Goal: Transaction & Acquisition: Purchase product/service

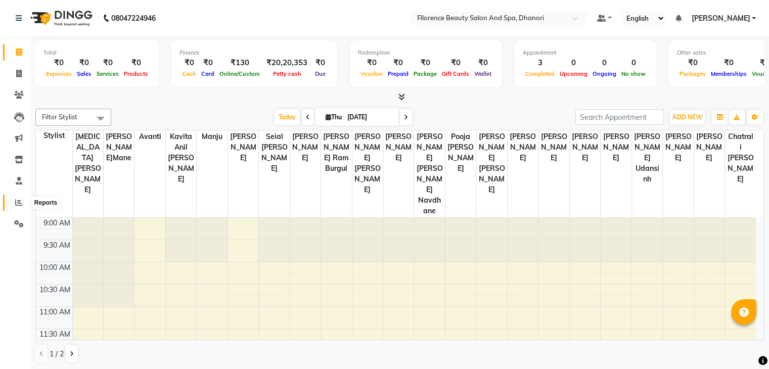
drag, startPoint x: 18, startPoint y: 202, endPoint x: 22, endPoint y: 190, distance: 12.3
click at [19, 201] on icon at bounding box center [19, 203] width 8 height 8
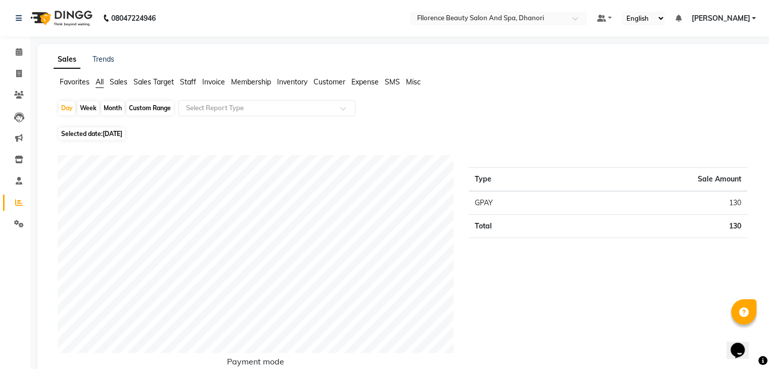
click at [109, 104] on div "Month" at bounding box center [112, 108] width 23 height 14
select select "9"
select select "2025"
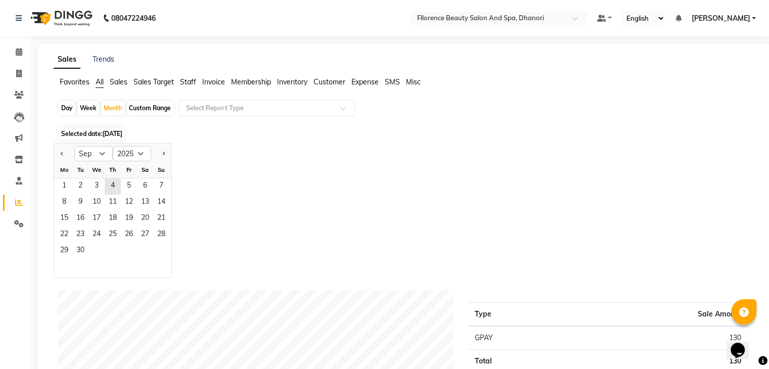
click at [57, 153] on div at bounding box center [64, 154] width 20 height 16
click at [59, 154] on button "Previous month" at bounding box center [62, 154] width 8 height 16
select select "8"
click at [121, 187] on span "1" at bounding box center [129, 186] width 16 height 16
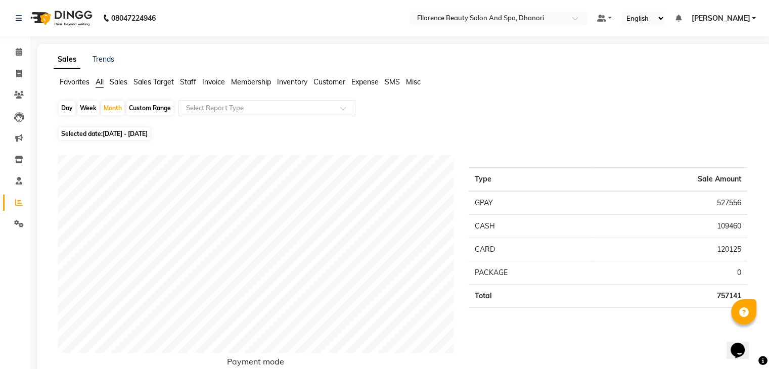
click at [64, 110] on div "Day" at bounding box center [67, 108] width 17 height 14
select select "8"
select select "2025"
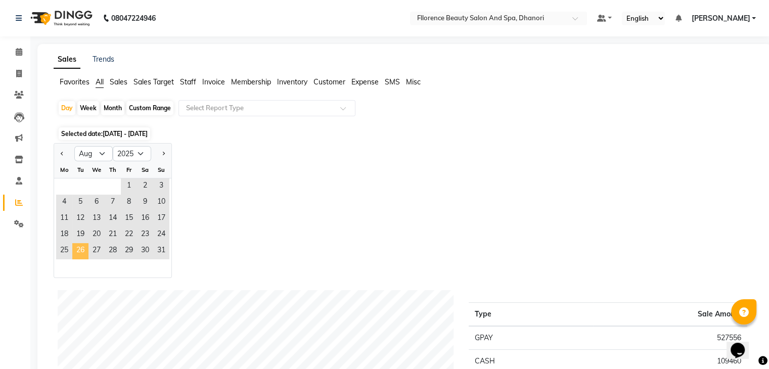
click at [79, 253] on span "26" at bounding box center [80, 251] width 16 height 16
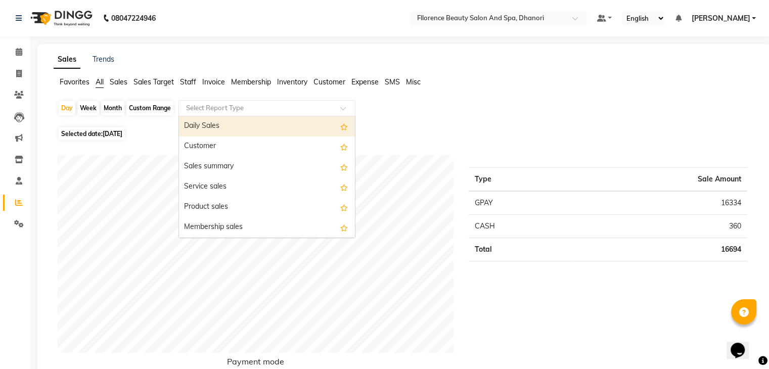
click at [254, 106] on input "text" at bounding box center [257, 108] width 146 height 10
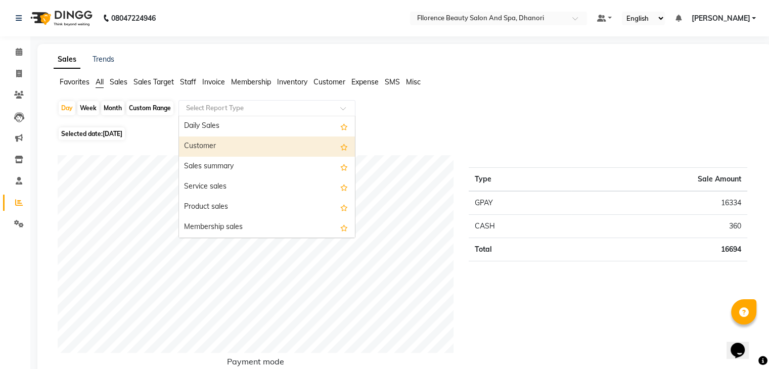
click at [271, 149] on div "Customer" at bounding box center [267, 146] width 176 height 20
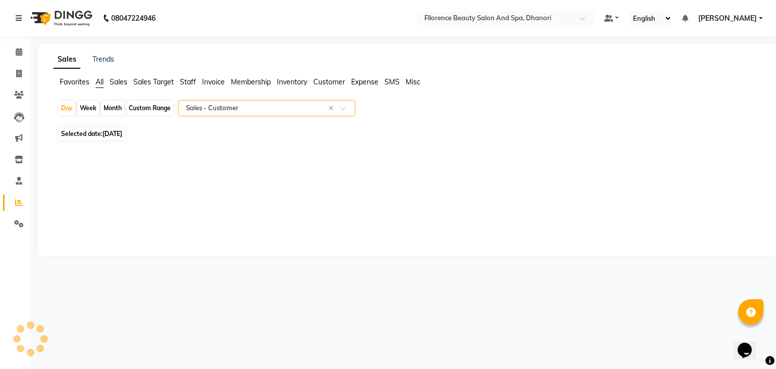
select select "csv"
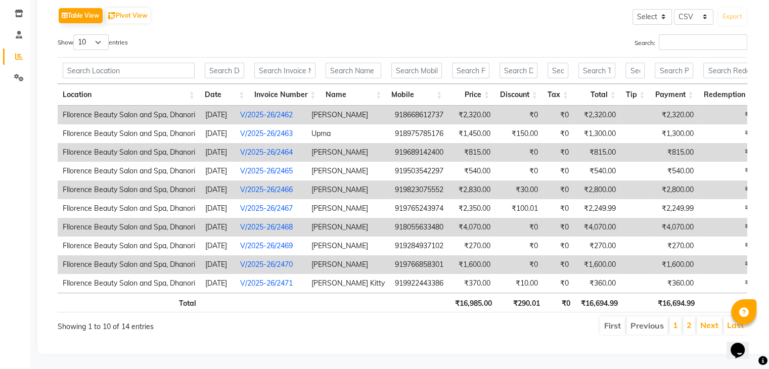
scroll to position [160, 0]
click at [689, 320] on link "2" at bounding box center [688, 325] width 5 height 10
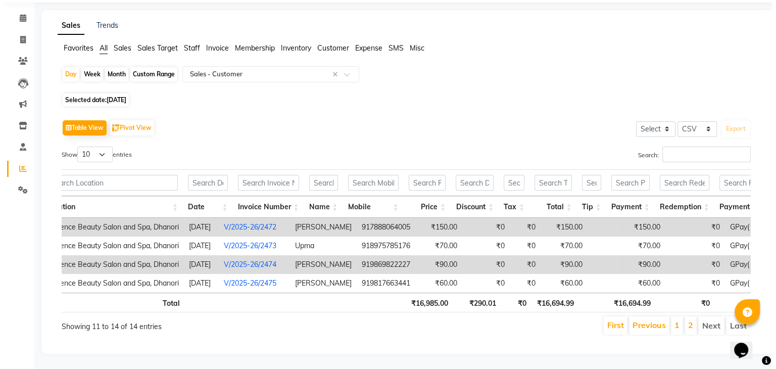
scroll to position [0, 40]
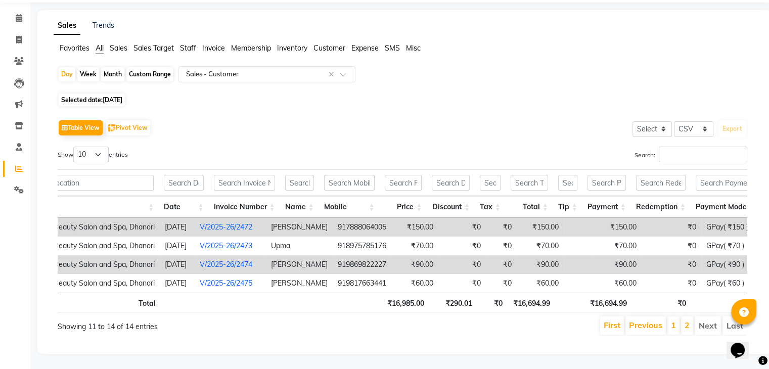
click at [668, 255] on td "₹0" at bounding box center [671, 264] width 60 height 19
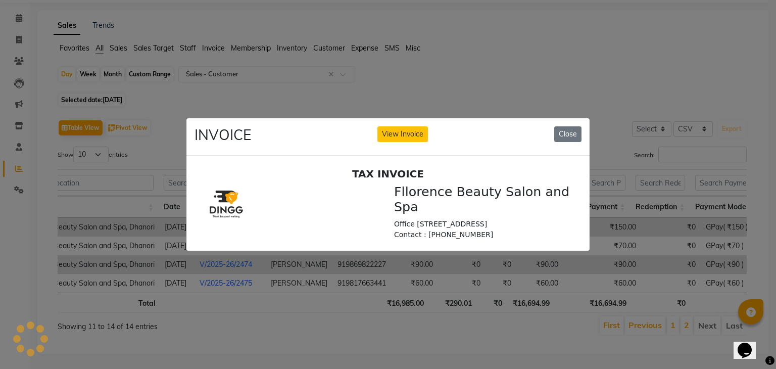
scroll to position [0, 0]
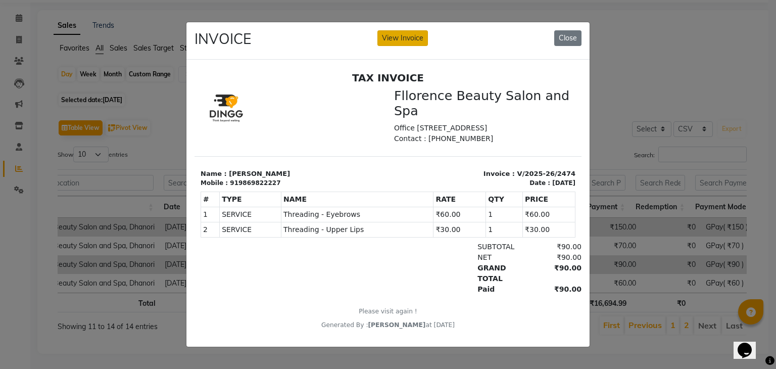
click at [410, 33] on button "View Invoice" at bounding box center [403, 38] width 51 height 16
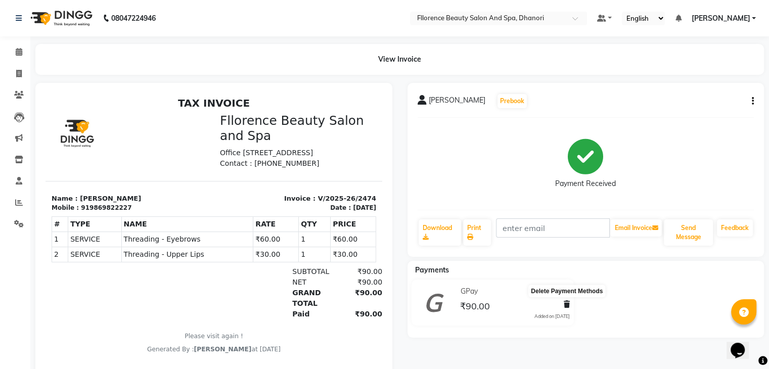
click at [566, 301] on icon at bounding box center [567, 304] width 6 height 7
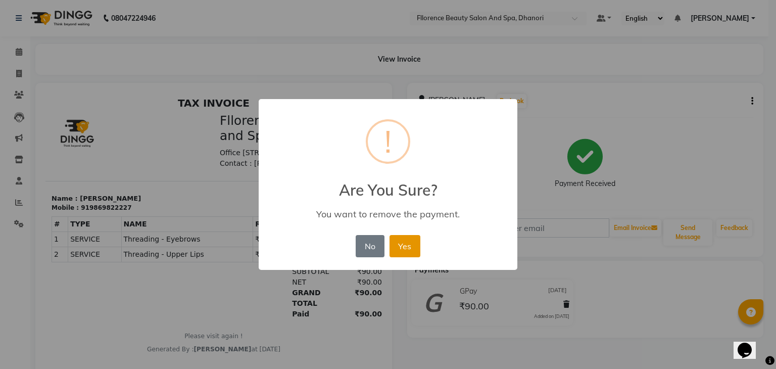
click at [408, 241] on button "Yes" at bounding box center [405, 246] width 31 height 22
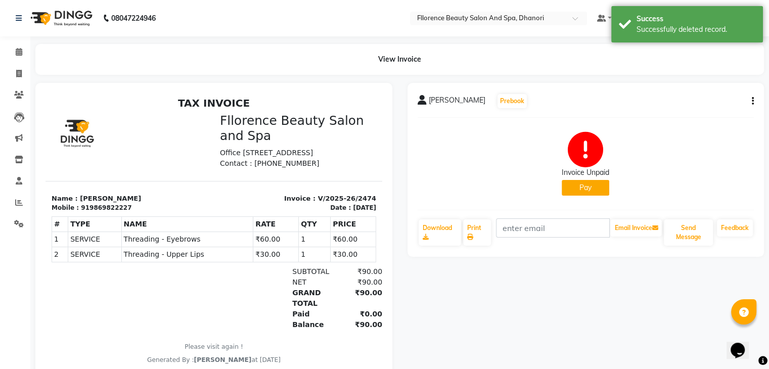
click at [754, 104] on div "[PERSON_NAME] Prebook Invoice Unpaid Pay Download Print Email Invoice Send Mess…" at bounding box center [585, 170] width 357 height 174
click at [753, 101] on icon "button" at bounding box center [753, 101] width 2 height 1
click at [719, 110] on div "Edit Invoice" at bounding box center [711, 107] width 51 height 13
select select "service"
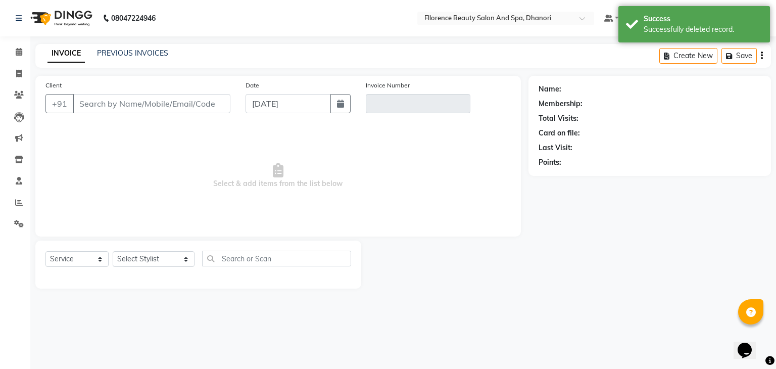
type input "9869822227"
type input "V/2025-26/2474"
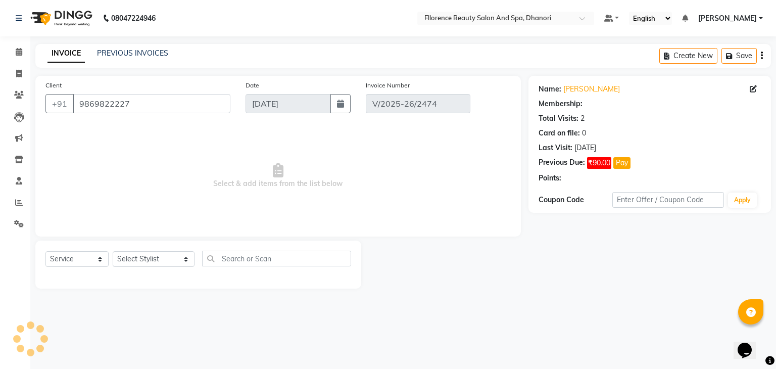
type input "[DATE]"
select select "select"
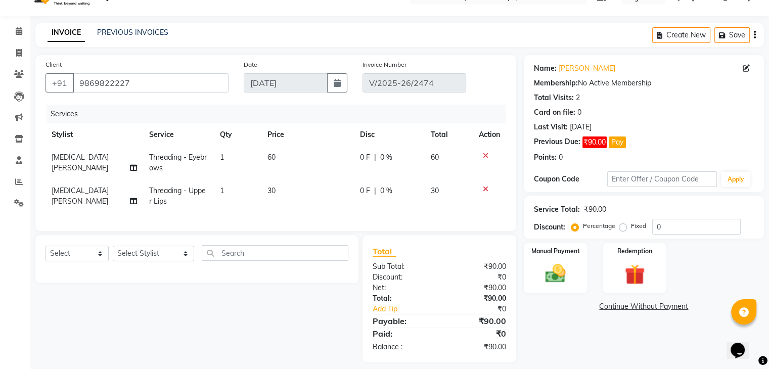
scroll to position [37, 0]
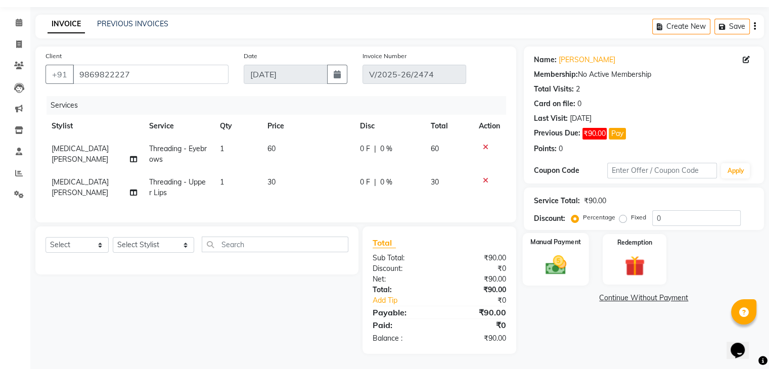
click at [562, 259] on img at bounding box center [555, 265] width 34 height 24
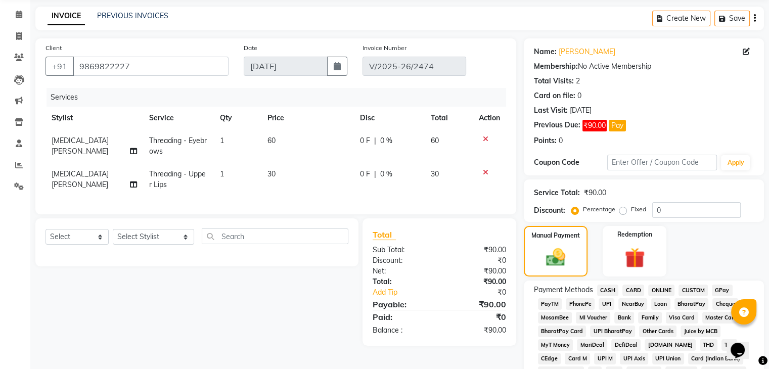
click at [719, 290] on span "GPay" at bounding box center [722, 291] width 21 height 12
click at [609, 287] on span "CASH" at bounding box center [608, 291] width 22 height 12
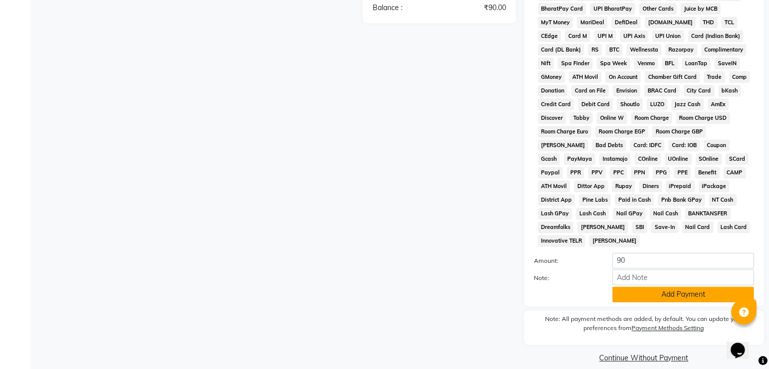
click at [667, 288] on button "Add Payment" at bounding box center [683, 295] width 142 height 16
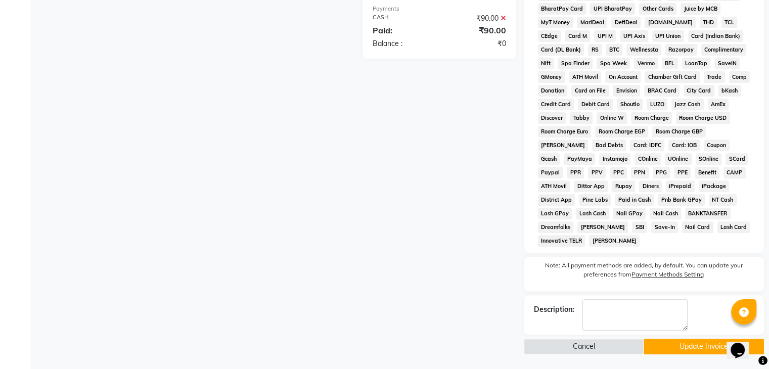
scroll to position [354, 0]
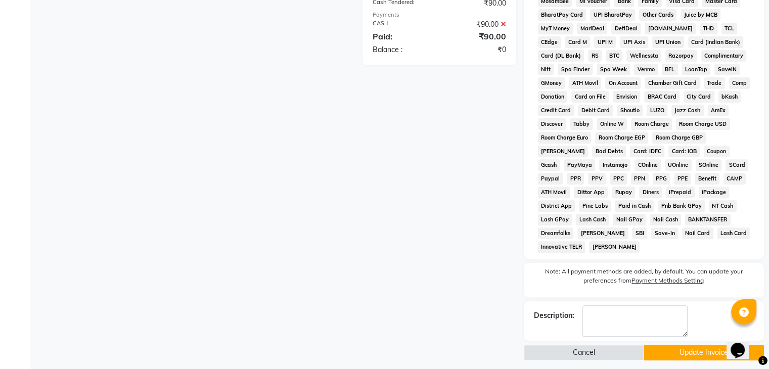
click at [687, 346] on button "Update Invoice" at bounding box center [703, 353] width 120 height 16
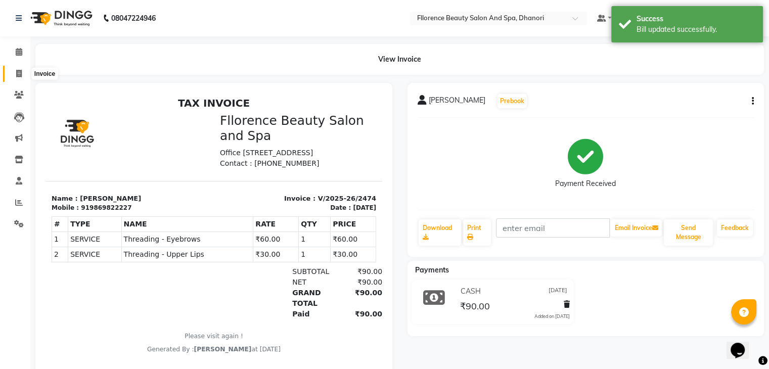
click at [22, 74] on span at bounding box center [19, 74] width 18 height 12
select select "121"
select select "service"
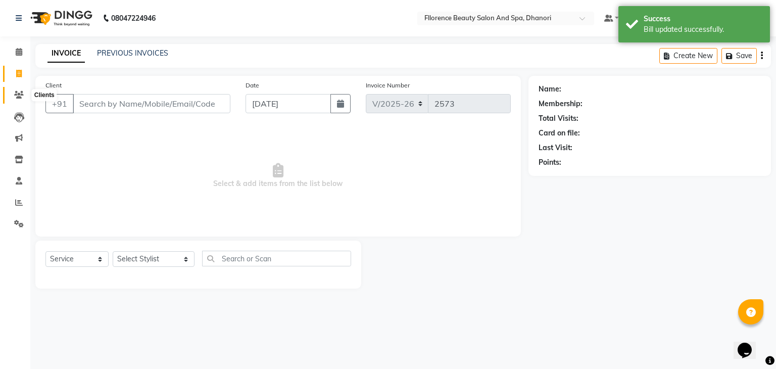
click at [18, 98] on icon at bounding box center [19, 95] width 10 height 8
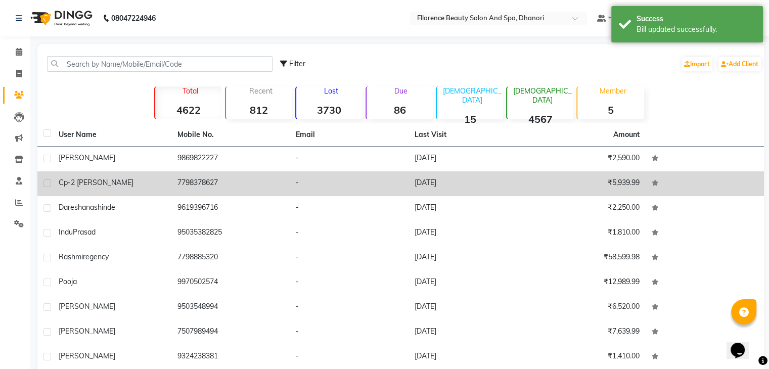
click at [301, 173] on td "-" at bounding box center [349, 183] width 119 height 25
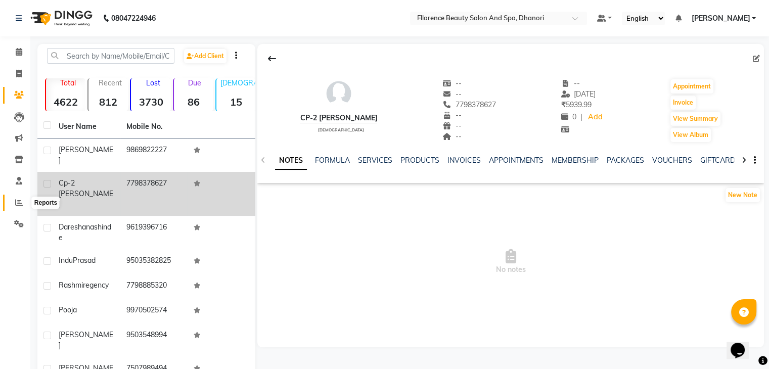
click at [13, 201] on span at bounding box center [19, 203] width 18 height 12
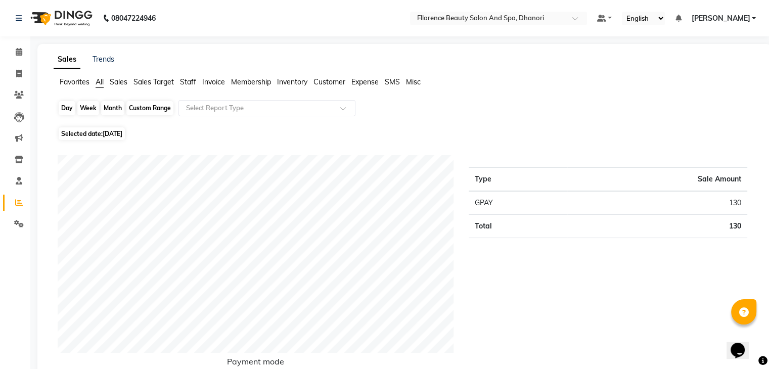
click at [65, 106] on div "Day" at bounding box center [67, 108] width 17 height 14
select select "9"
select select "2025"
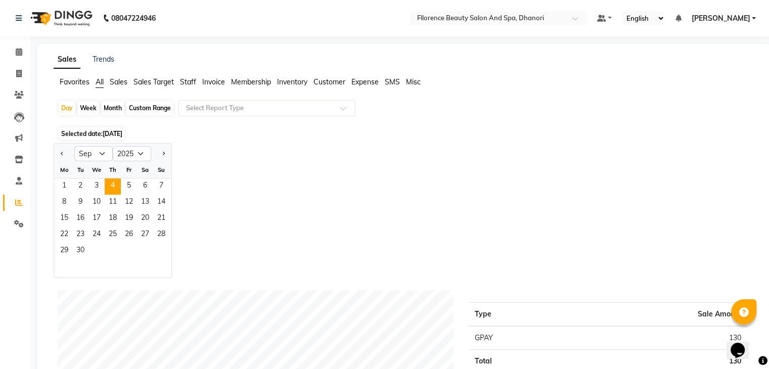
drag, startPoint x: 61, startPoint y: 152, endPoint x: 71, endPoint y: 161, distance: 13.6
click at [61, 152] on button "Previous month" at bounding box center [62, 154] width 8 height 16
select select "8"
click at [74, 248] on span "26" at bounding box center [80, 251] width 16 height 16
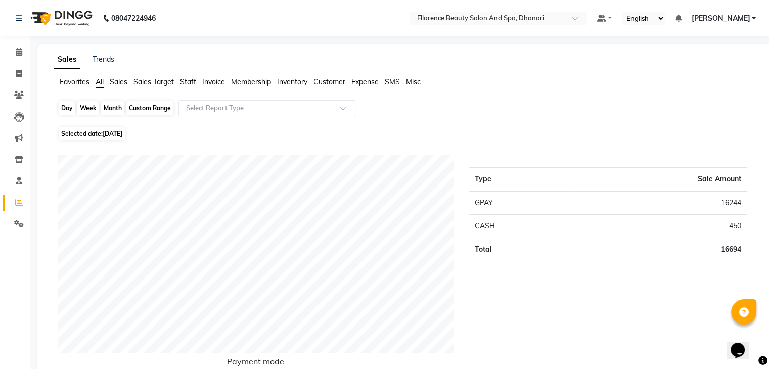
click at [69, 108] on div "Day" at bounding box center [67, 108] width 17 height 14
select select "8"
select select "2025"
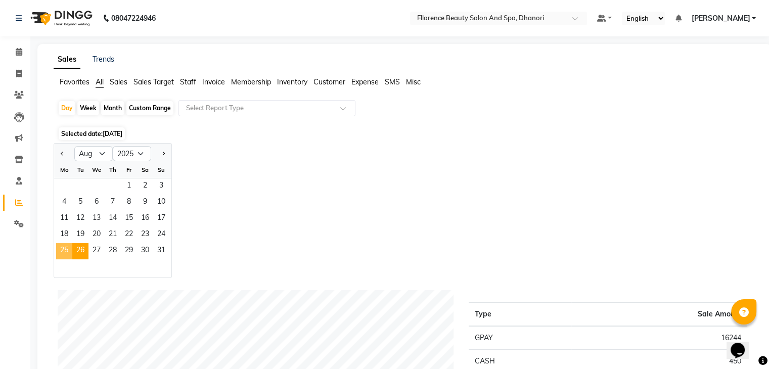
click at [65, 249] on span "25" at bounding box center [64, 251] width 16 height 16
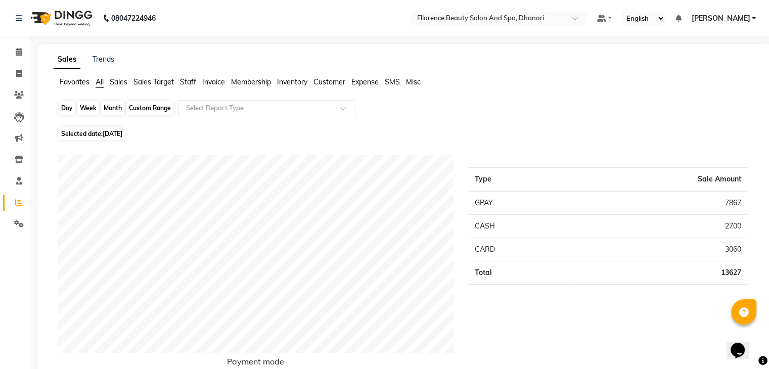
click at [60, 108] on div "Day" at bounding box center [67, 108] width 17 height 14
select select "8"
select select "2025"
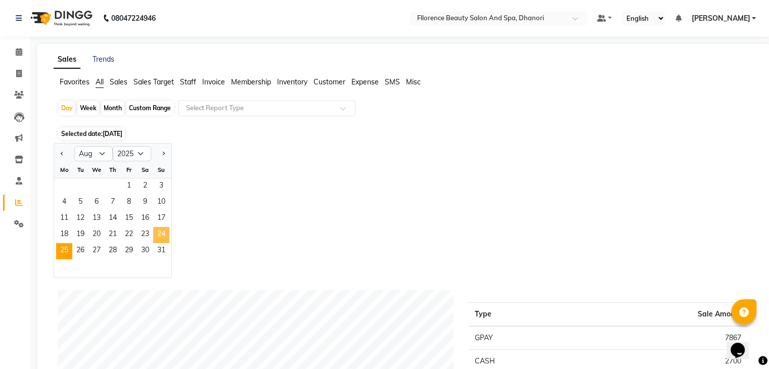
click at [159, 232] on span "24" at bounding box center [161, 235] width 16 height 16
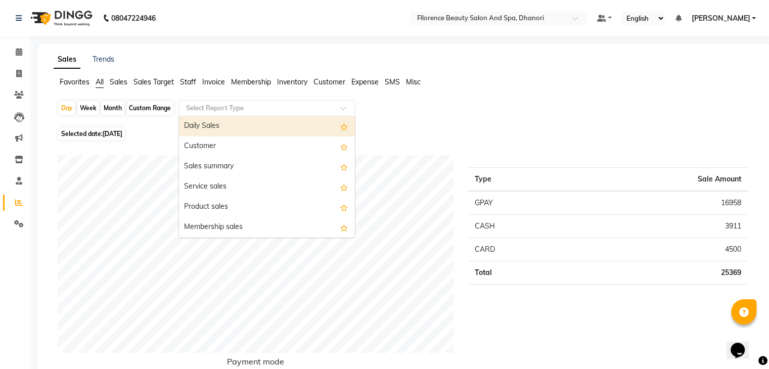
click at [257, 108] on input "text" at bounding box center [257, 108] width 146 height 10
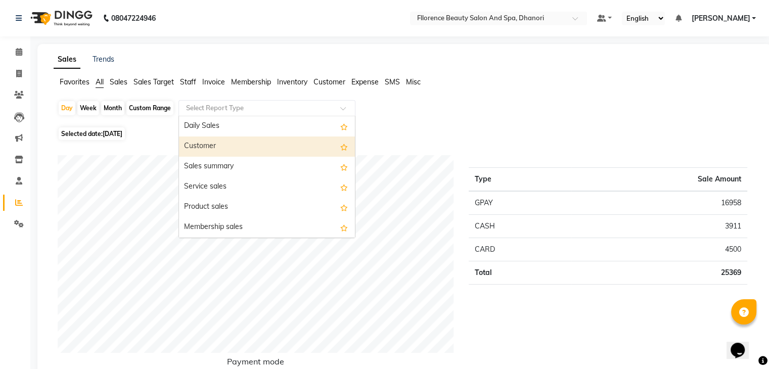
click at [257, 138] on div "Customer" at bounding box center [267, 146] width 176 height 20
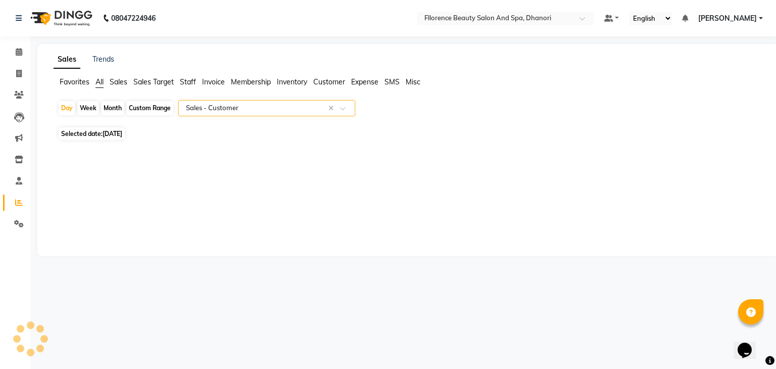
select select "csv"
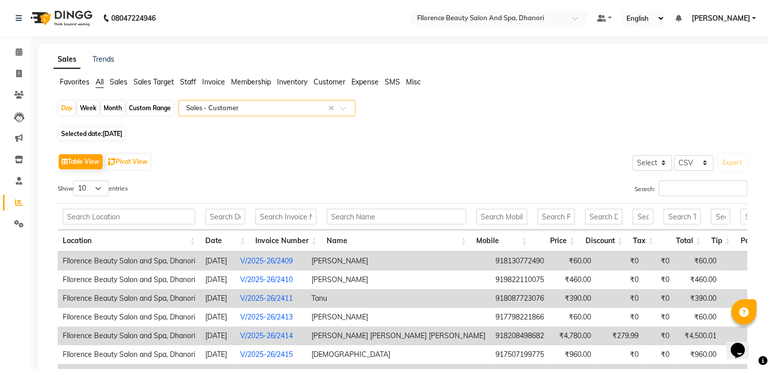
scroll to position [160, 0]
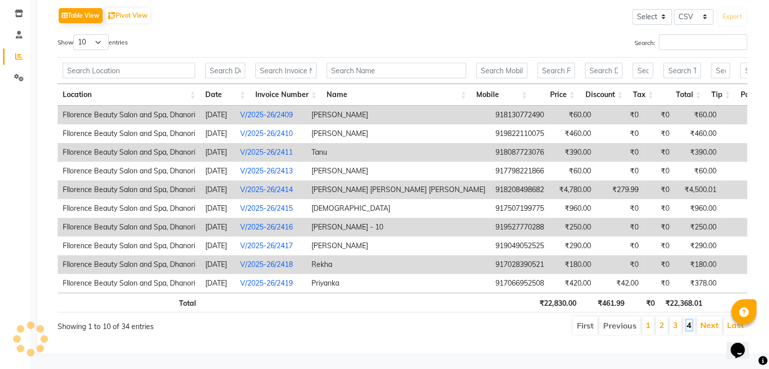
click at [691, 320] on link "4" at bounding box center [688, 325] width 5 height 10
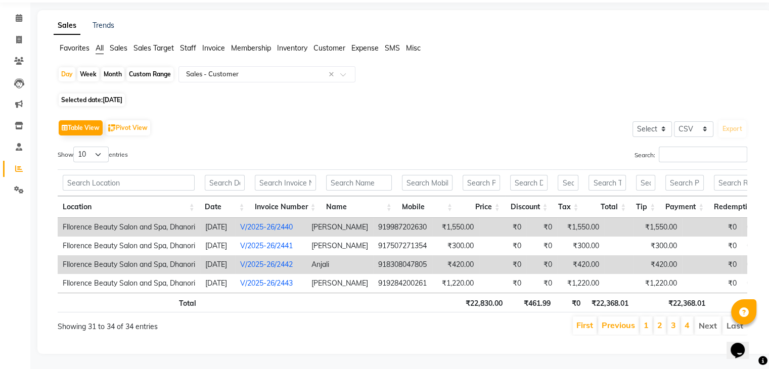
scroll to position [49, 0]
click at [674, 320] on link "3" at bounding box center [673, 325] width 5 height 10
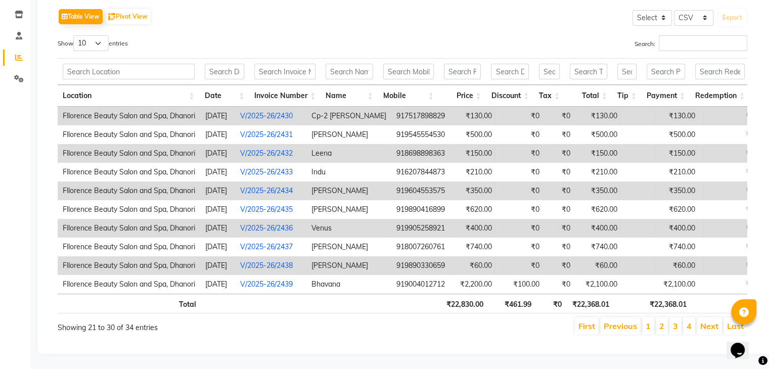
scroll to position [160, 0]
click at [662, 322] on link "2" at bounding box center [661, 326] width 5 height 10
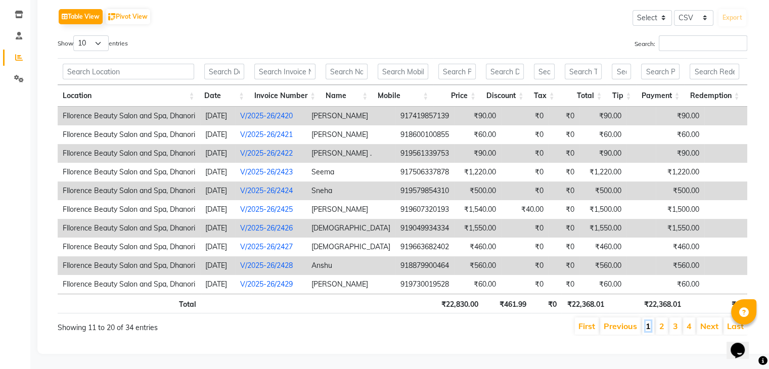
click at [651, 321] on link "1" at bounding box center [647, 326] width 5 height 10
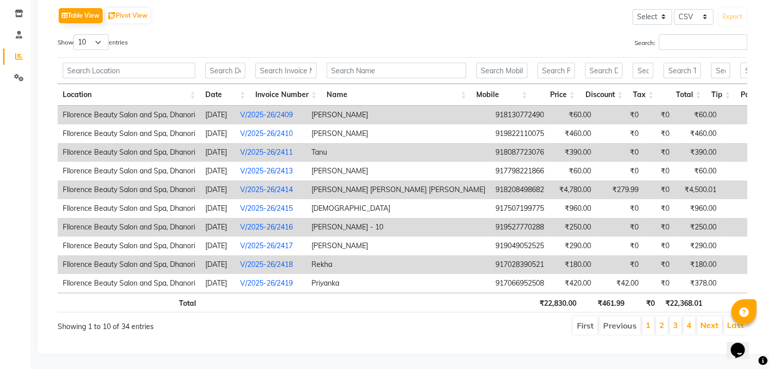
scroll to position [0, 0]
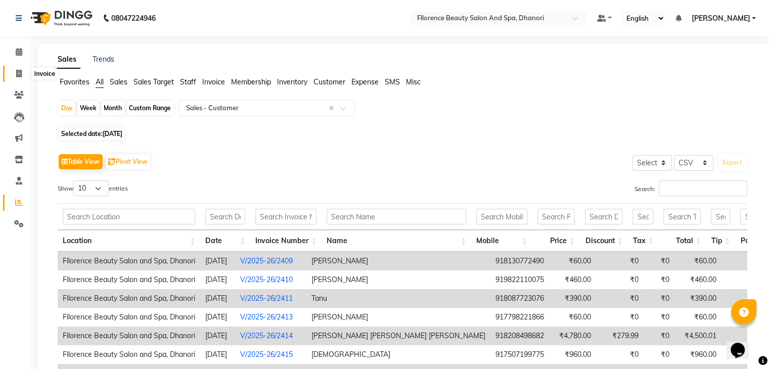
click at [15, 70] on span at bounding box center [19, 74] width 18 height 12
select select "service"
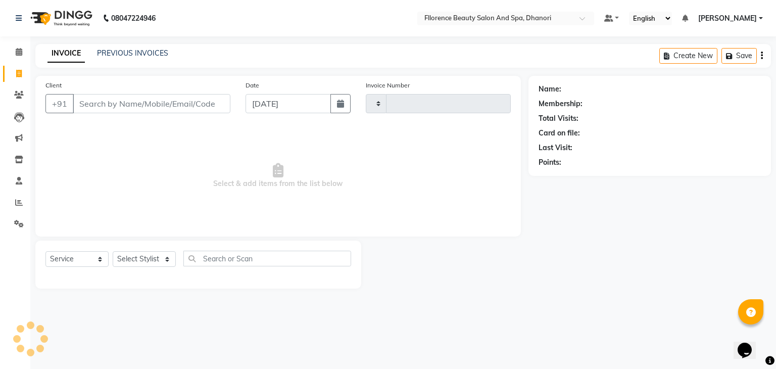
type input "2573"
select select "121"
click at [339, 101] on icon "button" at bounding box center [340, 104] width 7 height 8
select select "9"
select select "2025"
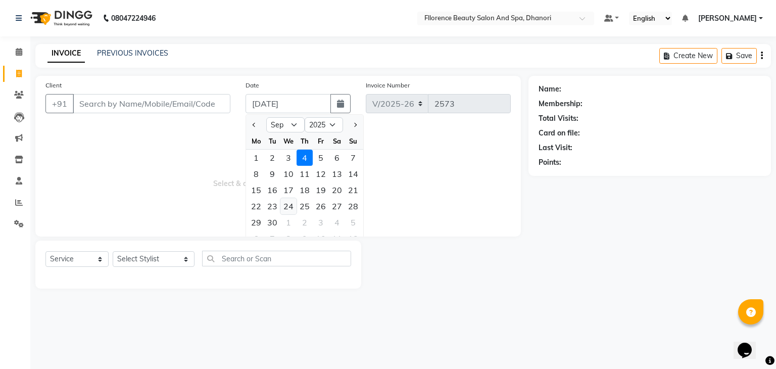
click at [292, 203] on div "24" at bounding box center [289, 206] width 16 height 16
type input "[DATE]"
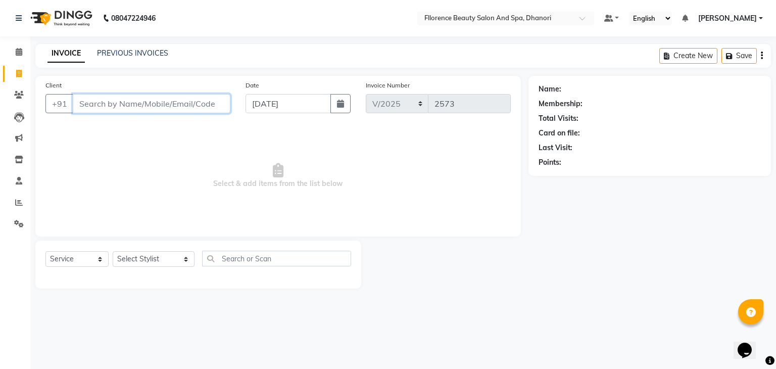
click at [178, 109] on input "Client" at bounding box center [152, 103] width 158 height 19
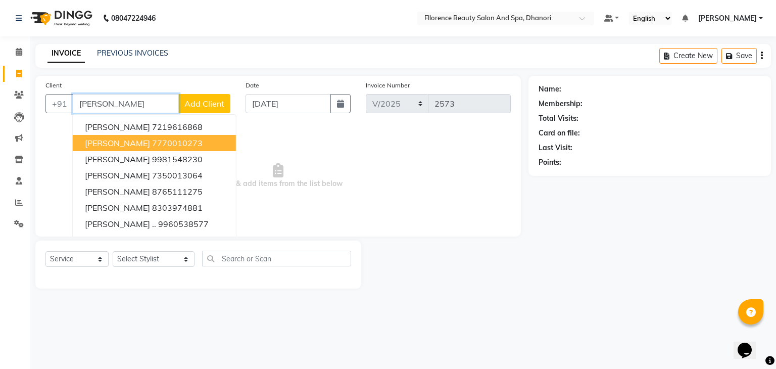
click at [110, 137] on button "[PERSON_NAME] 7770010273" at bounding box center [154, 143] width 163 height 16
type input "7770010273"
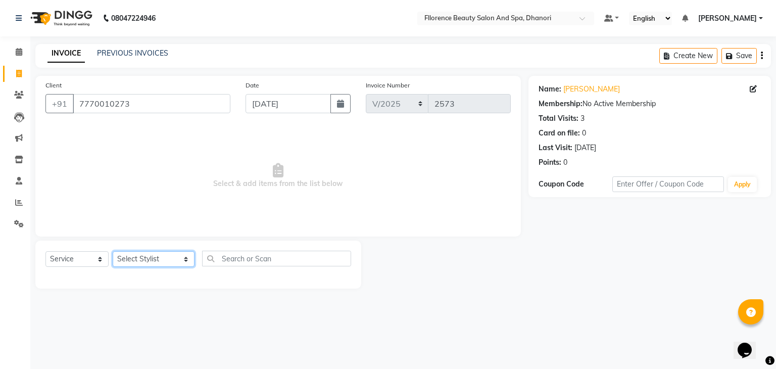
click at [142, 259] on select "Select Stylist [PERSON_NAME] [PERSON_NAME] arjun [PERSON_NAME] [PERSON_NAME] [P…" at bounding box center [154, 259] width 82 height 16
select select "35084"
click at [113, 252] on select "Select Stylist [PERSON_NAME] [PERSON_NAME] arjun [PERSON_NAME] [PERSON_NAME] [P…" at bounding box center [154, 259] width 82 height 16
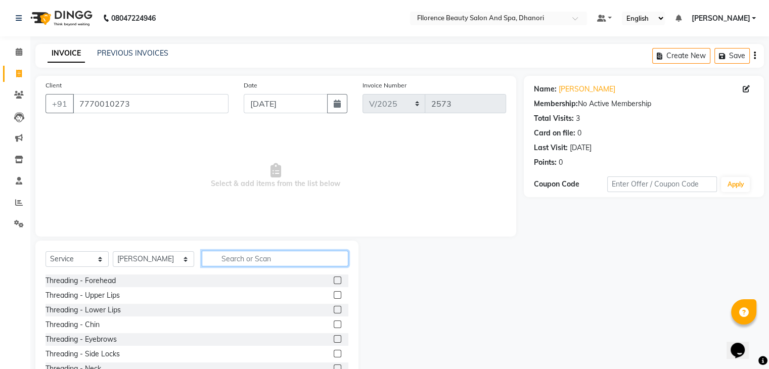
click at [259, 258] on input "text" at bounding box center [275, 259] width 147 height 16
type input "hair wa"
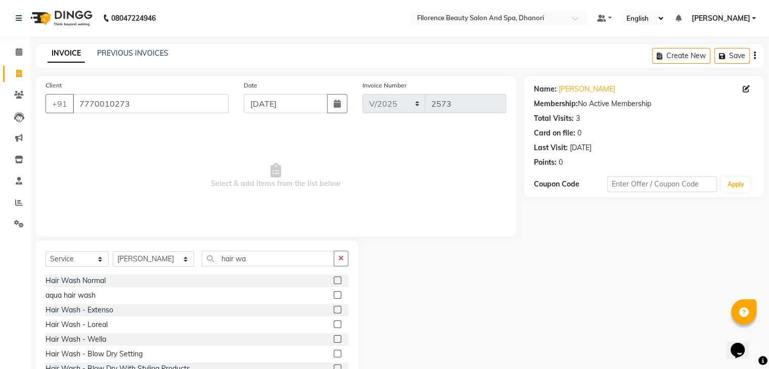
click at [334, 282] on label at bounding box center [338, 280] width 8 height 8
click at [334, 282] on input "checkbox" at bounding box center [337, 281] width 7 height 7
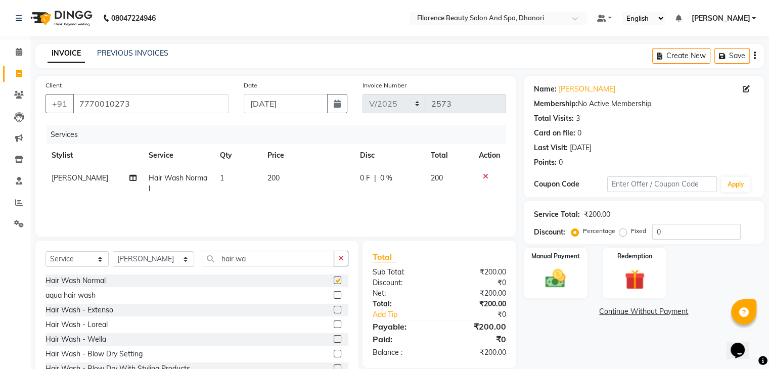
checkbox input "false"
click at [272, 179] on span "200" at bounding box center [273, 177] width 12 height 9
select select "35084"
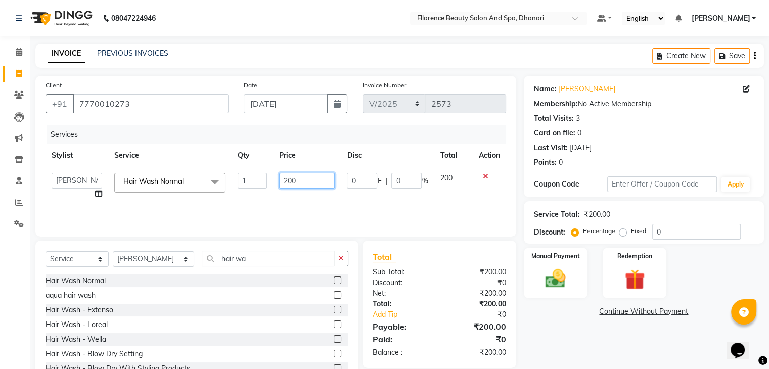
drag, startPoint x: 299, startPoint y: 181, endPoint x: 313, endPoint y: 184, distance: 15.0
click at [300, 182] on input "200" at bounding box center [307, 181] width 56 height 16
type input "250"
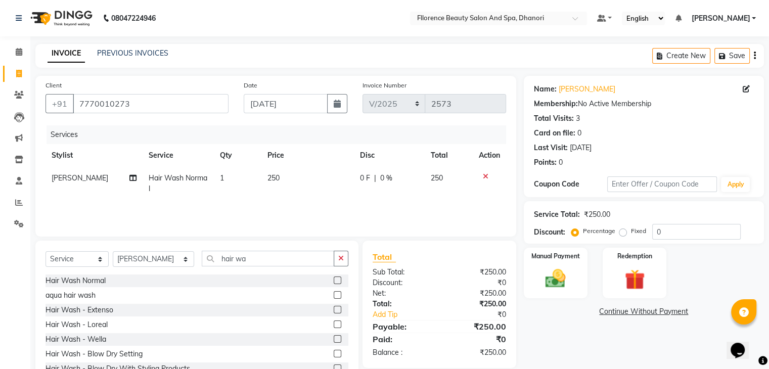
click at [321, 198] on td "250" at bounding box center [307, 183] width 93 height 33
select select "35084"
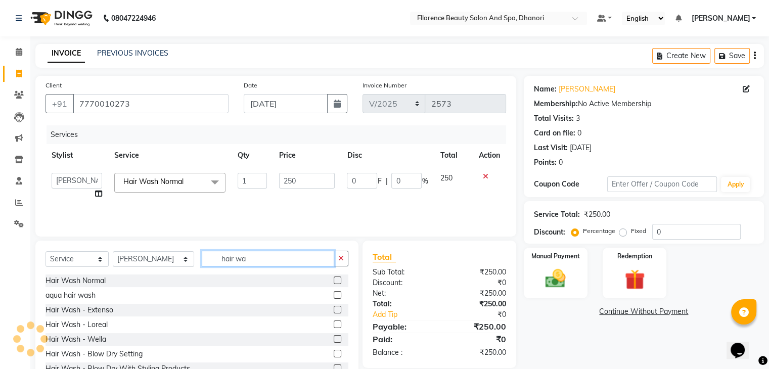
click at [265, 263] on input "hair wa" at bounding box center [268, 259] width 132 height 16
type input "h"
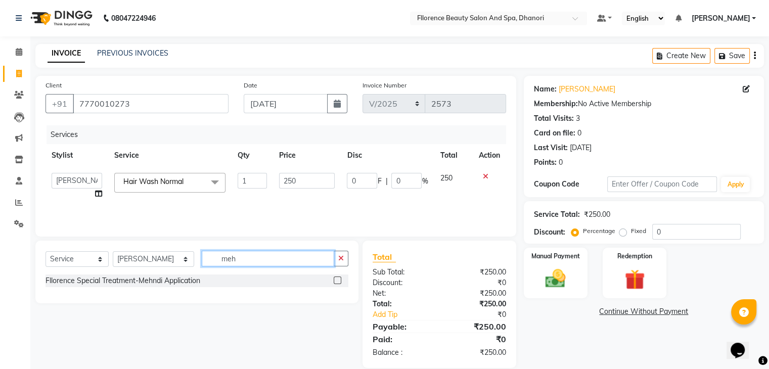
type input "meh"
drag, startPoint x: 335, startPoint y: 278, endPoint x: 328, endPoint y: 276, distance: 6.7
click at [335, 278] on label at bounding box center [338, 280] width 8 height 8
click at [335, 278] on input "checkbox" at bounding box center [337, 281] width 7 height 7
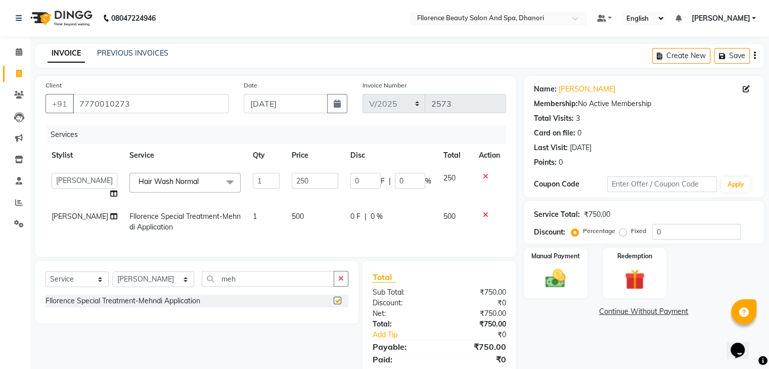
checkbox input "false"
click at [297, 212] on td "500" at bounding box center [315, 221] width 59 height 33
select select "35084"
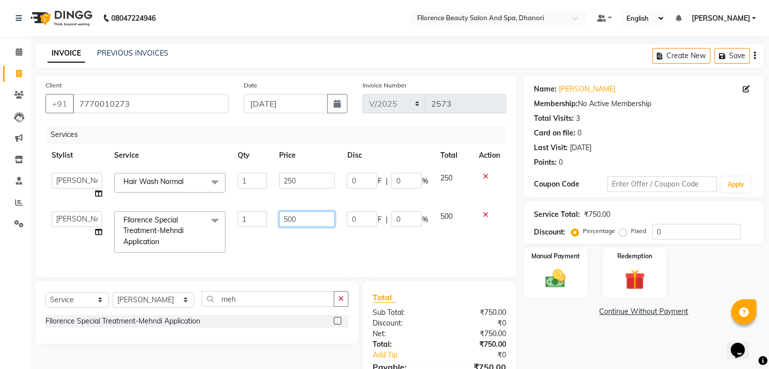
click at [316, 217] on input "500" at bounding box center [307, 219] width 56 height 16
type input "5"
type input "1300"
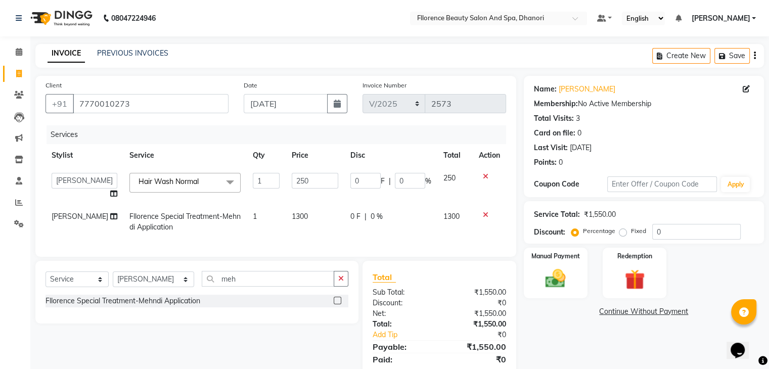
click at [554, 309] on link "Continue Without Payment" at bounding box center [644, 311] width 236 height 11
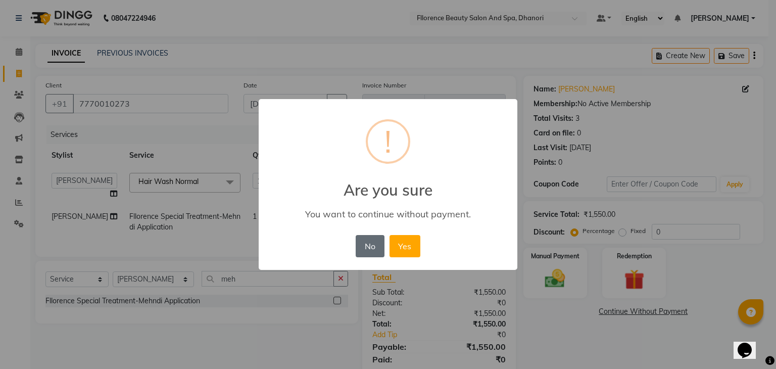
click at [382, 254] on button "No" at bounding box center [370, 246] width 28 height 22
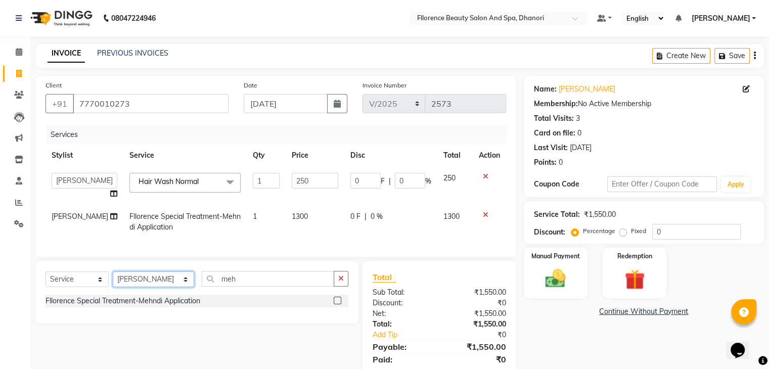
click at [159, 287] on select "Select Stylist [PERSON_NAME] [PERSON_NAME] arjun [PERSON_NAME] [PERSON_NAME] [P…" at bounding box center [153, 279] width 81 height 16
select select "7031"
click at [113, 287] on select "Select Stylist [PERSON_NAME] [PERSON_NAME] arjun [PERSON_NAME] [PERSON_NAME] [P…" at bounding box center [153, 279] width 81 height 16
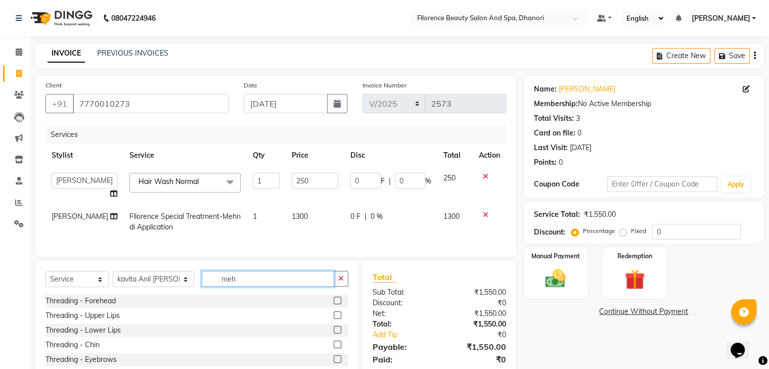
click at [236, 287] on input "meh" at bounding box center [268, 279] width 132 height 16
type input "m"
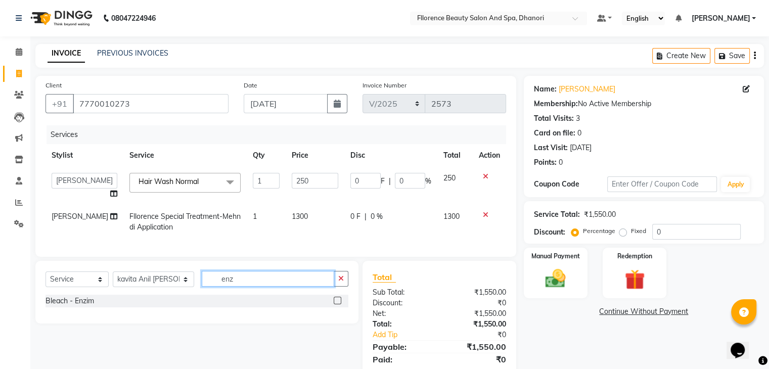
type input "enz"
click at [338, 304] on label at bounding box center [338, 301] width 8 height 8
click at [338, 304] on input "checkbox" at bounding box center [337, 301] width 7 height 7
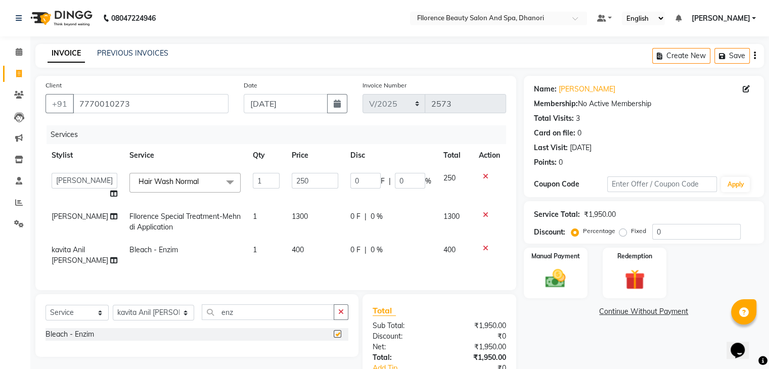
checkbox input "false"
click at [236, 320] on input "enz" at bounding box center [268, 312] width 132 height 16
type input "e"
type input "coo"
drag, startPoint x: 335, startPoint y: 353, endPoint x: 320, endPoint y: 330, distance: 28.2
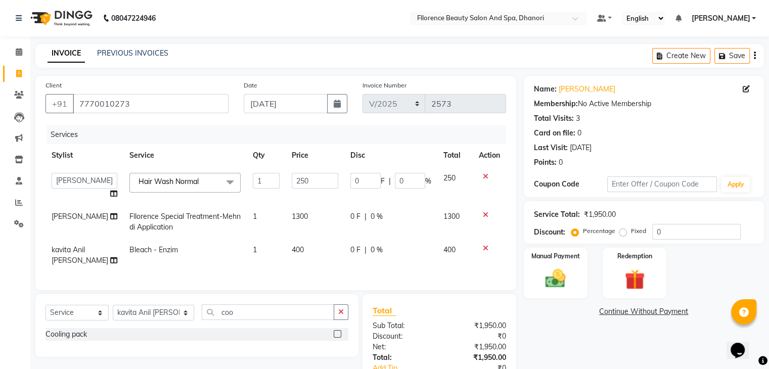
click at [334, 338] on label at bounding box center [338, 334] width 8 height 8
click at [334, 338] on input "checkbox" at bounding box center [337, 334] width 7 height 7
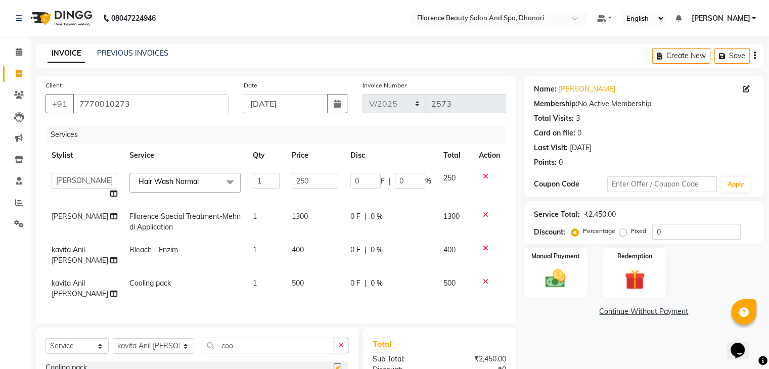
checkbox input "false"
click at [292, 288] on span "500" at bounding box center [298, 283] width 12 height 9
select select "7031"
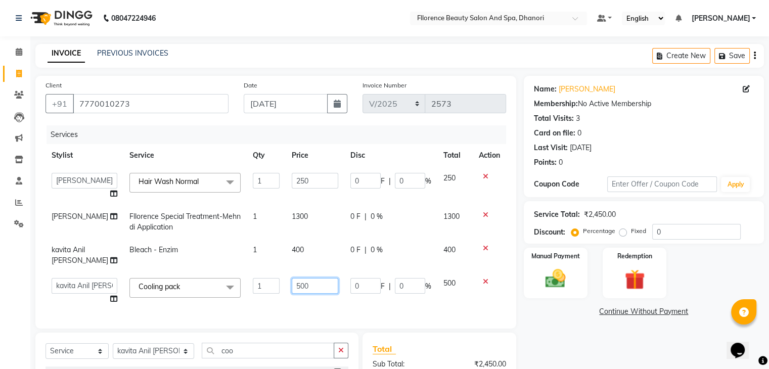
click at [311, 294] on input "500" at bounding box center [315, 286] width 47 height 16
type input "5"
type input "600"
click at [546, 310] on link "Continue Without Payment" at bounding box center [644, 311] width 236 height 11
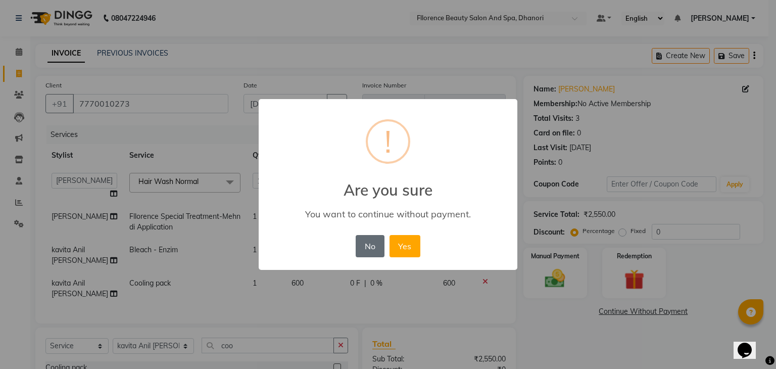
drag, startPoint x: 373, startPoint y: 245, endPoint x: 403, endPoint y: 246, distance: 29.8
click at [373, 246] on button "No" at bounding box center [370, 246] width 28 height 22
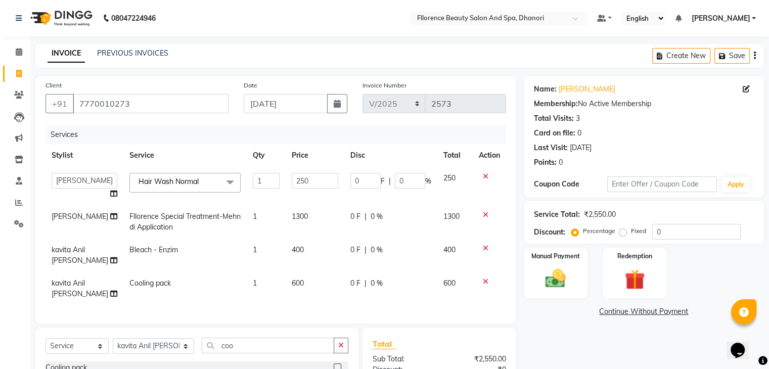
scroll to position [119, 0]
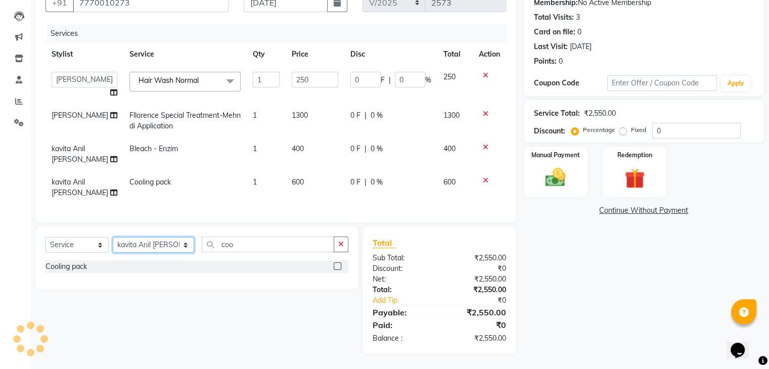
click at [146, 243] on select "Select Stylist [PERSON_NAME] [PERSON_NAME] arjun [PERSON_NAME] [PERSON_NAME] [P…" at bounding box center [153, 245] width 81 height 16
select select "80027"
click at [113, 238] on select "Select Stylist [PERSON_NAME] [PERSON_NAME] arjun [PERSON_NAME] [PERSON_NAME] [P…" at bounding box center [153, 245] width 81 height 16
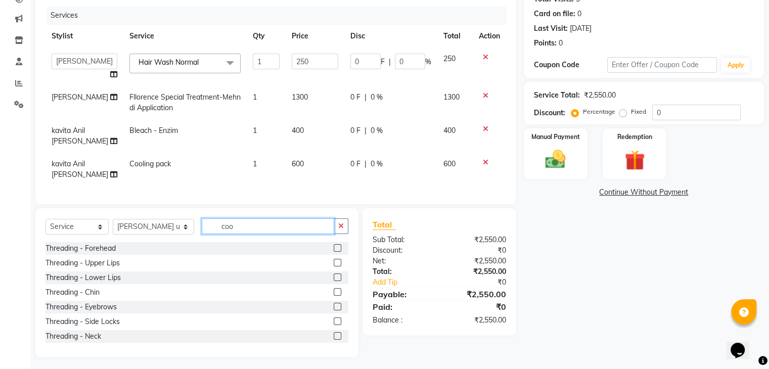
click at [235, 234] on input "coo" at bounding box center [268, 226] width 132 height 16
type input "c"
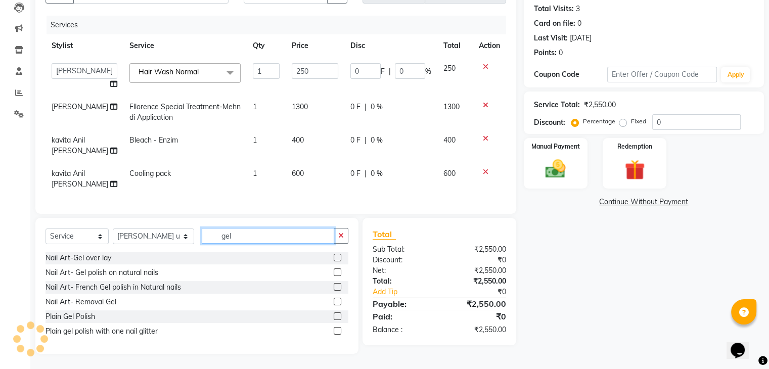
type input "gel"
click at [340, 320] on label at bounding box center [338, 316] width 8 height 8
click at [340, 320] on input "checkbox" at bounding box center [337, 316] width 7 height 7
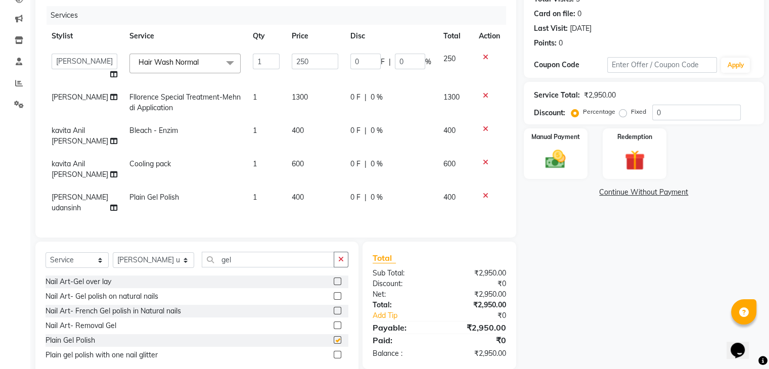
checkbox input "false"
click at [546, 160] on img at bounding box center [555, 160] width 34 height 24
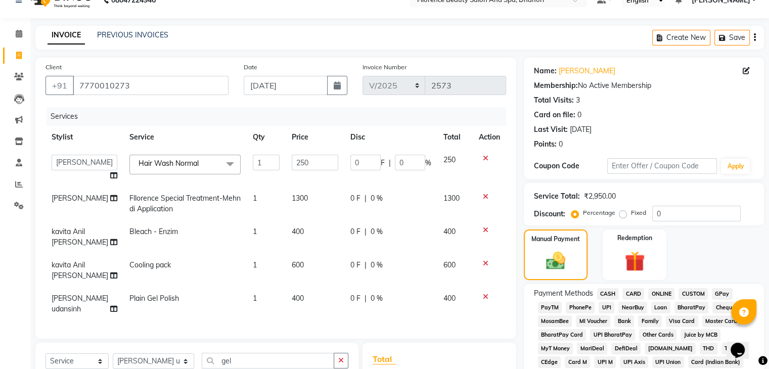
scroll to position [0, 0]
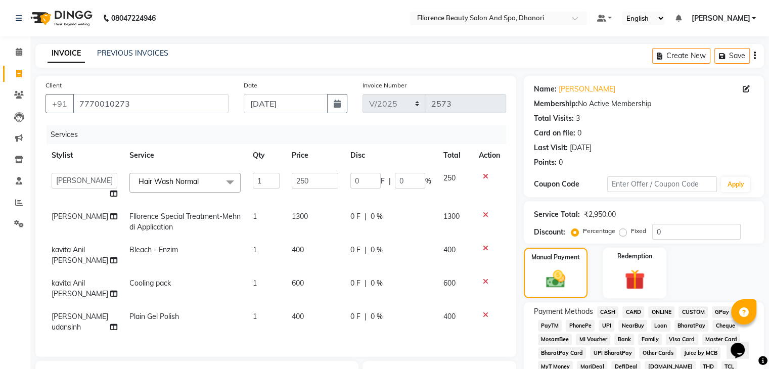
click at [720, 310] on span "GPay" at bounding box center [722, 312] width 21 height 12
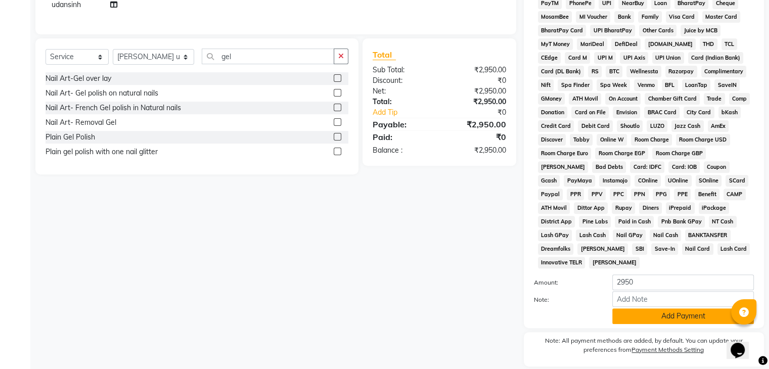
click at [645, 308] on button "Add Payment" at bounding box center [683, 316] width 142 height 16
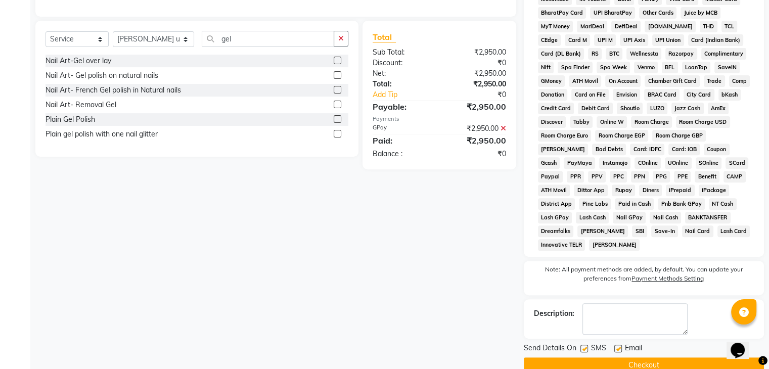
scroll to position [353, 0]
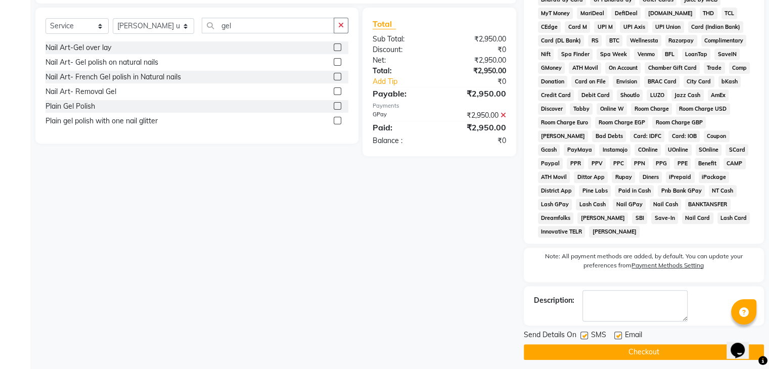
click at [651, 344] on button "Checkout" at bounding box center [644, 352] width 240 height 16
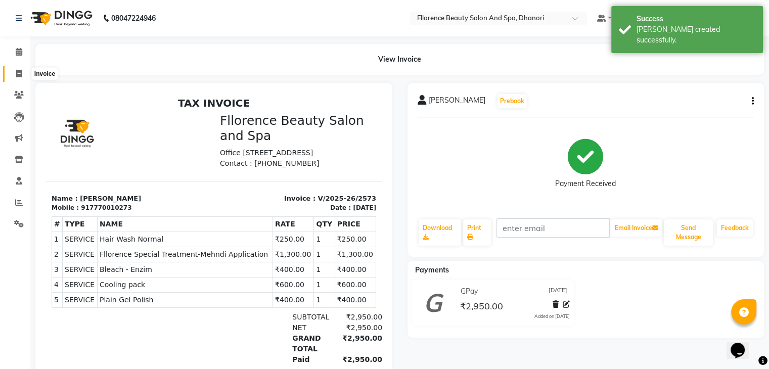
click at [17, 73] on icon at bounding box center [19, 74] width 6 height 8
select select "121"
select select "service"
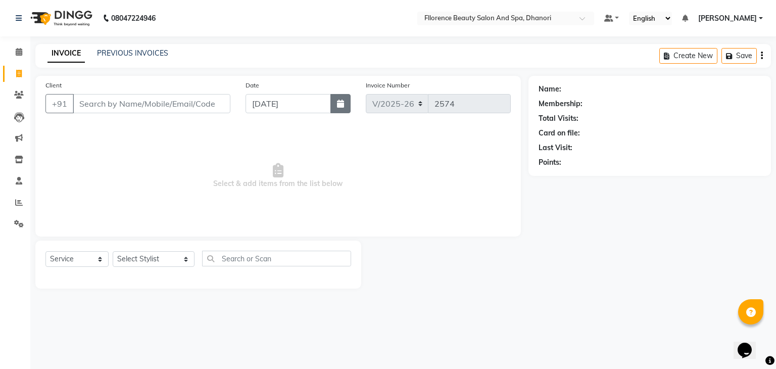
click at [335, 101] on button "button" at bounding box center [341, 103] width 20 height 19
select select "9"
select select "2025"
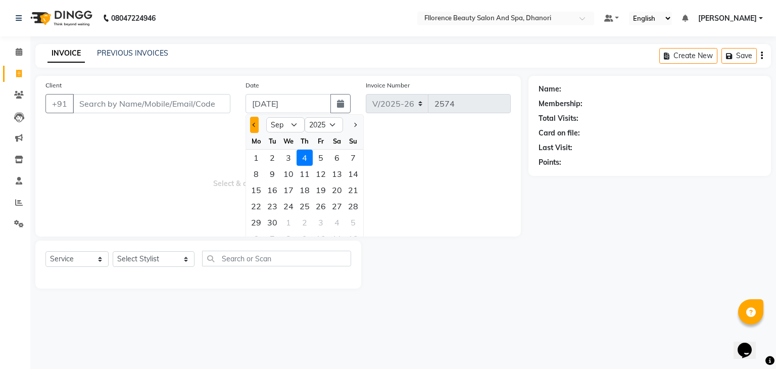
drag, startPoint x: 255, startPoint y: 126, endPoint x: 256, endPoint y: 132, distance: 6.3
click at [255, 126] on span "Previous month" at bounding box center [255, 125] width 4 height 4
select select "8"
drag, startPoint x: 354, startPoint y: 205, endPoint x: 345, endPoint y: 203, distance: 9.2
click at [354, 205] on div "24" at bounding box center [353, 206] width 16 height 16
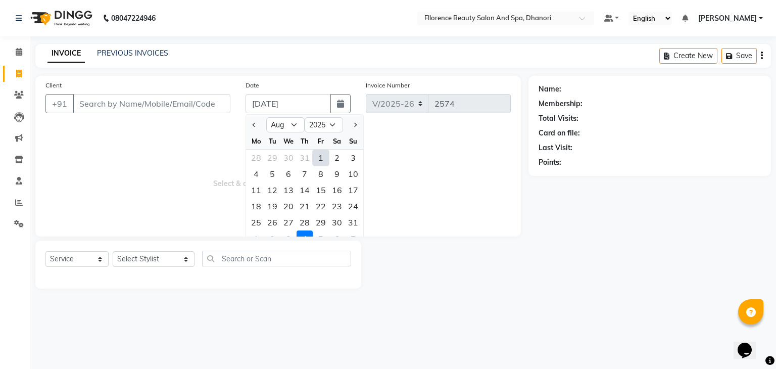
type input "[DATE]"
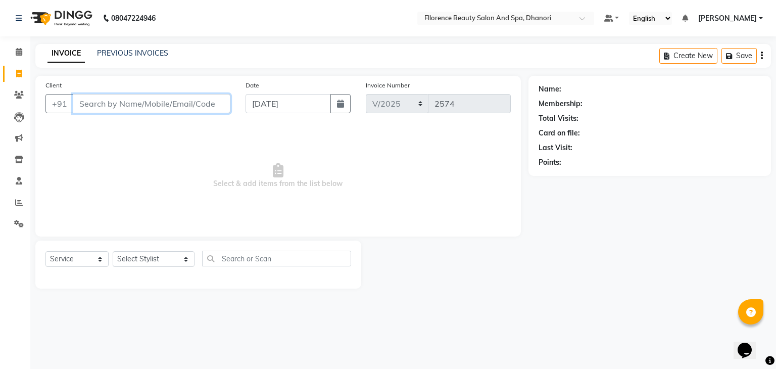
click at [157, 103] on input "Client" at bounding box center [152, 103] width 158 height 19
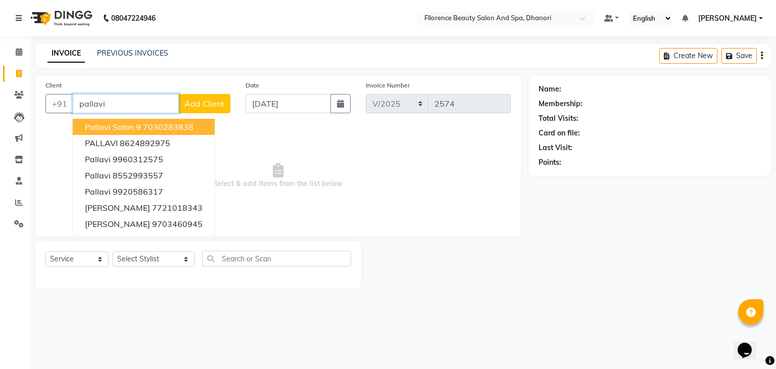
drag, startPoint x: 109, startPoint y: 130, endPoint x: 117, endPoint y: 128, distance: 8.2
click at [111, 130] on span "Pallavi Salon 9" at bounding box center [113, 127] width 56 height 10
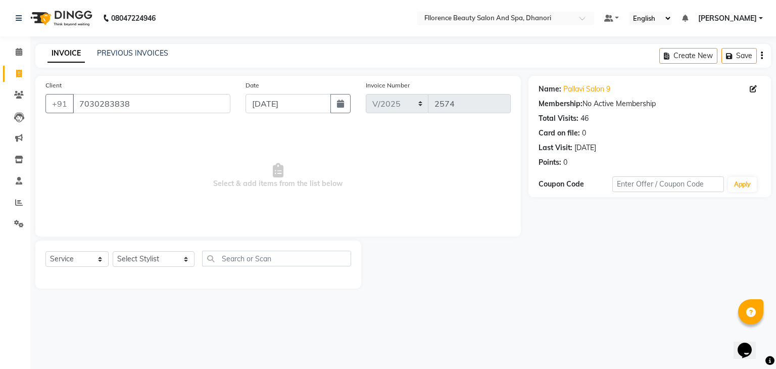
drag, startPoint x: 170, startPoint y: 86, endPoint x: 161, endPoint y: 104, distance: 19.4
click at [163, 99] on div "Client [PHONE_NUMBER]" at bounding box center [138, 100] width 200 height 41
click at [161, 104] on input "7030283838" at bounding box center [152, 103] width 158 height 19
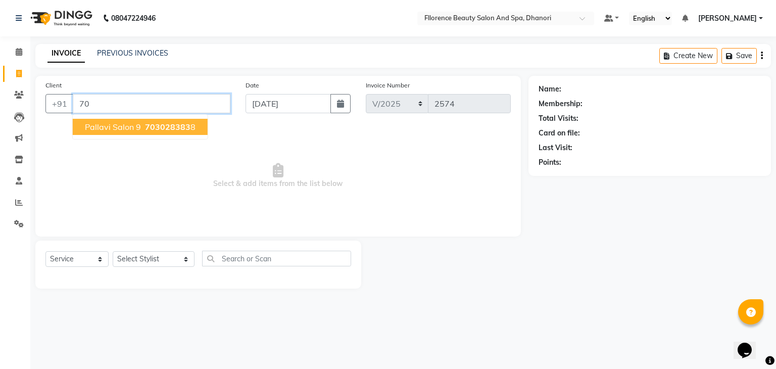
type input "7"
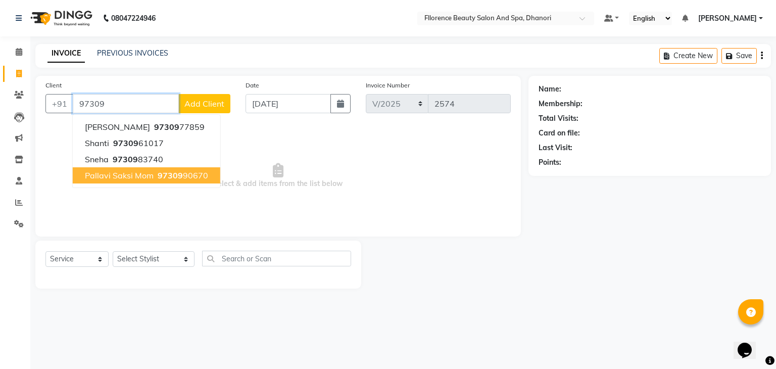
click at [154, 172] on button "pallavi saksi mom 97309 90670" at bounding box center [147, 175] width 148 height 16
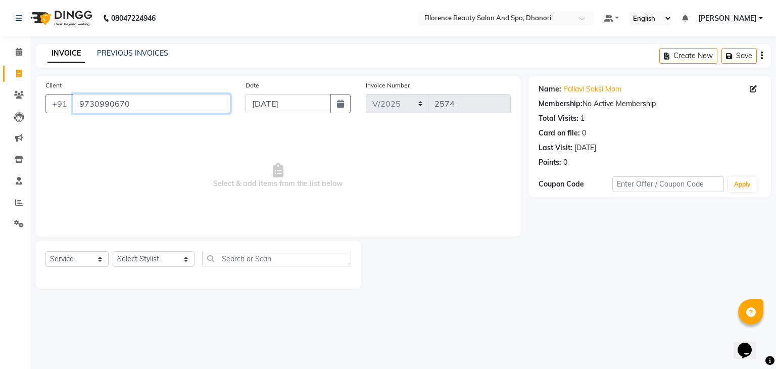
click at [152, 107] on input "9730990670" at bounding box center [152, 103] width 158 height 19
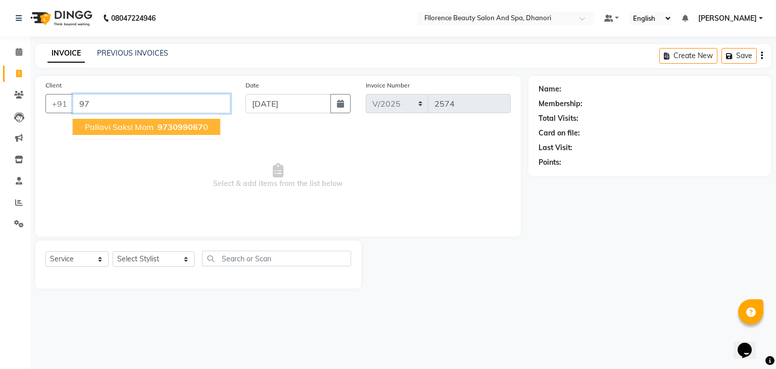
type input "9"
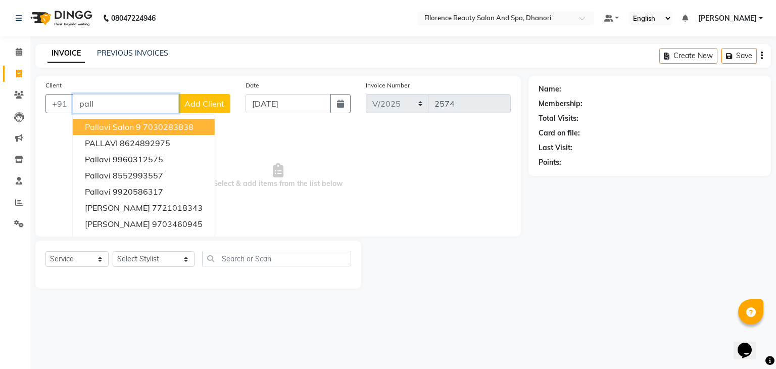
click at [112, 132] on span "Pallavi Salon 9" at bounding box center [113, 127] width 56 height 10
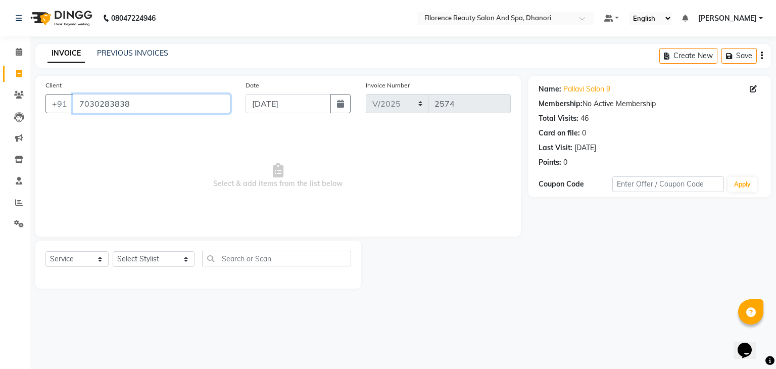
click at [155, 110] on input "7030283838" at bounding box center [152, 103] width 158 height 19
click at [413, 310] on div "08047224946 Select Location × Fllorence Beauty Salon And Spa, Dhanori Default P…" at bounding box center [388, 184] width 776 height 369
click at [175, 108] on input "7030283838" at bounding box center [152, 103] width 158 height 19
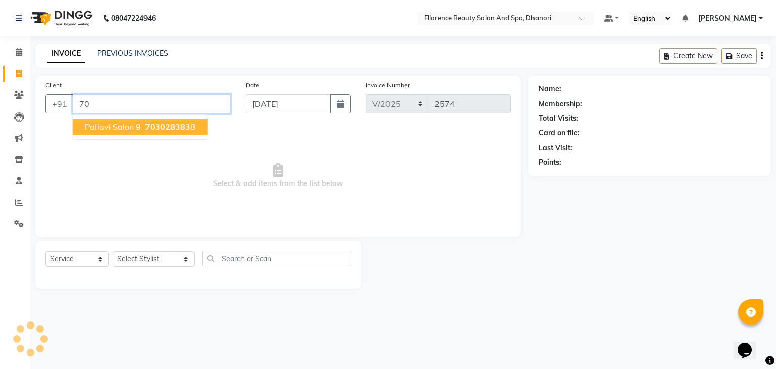
type input "7"
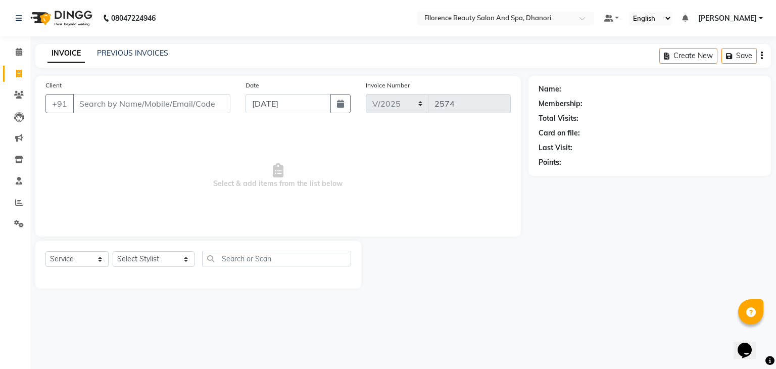
click at [125, 150] on span "Select & add items from the list below" at bounding box center [278, 175] width 466 height 101
click at [192, 105] on input "Client" at bounding box center [152, 103] width 158 height 19
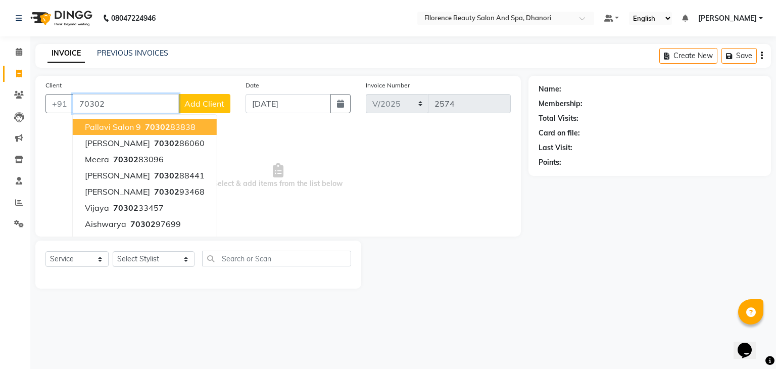
click at [183, 124] on ngb-highlight "70302 83838" at bounding box center [169, 127] width 53 height 10
type input "7030283838"
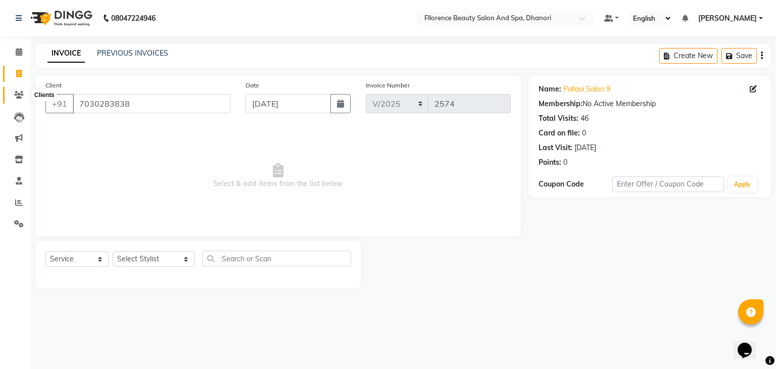
click at [18, 91] on icon at bounding box center [19, 95] width 10 height 8
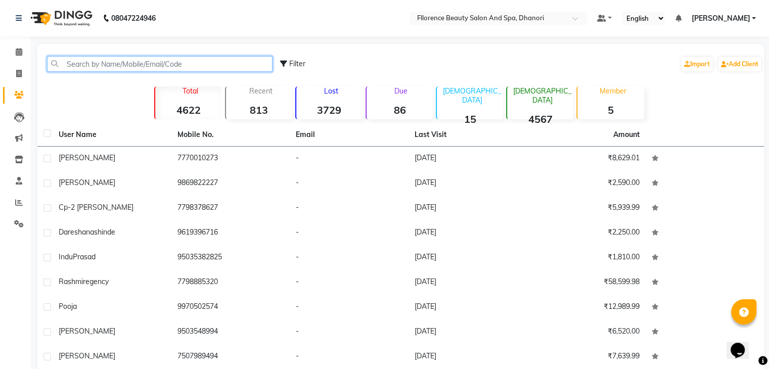
click at [150, 61] on input "text" at bounding box center [159, 64] width 225 height 16
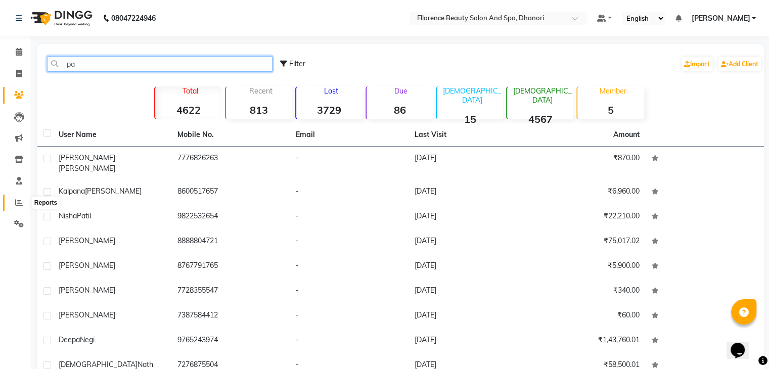
type input "pa"
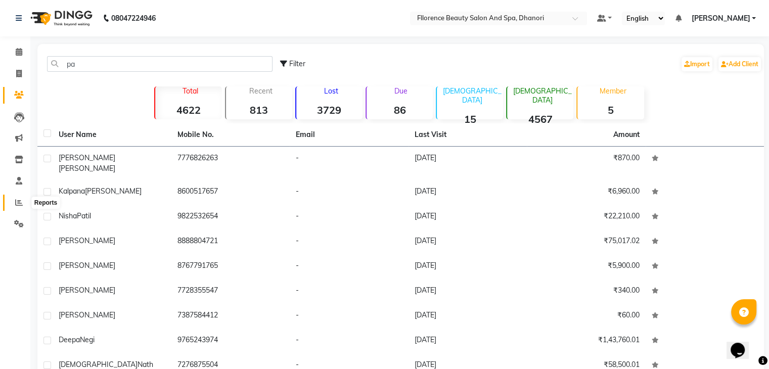
click at [19, 206] on icon at bounding box center [19, 203] width 8 height 8
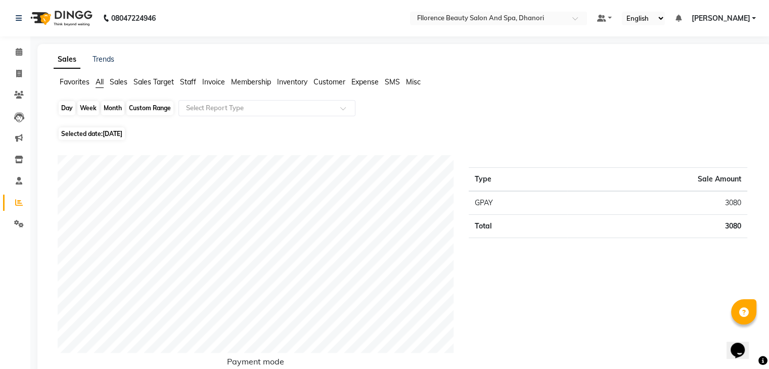
click at [62, 107] on div "Day" at bounding box center [67, 108] width 17 height 14
select select "9"
select select "2025"
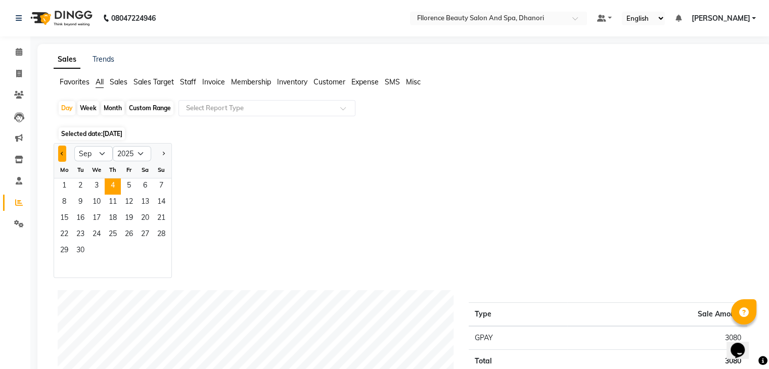
click at [61, 154] on span "Previous month" at bounding box center [63, 153] width 4 height 4
select select "8"
click at [164, 232] on span "24" at bounding box center [161, 235] width 16 height 16
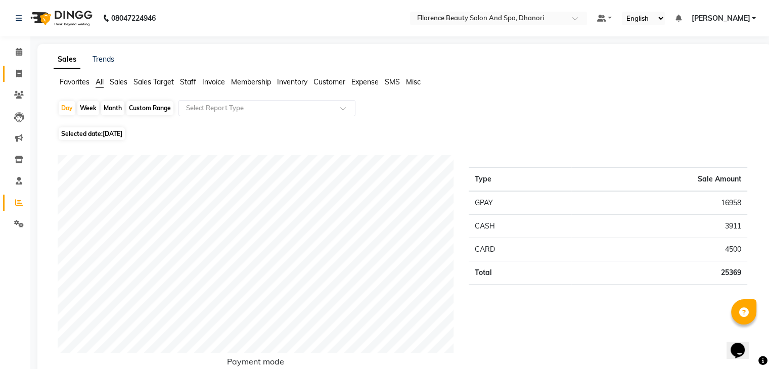
click at [18, 73] on icon at bounding box center [19, 74] width 6 height 8
select select "121"
select select "service"
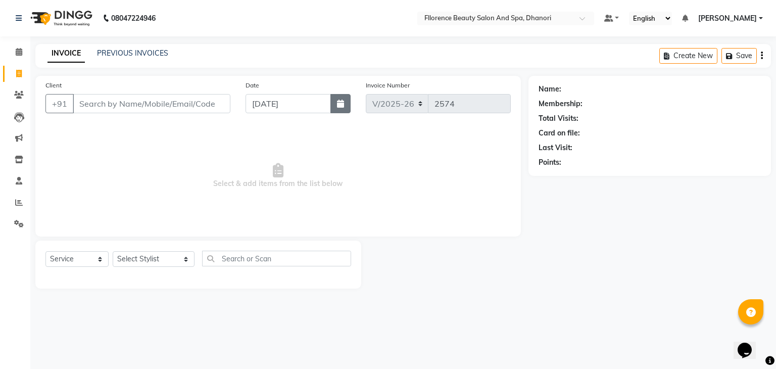
click at [343, 99] on button "button" at bounding box center [341, 103] width 20 height 19
select select "9"
select select "2025"
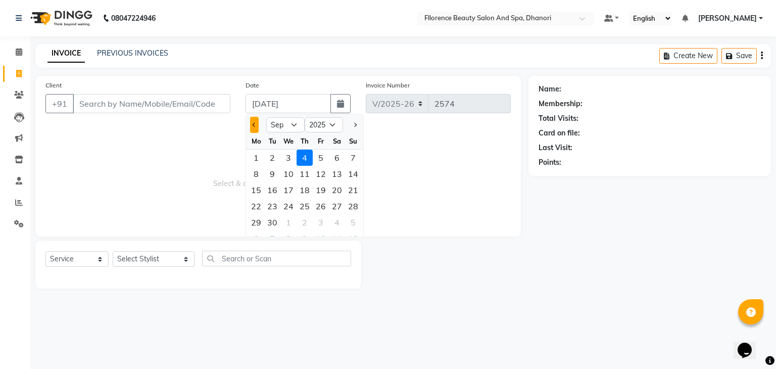
click at [252, 127] on button "Previous month" at bounding box center [254, 125] width 9 height 16
select select "8"
click at [352, 207] on div "24" at bounding box center [353, 206] width 16 height 16
type input "[DATE]"
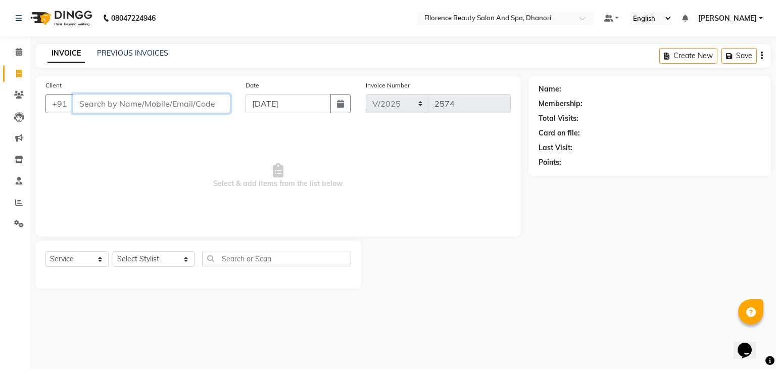
click at [189, 102] on input "Client" at bounding box center [152, 103] width 158 height 19
type input "["
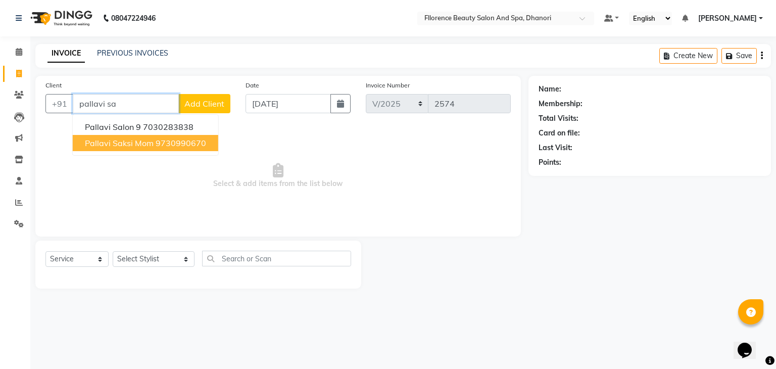
click at [144, 144] on span "pallavi saksi mom" at bounding box center [119, 143] width 69 height 10
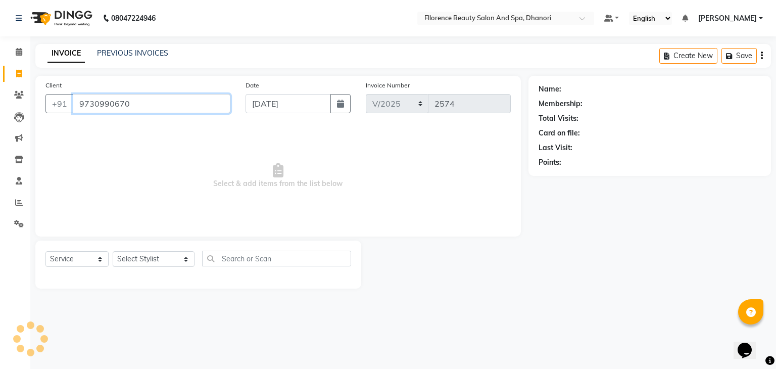
type input "9730990670"
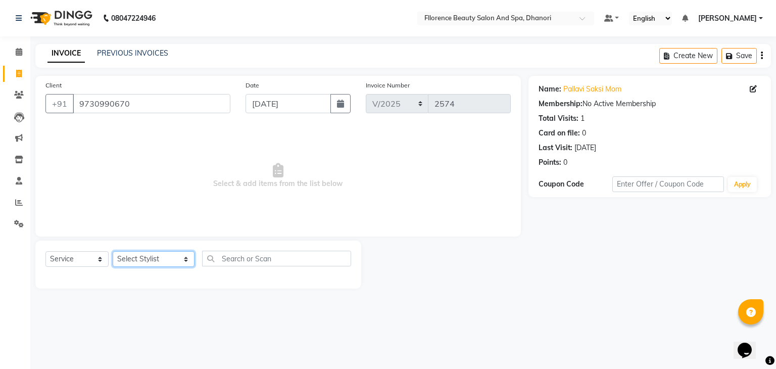
click at [158, 262] on select "Select Stylist [PERSON_NAME] [PERSON_NAME] arjun [PERSON_NAME] [PERSON_NAME] [P…" at bounding box center [154, 259] width 82 height 16
select select "46087"
click at [113, 252] on select "Select Stylist [PERSON_NAME] [PERSON_NAME] arjun [PERSON_NAME] [PERSON_NAME] [P…" at bounding box center [154, 259] width 82 height 16
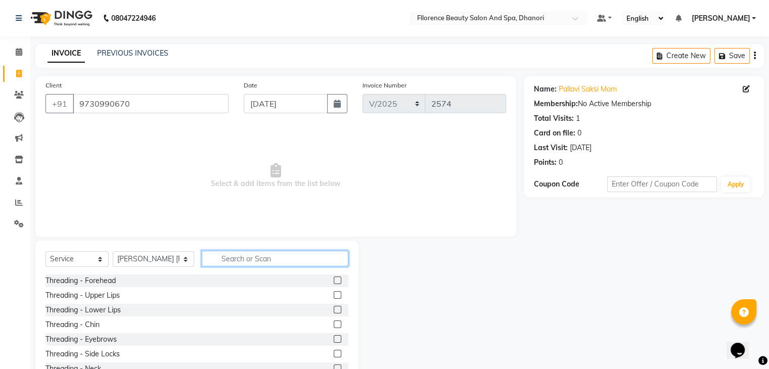
click at [230, 255] on input "text" at bounding box center [275, 259] width 147 height 16
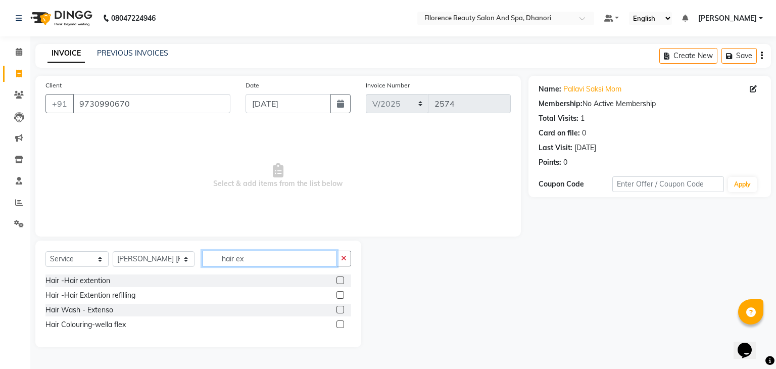
type input "hair ex"
click at [338, 280] on label at bounding box center [341, 280] width 8 height 8
click at [338, 280] on input "checkbox" at bounding box center [340, 281] width 7 height 7
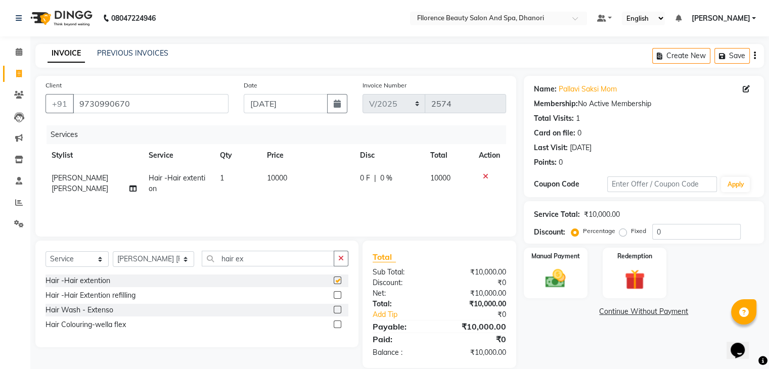
checkbox input "false"
drag, startPoint x: 335, startPoint y: 296, endPoint x: 312, endPoint y: 238, distance: 62.4
click at [336, 294] on label at bounding box center [338, 295] width 8 height 8
click at [336, 294] on input "checkbox" at bounding box center [337, 295] width 7 height 7
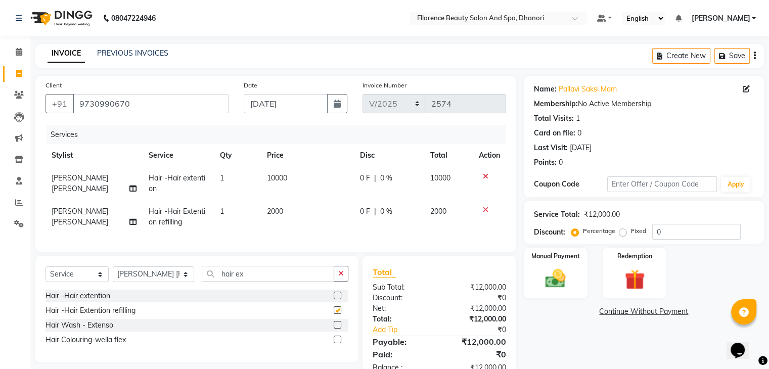
checkbox input "false"
click at [295, 184] on td "10000" at bounding box center [307, 183] width 93 height 33
select select "46087"
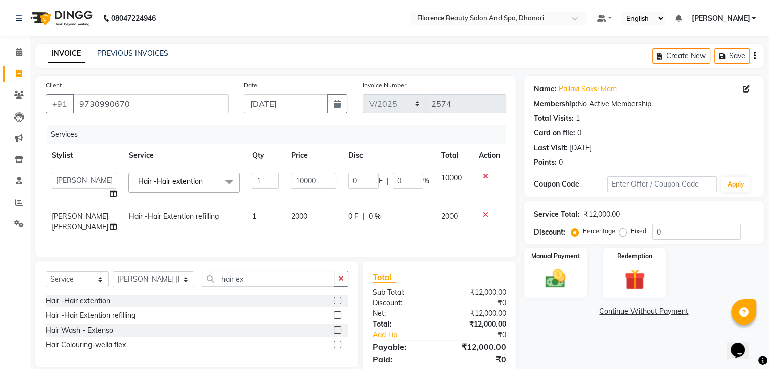
click at [485, 176] on icon at bounding box center [486, 176] width 6 height 7
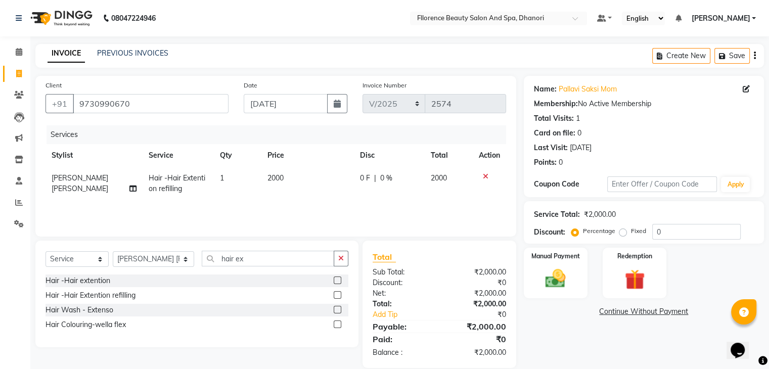
click at [273, 182] on span "2000" at bounding box center [275, 177] width 16 height 9
select select "46087"
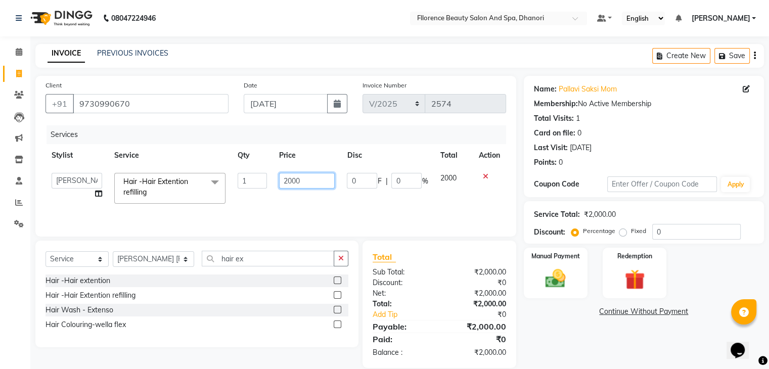
click at [311, 180] on input "2000" at bounding box center [307, 181] width 56 height 16
type input "2"
type input "1500"
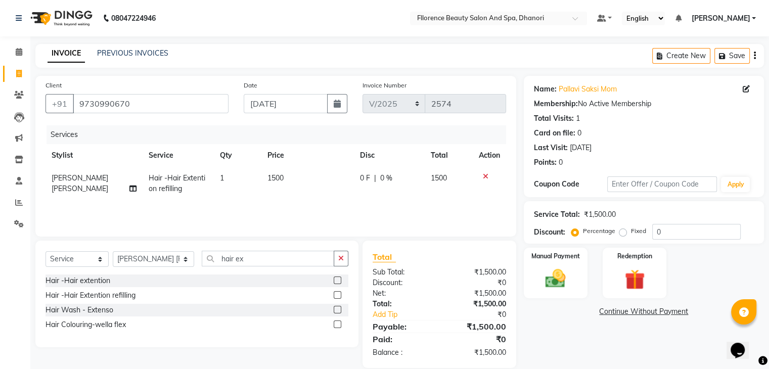
click at [356, 208] on div "Services Stylist Service Qty Price Disc Total Action [PERSON_NAME] [PERSON_NAME…" at bounding box center [275, 175] width 460 height 101
click at [141, 259] on select "Select Stylist [PERSON_NAME] [PERSON_NAME] arjun [PERSON_NAME] [PERSON_NAME] [P…" at bounding box center [153, 259] width 81 height 16
select select "23068"
click at [113, 252] on select "Select Stylist [PERSON_NAME] [PERSON_NAME] arjun [PERSON_NAME] [PERSON_NAME] [P…" at bounding box center [153, 259] width 81 height 16
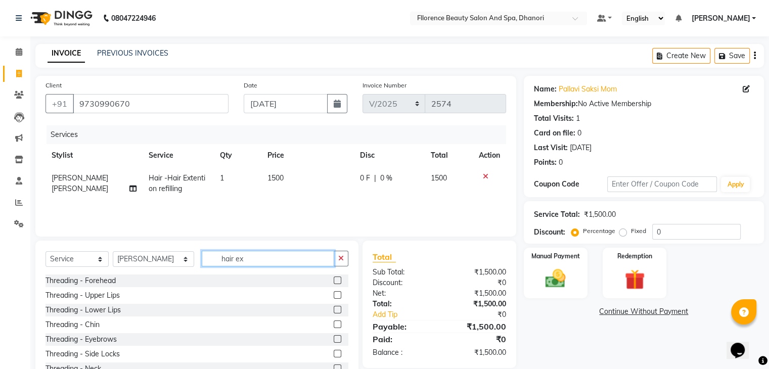
click at [248, 257] on input "hair ex" at bounding box center [268, 259] width 132 height 16
type input "h"
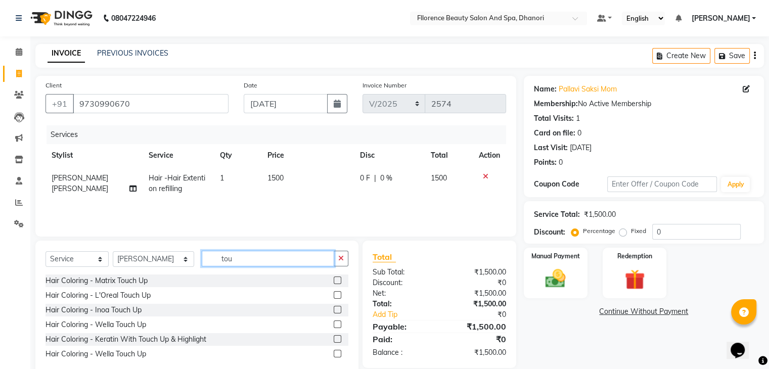
type input "tou"
click at [337, 295] on label at bounding box center [338, 295] width 8 height 8
click at [337, 295] on input "checkbox" at bounding box center [337, 295] width 7 height 7
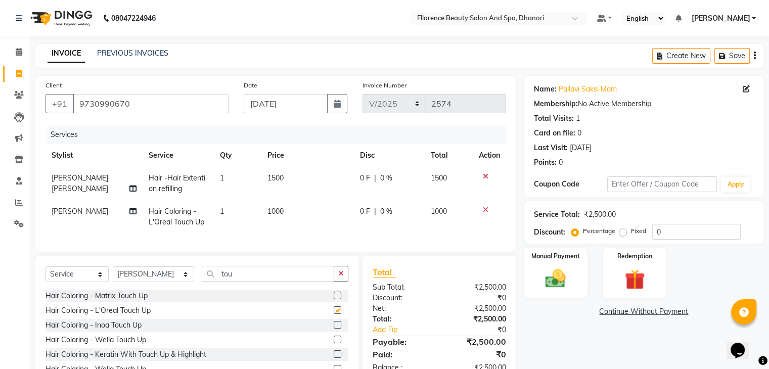
checkbox input "false"
click at [271, 211] on span "1000" at bounding box center [275, 211] width 16 height 9
select select "23068"
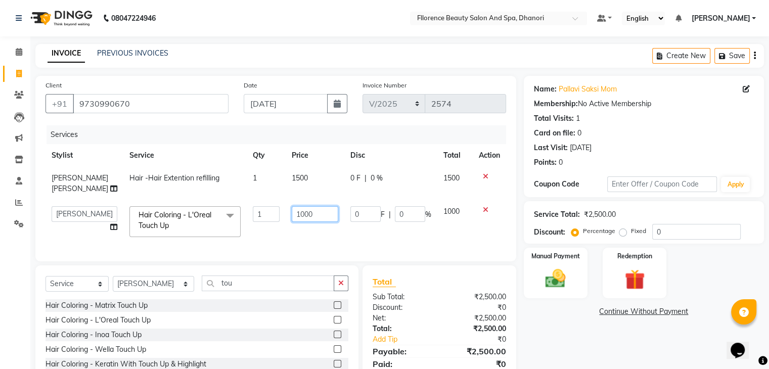
click at [315, 211] on input "1000" at bounding box center [315, 214] width 47 height 16
type input "1600"
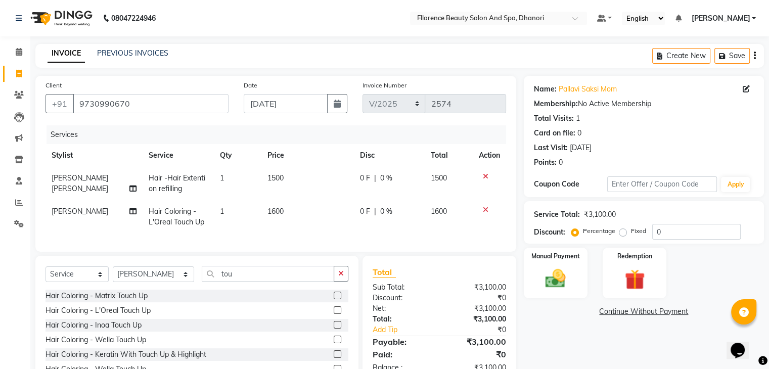
click at [552, 326] on div "Name: Pallavi Saksi Mom Membership: No Active Membership Total Visits: 1 Card o…" at bounding box center [648, 234] width 248 height 316
click at [145, 282] on select "Select Stylist [PERSON_NAME] [PERSON_NAME] arjun [PERSON_NAME] [PERSON_NAME] [P…" at bounding box center [153, 274] width 81 height 16
select select "80027"
click at [113, 275] on select "Select Stylist [PERSON_NAME] [PERSON_NAME] arjun [PERSON_NAME] [PERSON_NAME] [P…" at bounding box center [153, 274] width 81 height 16
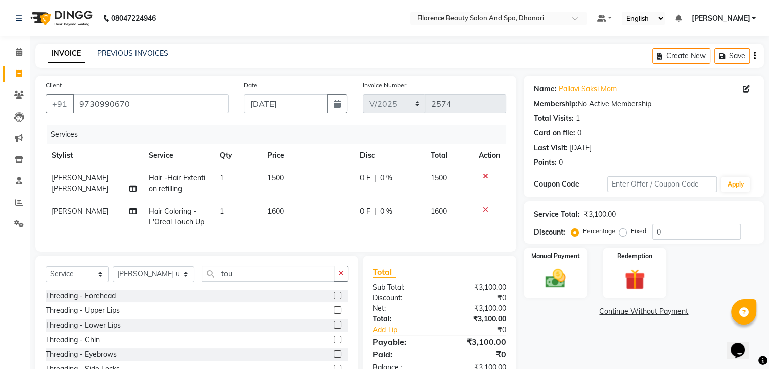
drag, startPoint x: 239, startPoint y: 270, endPoint x: 235, endPoint y: 285, distance: 14.7
click at [235, 285] on div "Select Service Product Membership Package Voucher Prepaid Gift Card Select Styl…" at bounding box center [196, 330] width 323 height 149
click at [236, 282] on input "tou" at bounding box center [268, 274] width 132 height 16
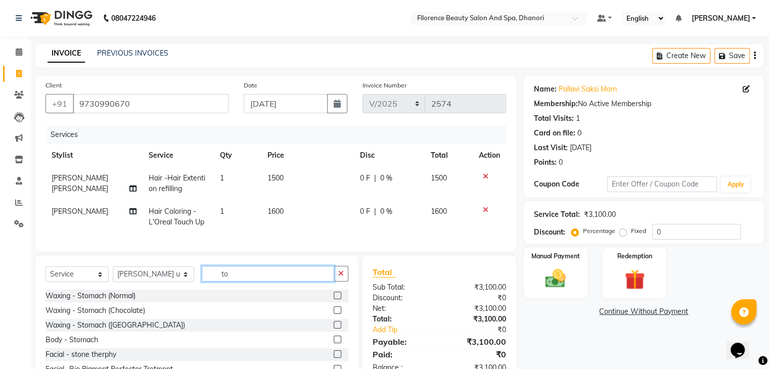
type input "t"
type input "gel"
click at [338, 358] on label at bounding box center [338, 354] width 8 height 8
click at [338, 358] on input "checkbox" at bounding box center [337, 354] width 7 height 7
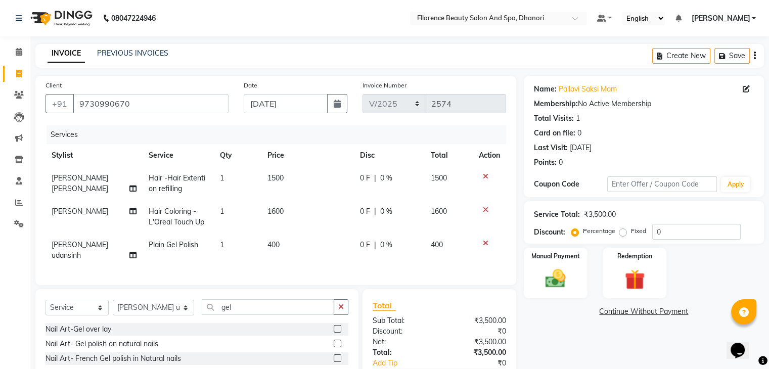
checkbox input "false"
click at [127, 305] on select "Select Stylist [PERSON_NAME] [PERSON_NAME] arjun [PERSON_NAME] [PERSON_NAME] [P…" at bounding box center [153, 308] width 81 height 16
select select "13398"
click at [113, 300] on select "Select Stylist [PERSON_NAME] [PERSON_NAME] arjun [PERSON_NAME] [PERSON_NAME] [P…" at bounding box center [153, 308] width 81 height 16
click at [233, 302] on input "gel" at bounding box center [268, 307] width 132 height 16
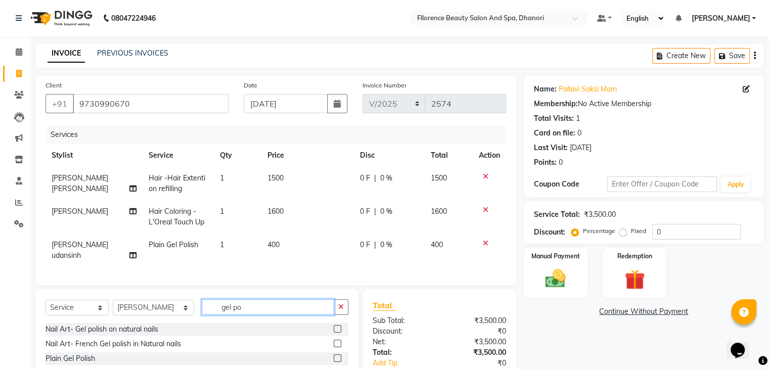
scroll to position [60, 0]
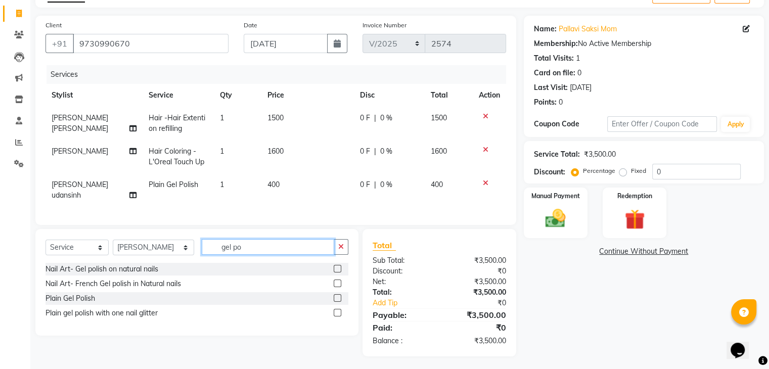
type input "gel po"
click at [337, 309] on label at bounding box center [338, 313] width 8 height 8
click at [337, 310] on input "checkbox" at bounding box center [337, 313] width 7 height 7
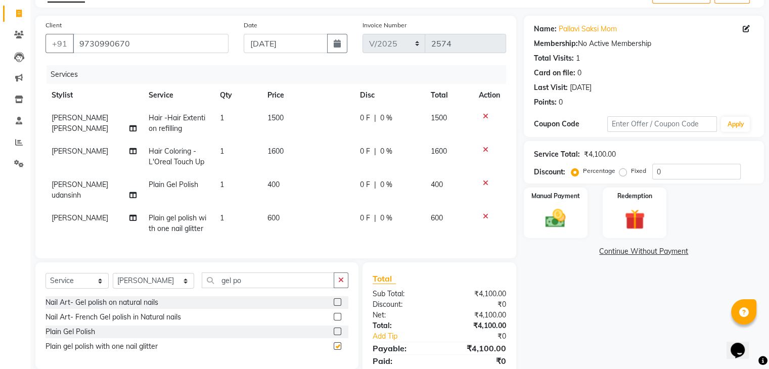
checkbox input "false"
click at [149, 281] on select "Select Stylist [PERSON_NAME] [PERSON_NAME] arjun [PERSON_NAME] [PERSON_NAME] [P…" at bounding box center [153, 281] width 81 height 16
select select "80027"
click at [113, 273] on select "Select Stylist [PERSON_NAME] [PERSON_NAME] arjun [PERSON_NAME] [PERSON_NAME] [P…" at bounding box center [153, 281] width 81 height 16
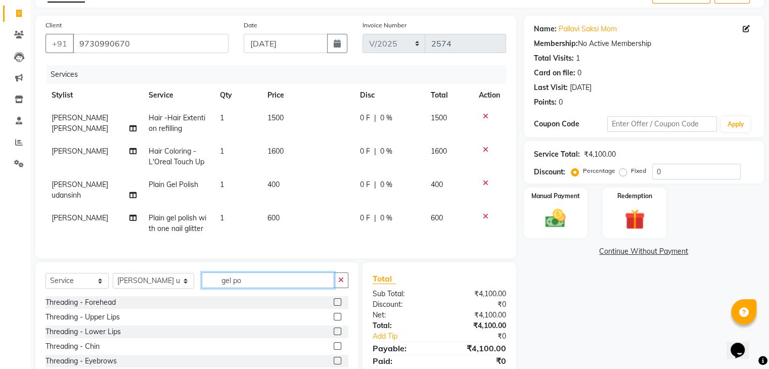
click at [250, 278] on input "gel po" at bounding box center [268, 280] width 132 height 16
type input "g"
type input "nail"
click at [334, 298] on label at bounding box center [338, 302] width 8 height 8
click at [334, 299] on input "checkbox" at bounding box center [337, 302] width 7 height 7
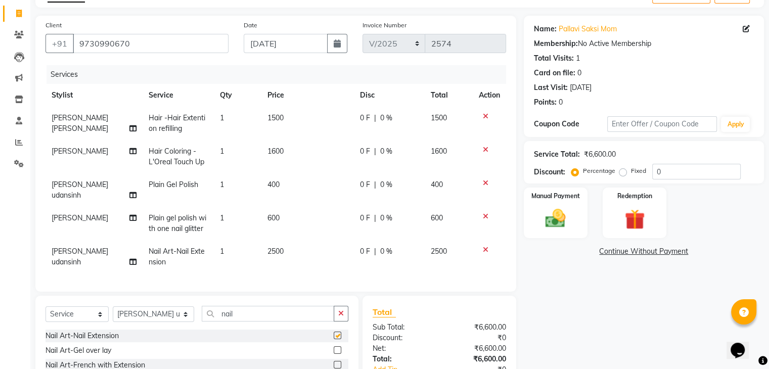
checkbox input "false"
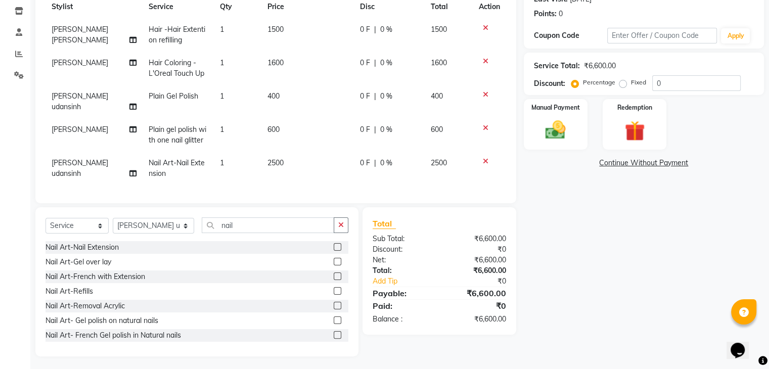
click at [272, 158] on span "2500" at bounding box center [275, 162] width 16 height 9
select select "80027"
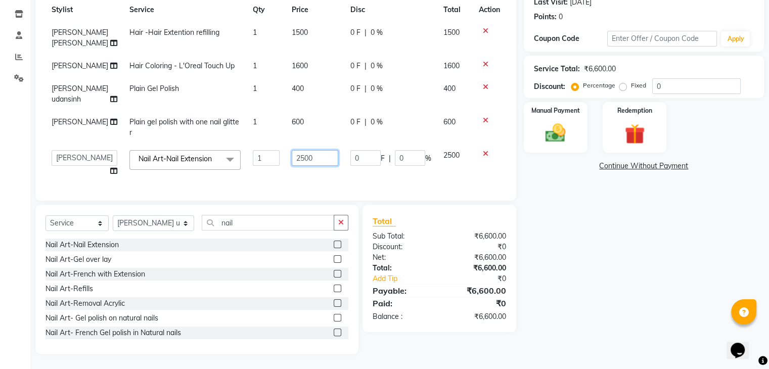
drag, startPoint x: 309, startPoint y: 153, endPoint x: 304, endPoint y: 160, distance: 8.7
click at [308, 156] on input "2500" at bounding box center [315, 158] width 47 height 16
type input "2300"
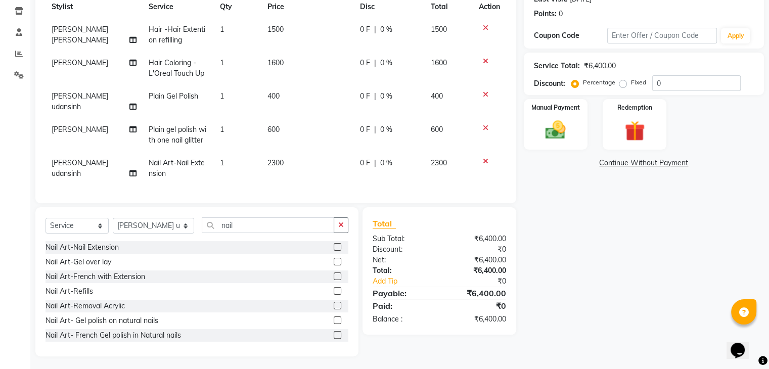
click at [669, 288] on div "Name: Pallavi Saksi Mom Membership: No Active Membership Total Visits: 1 Card o…" at bounding box center [648, 141] width 248 height 429
click at [273, 158] on span "2300" at bounding box center [275, 162] width 16 height 9
select select "80027"
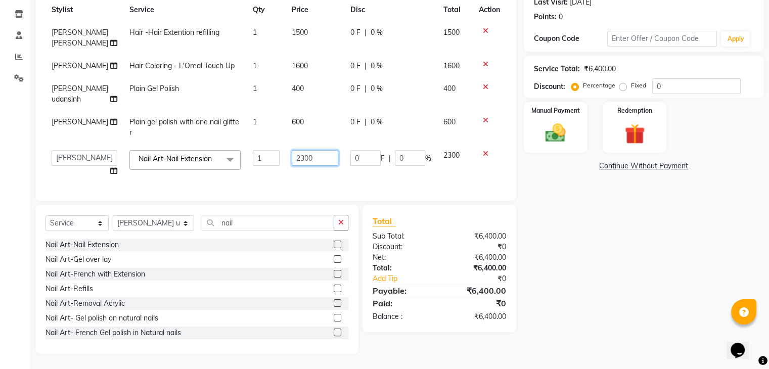
click at [314, 153] on input "2300" at bounding box center [315, 158] width 47 height 16
type input "2400"
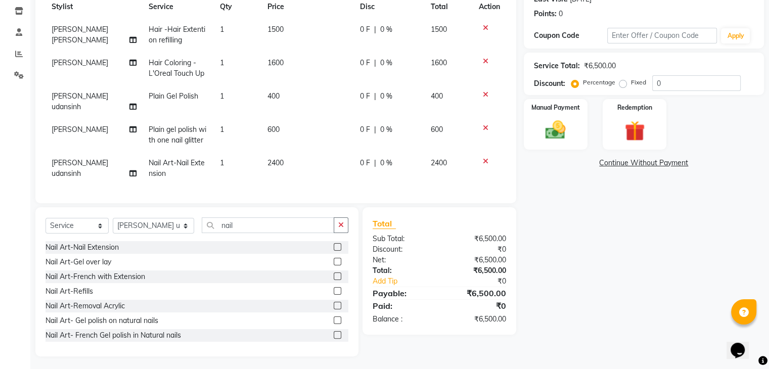
click at [607, 281] on div "Name: Pallavi Saksi Mom Membership: No Active Membership Total Visits: 1 Card o…" at bounding box center [648, 141] width 248 height 429
click at [135, 224] on select "Select Stylist [PERSON_NAME] [PERSON_NAME] arjun [PERSON_NAME] [PERSON_NAME] [P…" at bounding box center [153, 226] width 81 height 16
select select "13398"
click at [113, 218] on select "Select Stylist [PERSON_NAME] [PERSON_NAME] arjun [PERSON_NAME] [PERSON_NAME] [P…" at bounding box center [153, 226] width 81 height 16
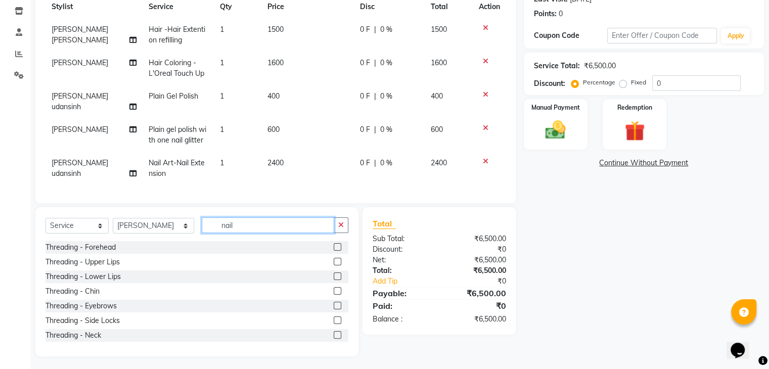
click at [248, 224] on input "nail" at bounding box center [268, 225] width 132 height 16
type input "n"
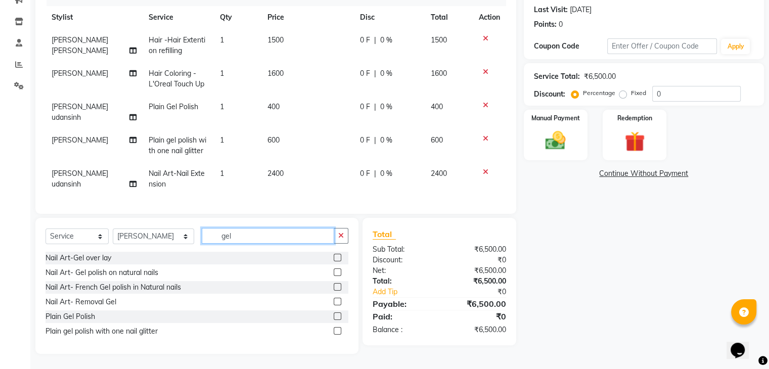
scroll to position [135, 0]
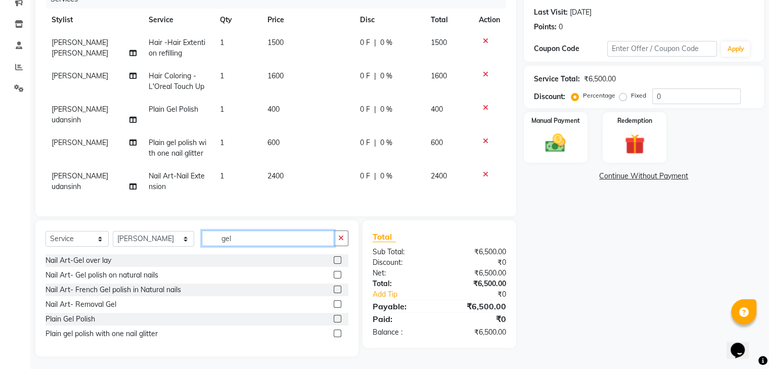
type input "gel"
click at [337, 330] on label at bounding box center [338, 334] width 8 height 8
click at [337, 331] on input "checkbox" at bounding box center [337, 334] width 7 height 7
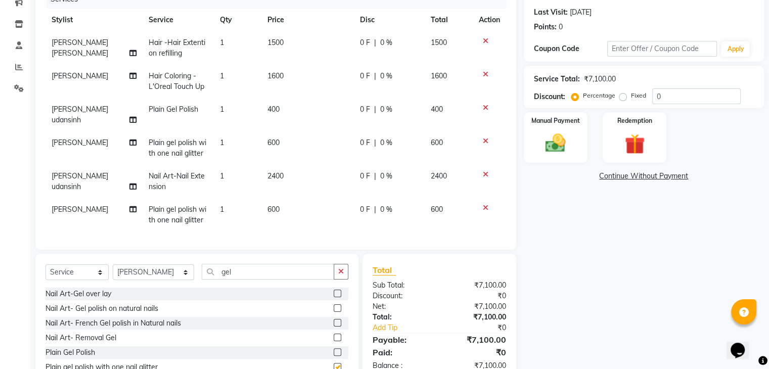
checkbox input "false"
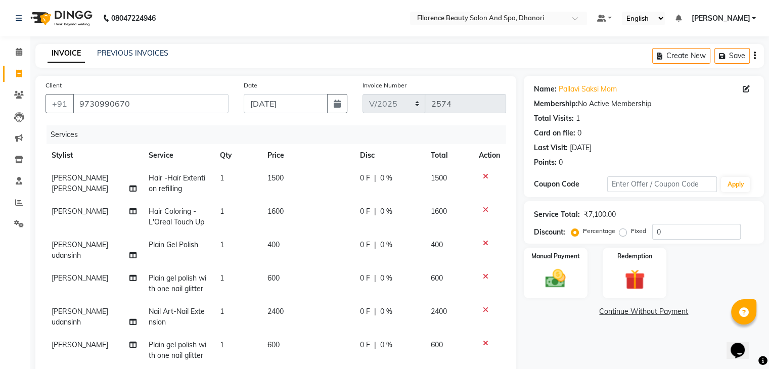
scroll to position [169, 0]
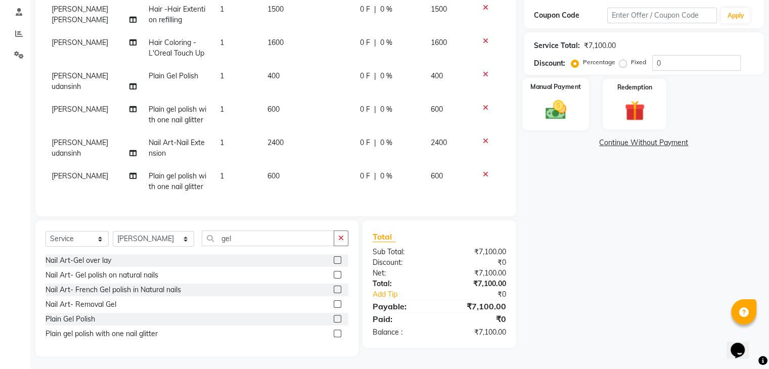
click at [556, 116] on img at bounding box center [555, 110] width 34 height 24
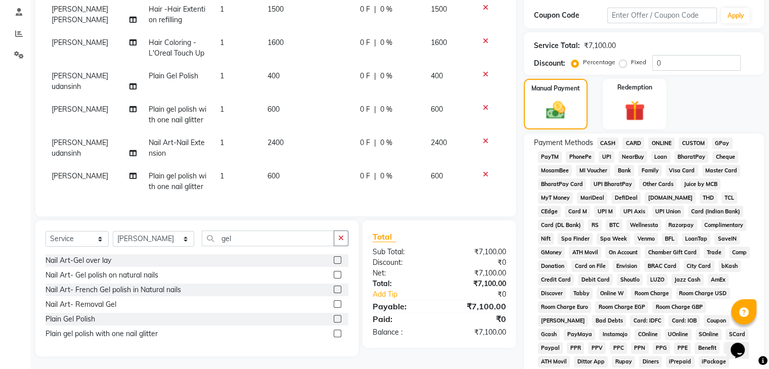
click at [634, 142] on span "CARD" at bounding box center [633, 143] width 22 height 12
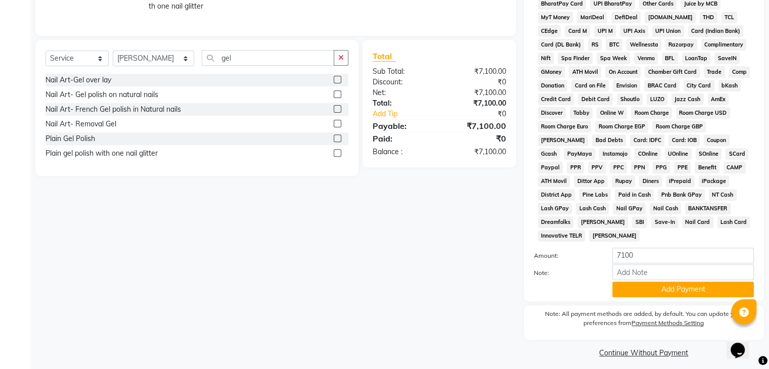
scroll to position [350, 0]
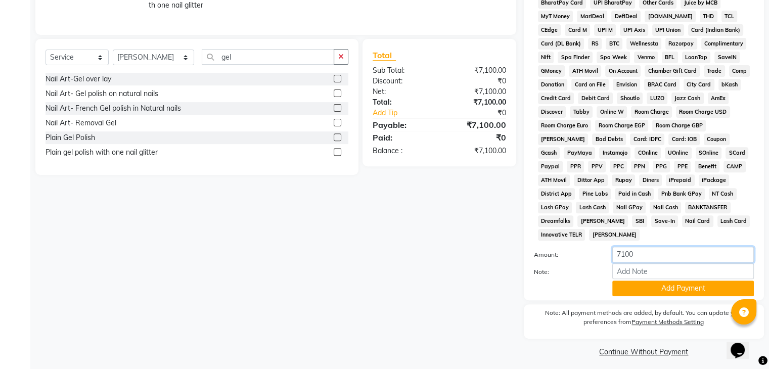
click at [646, 249] on input "7100" at bounding box center [683, 255] width 142 height 16
type input "7"
type input "5"
type input "5000"
click at [700, 281] on button "Add Payment" at bounding box center [683, 289] width 142 height 16
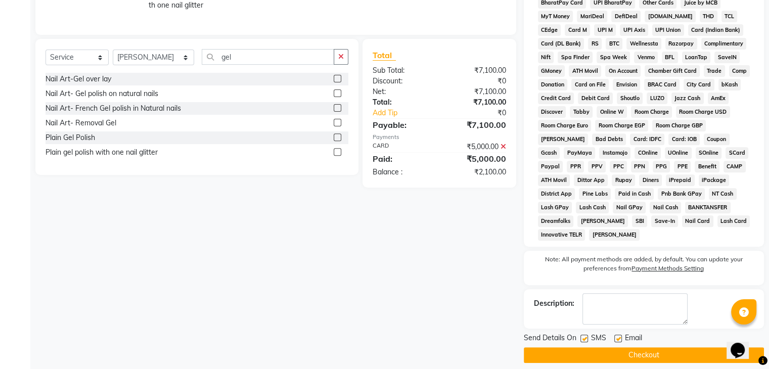
click at [653, 348] on button "Checkout" at bounding box center [644, 355] width 240 height 16
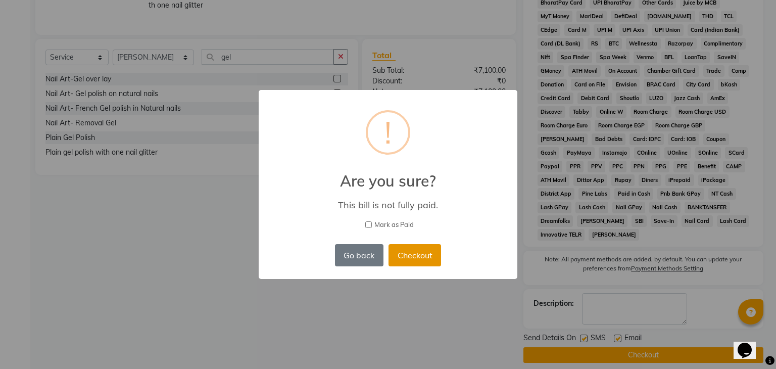
click at [409, 254] on button "Checkout" at bounding box center [415, 255] width 53 height 22
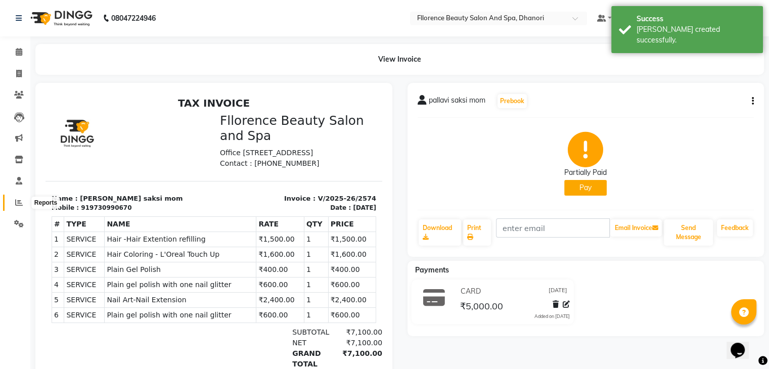
click at [16, 204] on icon at bounding box center [19, 203] width 8 height 8
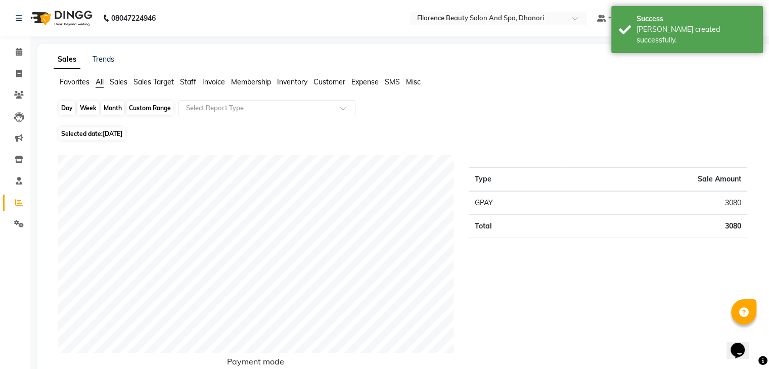
click at [63, 108] on div "Day" at bounding box center [67, 108] width 17 height 14
select select "9"
select select "2025"
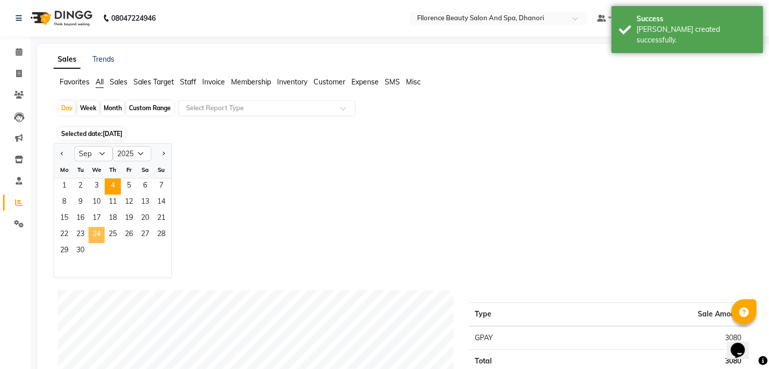
click at [99, 231] on span "24" at bounding box center [96, 235] width 16 height 16
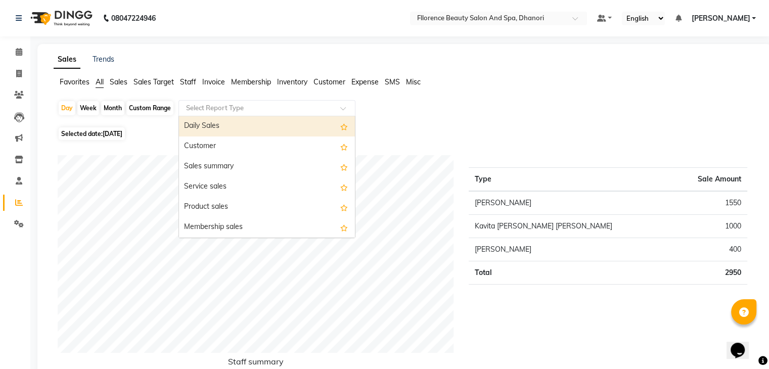
click at [289, 110] on input "text" at bounding box center [257, 108] width 146 height 10
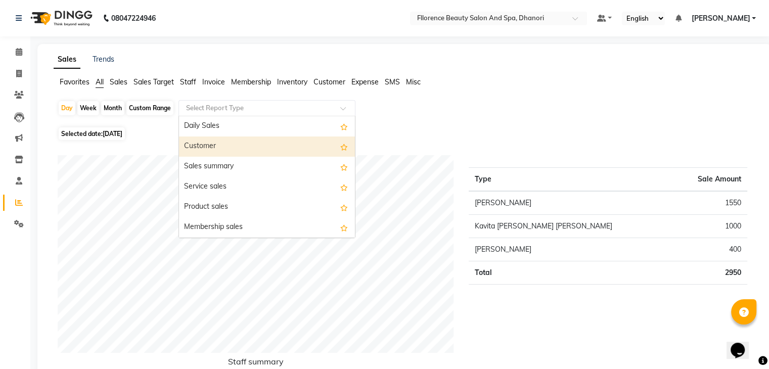
click at [284, 150] on div "Customer" at bounding box center [267, 146] width 176 height 20
select select "csv"
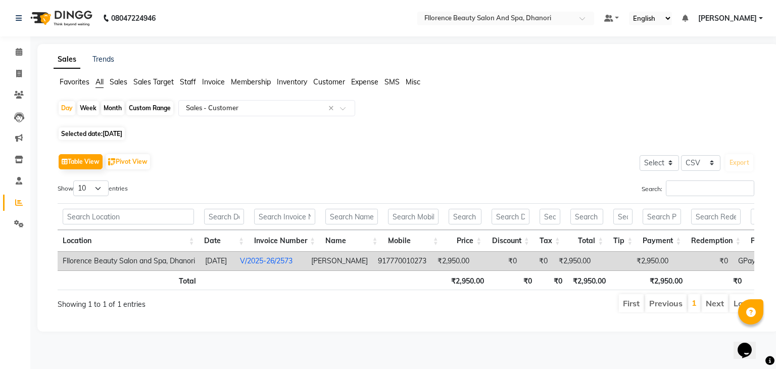
click at [497, 262] on td "₹0" at bounding box center [499, 261] width 48 height 19
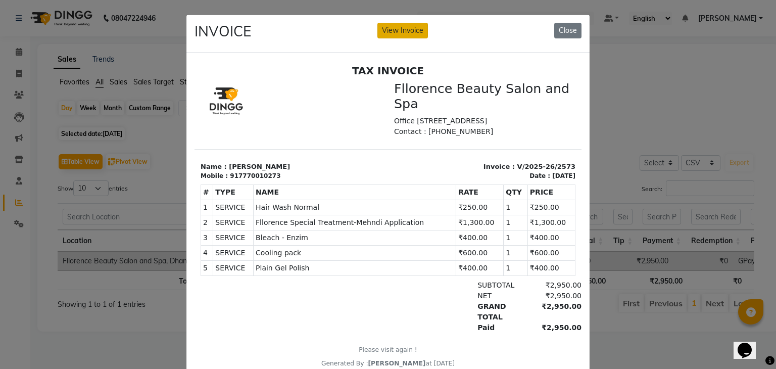
click at [420, 123] on p "Office [STREET_ADDRESS]" at bounding box center [484, 120] width 181 height 11
click at [392, 27] on button "View Invoice" at bounding box center [403, 31] width 51 height 16
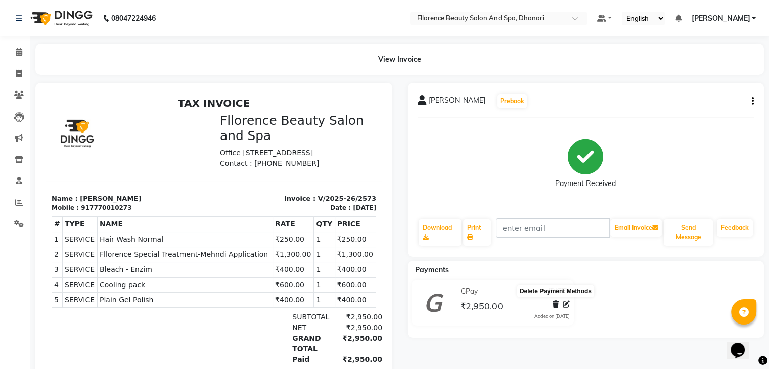
click at [554, 303] on icon at bounding box center [555, 304] width 6 height 7
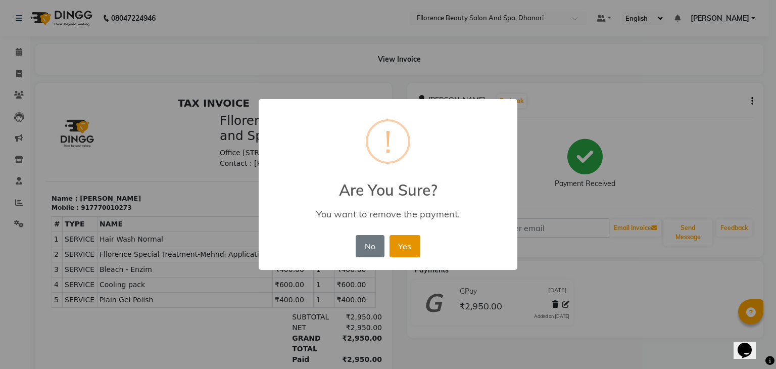
click at [407, 244] on button "Yes" at bounding box center [405, 246] width 31 height 22
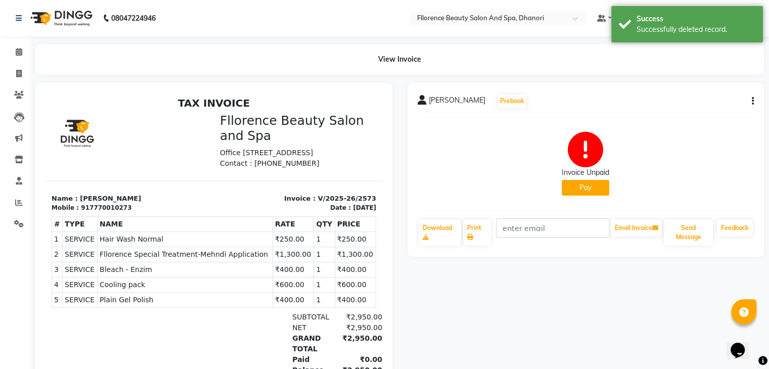
click at [752, 102] on icon "button" at bounding box center [753, 101] width 2 height 1
click at [721, 93] on div "Cancel Invoice" at bounding box center [711, 94] width 51 height 13
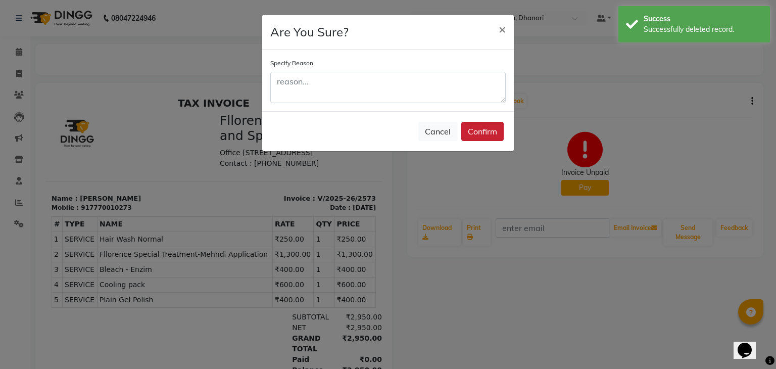
click at [487, 130] on button "Confirm" at bounding box center [482, 131] width 42 height 19
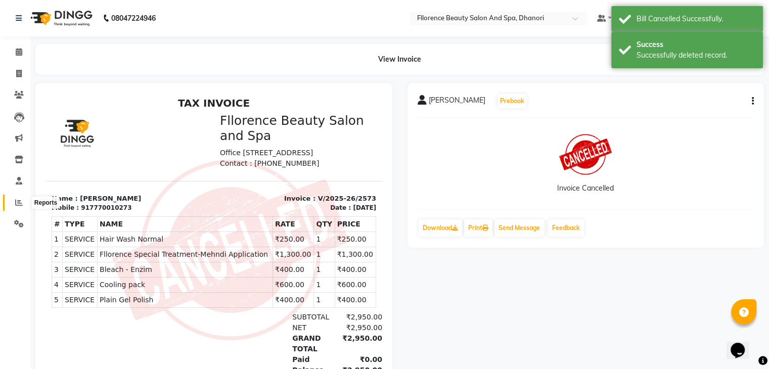
click at [14, 204] on span at bounding box center [19, 203] width 18 height 12
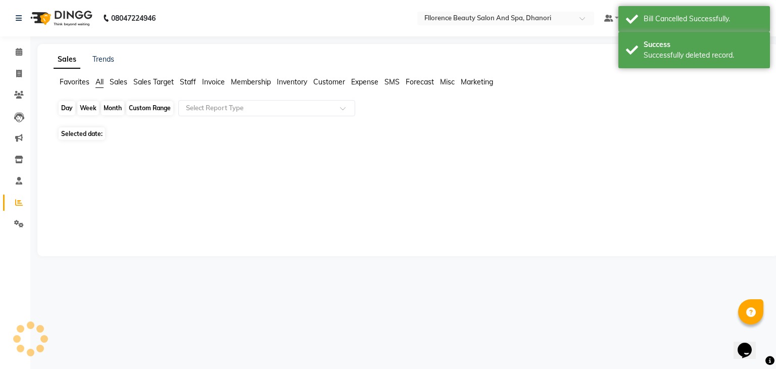
click at [63, 108] on div "Day" at bounding box center [67, 108] width 17 height 14
select select "9"
select select "2025"
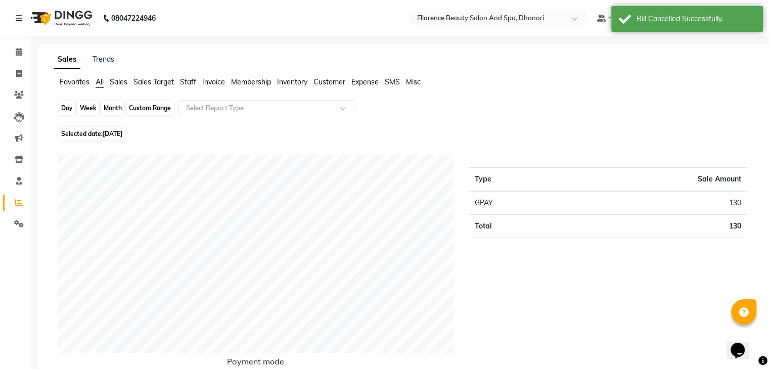
click at [71, 107] on div "Day" at bounding box center [67, 108] width 17 height 14
select select "9"
select select "2025"
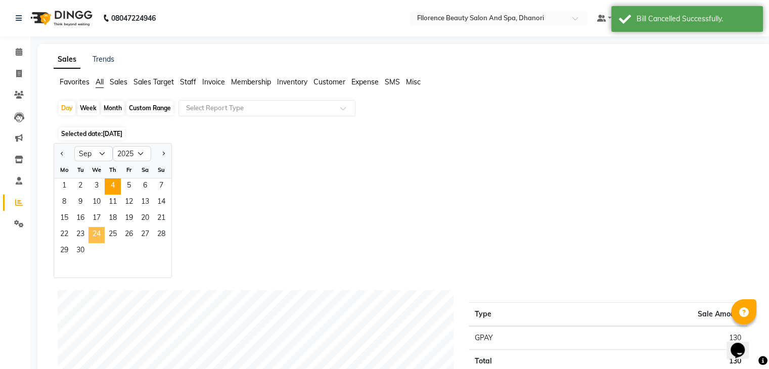
click at [97, 234] on span "24" at bounding box center [96, 235] width 16 height 16
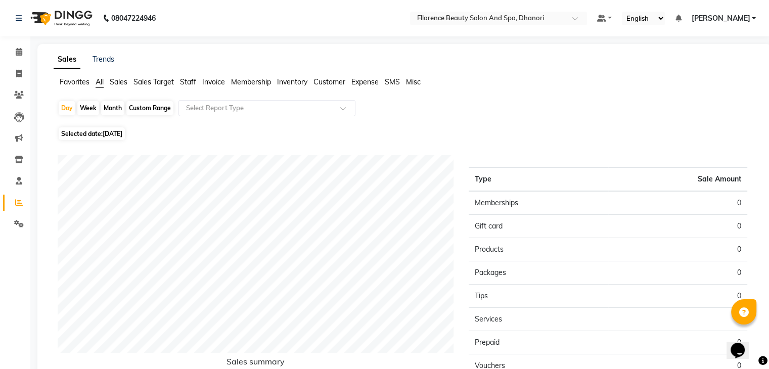
click at [113, 104] on div "Month" at bounding box center [112, 108] width 23 height 14
select select "9"
select select "2025"
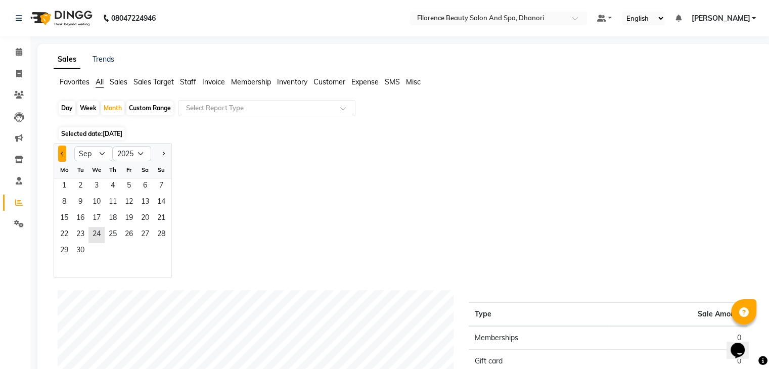
click at [62, 152] on span "Previous month" at bounding box center [63, 153] width 4 height 4
select select "8"
click at [161, 233] on span "24" at bounding box center [161, 235] width 16 height 16
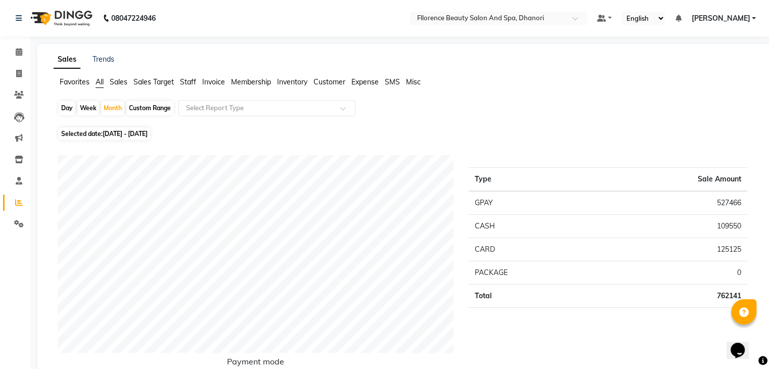
click at [70, 109] on div "Day" at bounding box center [67, 108] width 17 height 14
select select "8"
select select "2025"
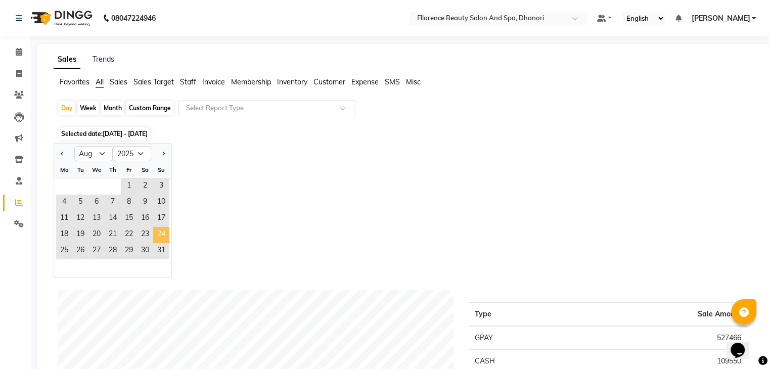
click at [166, 235] on span "24" at bounding box center [161, 235] width 16 height 16
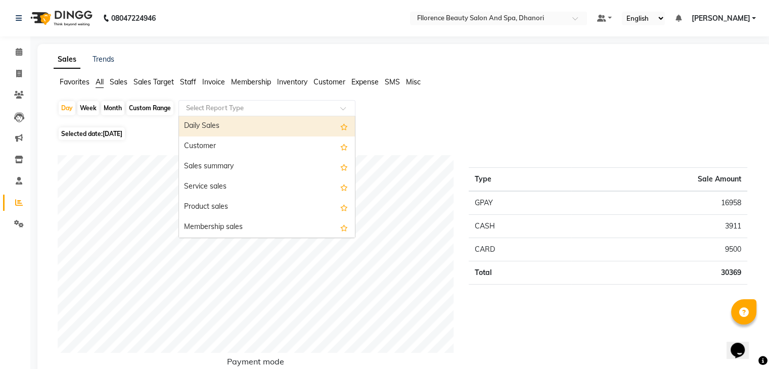
click at [273, 107] on input "text" at bounding box center [257, 108] width 146 height 10
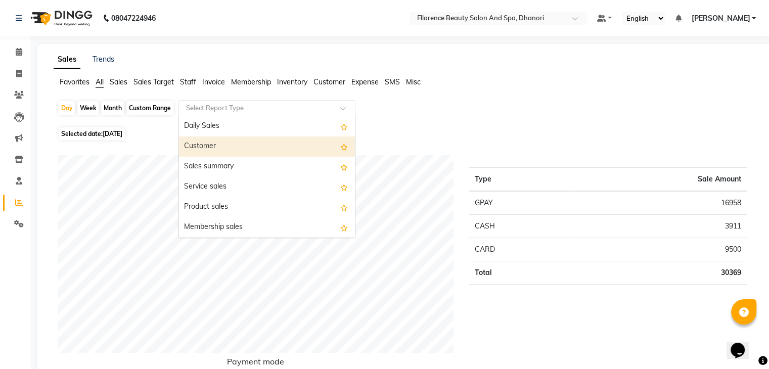
click at [249, 140] on div "Customer" at bounding box center [267, 146] width 176 height 20
select select "csv"
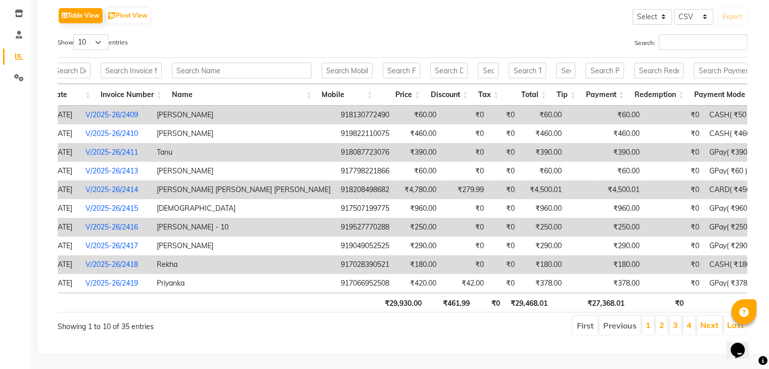
scroll to position [0, 168]
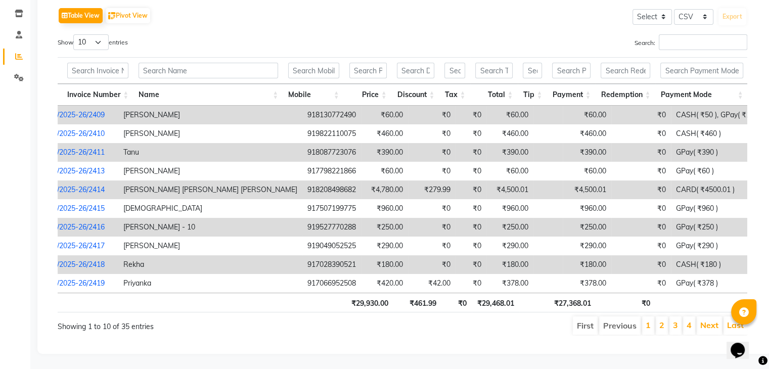
click at [666, 319] on li "2" at bounding box center [662, 325] width 12 height 18
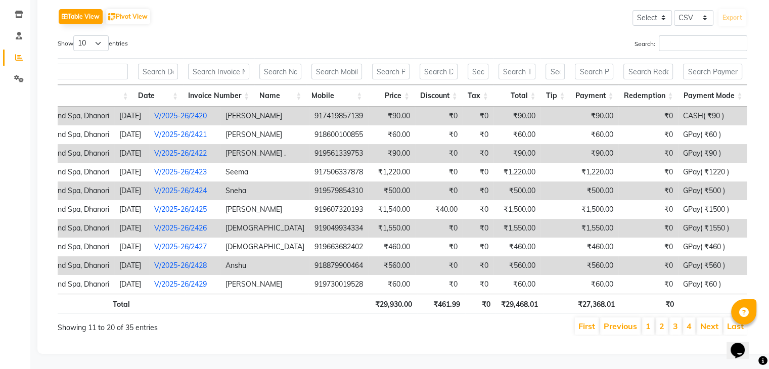
scroll to position [0, 66]
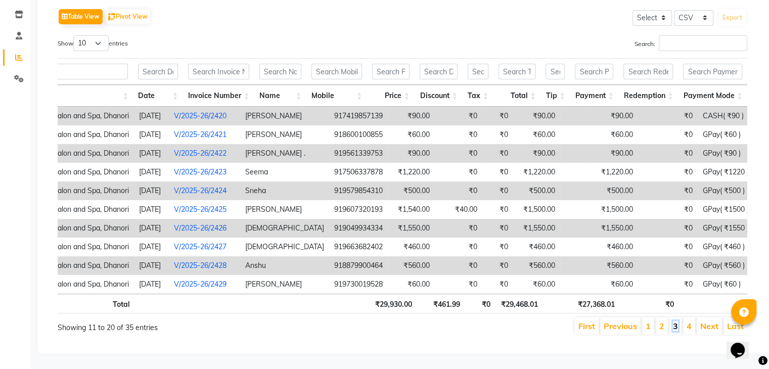
click at [676, 321] on link "3" at bounding box center [675, 326] width 5 height 10
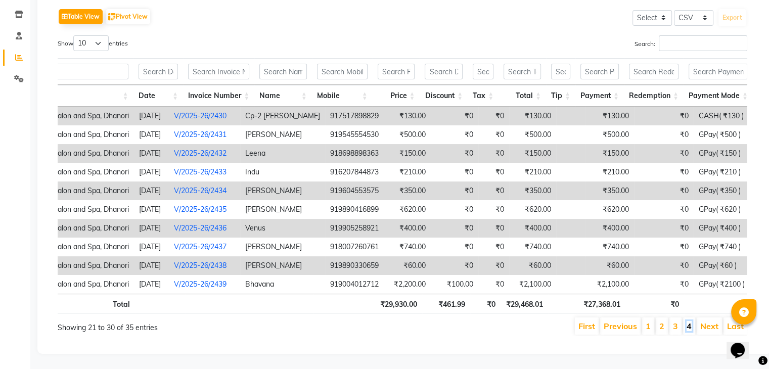
click at [691, 321] on link "4" at bounding box center [688, 326] width 5 height 10
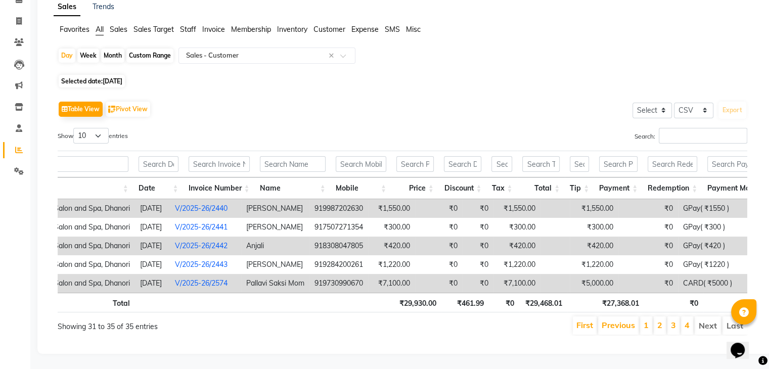
scroll to position [0, 0]
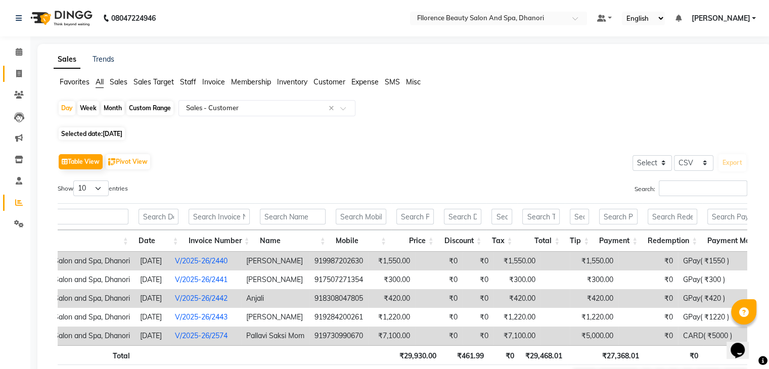
click at [18, 74] on icon at bounding box center [19, 74] width 6 height 8
select select "service"
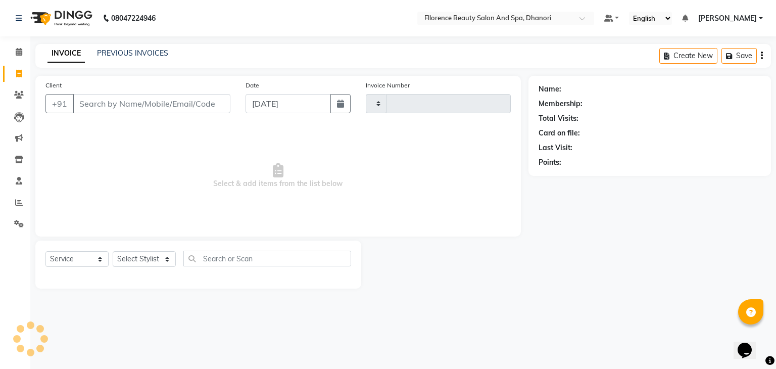
type input "2575"
select select "121"
drag, startPoint x: 347, startPoint y: 111, endPoint x: 342, endPoint y: 112, distance: 5.7
click at [347, 111] on button "button" at bounding box center [341, 103] width 20 height 19
select select "9"
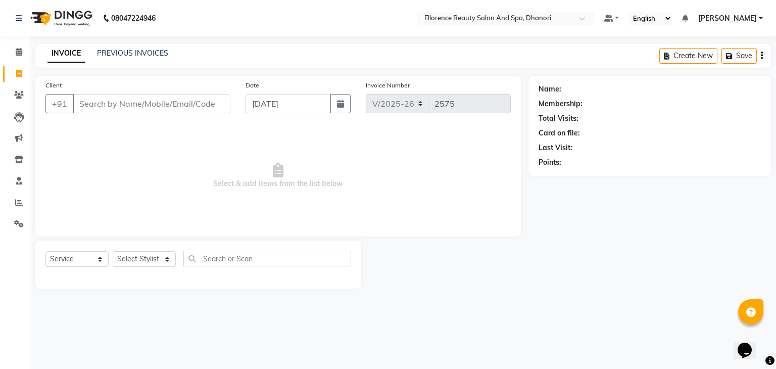
select select "2025"
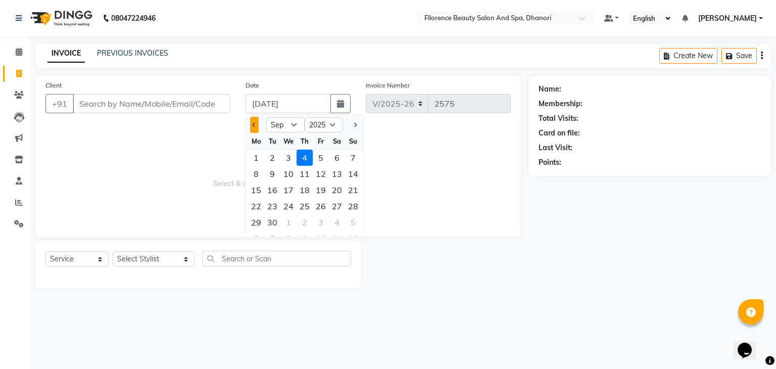
click at [258, 125] on button "Previous month" at bounding box center [254, 125] width 9 height 16
select select "8"
click at [352, 208] on div "24" at bounding box center [353, 206] width 16 height 16
type input "[DATE]"
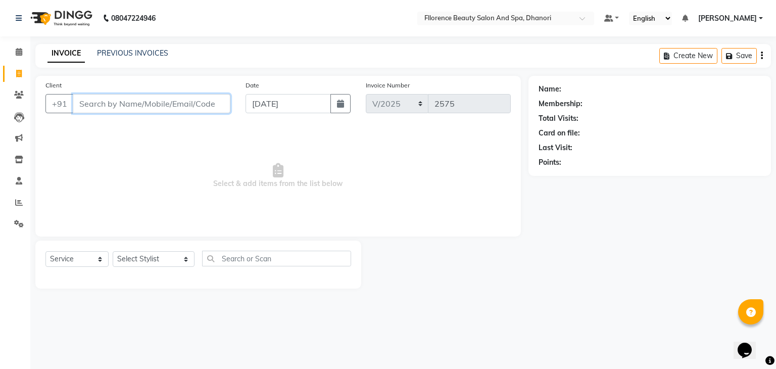
click at [170, 102] on input "Client" at bounding box center [152, 103] width 158 height 19
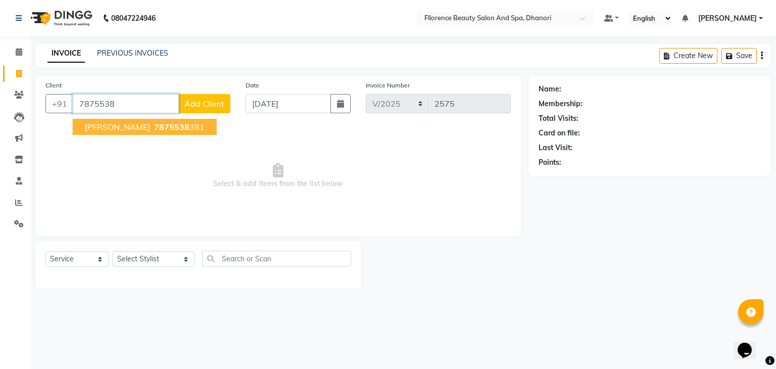
click at [119, 130] on span "[PERSON_NAME]" at bounding box center [117, 127] width 65 height 10
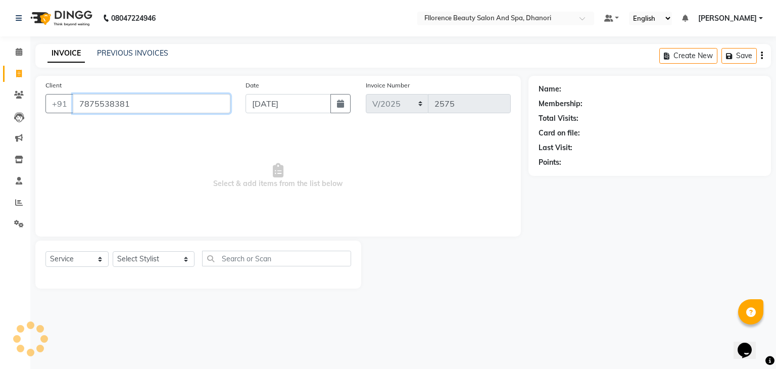
type input "7875538381"
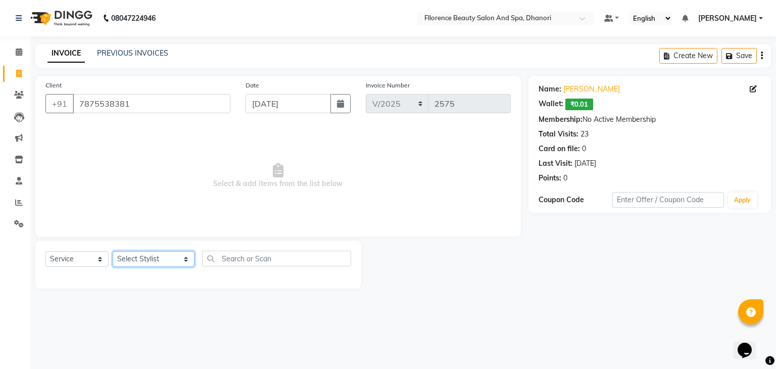
click at [147, 261] on select "Select Stylist [PERSON_NAME] [PERSON_NAME] arjun [PERSON_NAME] [PERSON_NAME] [P…" at bounding box center [154, 259] width 82 height 16
select select "62738"
click at [113, 252] on select "Select Stylist [PERSON_NAME] [PERSON_NAME] arjun [PERSON_NAME] [PERSON_NAME] [P…" at bounding box center [154, 259] width 82 height 16
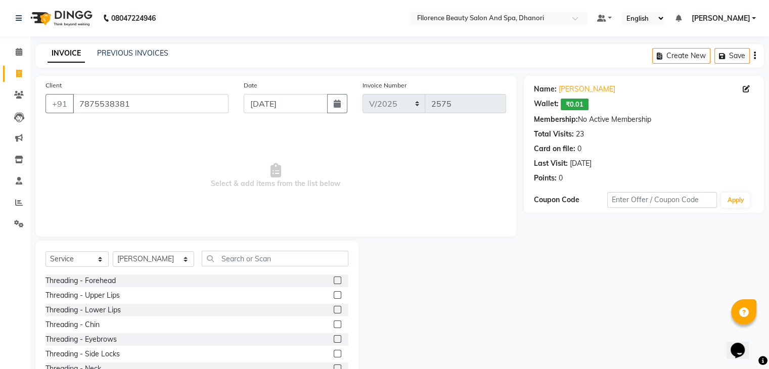
click at [334, 296] on label at bounding box center [338, 295] width 8 height 8
click at [334, 296] on input "checkbox" at bounding box center [337, 295] width 7 height 7
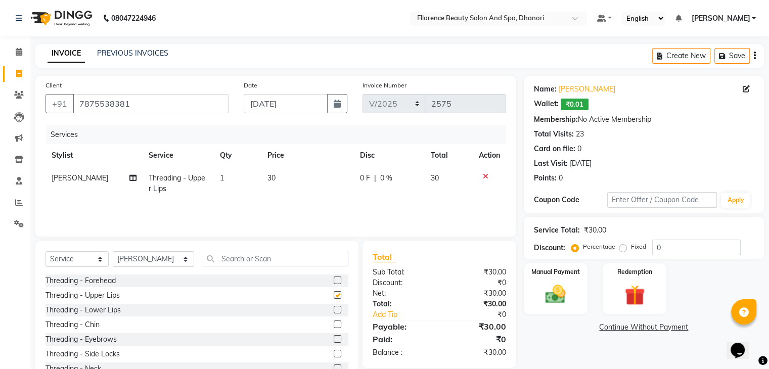
checkbox input "false"
click at [334, 282] on label at bounding box center [338, 280] width 8 height 8
click at [334, 282] on input "checkbox" at bounding box center [337, 281] width 7 height 7
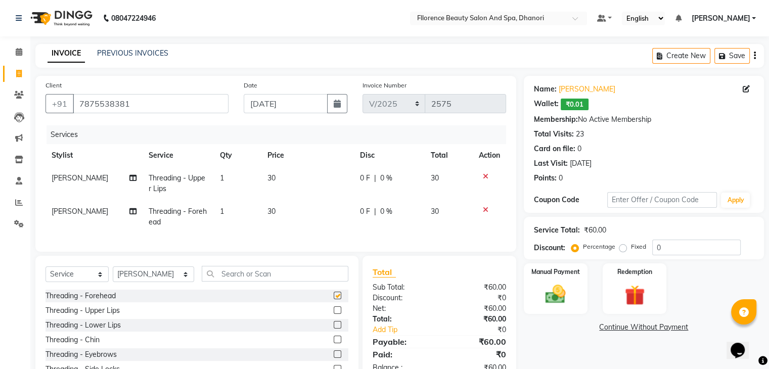
checkbox input "false"
click at [334, 329] on label at bounding box center [338, 325] width 8 height 8
click at [334, 329] on input "checkbox" at bounding box center [337, 325] width 7 height 7
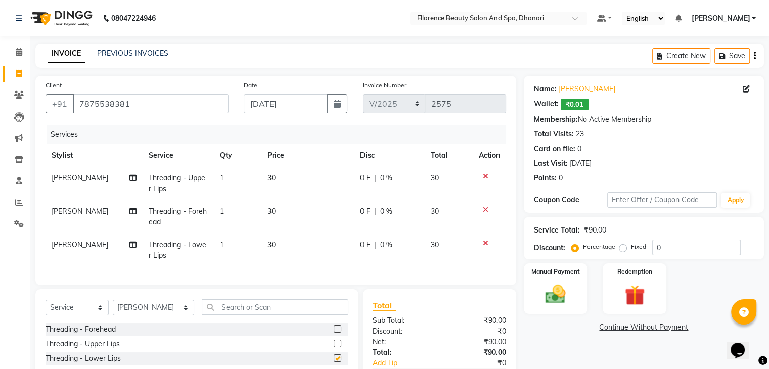
checkbox input "false"
click at [249, 315] on input "text" at bounding box center [275, 307] width 147 height 16
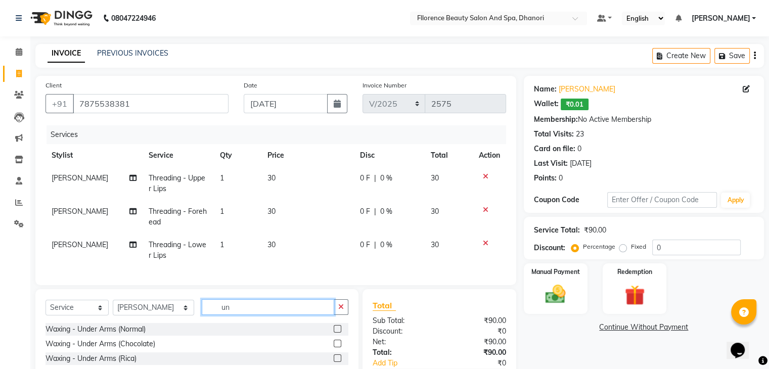
type input "un"
click at [334, 333] on label at bounding box center [338, 329] width 8 height 8
click at [334, 333] on input "checkbox" at bounding box center [337, 329] width 7 height 7
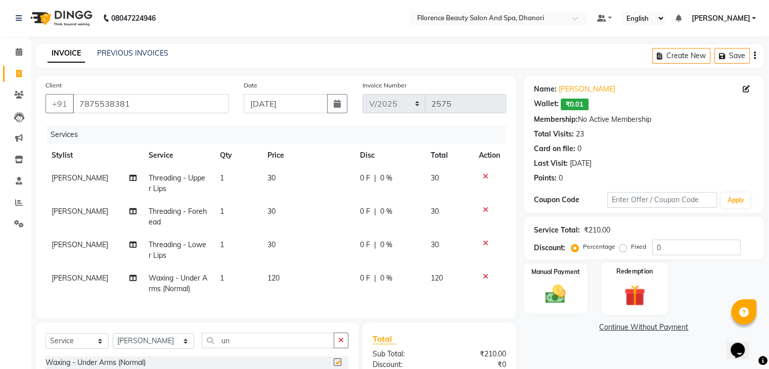
checkbox input "false"
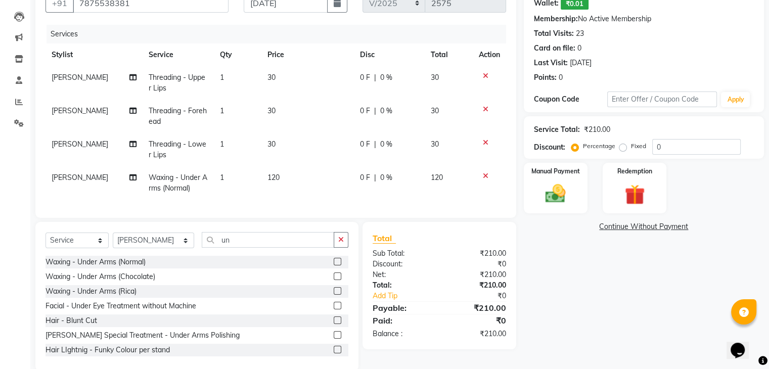
scroll to position [126, 0]
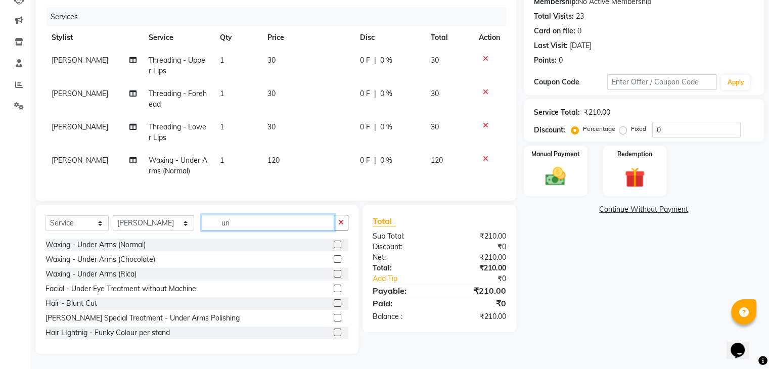
click at [247, 220] on input "un" at bounding box center [268, 223] width 132 height 16
type input "u"
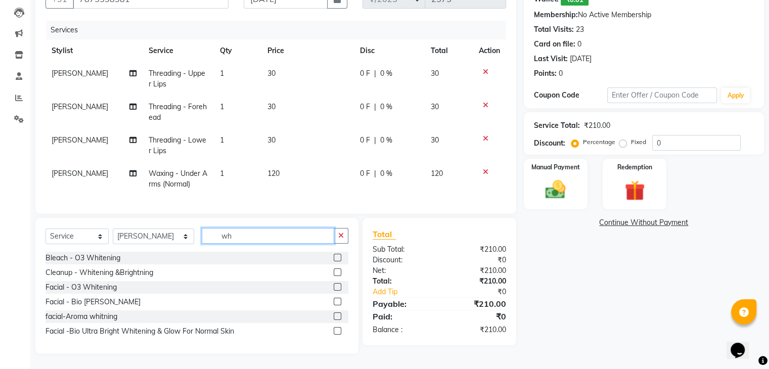
scroll to position [113, 0]
type input "whi"
click at [338, 271] on label at bounding box center [338, 272] width 8 height 8
click at [338, 271] on input "checkbox" at bounding box center [337, 272] width 7 height 7
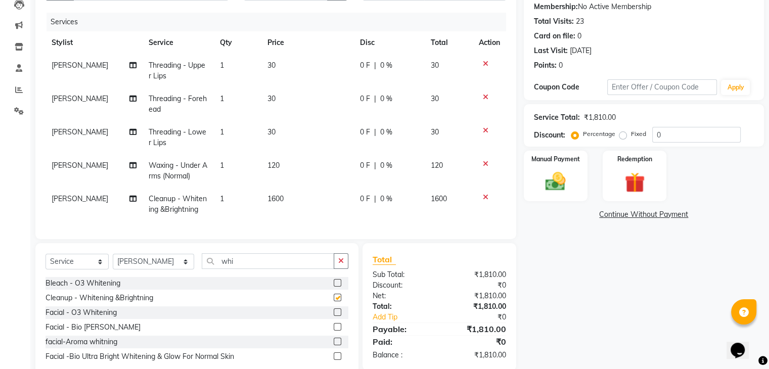
checkbox input "false"
click at [227, 269] on input "whi" at bounding box center [268, 261] width 132 height 16
type input "w"
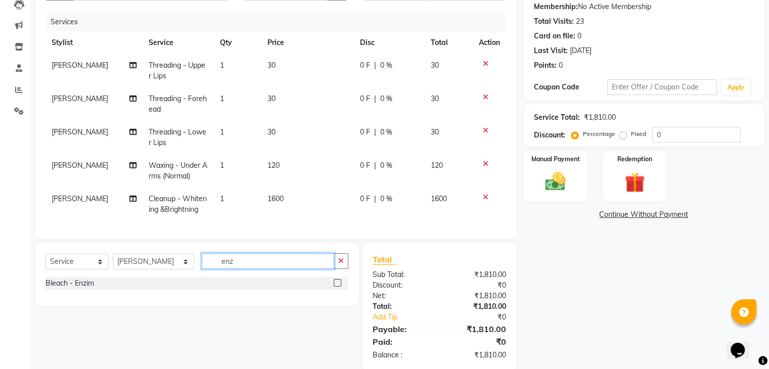
type input "enz"
click at [338, 287] on label at bounding box center [338, 283] width 8 height 8
click at [338, 287] on input "checkbox" at bounding box center [337, 283] width 7 height 7
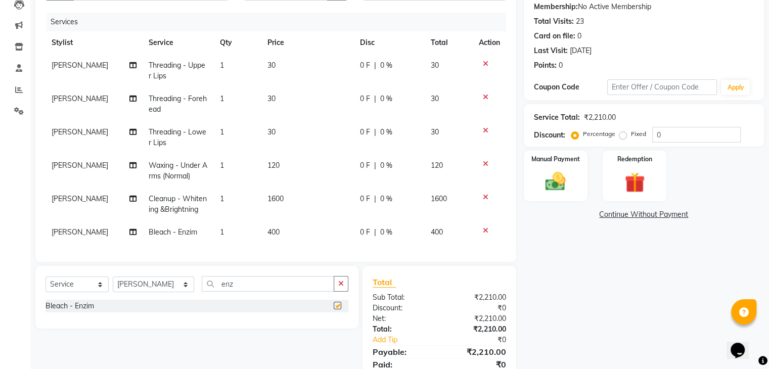
checkbox input "false"
drag, startPoint x: 621, startPoint y: 136, endPoint x: 637, endPoint y: 134, distance: 16.4
click at [631, 136] on label "Fixed" at bounding box center [638, 133] width 15 height 9
click at [621, 136] on input "Fixed" at bounding box center [624, 133] width 7 height 7
radio input "true"
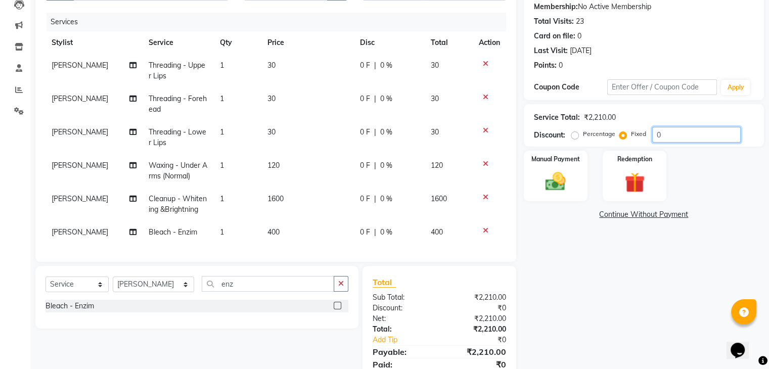
click at [652, 130] on input "0" at bounding box center [696, 135] width 88 height 16
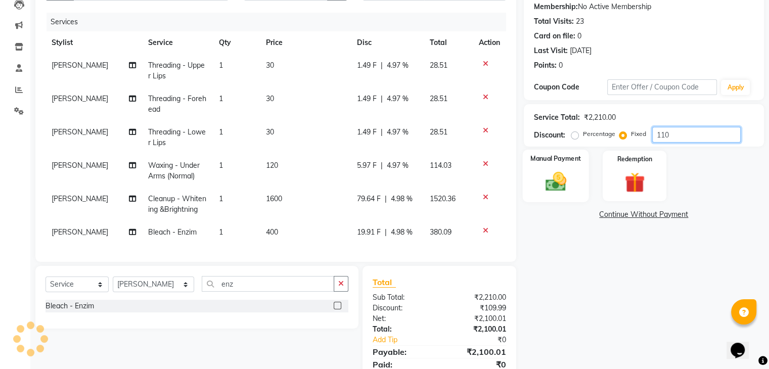
type input "110"
click at [562, 185] on img at bounding box center [555, 182] width 34 height 24
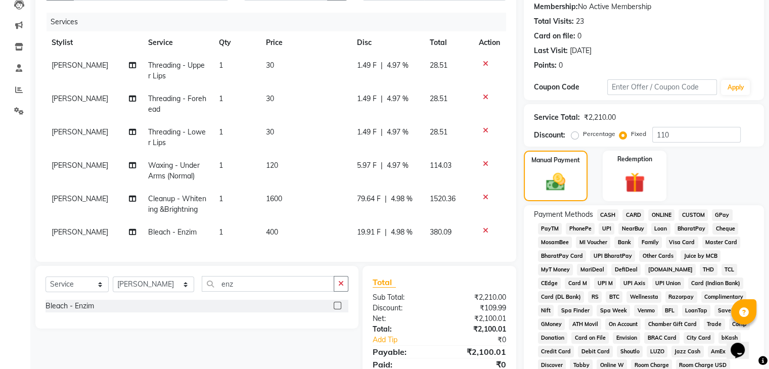
click at [611, 211] on span "CASH" at bounding box center [608, 215] width 22 height 12
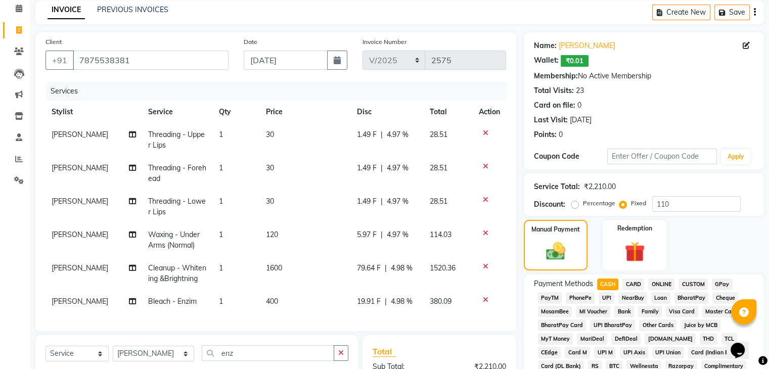
scroll to position [366, 0]
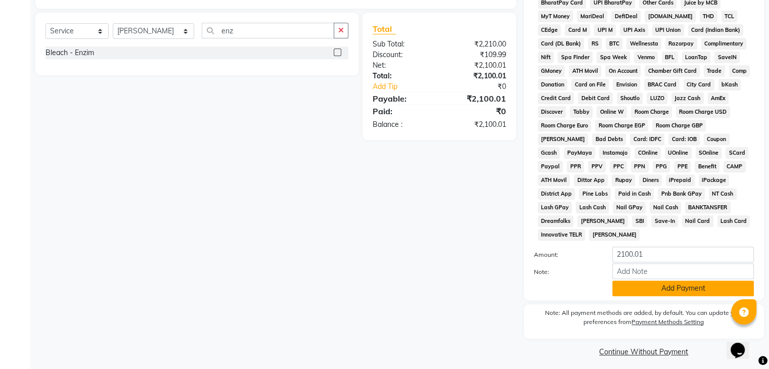
click at [656, 282] on button "Add Payment" at bounding box center [683, 289] width 142 height 16
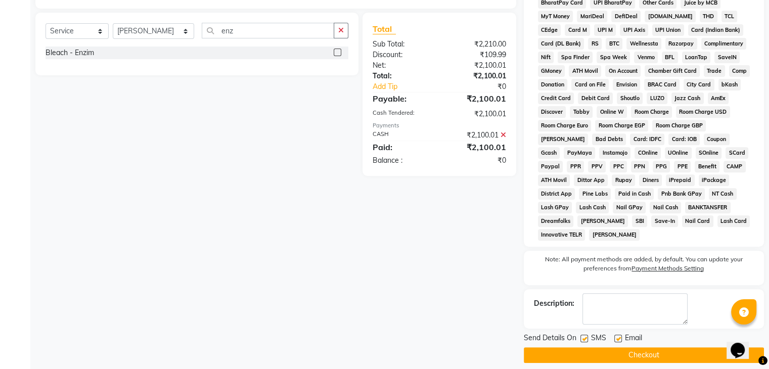
click at [647, 347] on button "Checkout" at bounding box center [644, 355] width 240 height 16
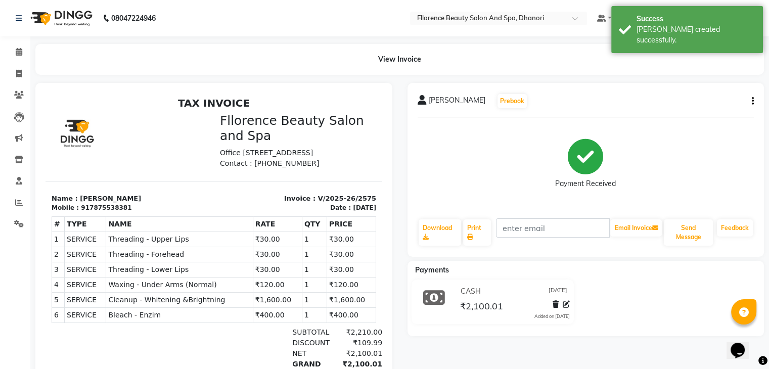
click at [752, 102] on icon "button" at bounding box center [753, 101] width 2 height 1
click at [730, 106] on div "Edit Invoice" at bounding box center [711, 107] width 51 height 13
select select "service"
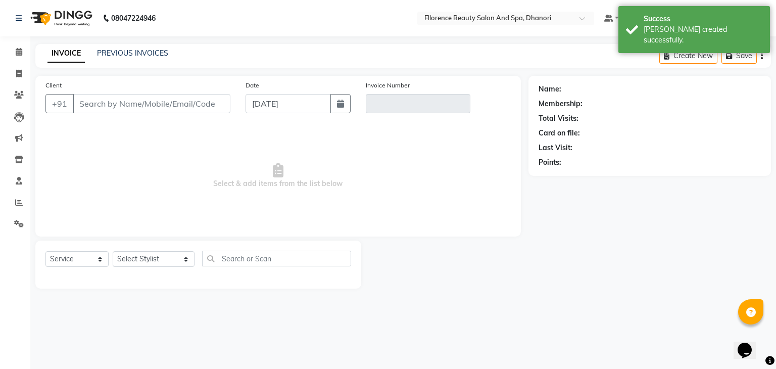
type input "7875538381"
type input "V/2025-26/2575"
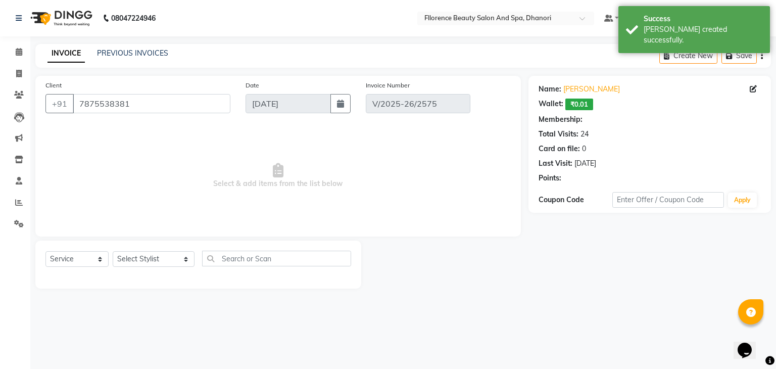
type input "[DATE]"
select select "select"
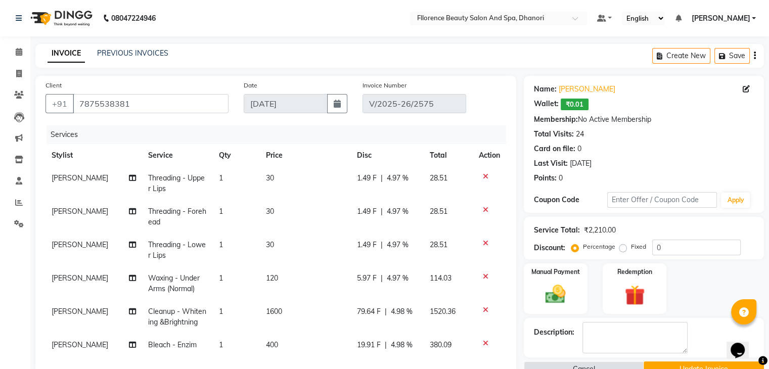
drag, startPoint x: 622, startPoint y: 248, endPoint x: 655, endPoint y: 245, distance: 33.0
click at [631, 249] on label "Fixed" at bounding box center [638, 246] width 15 height 9
click at [624, 249] on input "Fixed" at bounding box center [624, 246] width 7 height 7
radio input "true"
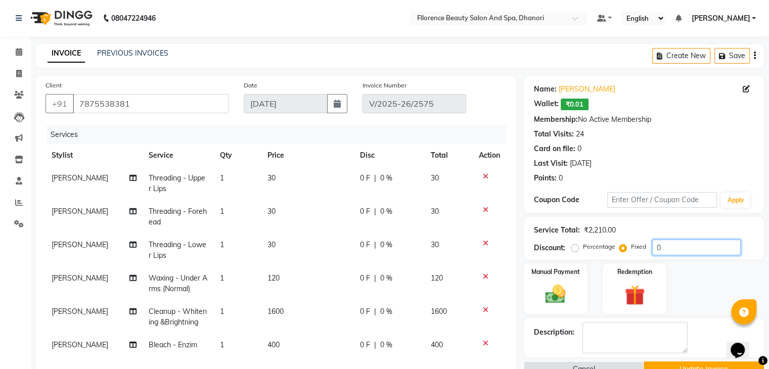
click at [653, 247] on input "0" at bounding box center [696, 248] width 88 height 16
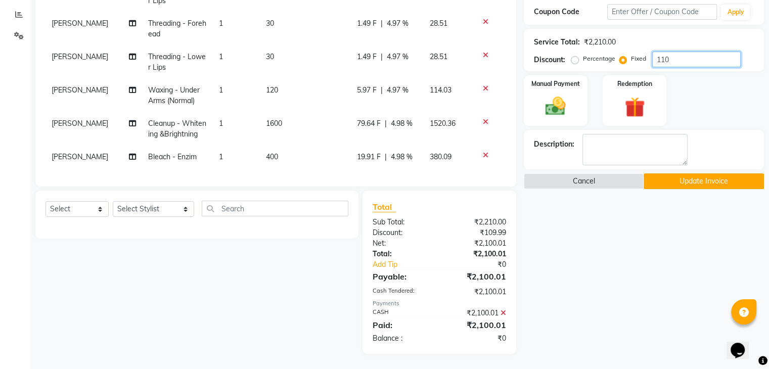
type input "110"
click at [501, 312] on icon at bounding box center [503, 312] width 6 height 7
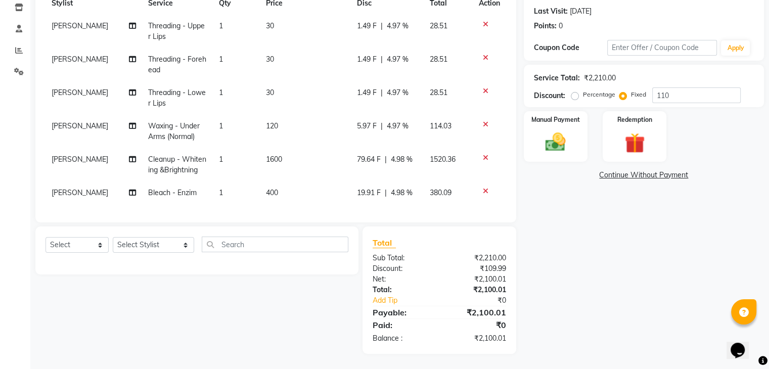
scroll to position [160, 0]
click at [556, 140] on img at bounding box center [555, 142] width 34 height 24
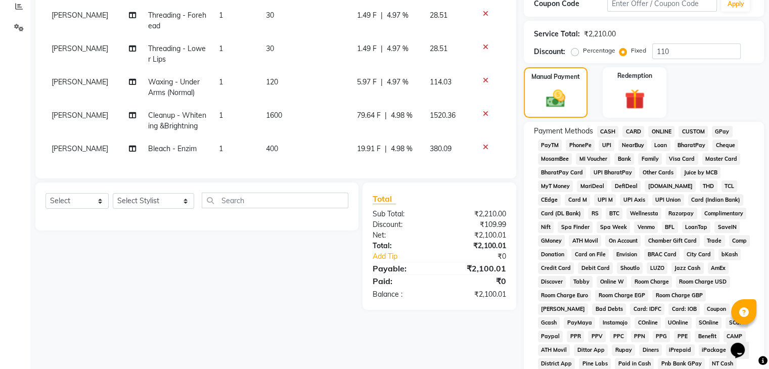
click at [607, 132] on span "CASH" at bounding box center [608, 132] width 22 height 12
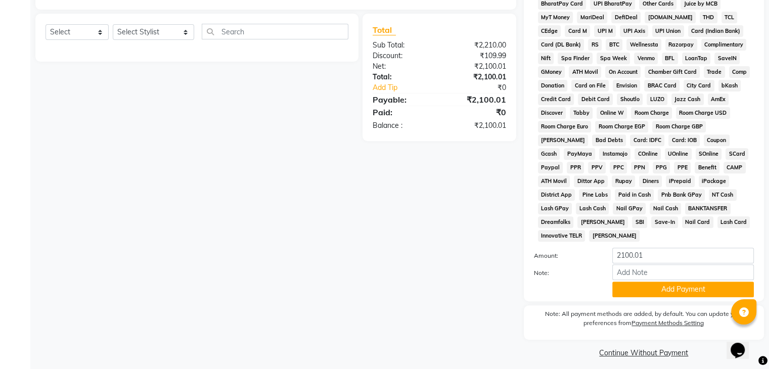
scroll to position [366, 0]
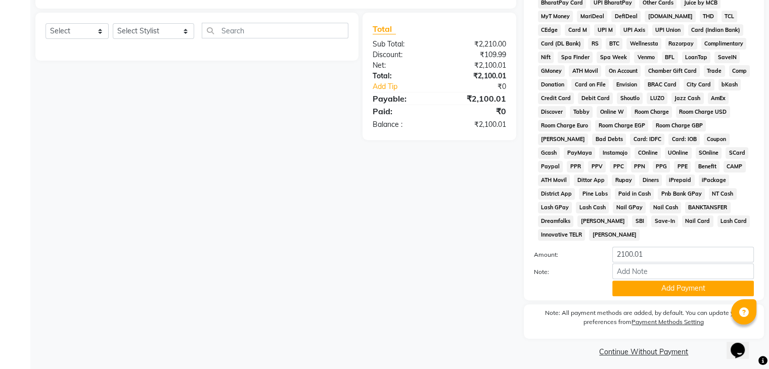
click at [649, 283] on button "Add Payment" at bounding box center [683, 289] width 142 height 16
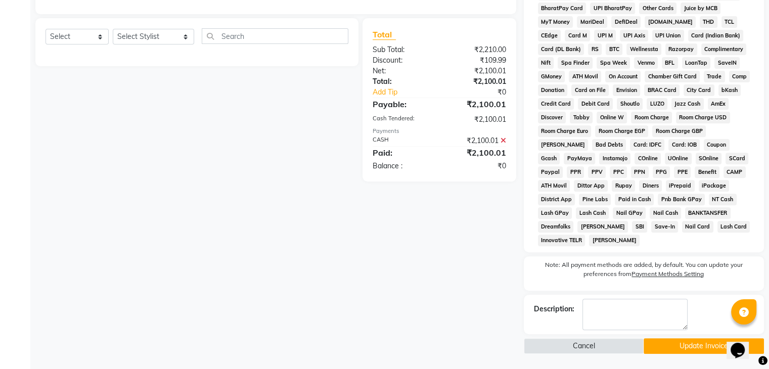
scroll to position [354, 0]
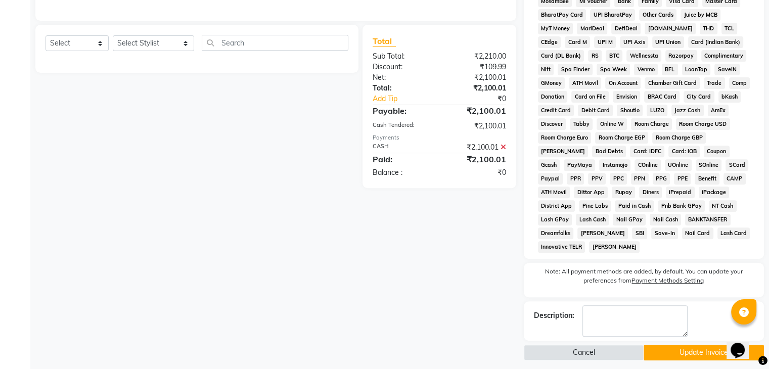
click at [691, 346] on button "Update Invoice" at bounding box center [703, 353] width 120 height 16
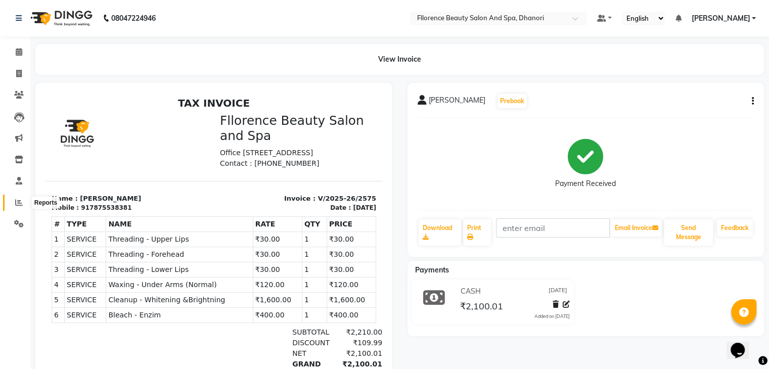
click at [20, 203] on icon at bounding box center [19, 203] width 8 height 8
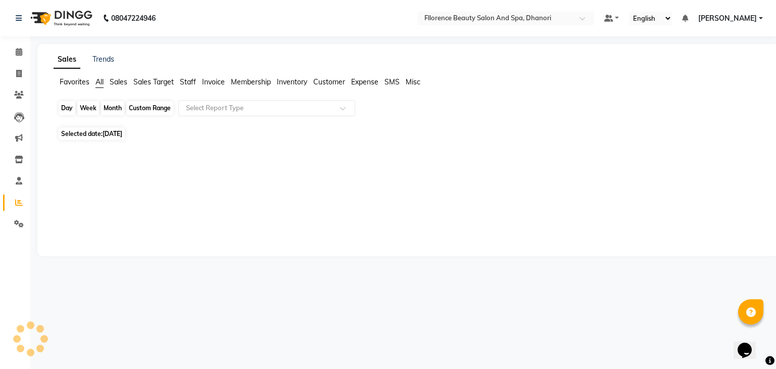
click at [66, 107] on div "Day" at bounding box center [67, 108] width 17 height 14
select select "9"
select select "2025"
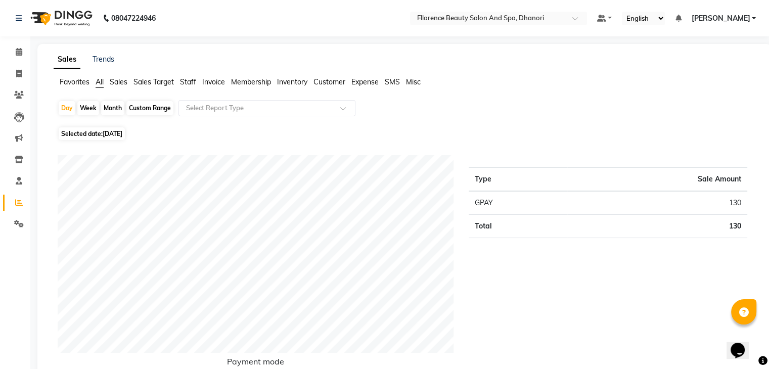
click at [110, 108] on div "Month" at bounding box center [112, 108] width 23 height 14
select select "9"
select select "2025"
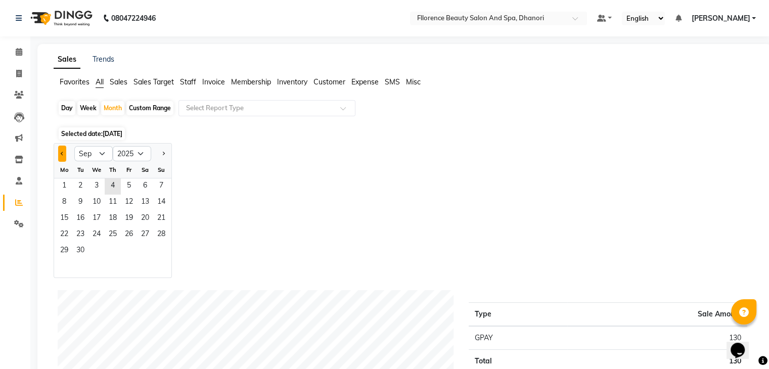
click at [59, 150] on button "Previous month" at bounding box center [62, 154] width 8 height 16
select select "8"
click at [67, 252] on span "25" at bounding box center [64, 251] width 16 height 16
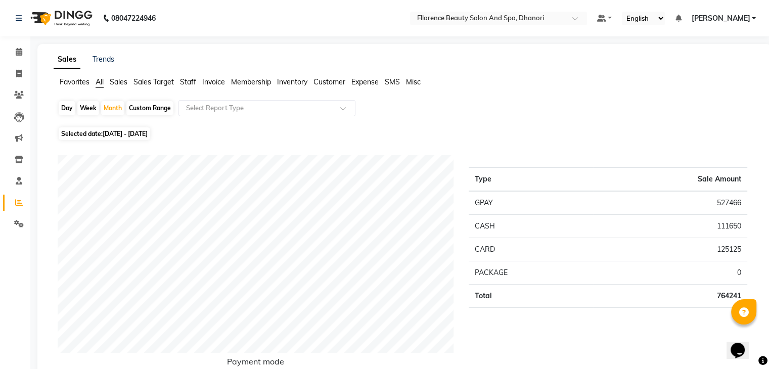
click at [66, 108] on div "Day" at bounding box center [67, 108] width 17 height 14
select select "8"
select select "2025"
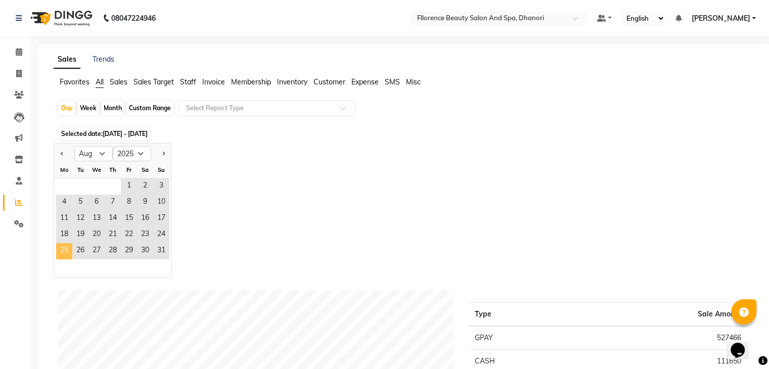
click at [66, 251] on span "25" at bounding box center [64, 251] width 16 height 16
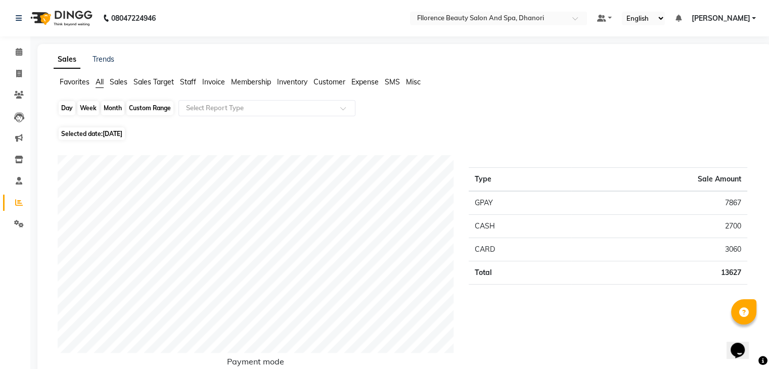
click at [68, 112] on div "Day" at bounding box center [67, 108] width 17 height 14
select select "8"
select select "2025"
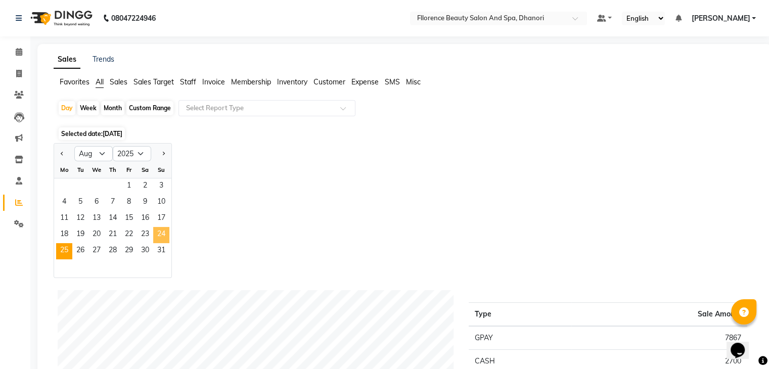
click at [158, 229] on span "24" at bounding box center [161, 235] width 16 height 16
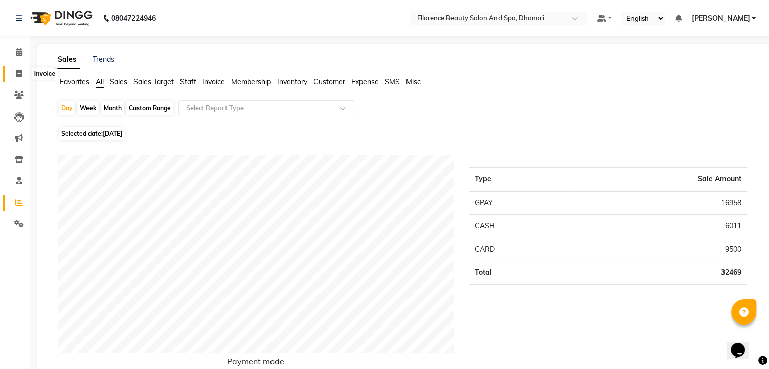
click at [17, 72] on icon at bounding box center [19, 74] width 6 height 8
select select "service"
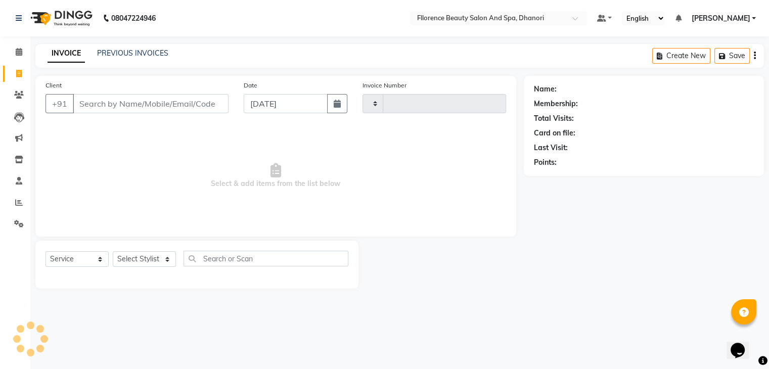
type input "2576"
select select "121"
click at [344, 108] on button "button" at bounding box center [341, 103] width 20 height 19
select select "9"
select select "2025"
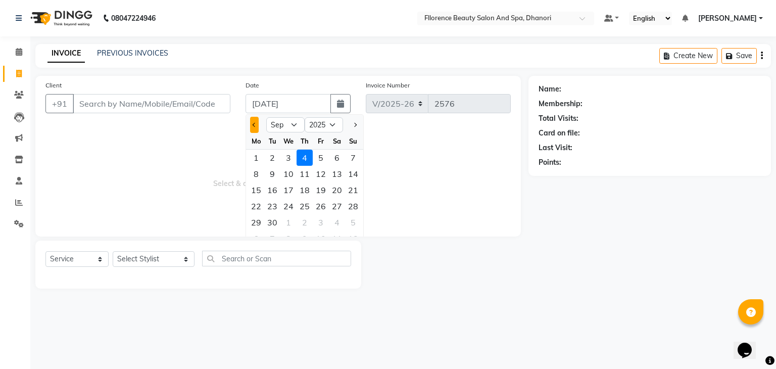
click at [256, 124] on button "Previous month" at bounding box center [254, 125] width 9 height 16
click at [252, 129] on button "Previous month" at bounding box center [254, 125] width 9 height 16
click at [353, 125] on span "Next month" at bounding box center [355, 125] width 4 height 4
select select "8"
click at [347, 203] on div "24" at bounding box center [353, 206] width 16 height 16
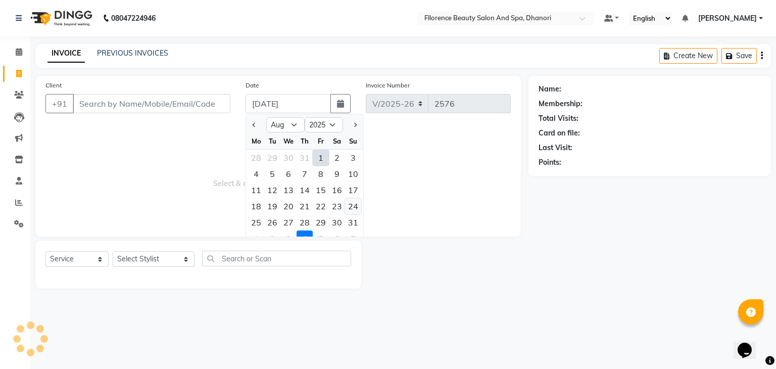
type input "[DATE]"
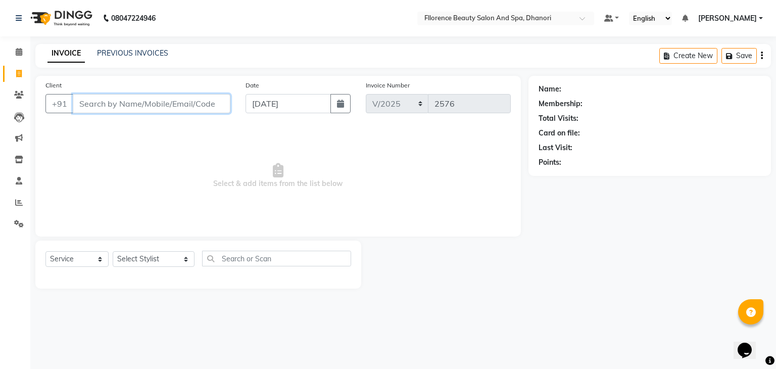
click at [159, 106] on input "Client" at bounding box center [152, 103] width 158 height 19
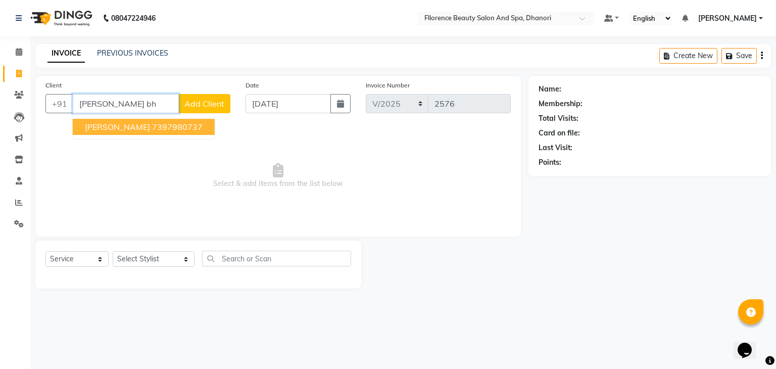
drag, startPoint x: 147, startPoint y: 128, endPoint x: 151, endPoint y: 130, distance: 5.2
click at [152, 130] on ngb-highlight "7397980737" at bounding box center [177, 127] width 51 height 10
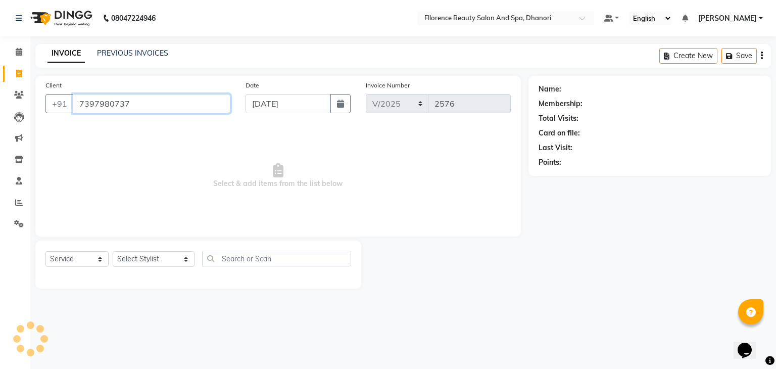
type input "7397980737"
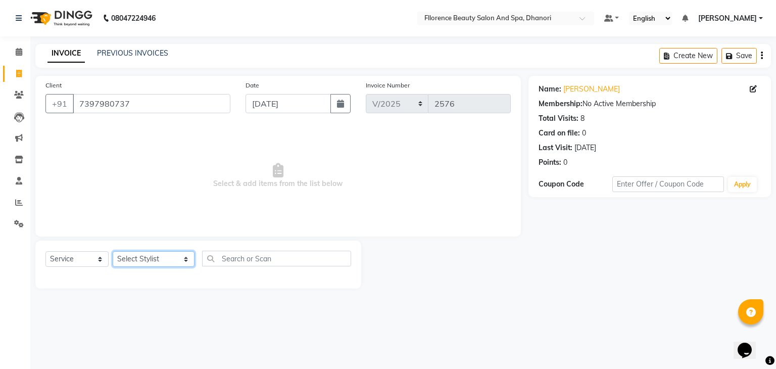
click at [169, 266] on select "Select Stylist [PERSON_NAME] [PERSON_NAME] arjun [PERSON_NAME] [PERSON_NAME] [P…" at bounding box center [154, 259] width 82 height 16
select select "46087"
click at [113, 252] on select "Select Stylist [PERSON_NAME] [PERSON_NAME] arjun [PERSON_NAME] [PERSON_NAME] [P…" at bounding box center [154, 259] width 82 height 16
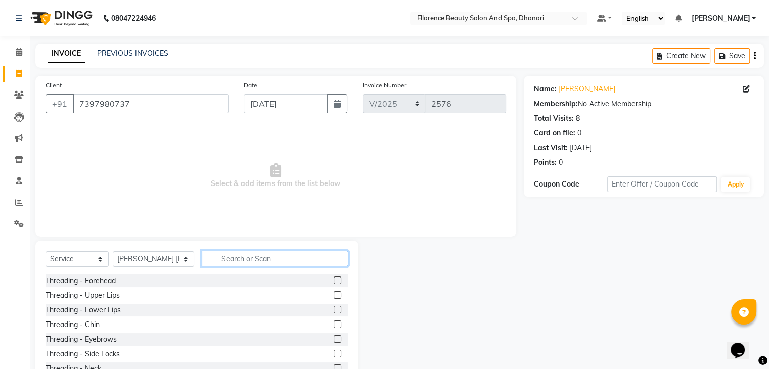
click at [228, 257] on input "text" at bounding box center [275, 259] width 147 height 16
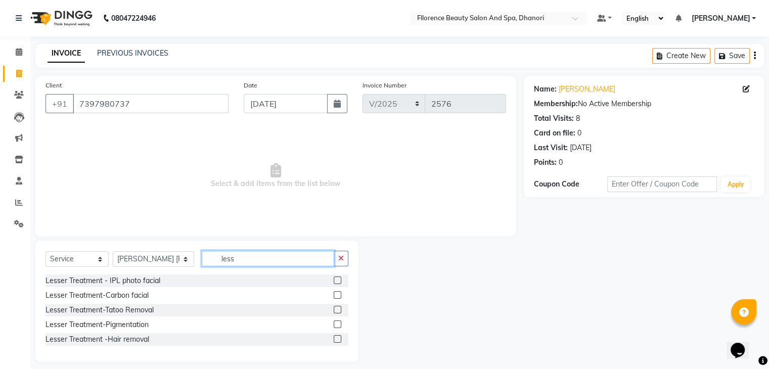
type input "less"
click at [338, 339] on label at bounding box center [338, 339] width 8 height 8
click at [338, 339] on input "checkbox" at bounding box center [337, 339] width 7 height 7
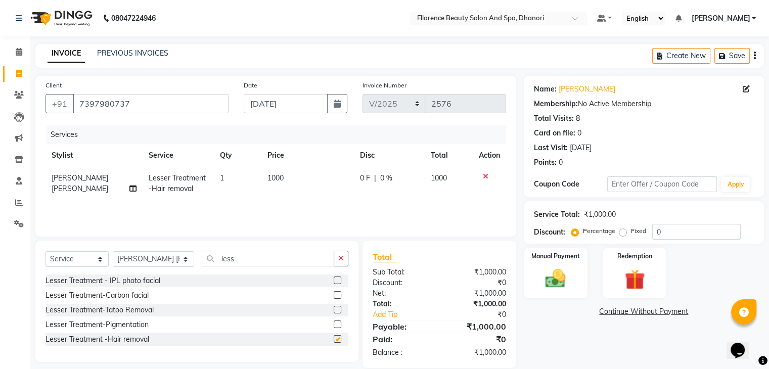
checkbox input "false"
click at [299, 184] on td "1000" at bounding box center [307, 183] width 93 height 33
select select "46087"
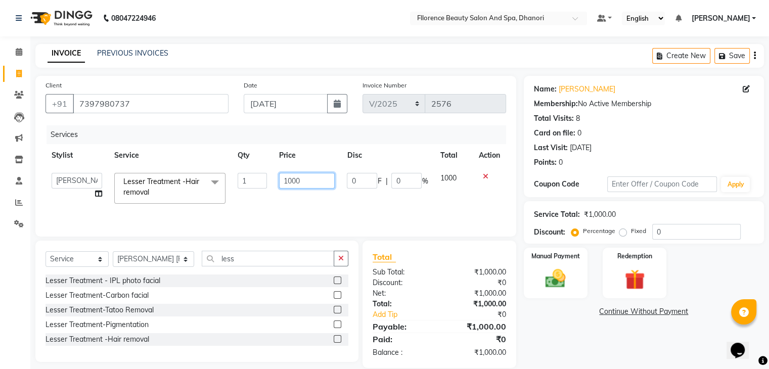
click at [303, 184] on input "1000" at bounding box center [307, 181] width 56 height 16
type input "1"
type input "1500"
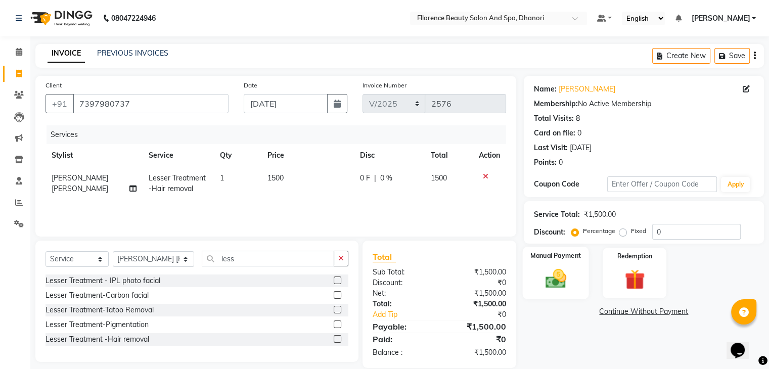
click at [549, 280] on img at bounding box center [555, 279] width 34 height 24
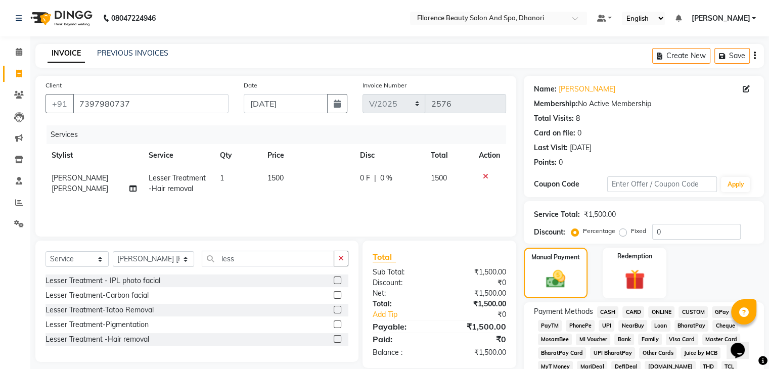
click at [718, 311] on span "GPay" at bounding box center [722, 312] width 21 height 12
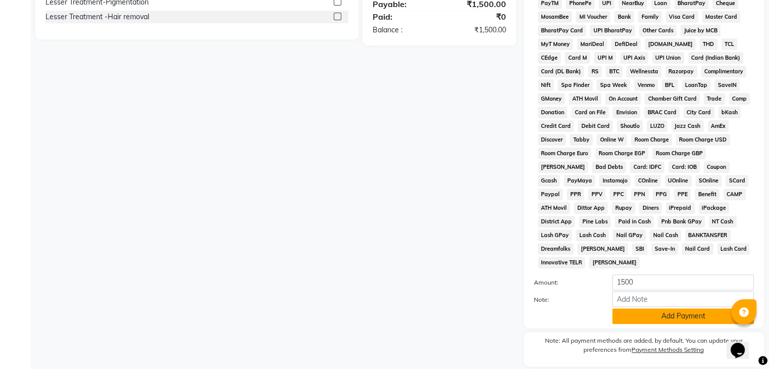
click at [698, 308] on button "Add Payment" at bounding box center [683, 316] width 142 height 16
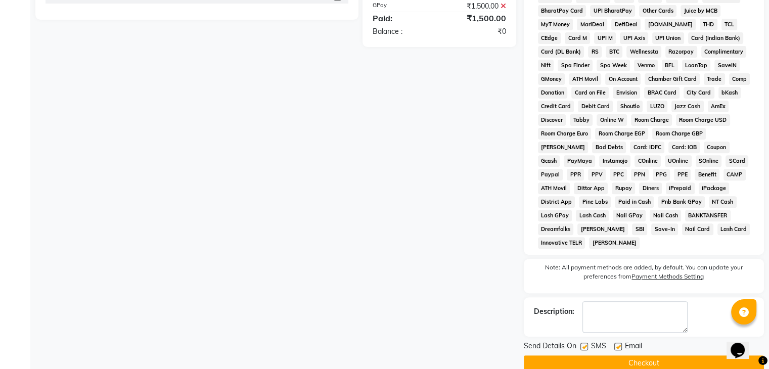
scroll to position [353, 0]
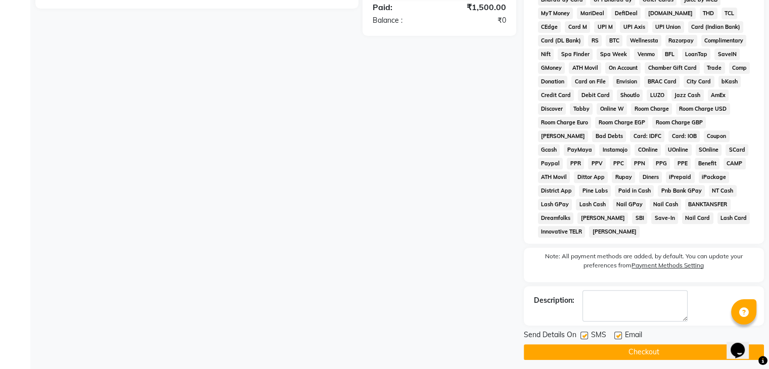
click at [665, 344] on button "Checkout" at bounding box center [644, 352] width 240 height 16
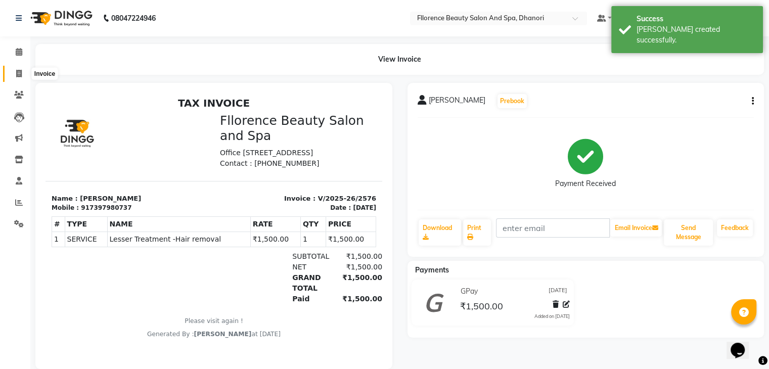
click at [12, 73] on span at bounding box center [19, 74] width 18 height 12
select select "121"
select select "service"
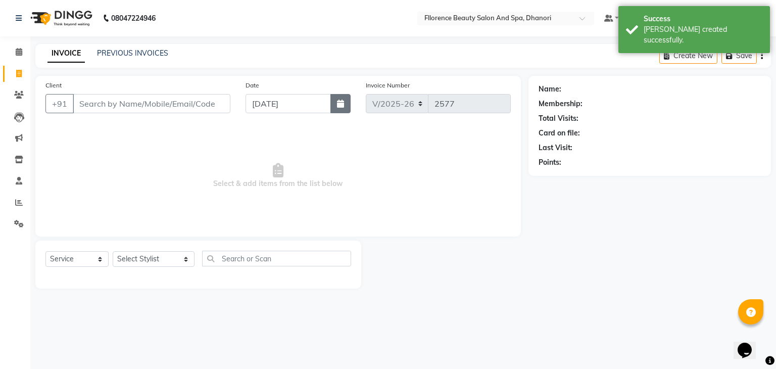
click at [340, 108] on button "button" at bounding box center [341, 103] width 20 height 19
select select "9"
select select "2025"
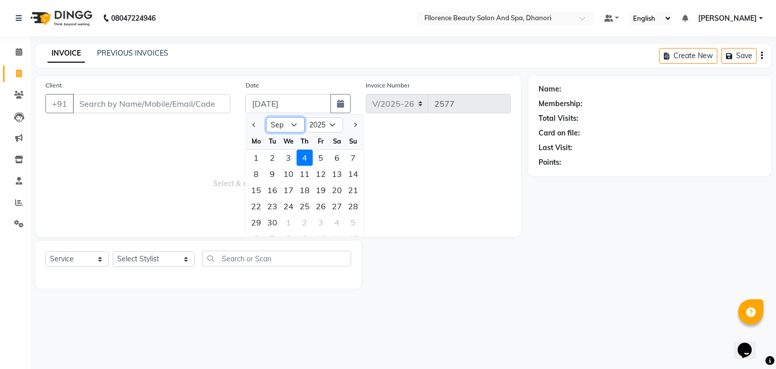
click at [295, 125] on select "Jan Feb Mar Apr May Jun [DATE] Aug Sep Oct Nov Dec" at bounding box center [285, 124] width 38 height 15
select select "8"
click at [266, 117] on select "Jan Feb Mar Apr May Jun [DATE] Aug Sep Oct Nov Dec" at bounding box center [285, 124] width 38 height 15
click at [351, 207] on div "24" at bounding box center [353, 206] width 16 height 16
type input "[DATE]"
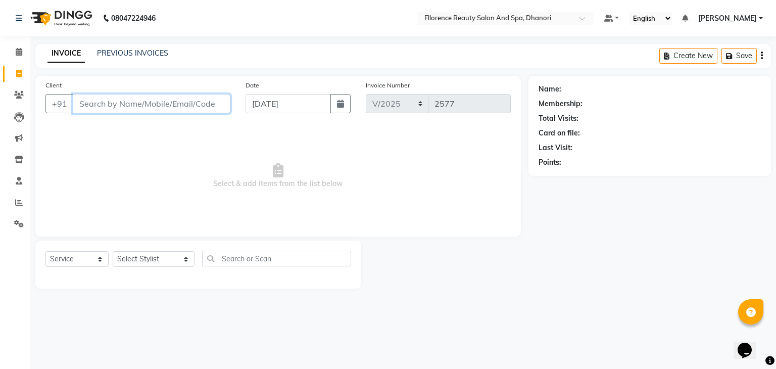
click at [210, 105] on input "Client" at bounding box center [152, 103] width 158 height 19
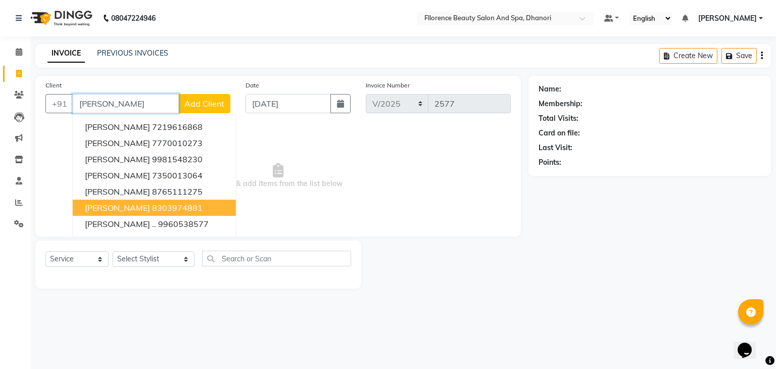
click at [153, 203] on ngb-highlight "8303974881" at bounding box center [177, 208] width 51 height 10
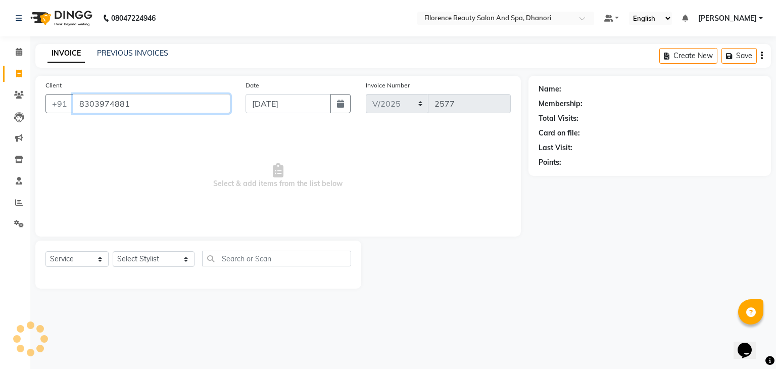
type input "8303974881"
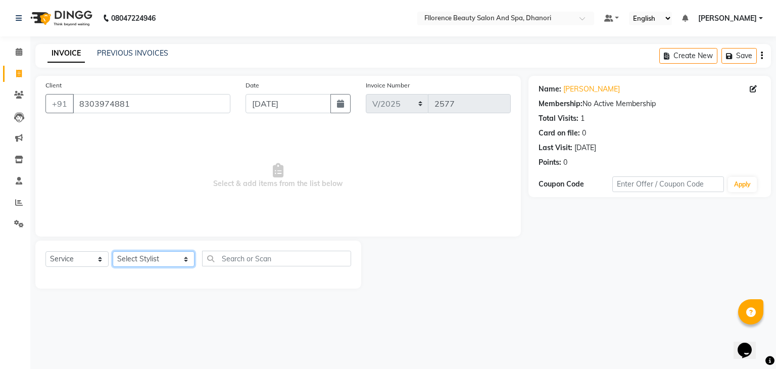
click at [164, 257] on select "Select Stylist [PERSON_NAME] [PERSON_NAME] arjun [PERSON_NAME] [PERSON_NAME] [P…" at bounding box center [154, 259] width 82 height 16
click at [344, 235] on div "Client [PHONE_NUMBER] Date [DATE] Invoice Number V/2025 V/[PHONE_NUMBER] Select…" at bounding box center [278, 156] width 486 height 161
click at [179, 264] on div "Select Service Product Membership Package Voucher Prepaid Gift Card Select Styl…" at bounding box center [198, 263] width 306 height 24
click at [170, 259] on select "Select Stylist [PERSON_NAME] [PERSON_NAME] arjun [PERSON_NAME] [PERSON_NAME] [P…" at bounding box center [154, 259] width 82 height 16
select select "35084"
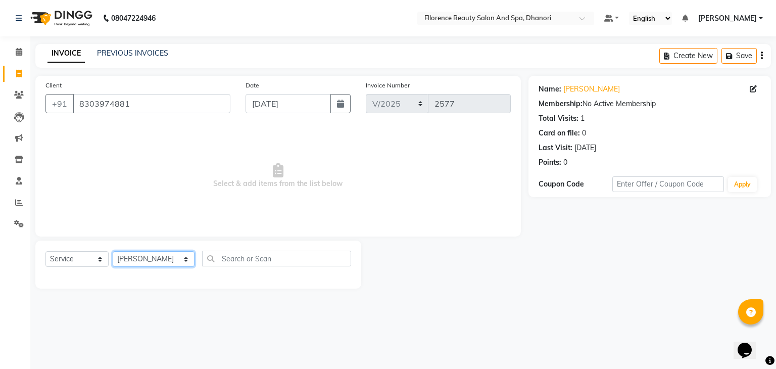
click at [113, 252] on select "Select Stylist [PERSON_NAME] [PERSON_NAME] arjun [PERSON_NAME] [PERSON_NAME] [P…" at bounding box center [154, 259] width 82 height 16
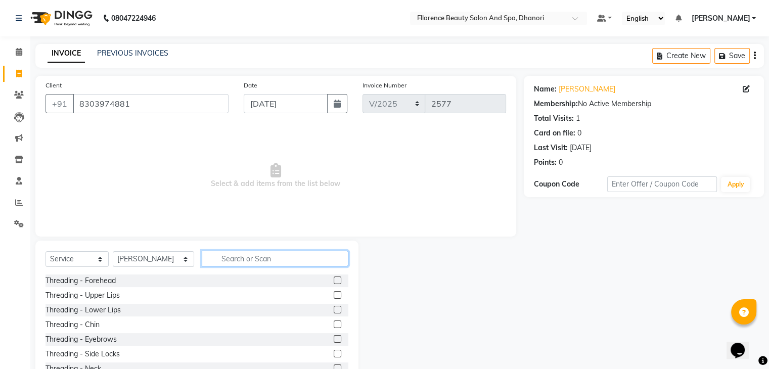
click at [214, 257] on input "text" at bounding box center [275, 259] width 147 height 16
type input "hair w"
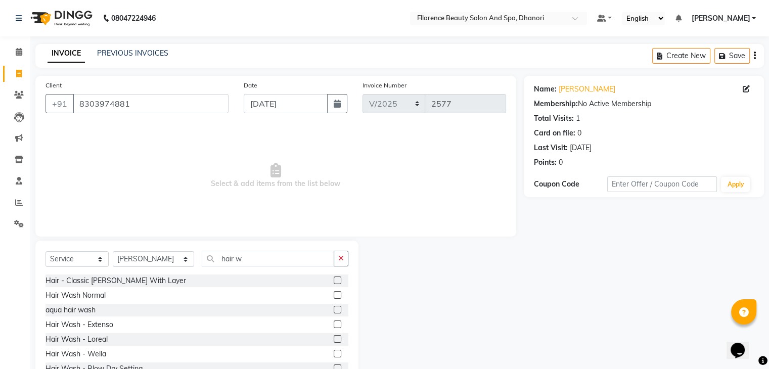
click at [334, 340] on label at bounding box center [338, 339] width 8 height 8
click at [334, 340] on input "checkbox" at bounding box center [337, 339] width 7 height 7
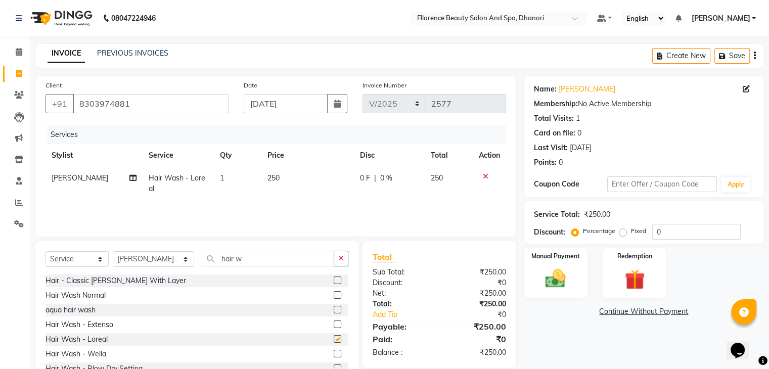
checkbox input "false"
click at [228, 261] on input "hair w" at bounding box center [268, 259] width 132 height 16
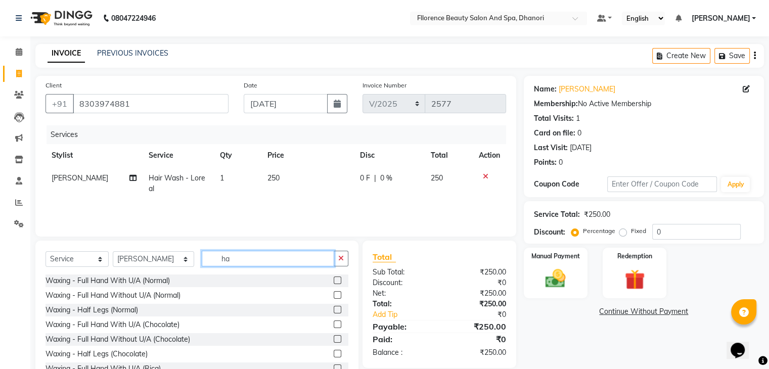
type input "h"
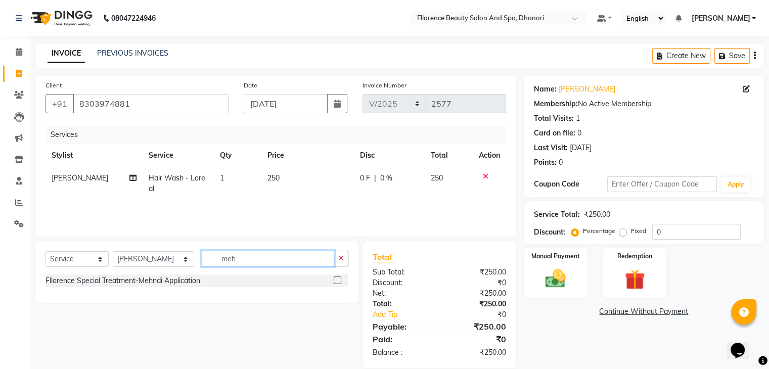
type input "meh"
click at [336, 279] on label at bounding box center [338, 280] width 8 height 8
click at [336, 279] on input "checkbox" at bounding box center [337, 281] width 7 height 7
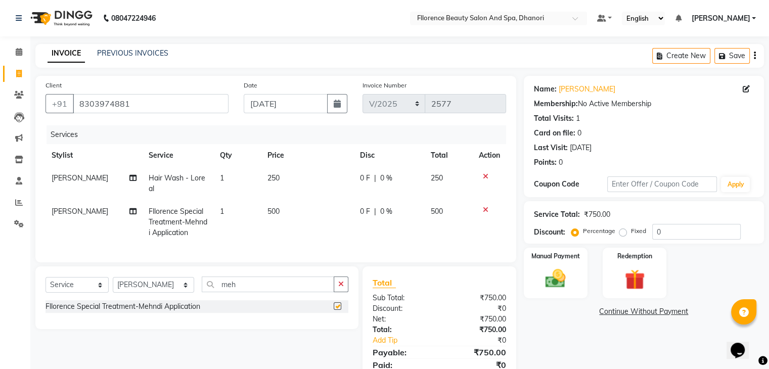
checkbox input "false"
click at [234, 290] on input "meh" at bounding box center [268, 284] width 132 height 16
type input "m"
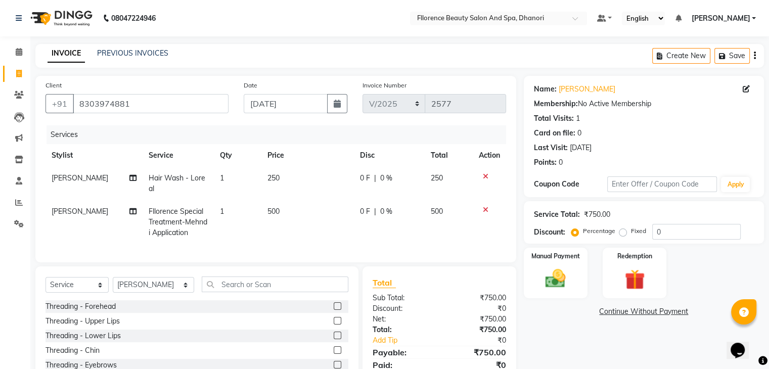
click at [279, 217] on td "500" at bounding box center [307, 222] width 93 height 44
select select "35084"
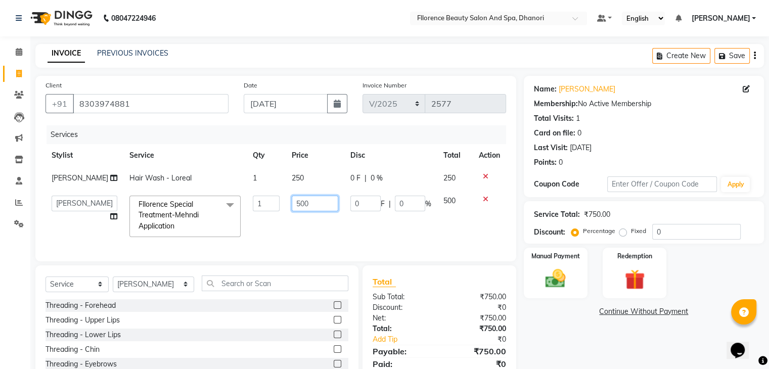
click at [303, 211] on input "500" at bounding box center [315, 204] width 47 height 16
type input "5"
type input "1300"
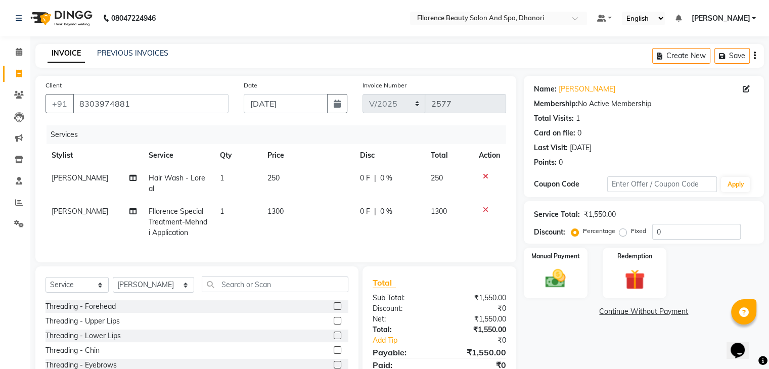
click at [299, 234] on td "1300" at bounding box center [307, 222] width 93 height 44
select select "35084"
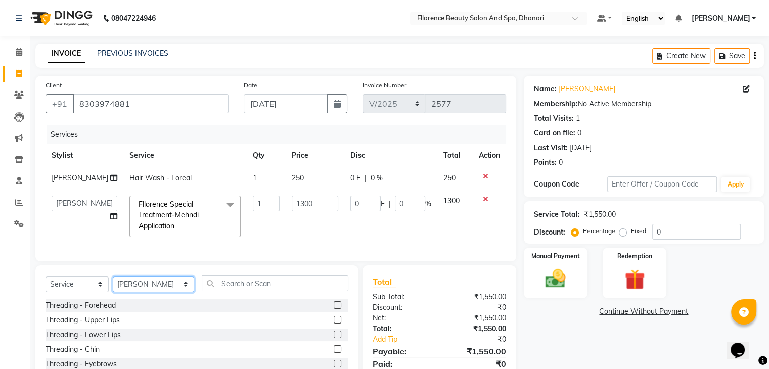
click at [171, 292] on select "Select Stylist [PERSON_NAME] [PERSON_NAME] arjun [PERSON_NAME] [PERSON_NAME] [P…" at bounding box center [153, 284] width 81 height 16
select select "7031"
click at [113, 292] on select "Select Stylist [PERSON_NAME] [PERSON_NAME] arjun [PERSON_NAME] [PERSON_NAME] [P…" at bounding box center [153, 284] width 81 height 16
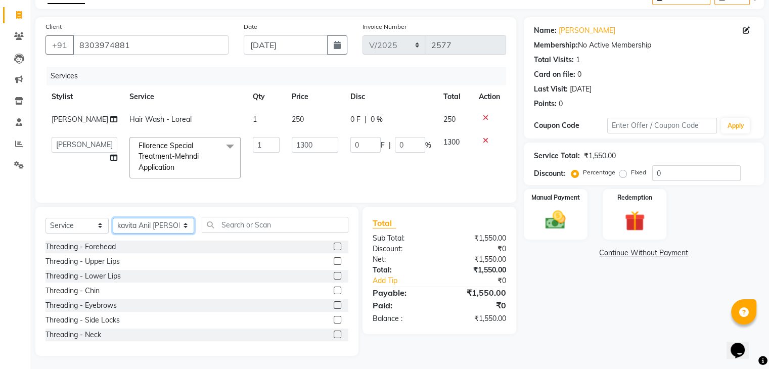
scroll to position [90, 0]
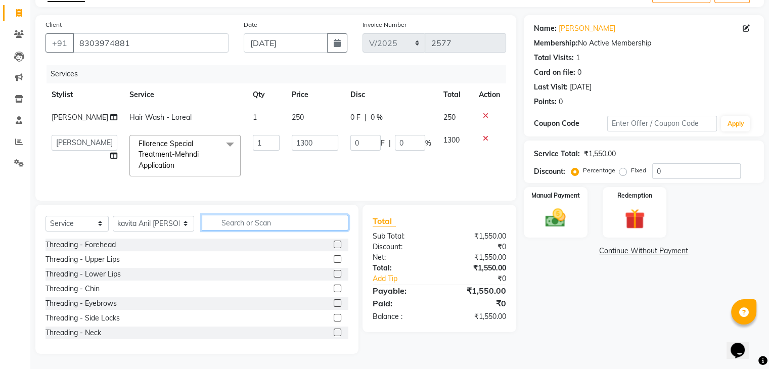
click at [217, 223] on input "text" at bounding box center [275, 223] width 147 height 16
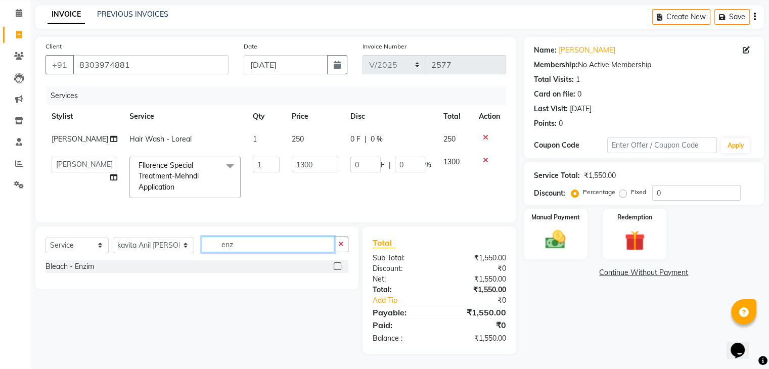
scroll to position [68, 0]
type input "enz"
click at [340, 265] on label at bounding box center [338, 266] width 8 height 8
click at [340, 265] on input "checkbox" at bounding box center [337, 266] width 7 height 7
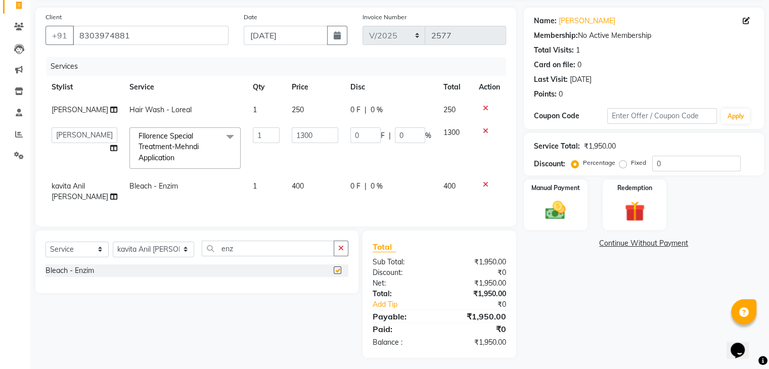
checkbox input "false"
click at [222, 256] on input "enz" at bounding box center [268, 249] width 132 height 16
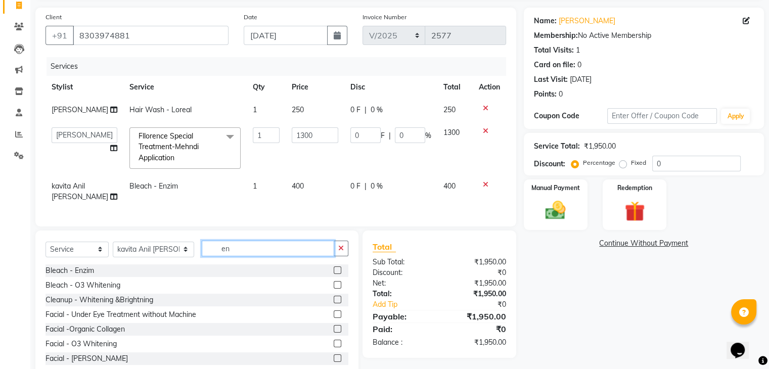
type input "e"
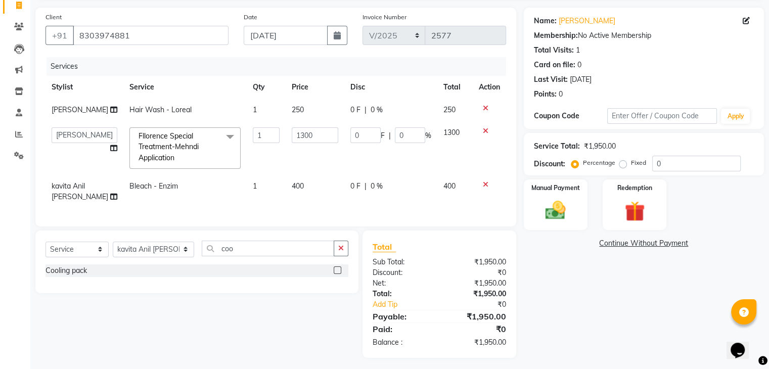
click at [336, 274] on label at bounding box center [338, 270] width 8 height 8
click at [336, 274] on input "checkbox" at bounding box center [337, 270] width 7 height 7
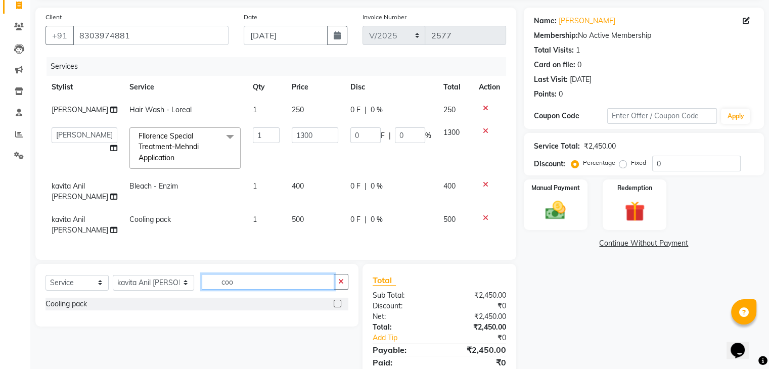
click at [219, 290] on input "coo" at bounding box center [268, 282] width 132 height 16
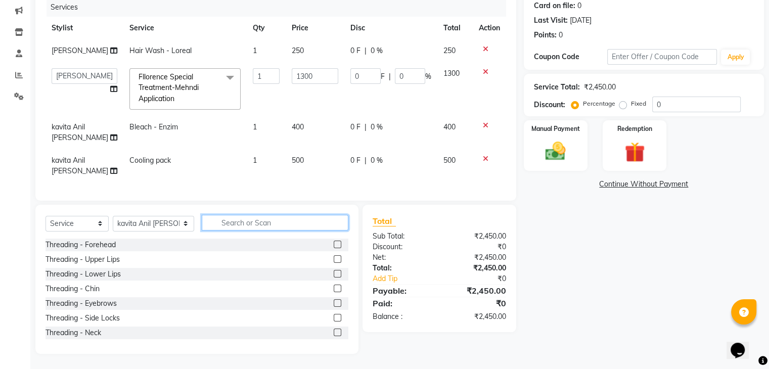
scroll to position [157, 0]
click at [252, 223] on input "text" at bounding box center [275, 223] width 147 height 16
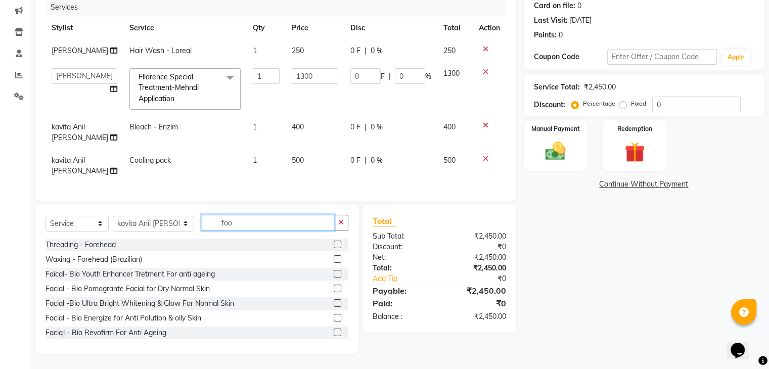
scroll to position [135, 0]
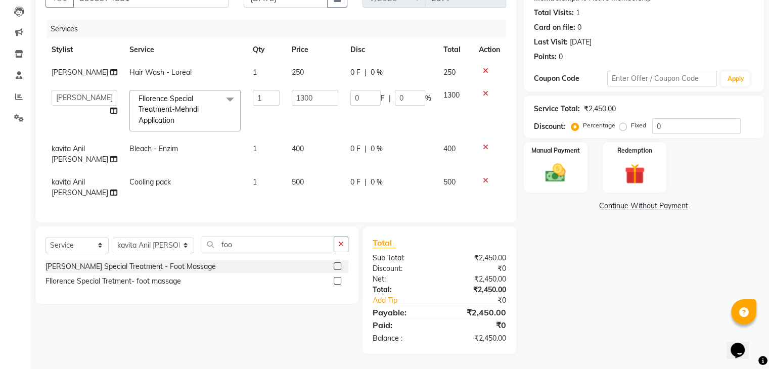
click at [335, 267] on label at bounding box center [338, 266] width 8 height 8
click at [335, 267] on input "checkbox" at bounding box center [337, 266] width 7 height 7
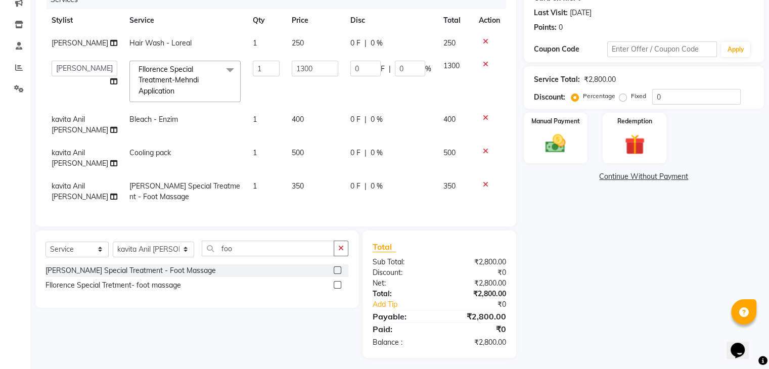
click at [335, 289] on label at bounding box center [338, 285] width 8 height 8
click at [335, 289] on input "checkbox" at bounding box center [337, 285] width 7 height 7
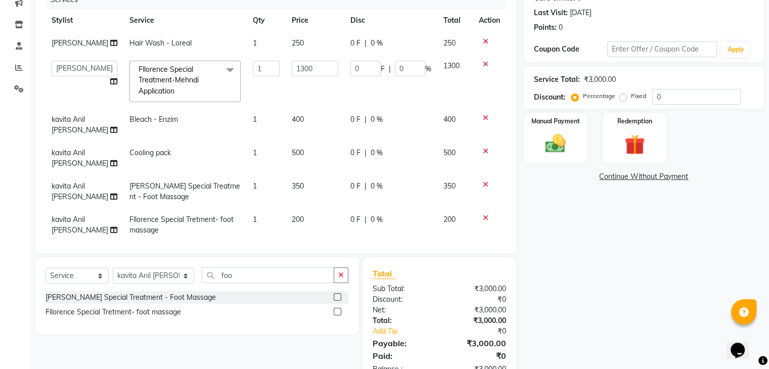
click at [335, 314] on label at bounding box center [338, 312] width 8 height 8
click at [335, 314] on input "checkbox" at bounding box center [337, 312] width 7 height 7
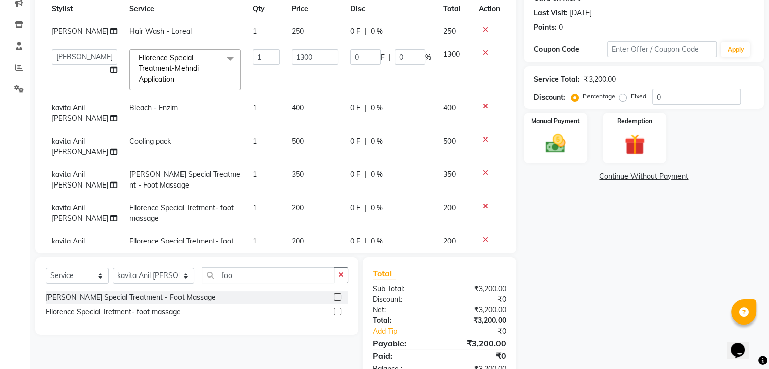
scroll to position [20, 0]
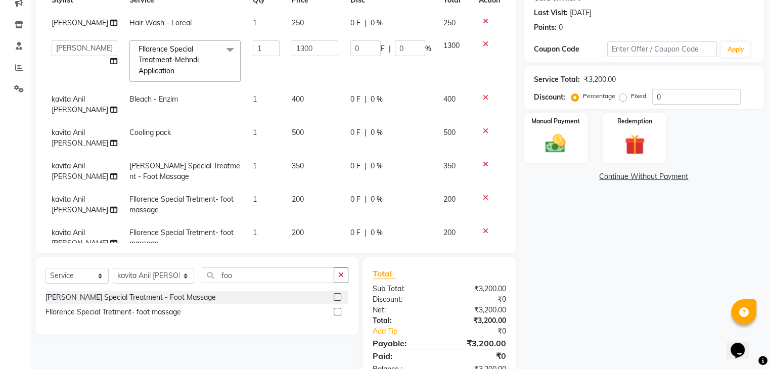
click at [483, 168] on icon at bounding box center [486, 164] width 6 height 7
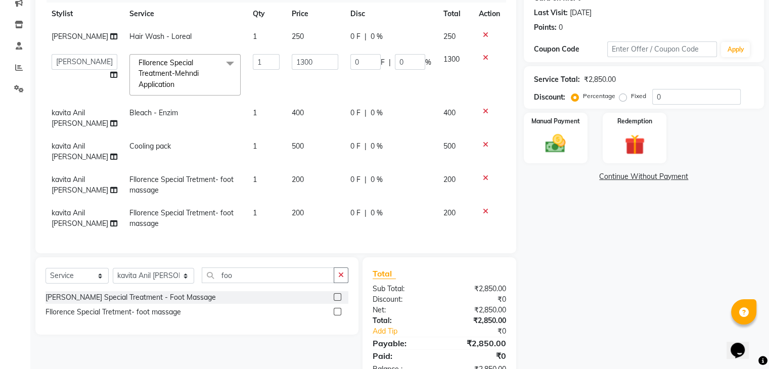
click at [483, 181] on icon at bounding box center [486, 177] width 6 height 7
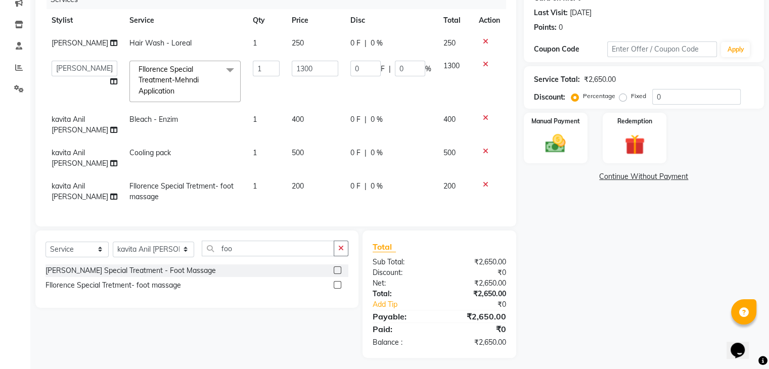
scroll to position [0, 0]
click at [483, 188] on icon at bounding box center [486, 184] width 6 height 7
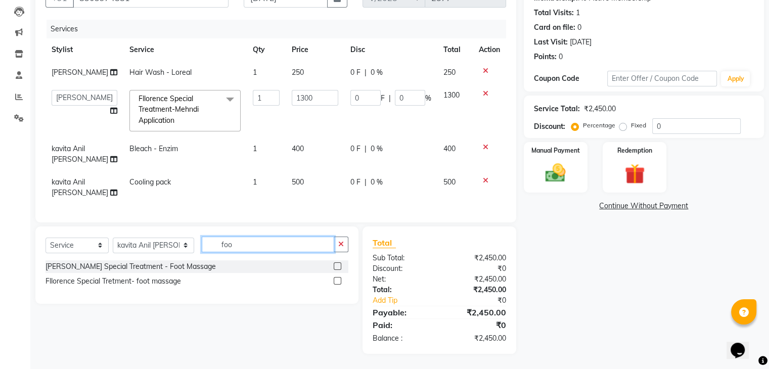
click at [222, 248] on input "foo" at bounding box center [268, 245] width 132 height 16
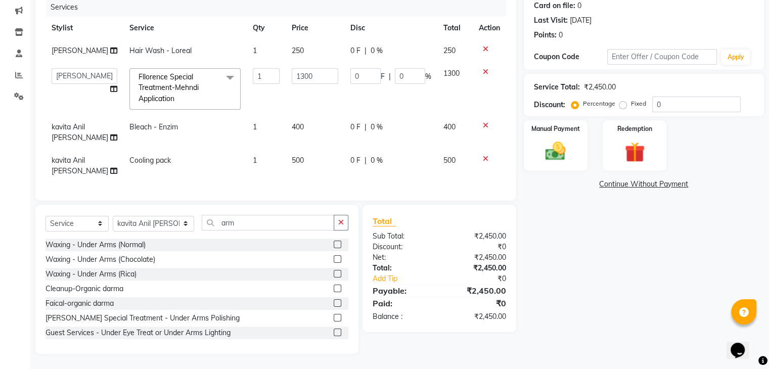
click at [334, 248] on label at bounding box center [338, 245] width 8 height 8
click at [334, 248] on input "checkbox" at bounding box center [337, 245] width 7 height 7
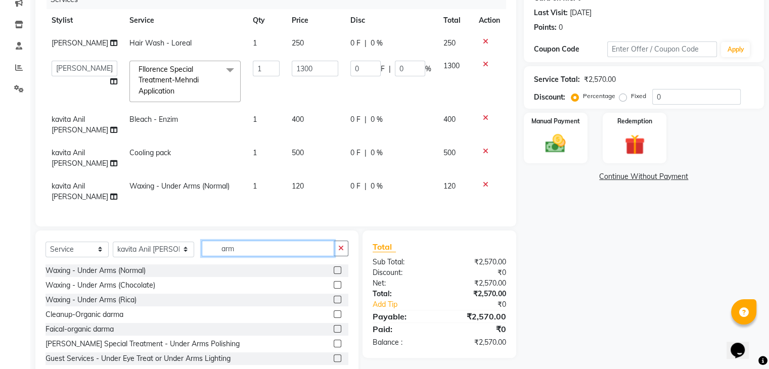
click at [229, 256] on input "arm" at bounding box center [268, 249] width 132 height 16
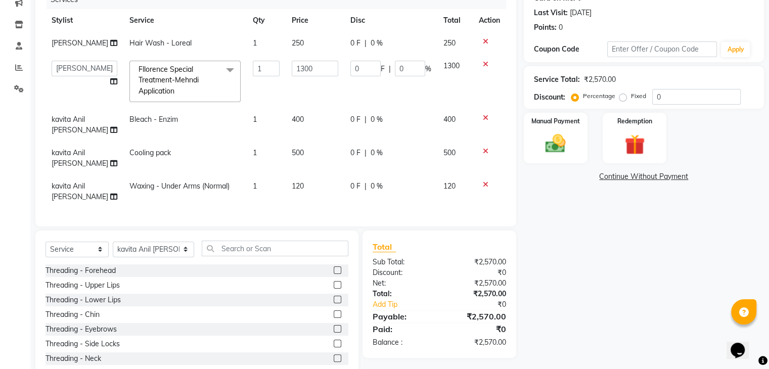
click at [298, 203] on td "120" at bounding box center [315, 191] width 59 height 33
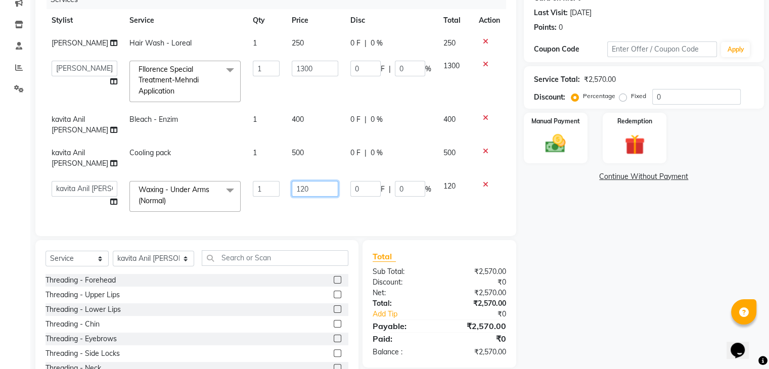
click at [301, 197] on input "120" at bounding box center [315, 189] width 47 height 16
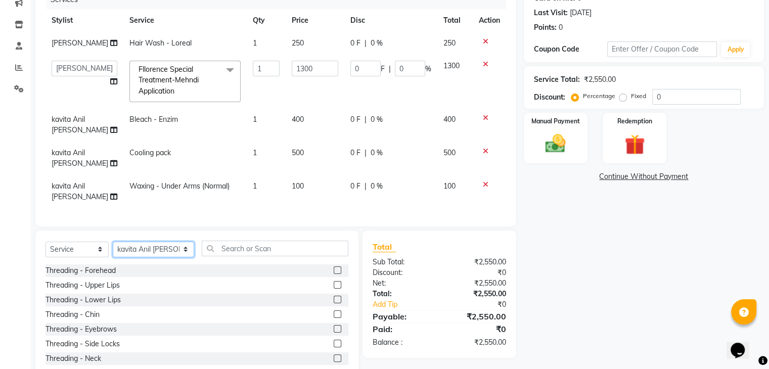
click at [168, 257] on select "Select Stylist [PERSON_NAME] [PERSON_NAME] arjun [PERSON_NAME] [PERSON_NAME] [P…" at bounding box center [153, 250] width 81 height 16
click at [113, 257] on select "Select Stylist [PERSON_NAME] [PERSON_NAME] arjun [PERSON_NAME] [PERSON_NAME] [P…" at bounding box center [153, 250] width 81 height 16
click at [214, 256] on input "text" at bounding box center [275, 249] width 147 height 16
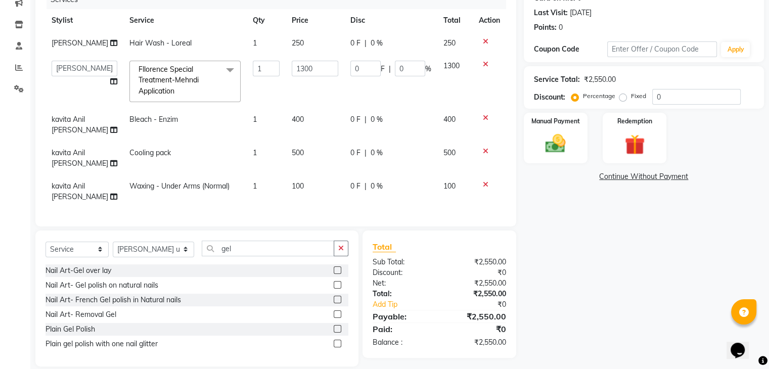
click at [337, 333] on label at bounding box center [338, 329] width 8 height 8
click at [337, 333] on input "checkbox" at bounding box center [337, 329] width 7 height 7
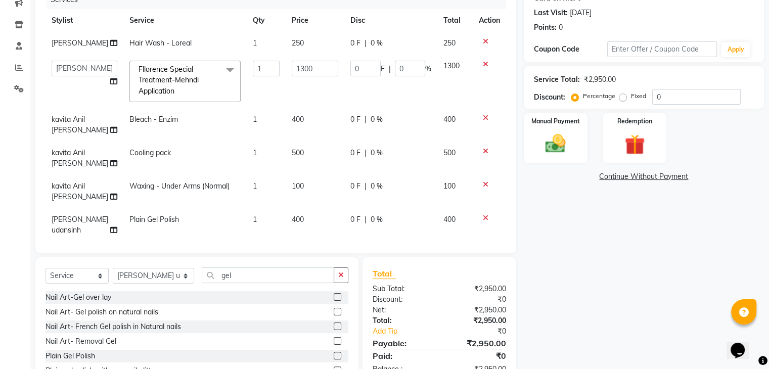
click at [337, 352] on label at bounding box center [338, 356] width 8 height 8
click at [337, 353] on input "checkbox" at bounding box center [337, 356] width 7 height 7
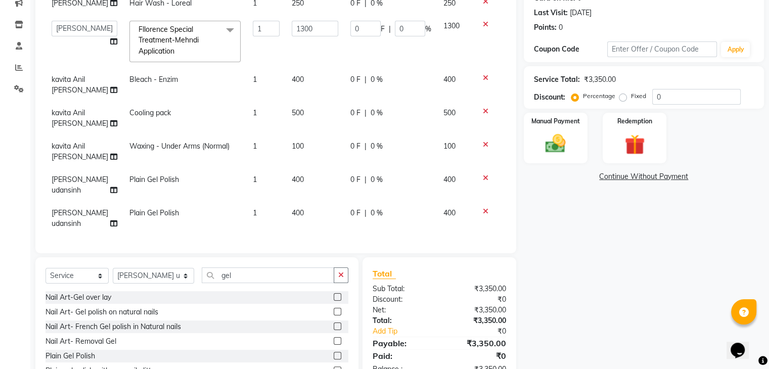
scroll to position [61, 0]
click at [483, 210] on icon at bounding box center [486, 211] width 6 height 7
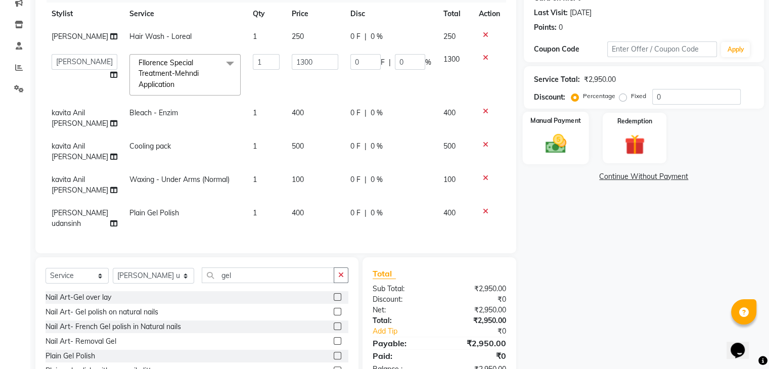
click at [564, 140] on img at bounding box center [555, 144] width 34 height 24
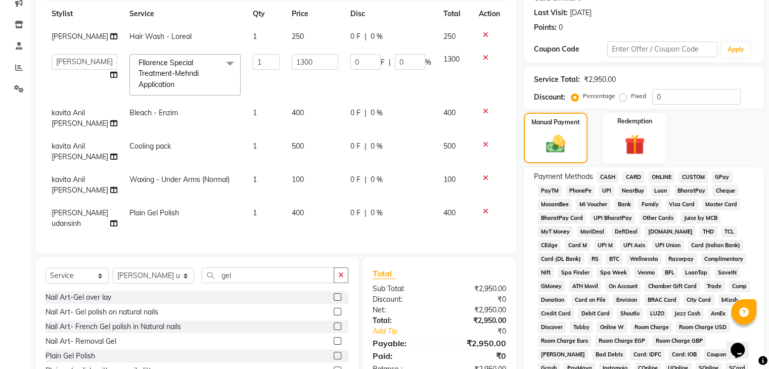
click at [719, 174] on span "GPay" at bounding box center [722, 177] width 21 height 12
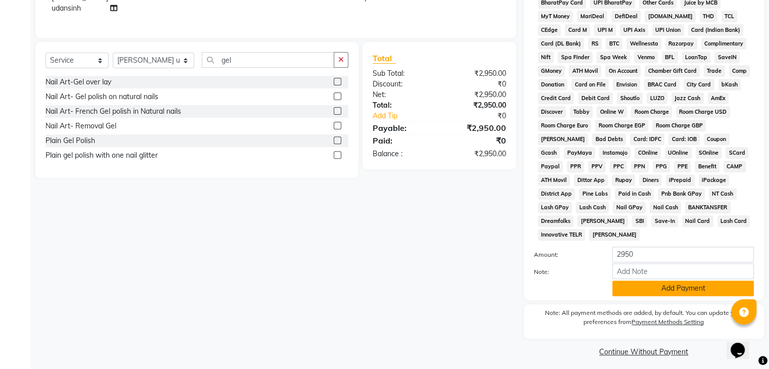
click at [698, 281] on button "Add Payment" at bounding box center [683, 289] width 142 height 16
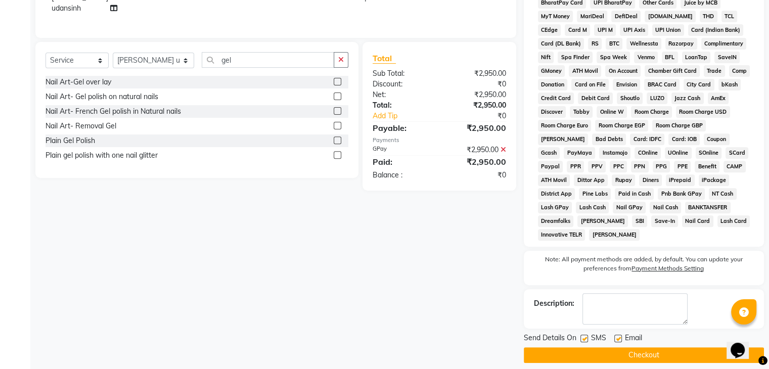
click at [642, 348] on button "Checkout" at bounding box center [644, 355] width 240 height 16
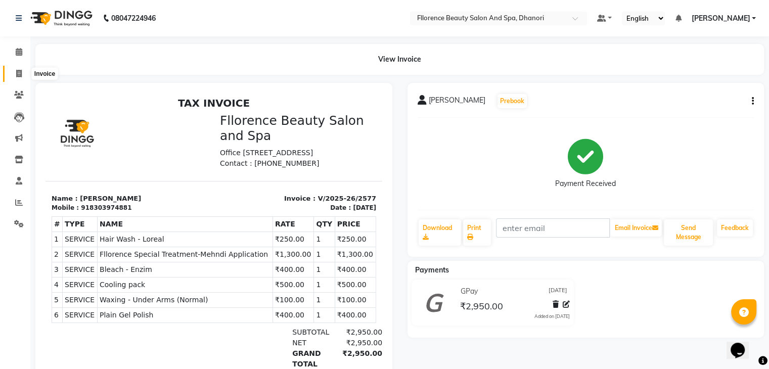
click at [13, 75] on span at bounding box center [19, 74] width 18 height 12
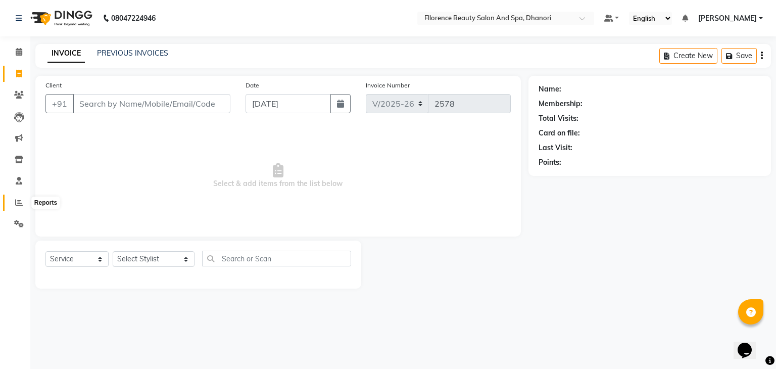
click at [17, 202] on icon at bounding box center [19, 203] width 8 height 8
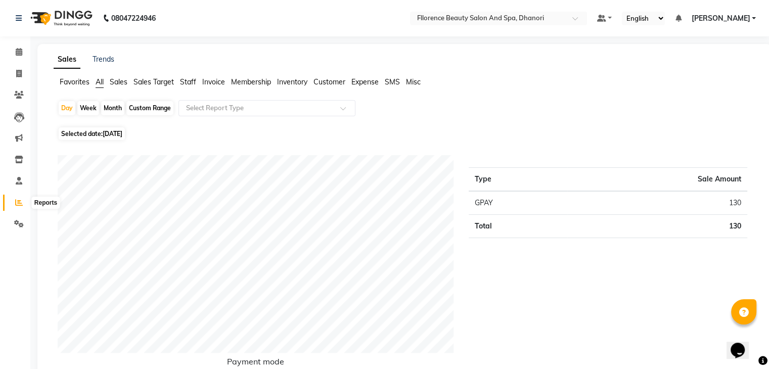
click at [19, 203] on icon at bounding box center [19, 203] width 8 height 8
click at [62, 109] on div "Day" at bounding box center [67, 108] width 17 height 14
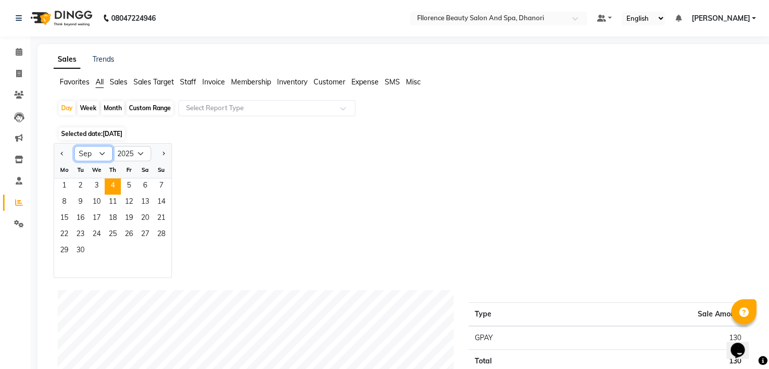
click at [99, 153] on select "Jan Feb Mar Apr May Jun [DATE] Aug Sep Oct Nov Dec" at bounding box center [93, 153] width 38 height 15
click at [74, 146] on select "Jan Feb Mar Apr May Jun [DATE] Aug Sep Oct Nov Dec" at bounding box center [93, 153] width 38 height 15
click at [148, 251] on span "30" at bounding box center [145, 251] width 16 height 16
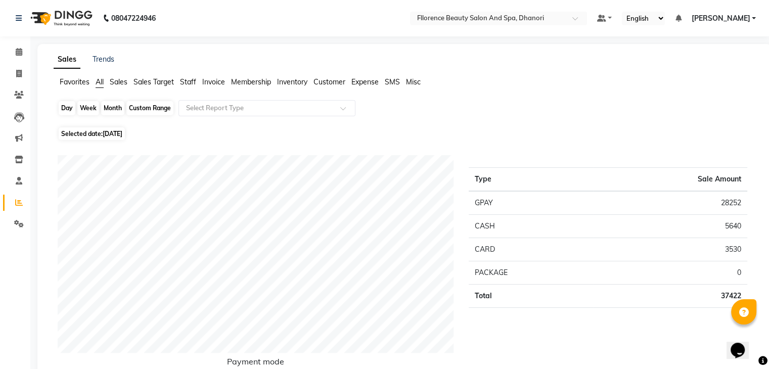
click at [68, 109] on div "Day" at bounding box center [67, 108] width 17 height 14
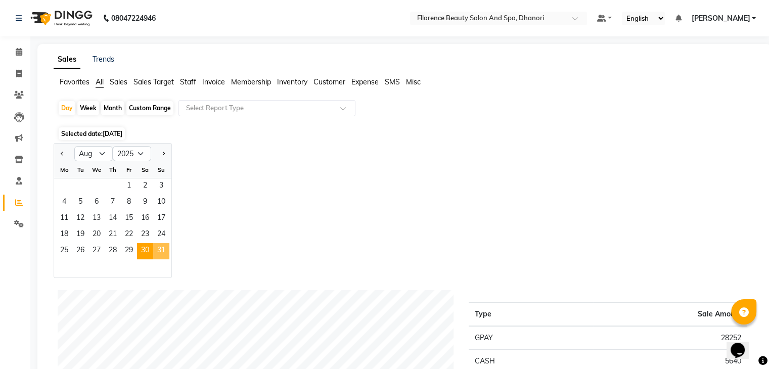
click at [159, 247] on span "31" at bounding box center [161, 251] width 16 height 16
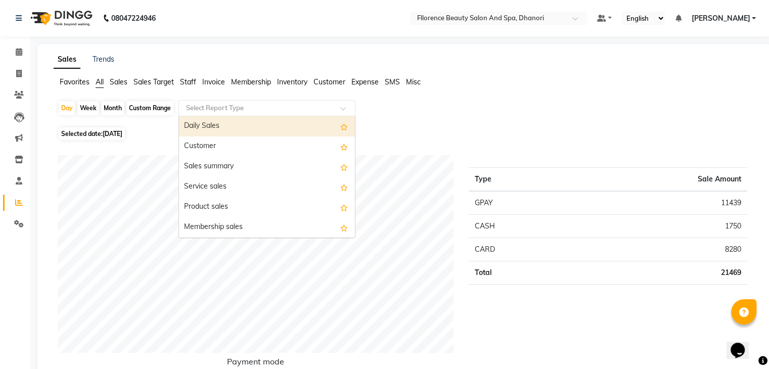
click at [342, 108] on span at bounding box center [346, 111] width 13 height 10
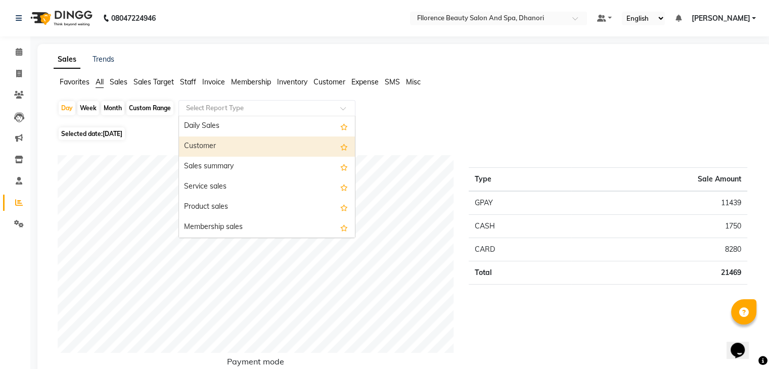
click at [225, 152] on div "Customer" at bounding box center [267, 146] width 176 height 20
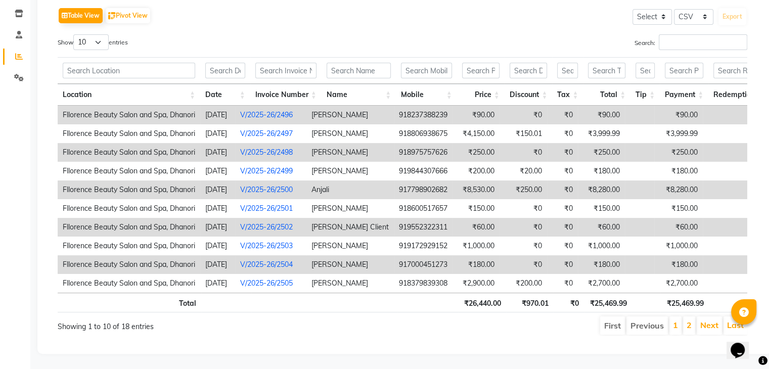
scroll to position [160, 0]
click at [690, 320] on link "2" at bounding box center [688, 325] width 5 height 10
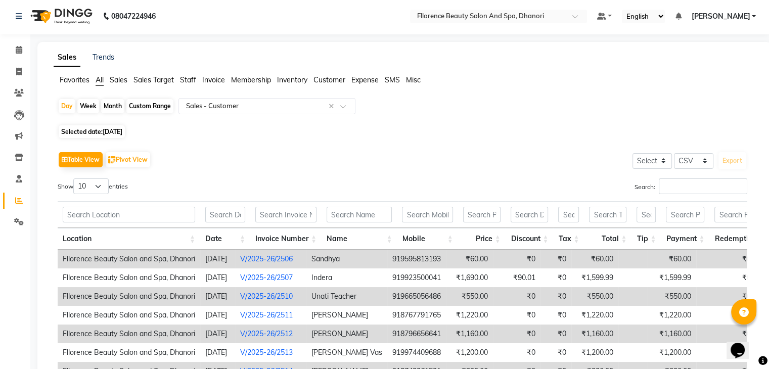
scroll to position [0, 0]
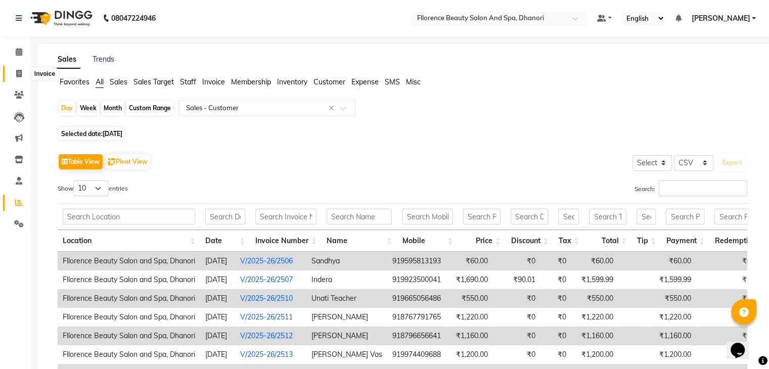
click at [17, 71] on icon at bounding box center [19, 74] width 6 height 8
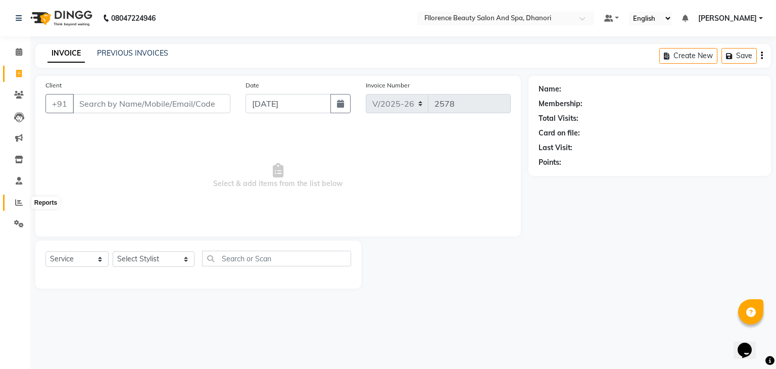
click at [18, 201] on icon at bounding box center [19, 203] width 8 height 8
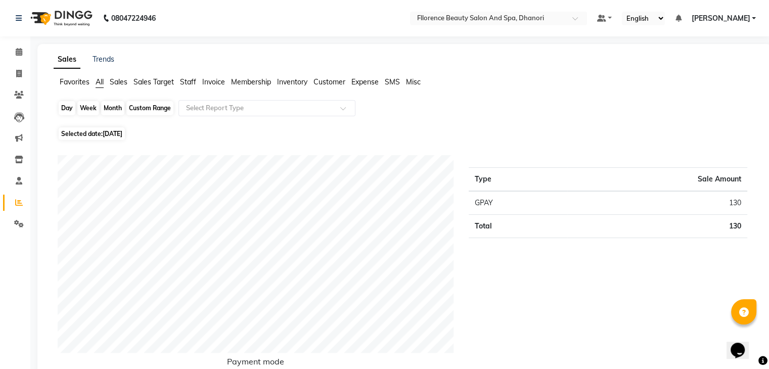
click at [67, 106] on div "Day" at bounding box center [67, 108] width 17 height 14
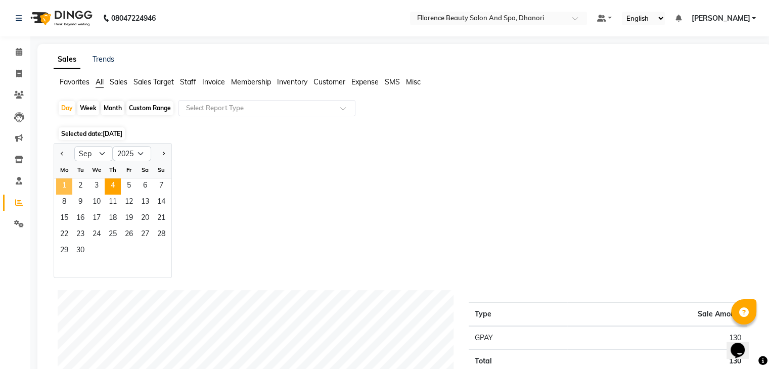
click at [62, 183] on span "1" at bounding box center [64, 186] width 16 height 16
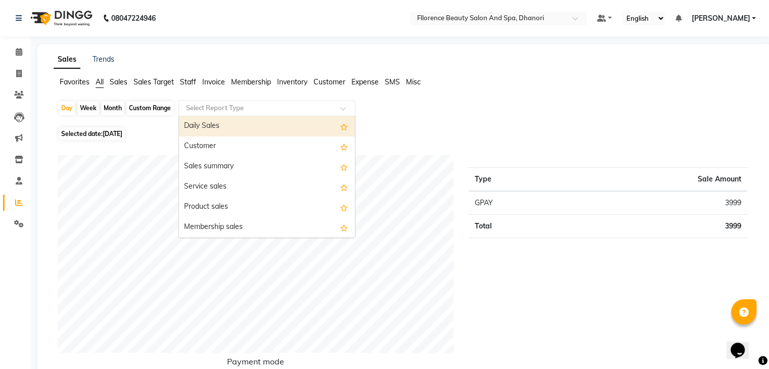
click at [343, 112] on span at bounding box center [346, 111] width 13 height 10
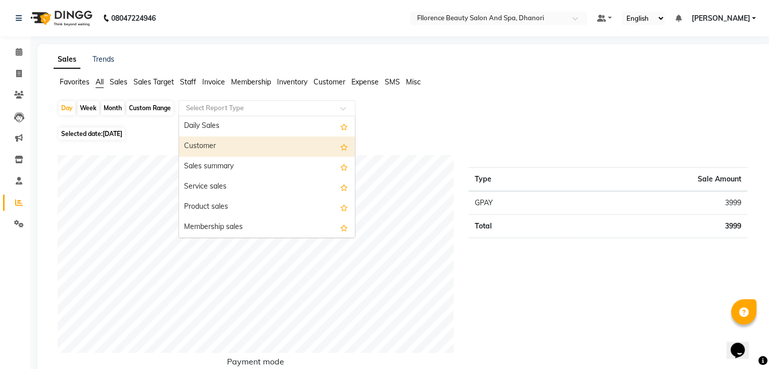
click at [266, 148] on div "Customer" at bounding box center [267, 146] width 176 height 20
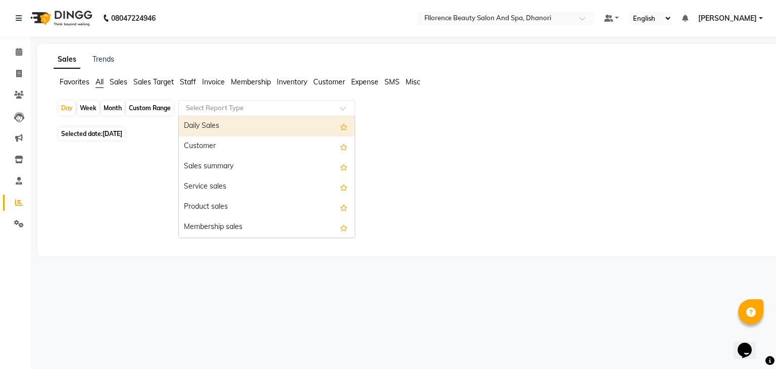
click at [334, 107] on div at bounding box center [267, 108] width 176 height 10
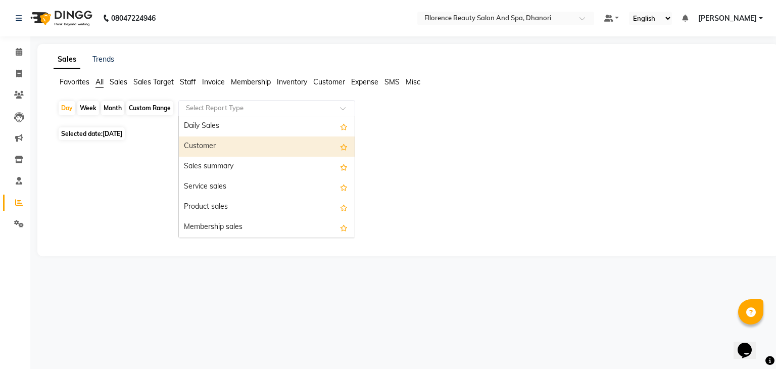
click at [206, 143] on div "Customer" at bounding box center [267, 146] width 176 height 20
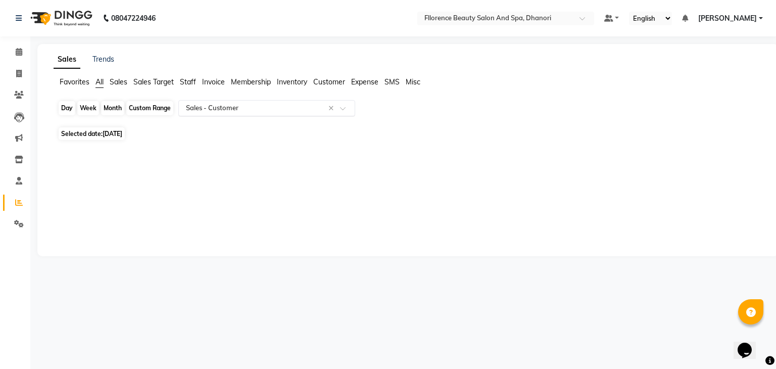
click at [69, 110] on div "Day" at bounding box center [67, 108] width 17 height 14
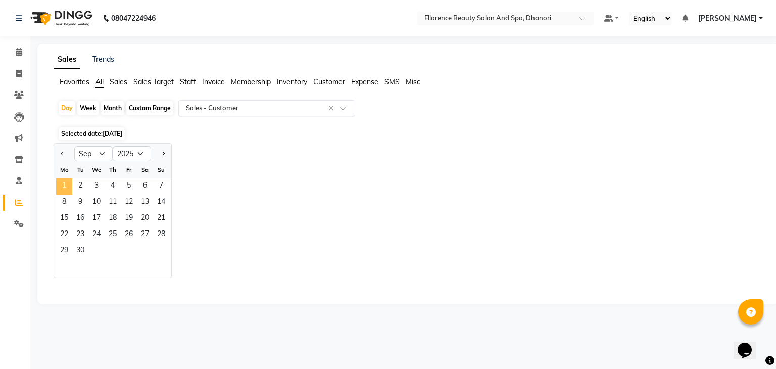
click at [66, 184] on span "1" at bounding box center [64, 186] width 16 height 16
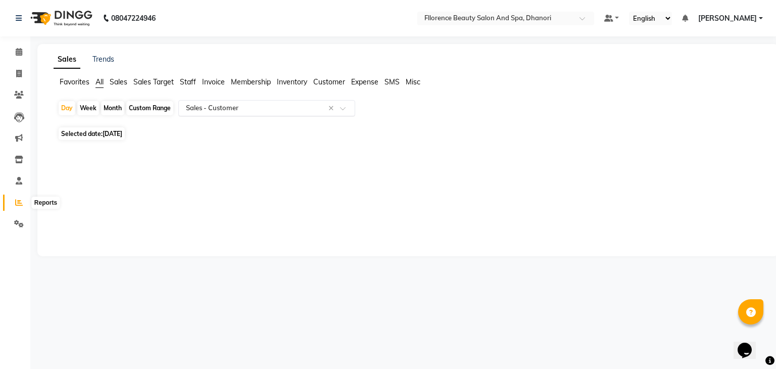
click at [22, 204] on icon at bounding box center [19, 203] width 8 height 8
click at [67, 110] on div "Day" at bounding box center [67, 108] width 17 height 14
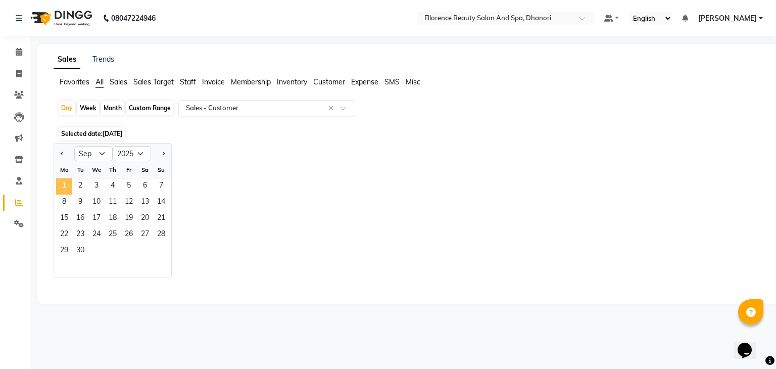
click at [66, 187] on span "1" at bounding box center [64, 186] width 16 height 16
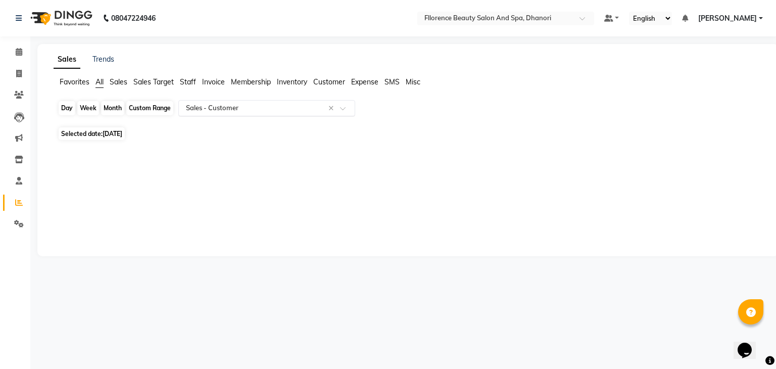
click at [69, 105] on div "Day" at bounding box center [67, 108] width 17 height 14
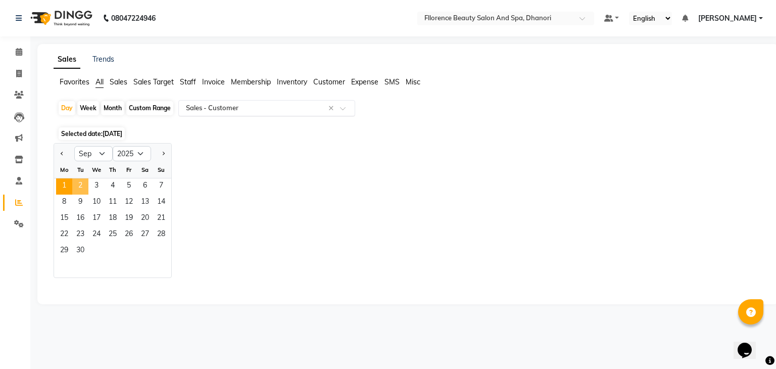
click at [85, 184] on span "2" at bounding box center [80, 186] width 16 height 16
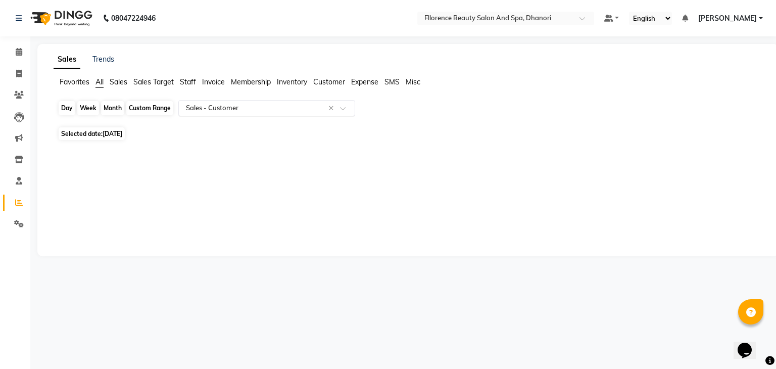
click at [65, 108] on div "Day" at bounding box center [67, 108] width 17 height 14
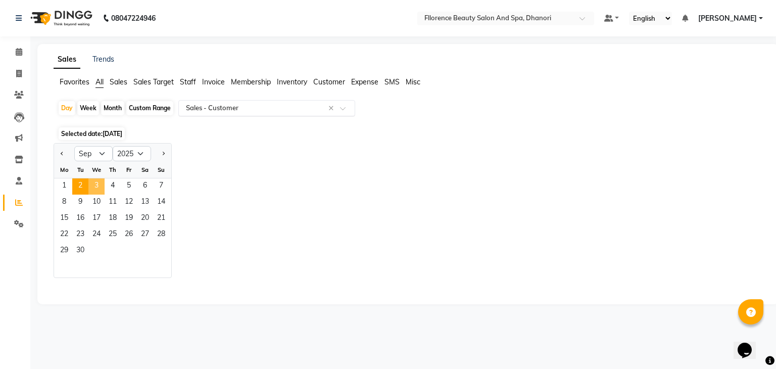
click at [95, 183] on span "3" at bounding box center [96, 186] width 16 height 16
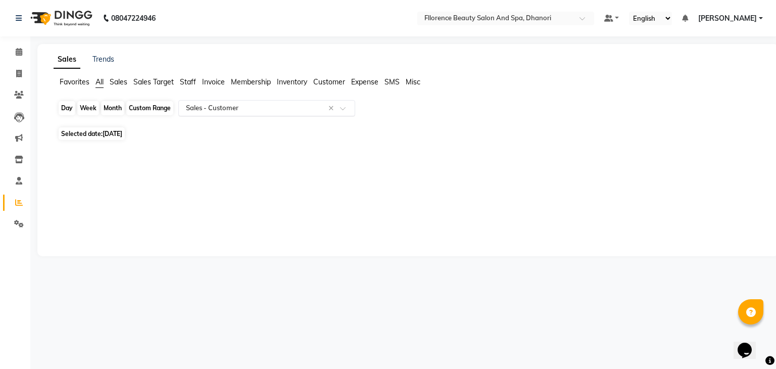
click at [65, 105] on div "Day" at bounding box center [67, 108] width 17 height 14
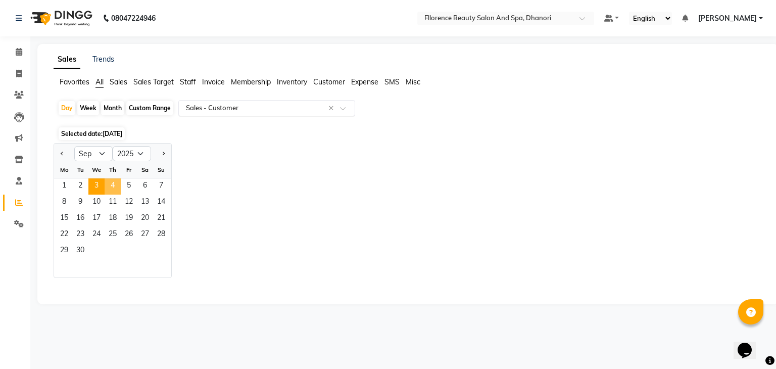
click at [114, 184] on span "4" at bounding box center [113, 186] width 16 height 16
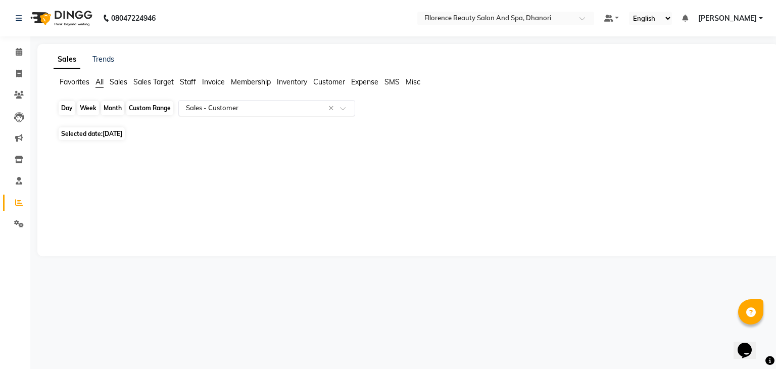
click at [67, 111] on div "Day" at bounding box center [67, 108] width 17 height 14
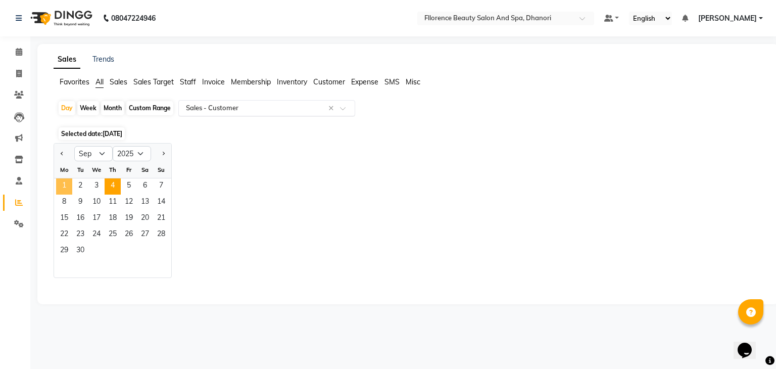
click at [67, 184] on span "1" at bounding box center [64, 186] width 16 height 16
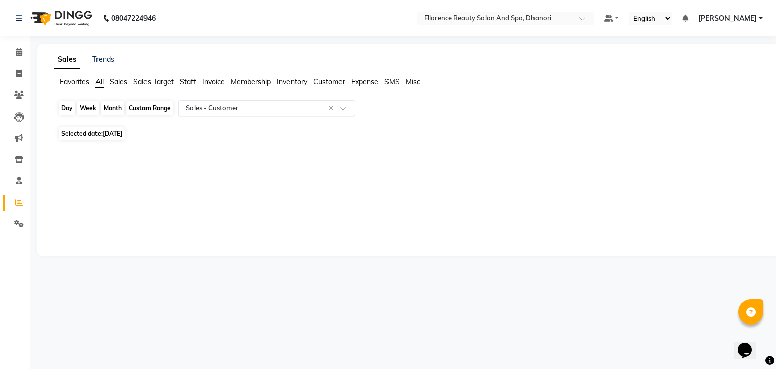
click at [66, 105] on div "Day" at bounding box center [67, 108] width 17 height 14
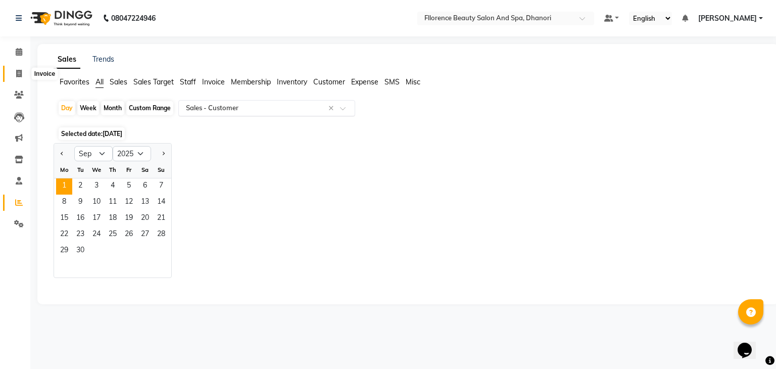
click at [21, 71] on icon at bounding box center [19, 74] width 6 height 8
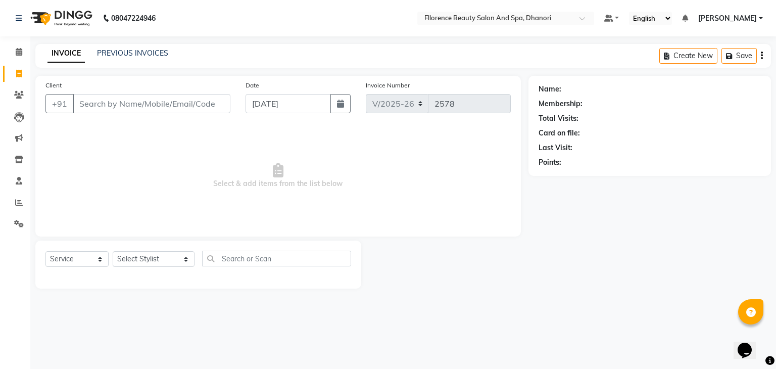
click at [206, 105] on input "Client" at bounding box center [152, 103] width 158 height 19
click at [520, 330] on div "08047224946 Select Location × Fllorence Beauty Salon And Spa, Dhanori Default P…" at bounding box center [388, 184] width 776 height 369
click at [341, 110] on button "button" at bounding box center [341, 103] width 20 height 19
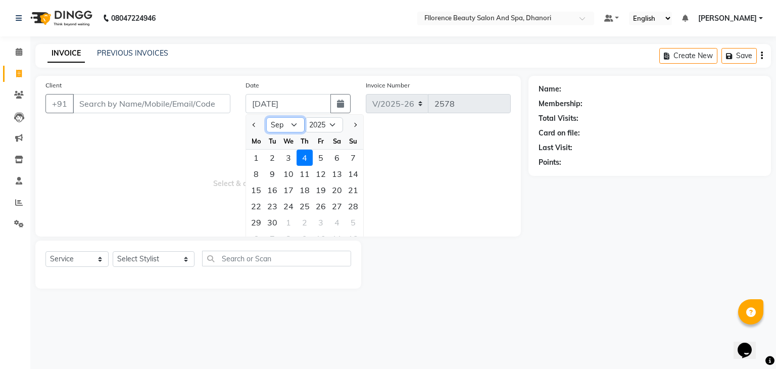
click at [294, 122] on select "Jan Feb Mar Apr May Jun [DATE] Aug Sep Oct Nov Dec" at bounding box center [285, 124] width 38 height 15
click at [266, 117] on select "Jan Feb Mar Apr May Jun [DATE] Aug Sep Oct Nov Dec" at bounding box center [285, 124] width 38 height 15
click at [334, 206] on div "23" at bounding box center [337, 206] width 16 height 16
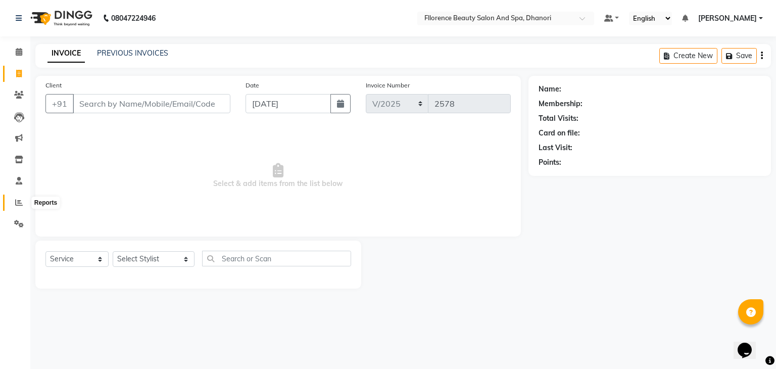
click at [15, 200] on icon at bounding box center [19, 203] width 8 height 8
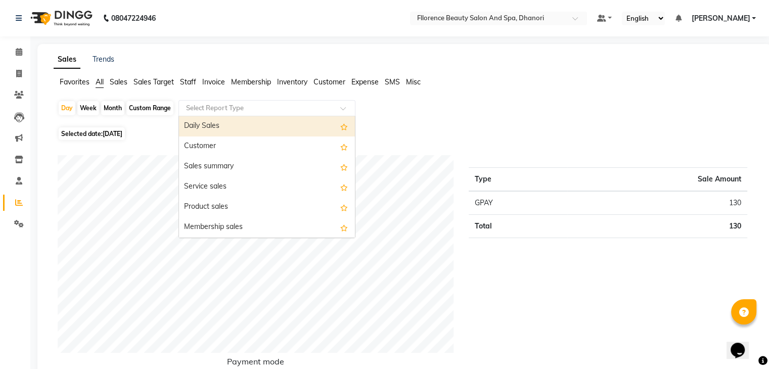
click at [344, 109] on span at bounding box center [346, 111] width 13 height 10
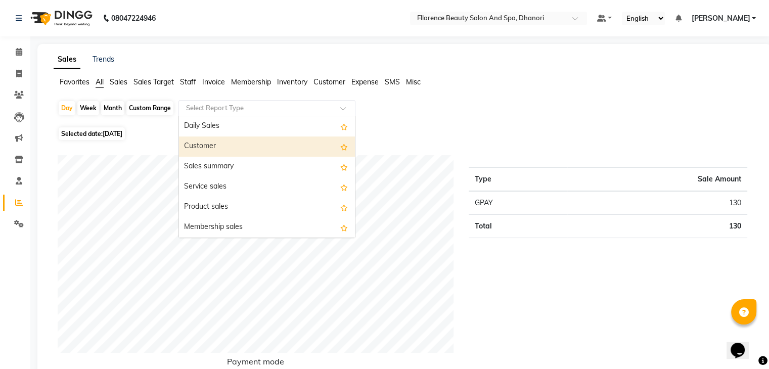
click at [277, 141] on div "Customer" at bounding box center [267, 146] width 176 height 20
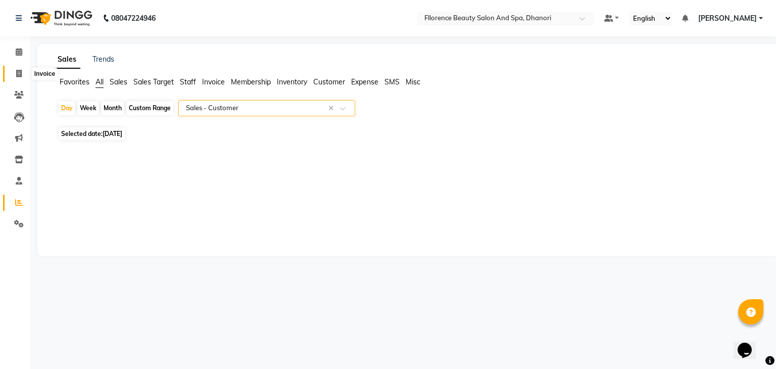
click at [18, 71] on icon at bounding box center [19, 74] width 6 height 8
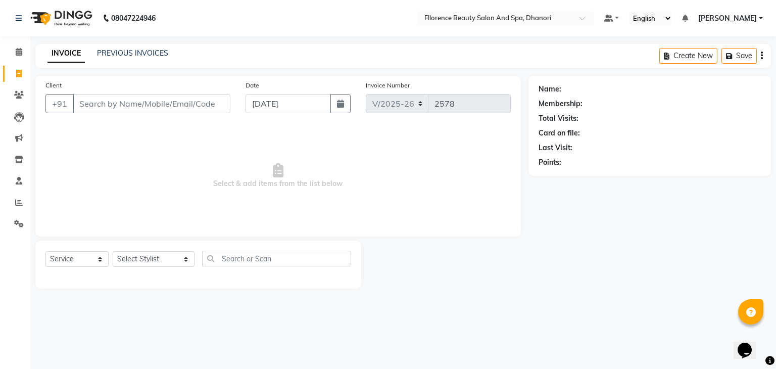
click at [119, 110] on input "Client" at bounding box center [152, 103] width 158 height 19
click at [21, 199] on icon at bounding box center [19, 203] width 8 height 8
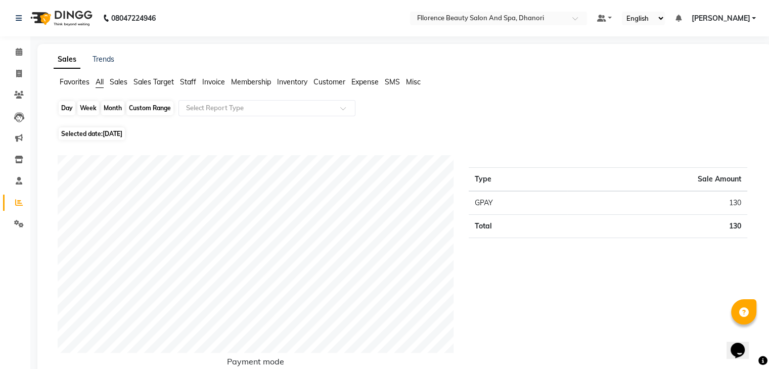
click at [69, 111] on div "Day" at bounding box center [67, 108] width 17 height 14
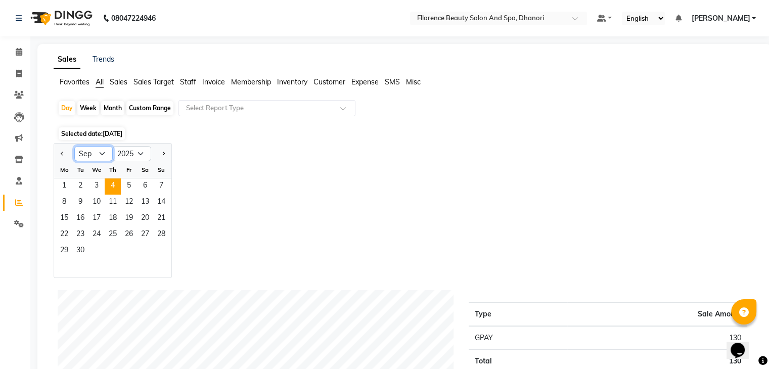
click at [104, 154] on select "Jan Feb Mar Apr May Jun [DATE] Aug Sep Oct Nov Dec" at bounding box center [93, 153] width 38 height 15
click at [74, 146] on select "Jan Feb Mar Apr May Jun [DATE] Aug Sep Oct Nov Dec" at bounding box center [93, 153] width 38 height 15
click at [144, 234] on span "23" at bounding box center [145, 235] width 16 height 16
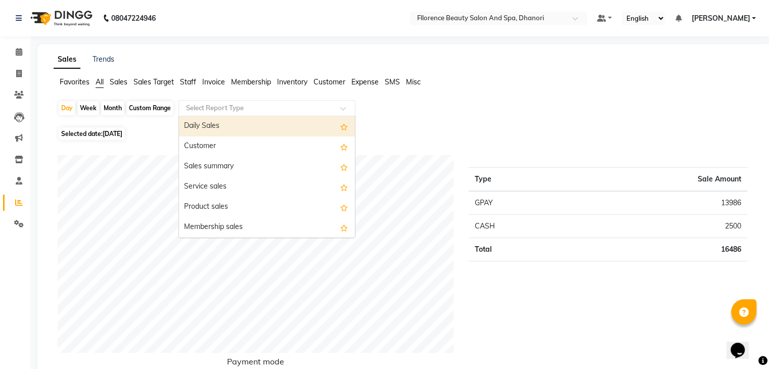
click at [342, 107] on span at bounding box center [346, 111] width 13 height 10
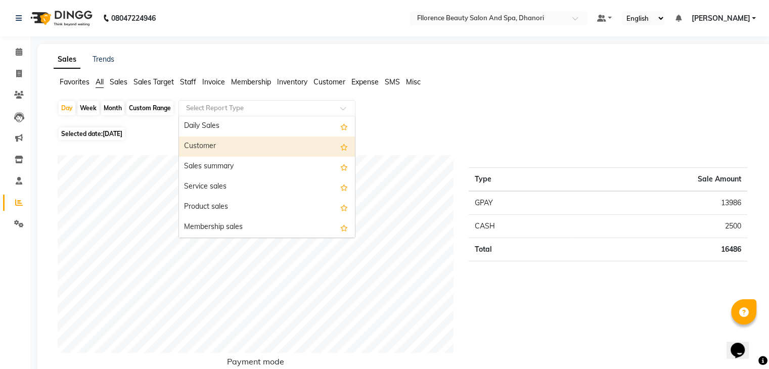
click at [260, 141] on div "Customer" at bounding box center [267, 146] width 176 height 20
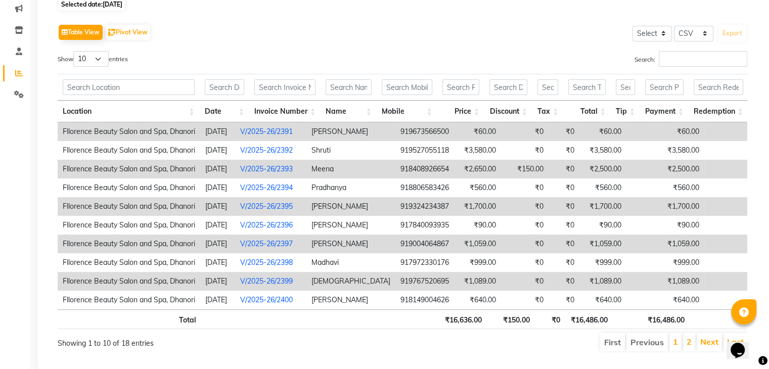
scroll to position [120, 0]
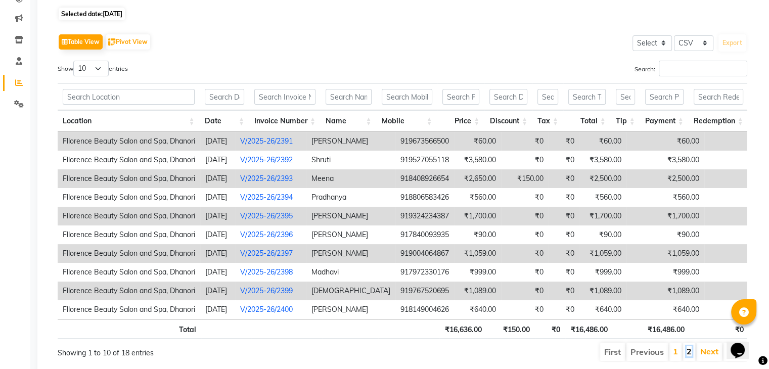
click at [690, 356] on link "2" at bounding box center [688, 351] width 5 height 10
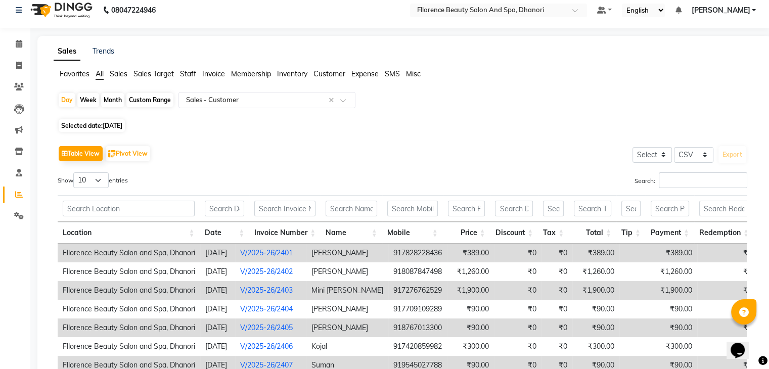
scroll to position [0, 0]
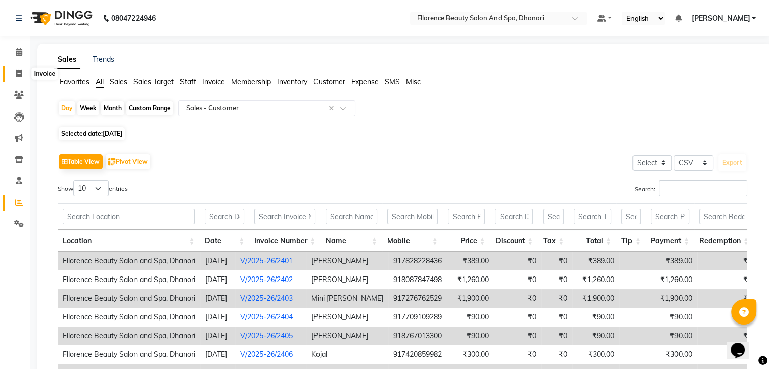
click at [17, 76] on icon at bounding box center [19, 74] width 6 height 8
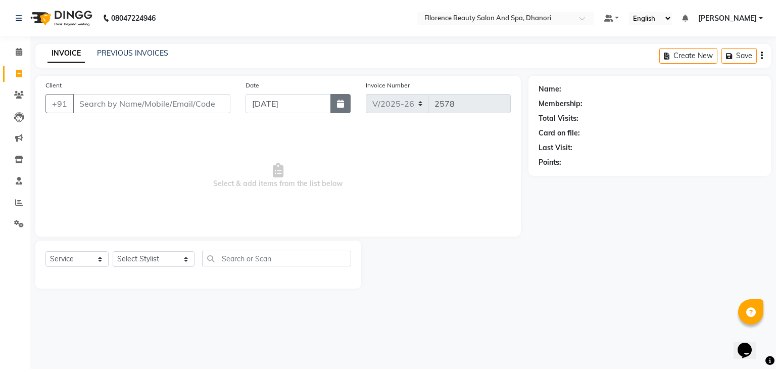
click at [342, 107] on icon "button" at bounding box center [340, 104] width 7 height 8
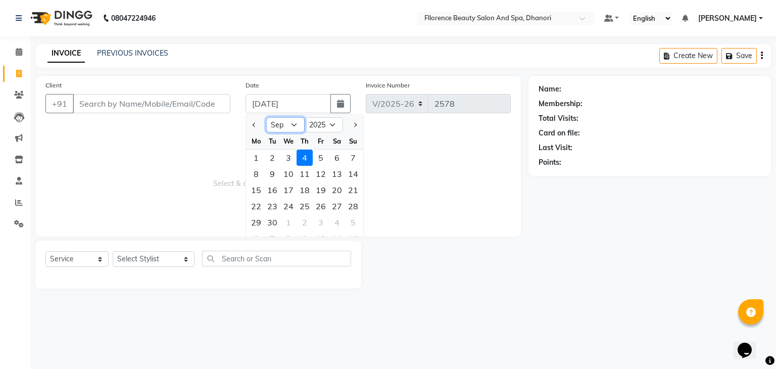
click at [295, 123] on select "Jan Feb Mar Apr May Jun [DATE] Aug Sep Oct Nov Dec" at bounding box center [285, 124] width 38 height 15
click at [266, 117] on select "Jan Feb Mar Apr May Jun [DATE] Aug Sep Oct Nov Dec" at bounding box center [285, 124] width 38 height 15
click at [337, 206] on div "23" at bounding box center [337, 206] width 16 height 16
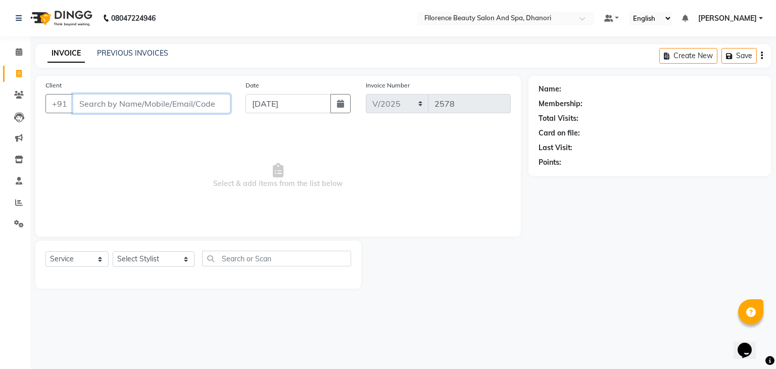
click at [203, 108] on input "Client" at bounding box center [152, 103] width 158 height 19
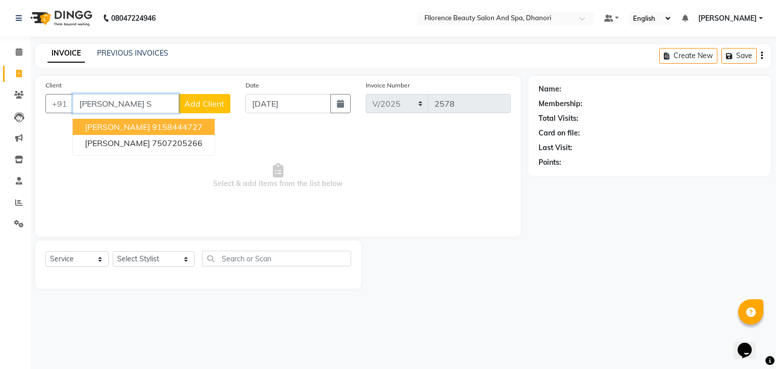
click at [183, 122] on ngb-highlight "9158444727" at bounding box center [177, 127] width 51 height 10
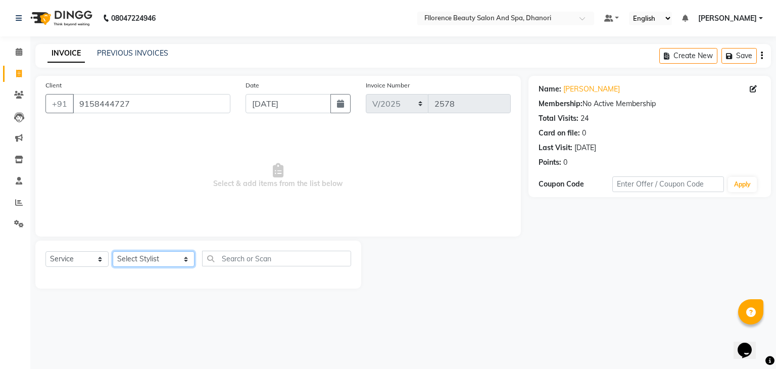
click at [165, 263] on select "Select Stylist [PERSON_NAME] [PERSON_NAME] arjun [PERSON_NAME] [PERSON_NAME] [P…" at bounding box center [154, 259] width 82 height 16
click at [113, 252] on select "Select Stylist [PERSON_NAME] [PERSON_NAME] arjun [PERSON_NAME] [PERSON_NAME] [P…" at bounding box center [154, 259] width 82 height 16
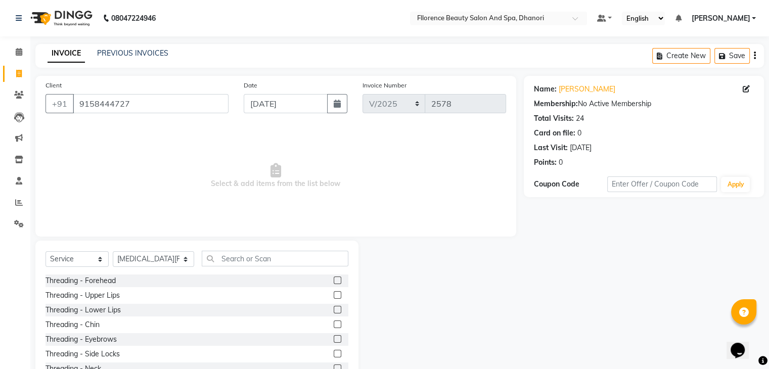
click at [163, 179] on span "Select & add items from the list below" at bounding box center [275, 175] width 460 height 101
click at [334, 339] on label at bounding box center [338, 339] width 8 height 8
click at [334, 339] on input "checkbox" at bounding box center [337, 339] width 7 height 7
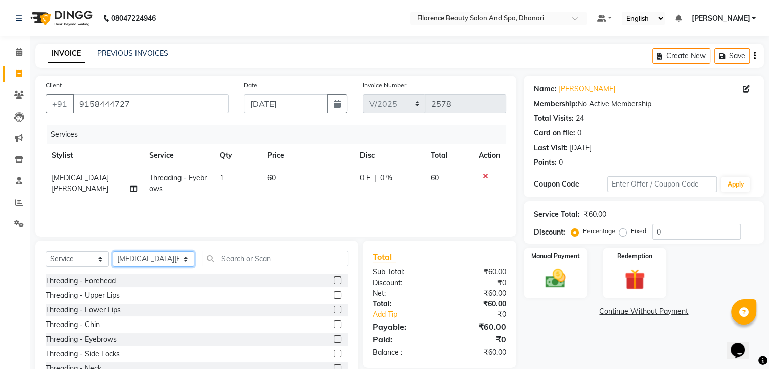
click at [172, 260] on select "Select Stylist [PERSON_NAME] [PERSON_NAME] arjun [PERSON_NAME] [PERSON_NAME] [P…" at bounding box center [153, 259] width 81 height 16
click at [113, 252] on select "Select Stylist [PERSON_NAME] [PERSON_NAME] arjun [PERSON_NAME] [PERSON_NAME] [P…" at bounding box center [153, 259] width 81 height 16
click at [220, 248] on div "Select Service Product Membership Package Voucher Prepaid Gift Card Select Styl…" at bounding box center [196, 315] width 323 height 149
click at [170, 264] on select "Select Stylist [PERSON_NAME] [PERSON_NAME] arjun [PERSON_NAME] [PERSON_NAME] [P…" at bounding box center [153, 259] width 81 height 16
click at [113, 252] on select "Select Stylist [PERSON_NAME] [PERSON_NAME] arjun [PERSON_NAME] [PERSON_NAME] [P…" at bounding box center [153, 259] width 81 height 16
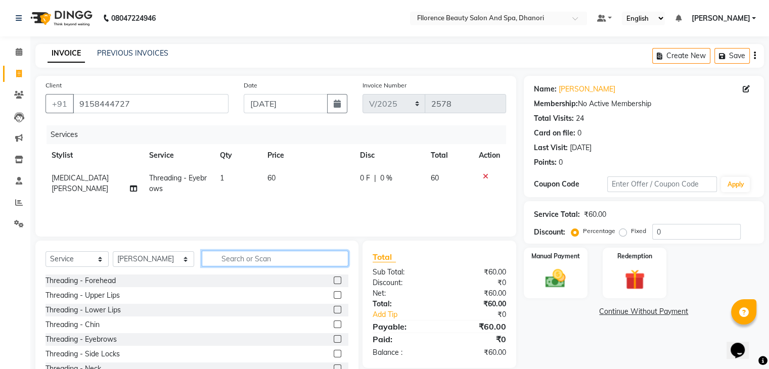
click at [222, 264] on input "text" at bounding box center [275, 259] width 147 height 16
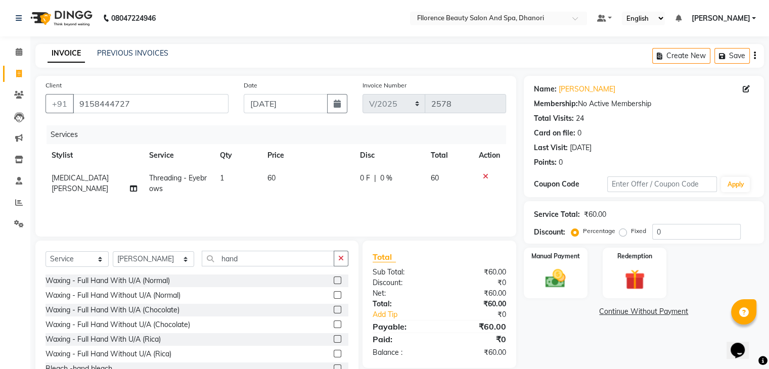
click at [334, 308] on label at bounding box center [338, 310] width 8 height 8
click at [334, 308] on input "checkbox" at bounding box center [337, 310] width 7 height 7
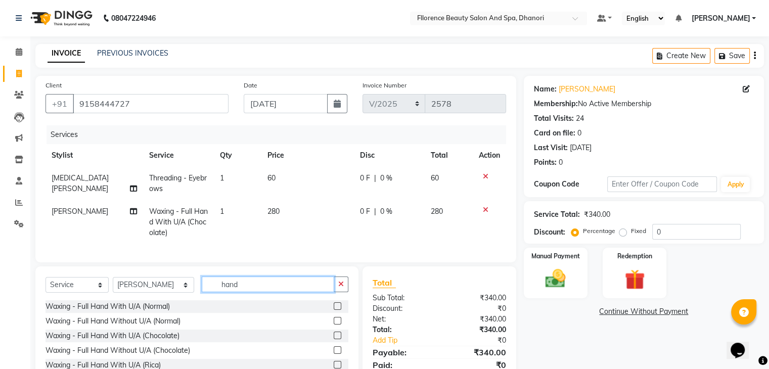
click at [234, 292] on input "hand" at bounding box center [268, 284] width 132 height 16
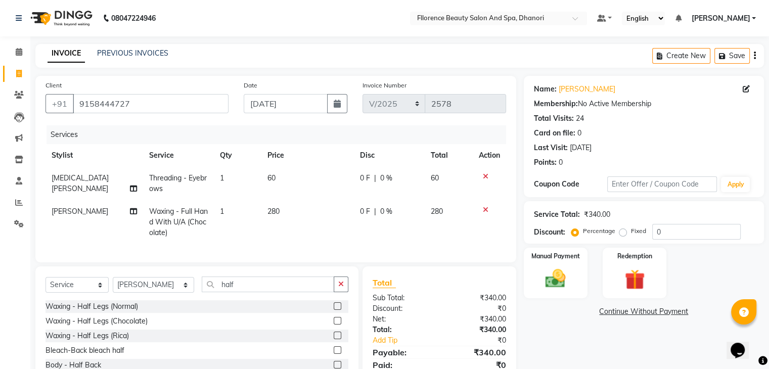
click at [334, 325] on label at bounding box center [338, 321] width 8 height 8
click at [334, 325] on input "checkbox" at bounding box center [337, 321] width 7 height 7
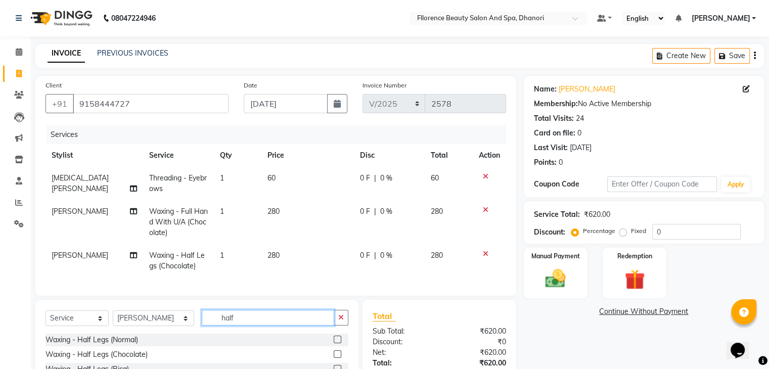
click at [228, 326] on input "half" at bounding box center [268, 318] width 132 height 16
click at [208, 326] on input "text" at bounding box center [275, 318] width 147 height 16
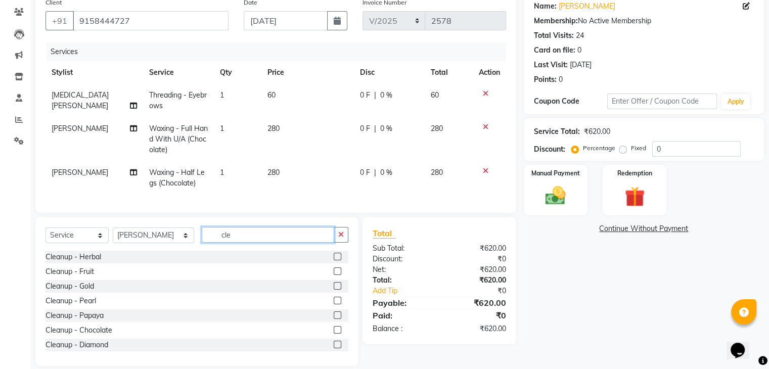
scroll to position [103, 0]
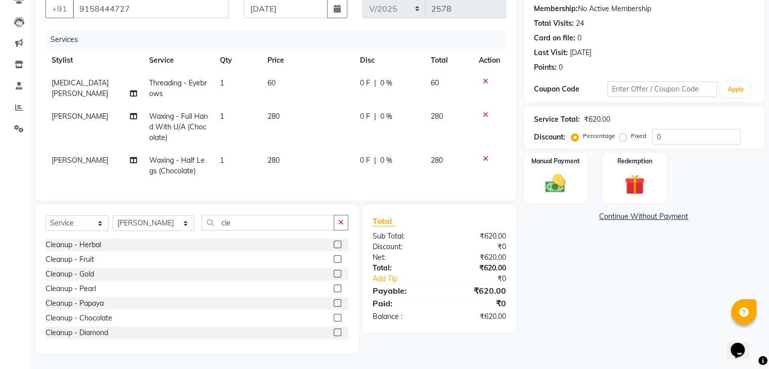
click at [334, 254] on div at bounding box center [341, 259] width 15 height 13
click at [334, 257] on label at bounding box center [338, 259] width 8 height 8
click at [334, 257] on input "checkbox" at bounding box center [337, 259] width 7 height 7
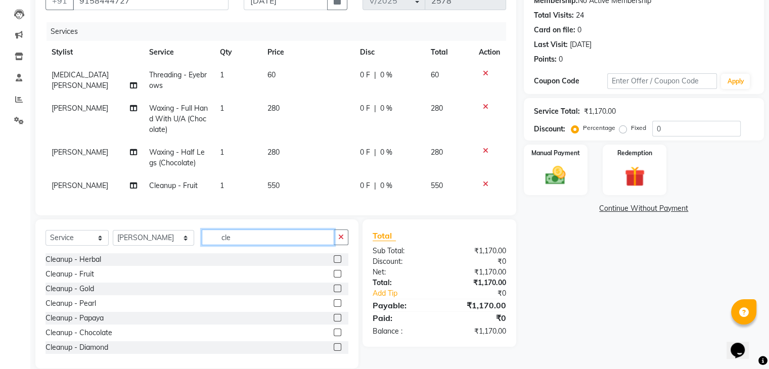
click at [227, 245] on input "cle" at bounding box center [268, 237] width 132 height 16
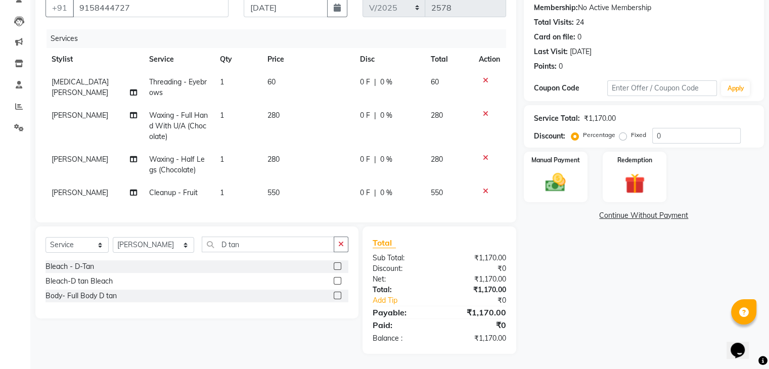
click at [338, 270] on label at bounding box center [338, 266] width 8 height 8
click at [338, 270] on input "checkbox" at bounding box center [337, 266] width 7 height 7
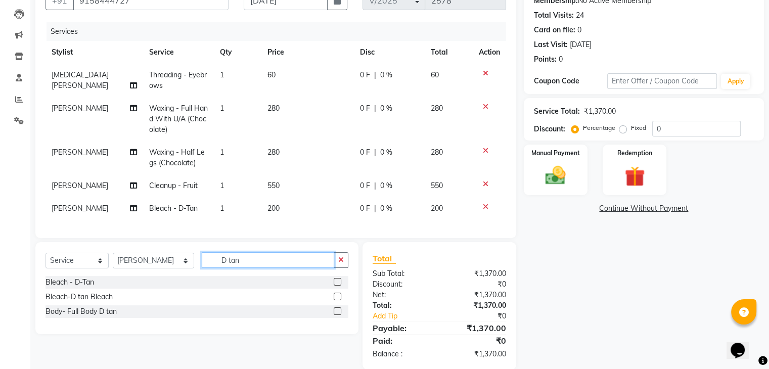
click at [225, 268] on input "D tan" at bounding box center [268, 260] width 132 height 16
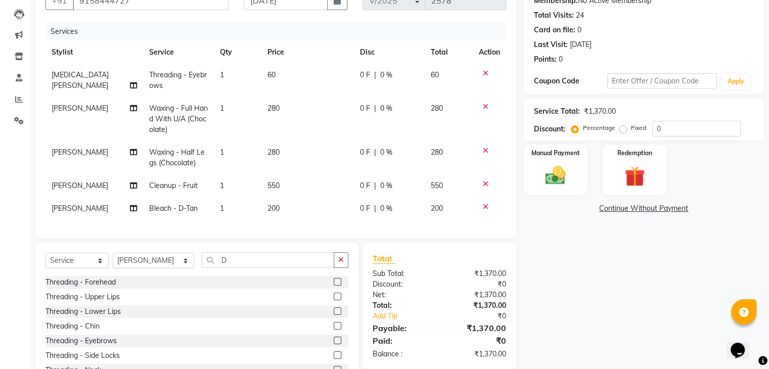
drag, startPoint x: 225, startPoint y: 289, endPoint x: 617, endPoint y: 305, distance: 391.6
click at [617, 305] on div "Name: [PERSON_NAME] Membership: No Active Membership Total Visits: 24 Card on f…" at bounding box center [648, 182] width 248 height 419
click at [222, 268] on input "D" at bounding box center [268, 260] width 132 height 16
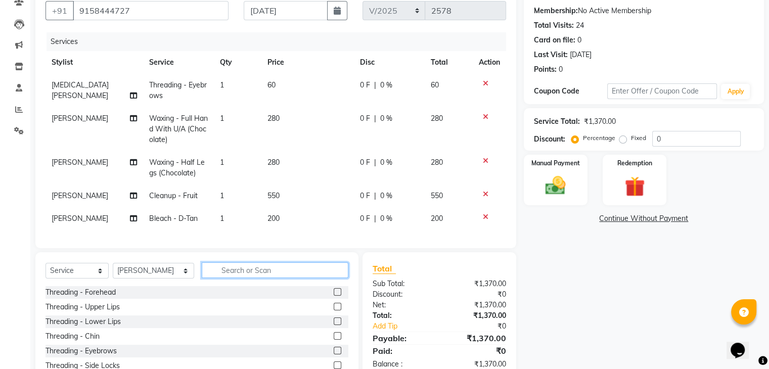
scroll to position [83, 0]
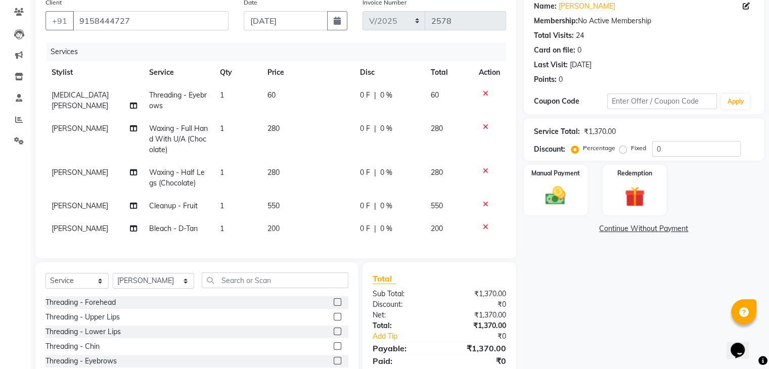
click at [483, 91] on icon at bounding box center [486, 93] width 6 height 7
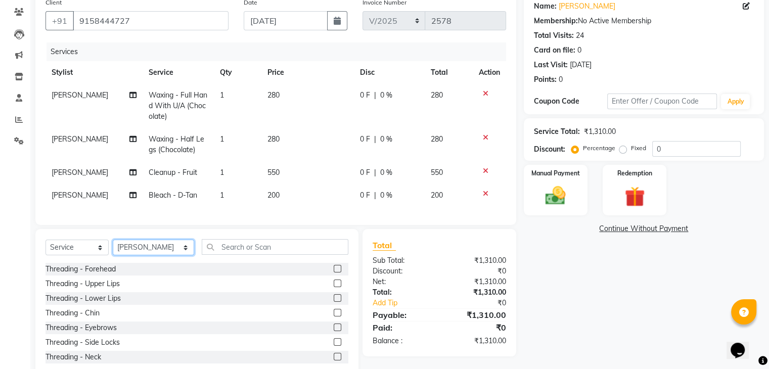
click at [165, 255] on select "Select Stylist [PERSON_NAME] [PERSON_NAME] arjun [PERSON_NAME] [PERSON_NAME] [P…" at bounding box center [153, 248] width 81 height 16
click at [113, 255] on select "Select Stylist [PERSON_NAME] [PERSON_NAME] arjun [PERSON_NAME] [PERSON_NAME] [P…" at bounding box center [153, 248] width 81 height 16
click at [334, 331] on label at bounding box center [338, 327] width 8 height 8
click at [334, 331] on input "checkbox" at bounding box center [337, 328] width 7 height 7
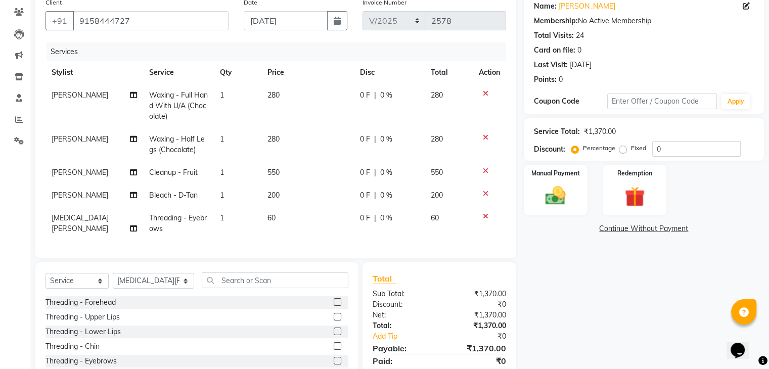
click at [334, 320] on label at bounding box center [338, 317] width 8 height 8
click at [334, 320] on input "checkbox" at bounding box center [337, 317] width 7 height 7
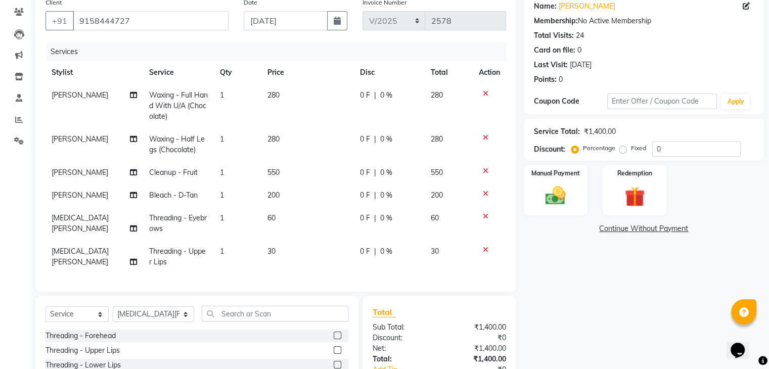
click at [334, 339] on label at bounding box center [338, 336] width 8 height 8
click at [334, 339] on input "checkbox" at bounding box center [337, 336] width 7 height 7
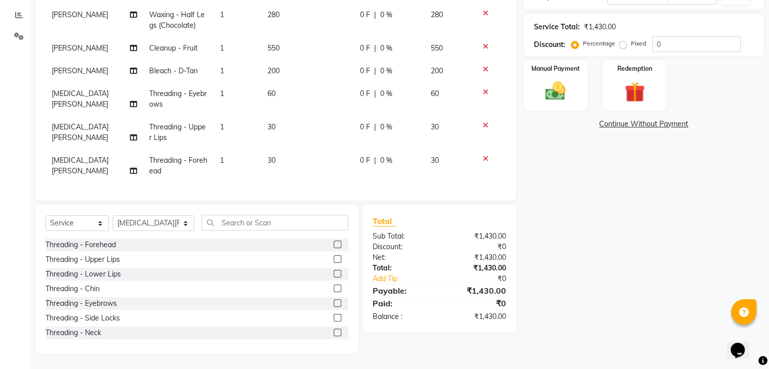
scroll to position [40, 0]
click at [334, 290] on label at bounding box center [338, 289] width 8 height 8
click at [334, 290] on input "checkbox" at bounding box center [337, 289] width 7 height 7
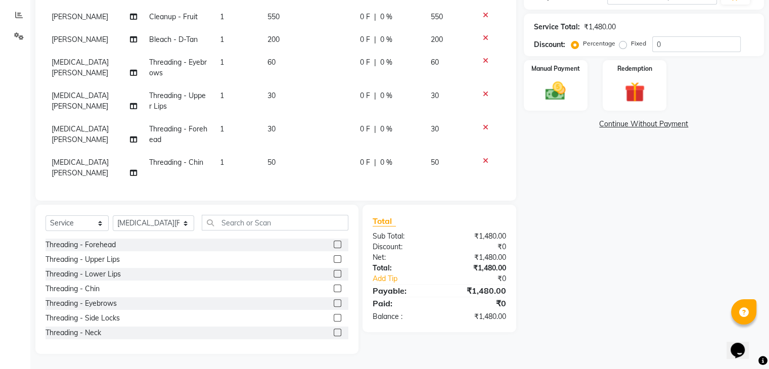
scroll to position [61, 0]
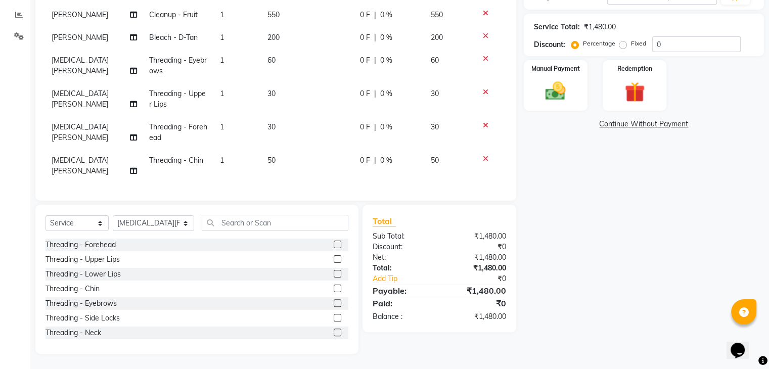
click at [284, 170] on td "50" at bounding box center [307, 165] width 93 height 33
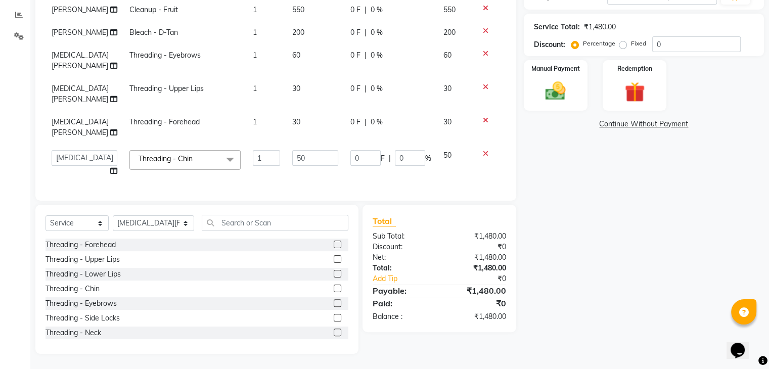
scroll to position [71, 0]
click at [291, 144] on td "30" at bounding box center [315, 127] width 59 height 33
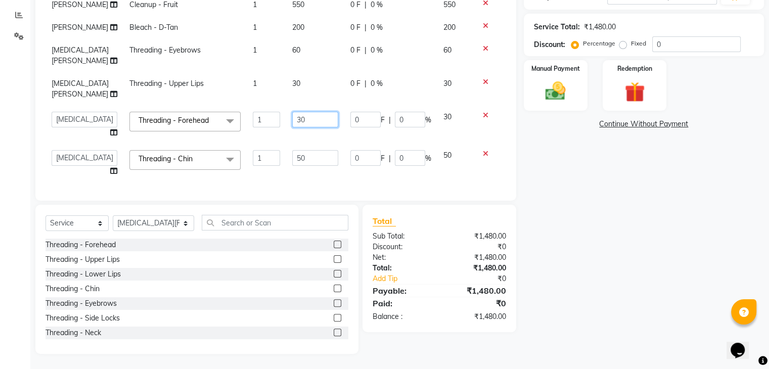
click at [297, 127] on input "30" at bounding box center [315, 120] width 47 height 16
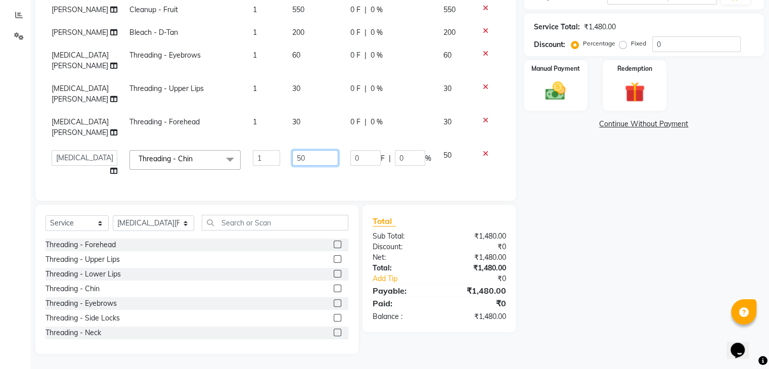
click at [296, 166] on td "50" at bounding box center [315, 163] width 59 height 38
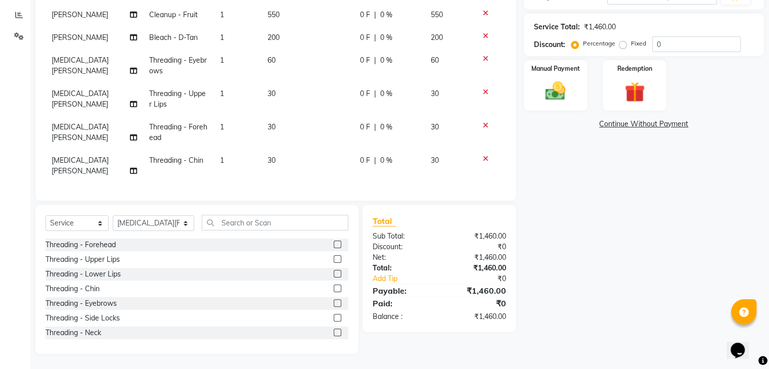
scroll to position [82, 0]
click at [570, 205] on div "Name: [PERSON_NAME] Membership: No Active Membership Total Visits: 24 Card on f…" at bounding box center [648, 121] width 248 height 466
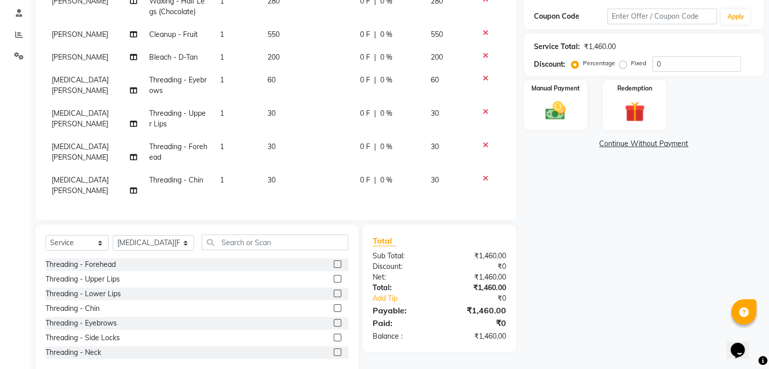
click at [768, 5] on div "Name: [PERSON_NAME] Membership: No Active Membership Total Visits: 24 Card on f…" at bounding box center [648, 141] width 248 height 466
click at [766, 3] on div "Name: [PERSON_NAME] Membership: No Active Membership Total Visits: 24 Card on f…" at bounding box center [648, 141] width 248 height 466
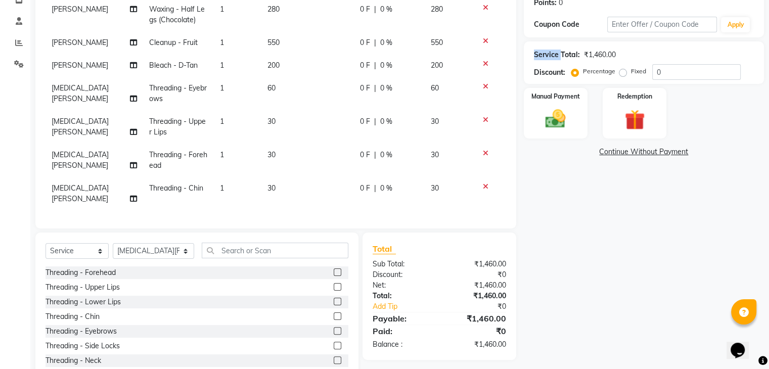
click at [766, 3] on div "Name: [PERSON_NAME] Membership: No Active Membership Total Visits: 24 Card on f…" at bounding box center [648, 149] width 248 height 466
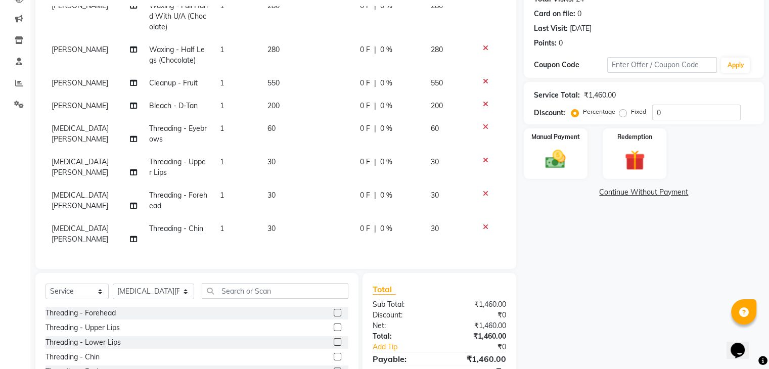
scroll to position [65, 0]
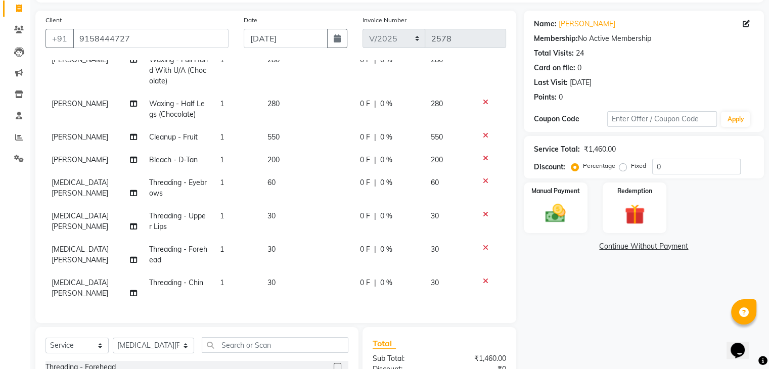
click at [284, 93] on td "280" at bounding box center [307, 109] width 93 height 33
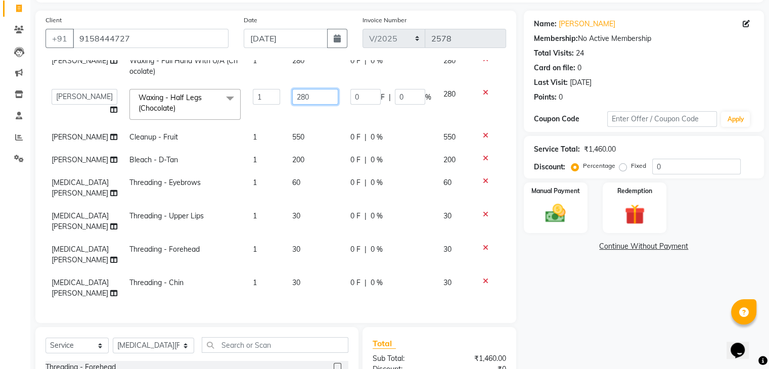
click at [295, 89] on input "280" at bounding box center [315, 97] width 47 height 16
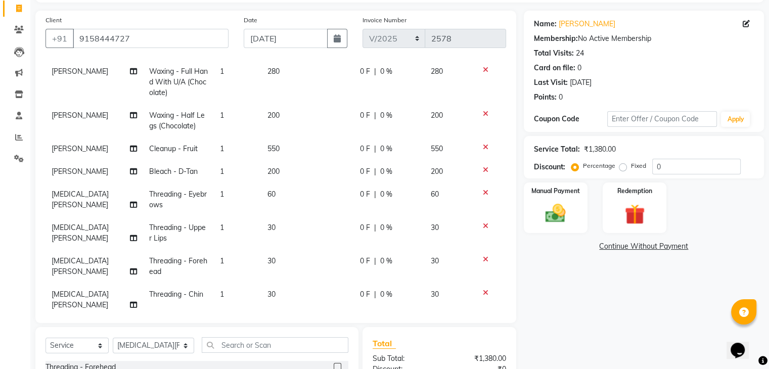
click at [297, 69] on td "280" at bounding box center [307, 82] width 93 height 44
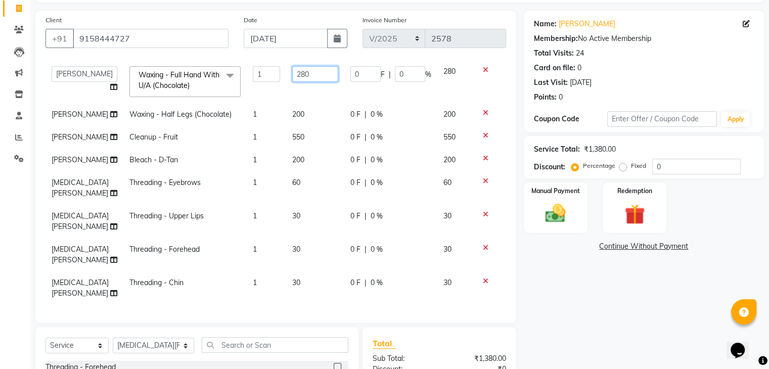
click at [297, 69] on input "280" at bounding box center [315, 74] width 47 height 16
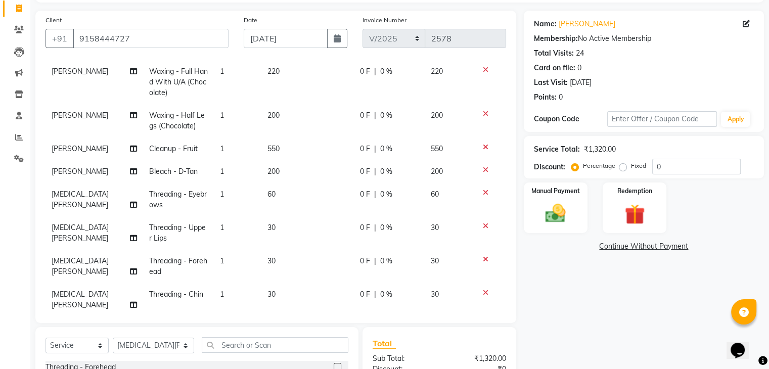
click at [295, 150] on td "550" at bounding box center [307, 148] width 93 height 23
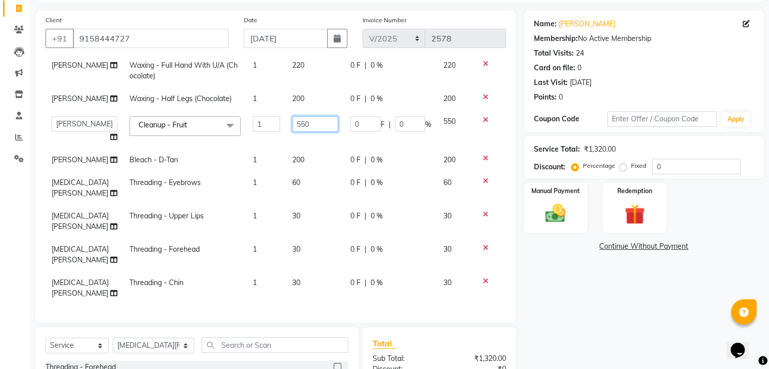
click at [303, 132] on input "550" at bounding box center [315, 124] width 47 height 16
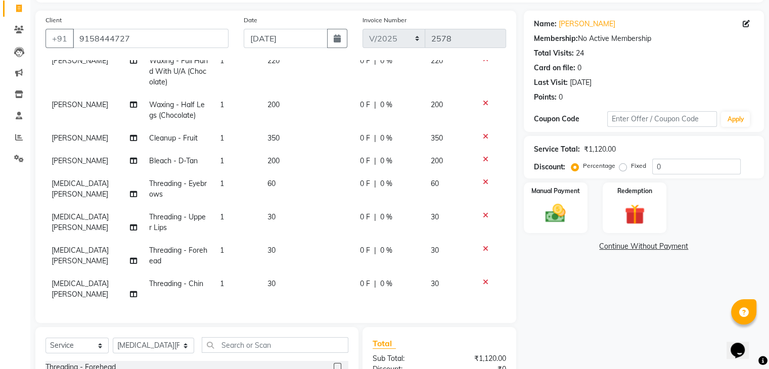
click at [302, 195] on tbody "[PERSON_NAME] gotkar Waxing - Full Hand With U/A (Chocolate) 1 220 0 F | 0 % 22…" at bounding box center [275, 178] width 460 height 256
click at [282, 169] on td "200" at bounding box center [307, 161] width 93 height 23
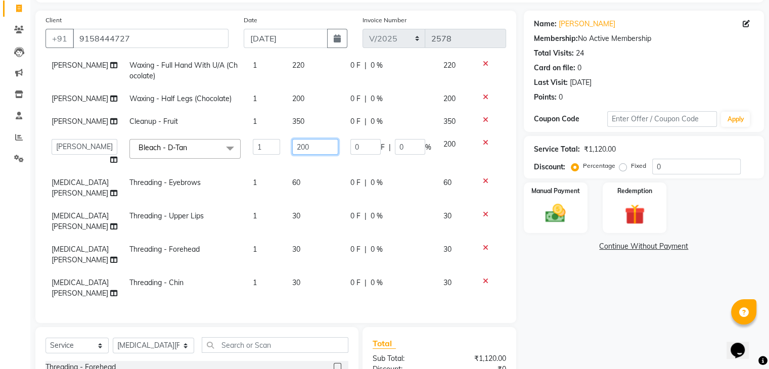
click at [296, 155] on input "200" at bounding box center [315, 147] width 47 height 16
click at [671, 312] on div "Name: [PERSON_NAME] Membership: No Active Membership Total Visits: 24 Card on f…" at bounding box center [648, 244] width 248 height 466
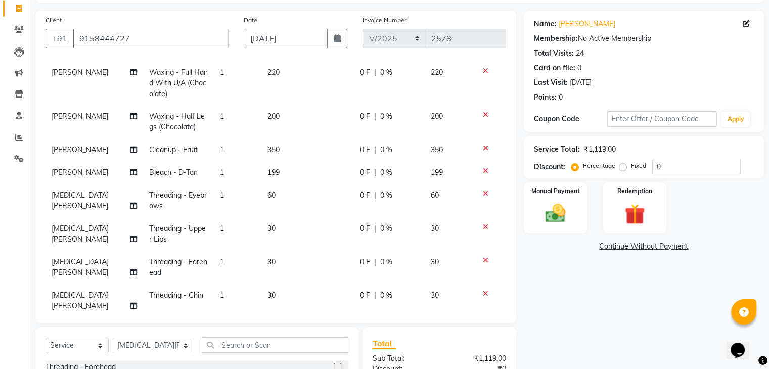
scroll to position [32, 0]
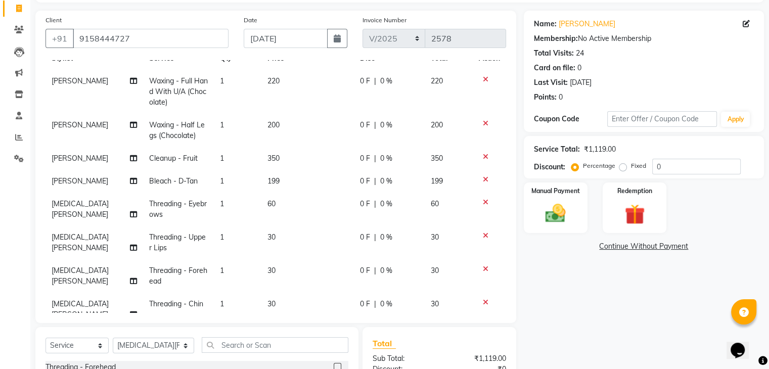
click at [279, 86] on td "220" at bounding box center [307, 92] width 93 height 44
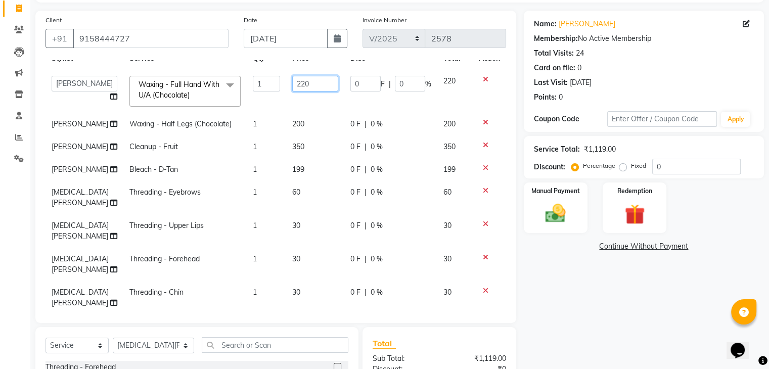
click at [303, 86] on input "220" at bounding box center [315, 84] width 47 height 16
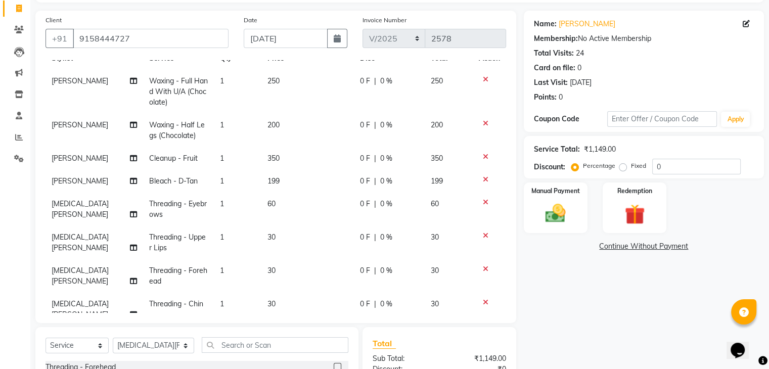
click at [317, 127] on td "200" at bounding box center [307, 130] width 93 height 33
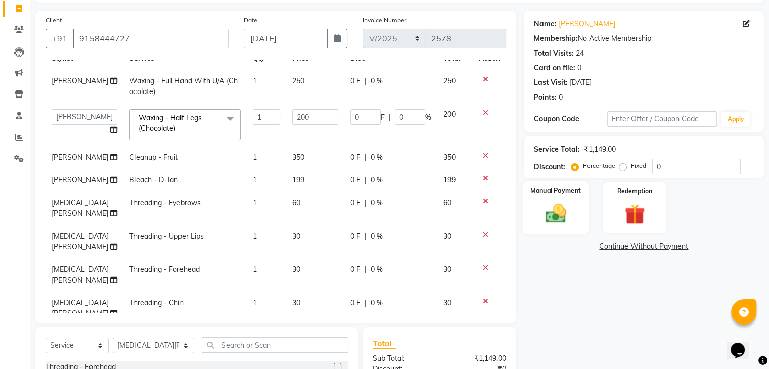
click at [550, 211] on img at bounding box center [555, 214] width 34 height 24
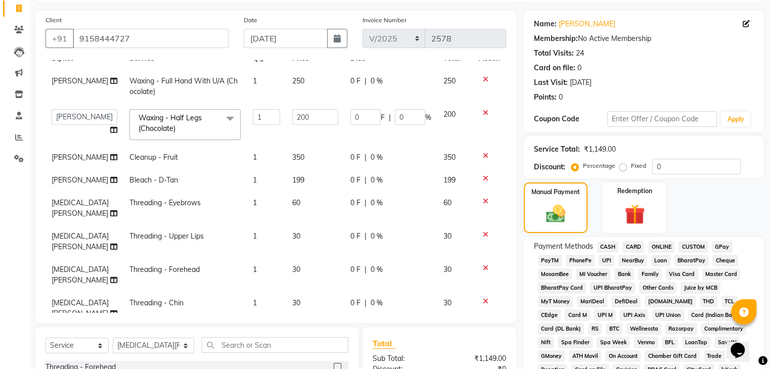
click at [716, 243] on span "GPay" at bounding box center [722, 247] width 21 height 12
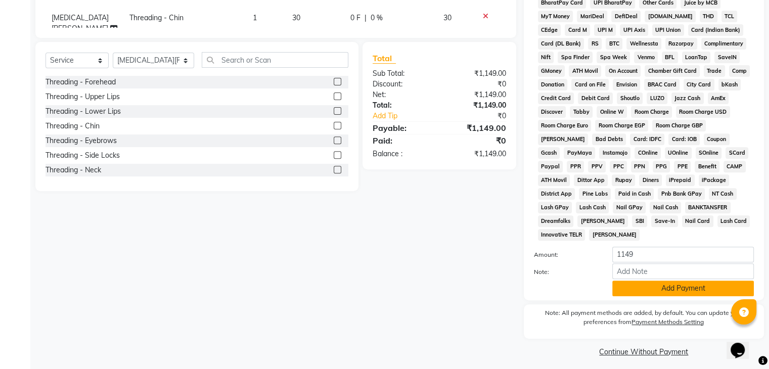
click at [701, 283] on button "Add Payment" at bounding box center [683, 289] width 142 height 16
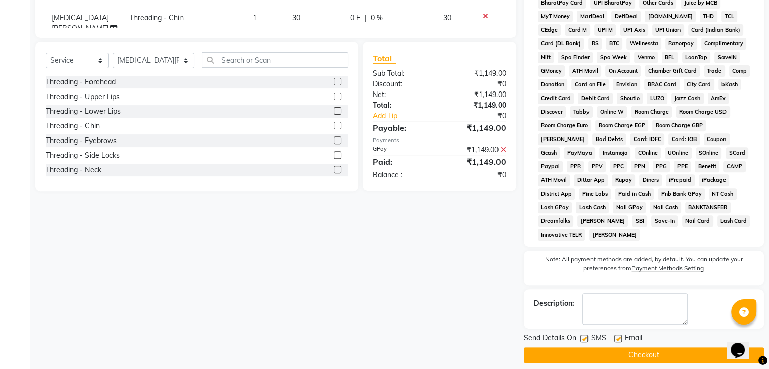
click at [634, 352] on button "Checkout" at bounding box center [644, 355] width 240 height 16
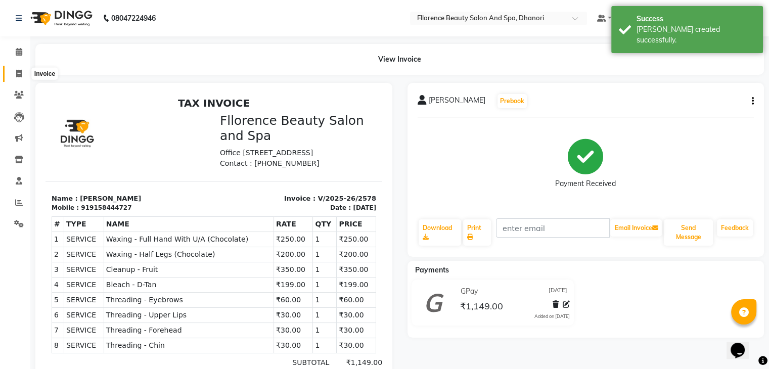
click at [18, 72] on icon at bounding box center [19, 74] width 6 height 8
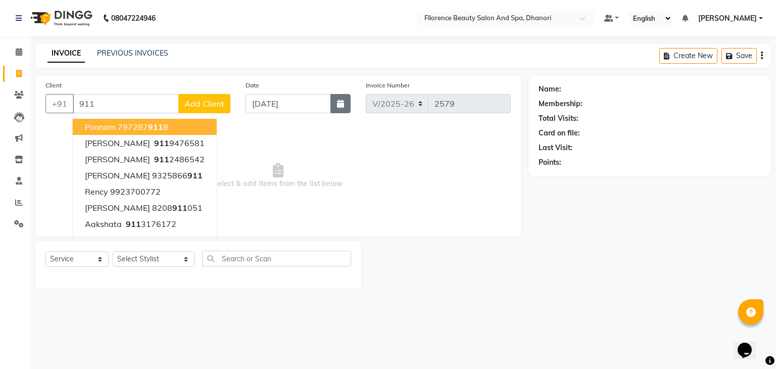
click at [340, 108] on icon "button" at bounding box center [340, 104] width 7 height 8
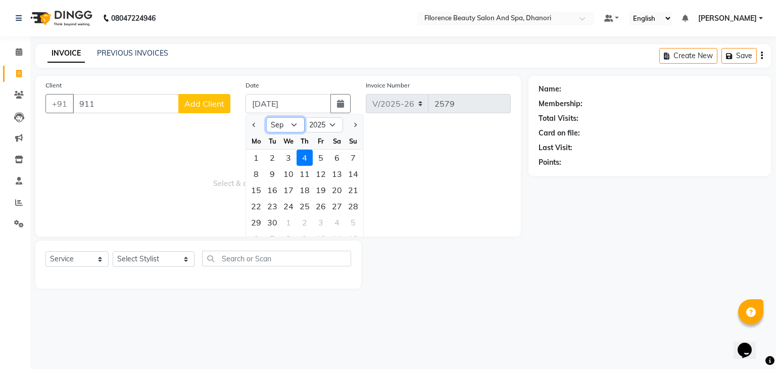
click at [294, 126] on select "Jan Feb Mar Apr May Jun [DATE] Aug Sep Oct Nov Dec" at bounding box center [285, 124] width 38 height 15
click at [266, 117] on select "Jan Feb Mar Apr May Jun [DATE] Aug Sep Oct Nov Dec" at bounding box center [285, 124] width 38 height 15
click at [336, 205] on div "23" at bounding box center [337, 206] width 16 height 16
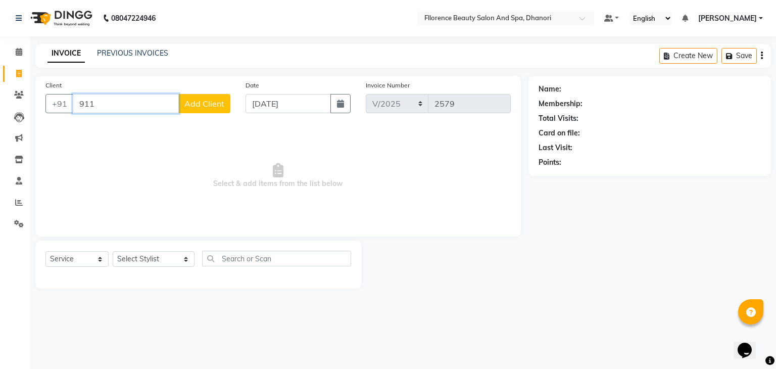
click at [93, 104] on input "911" at bounding box center [126, 103] width 106 height 19
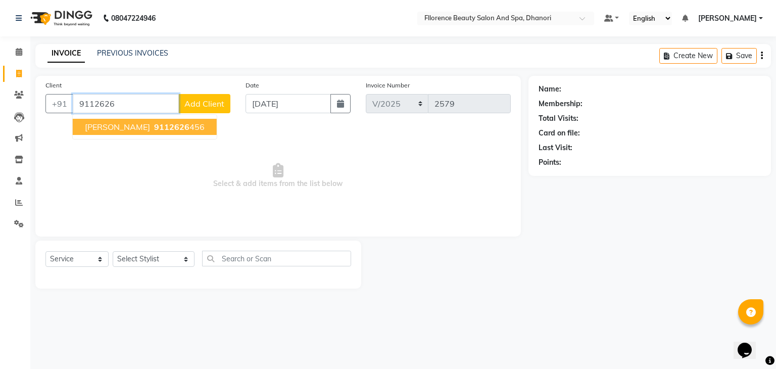
click at [152, 127] on ngb-highlight "9112626 456" at bounding box center [178, 127] width 53 height 10
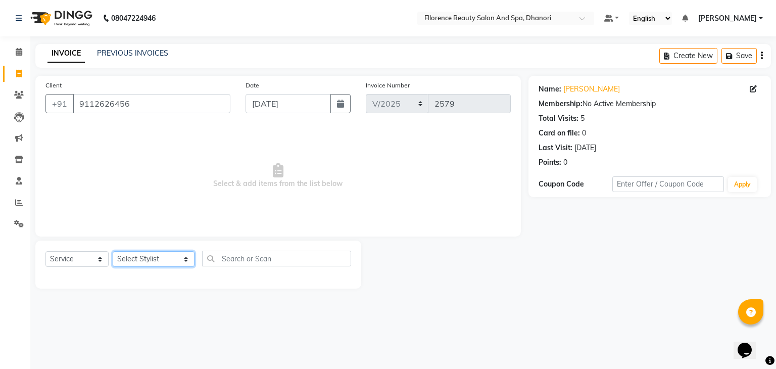
click at [168, 260] on select "Select Stylist [PERSON_NAME] [PERSON_NAME] arjun [PERSON_NAME] [PERSON_NAME] [P…" at bounding box center [154, 259] width 82 height 16
click at [169, 260] on select "Select Stylist [PERSON_NAME] [PERSON_NAME] arjun [PERSON_NAME] [PERSON_NAME] [P…" at bounding box center [154, 259] width 82 height 16
click at [113, 252] on select "Select Stylist [PERSON_NAME] [PERSON_NAME] arjun [PERSON_NAME] [PERSON_NAME] [P…" at bounding box center [154, 259] width 82 height 16
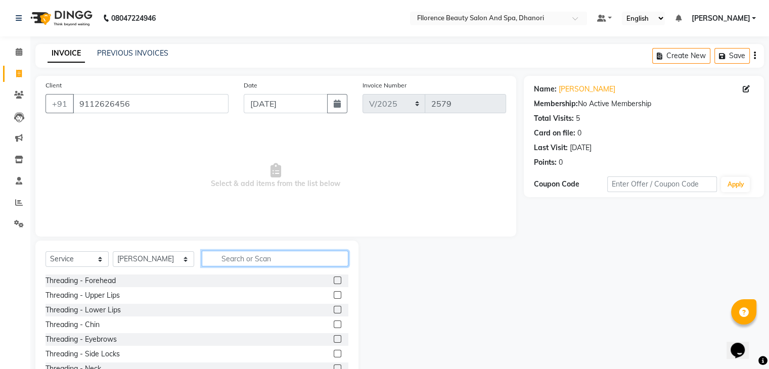
click at [226, 261] on input "text" at bounding box center [275, 259] width 147 height 16
click at [168, 259] on select "Select Stylist [PERSON_NAME] [PERSON_NAME] arjun [PERSON_NAME] [PERSON_NAME] [P…" at bounding box center [153, 259] width 81 height 16
click at [113, 252] on select "Select Stylist [PERSON_NAME] [PERSON_NAME] arjun [PERSON_NAME] [PERSON_NAME] [P…" at bounding box center [153, 259] width 81 height 16
click at [217, 261] on input "text" at bounding box center [275, 259] width 147 height 16
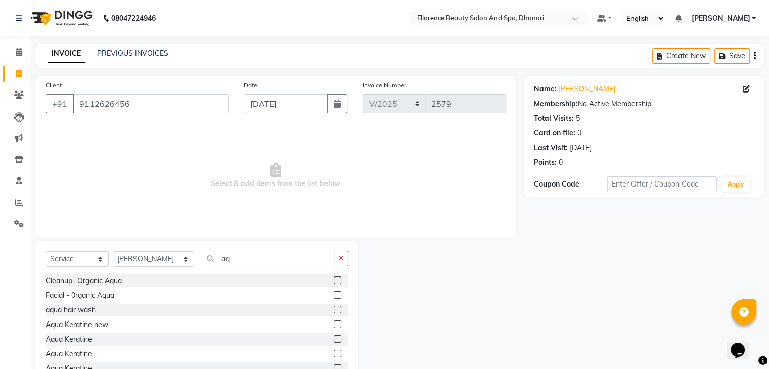
click at [334, 282] on label at bounding box center [338, 280] width 8 height 8
click at [334, 282] on input "checkbox" at bounding box center [337, 281] width 7 height 7
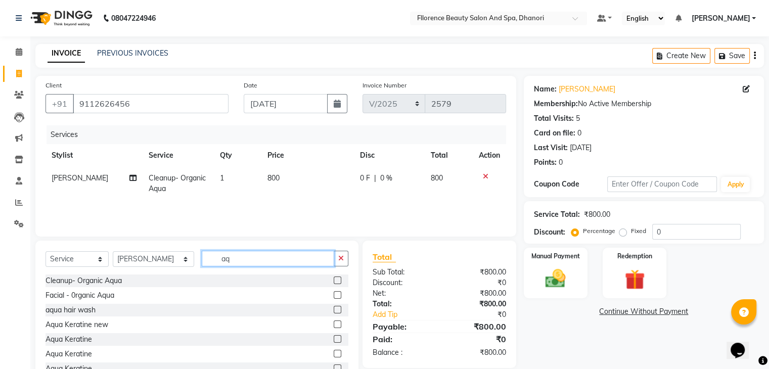
click at [216, 260] on input "aq" at bounding box center [268, 259] width 132 height 16
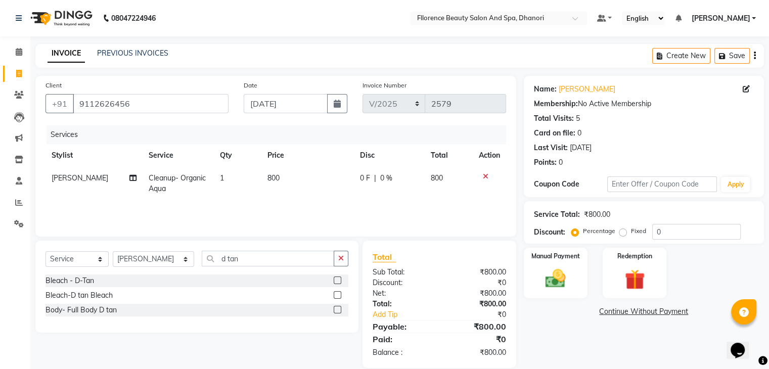
click at [334, 281] on label at bounding box center [338, 280] width 8 height 8
click at [334, 281] on input "checkbox" at bounding box center [337, 281] width 7 height 7
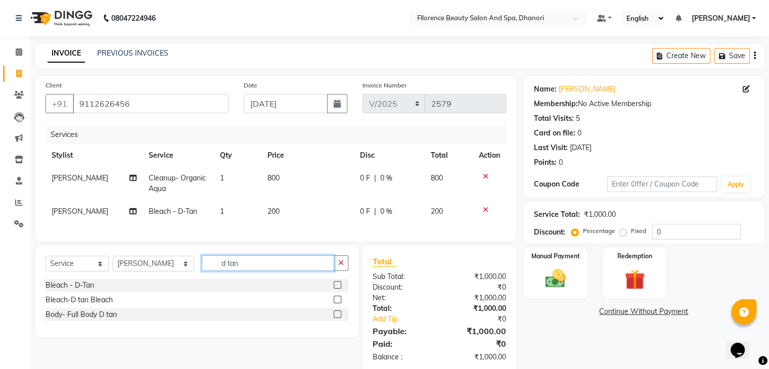
click at [230, 271] on input "d tan" at bounding box center [268, 263] width 132 height 16
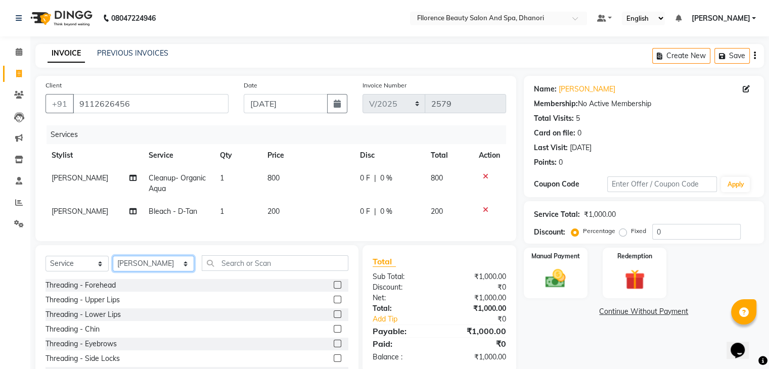
click at [166, 271] on select "Select Stylist [PERSON_NAME] [PERSON_NAME] arjun [PERSON_NAME] [PERSON_NAME] [P…" at bounding box center [153, 264] width 81 height 16
click at [113, 264] on select "Select Stylist [PERSON_NAME] [PERSON_NAME] arjun [PERSON_NAME] [PERSON_NAME] [P…" at bounding box center [153, 264] width 81 height 16
click at [218, 271] on input "text" at bounding box center [275, 263] width 147 height 16
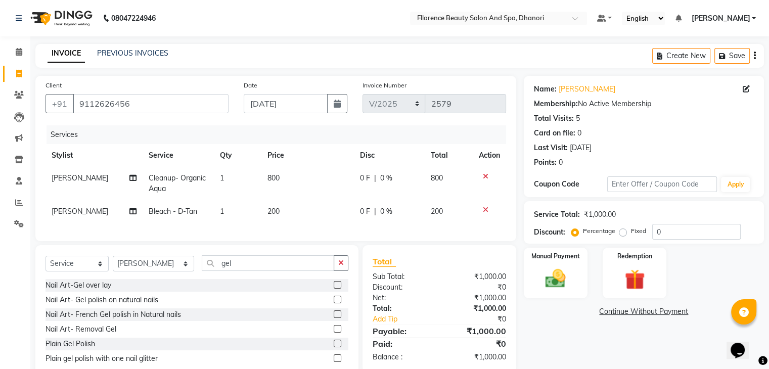
click at [338, 347] on label at bounding box center [338, 344] width 8 height 8
click at [338, 347] on input "checkbox" at bounding box center [337, 344] width 7 height 7
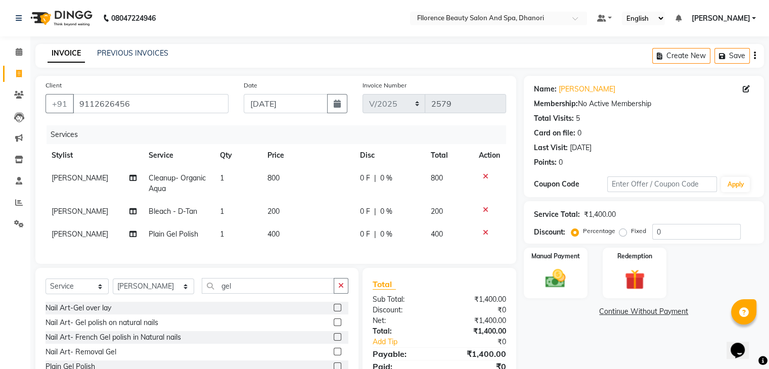
click at [288, 235] on td "400" at bounding box center [307, 234] width 93 height 23
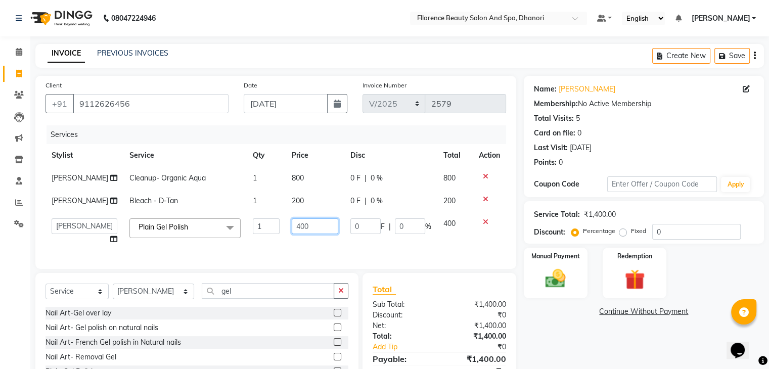
click at [300, 234] on input "400" at bounding box center [315, 226] width 47 height 16
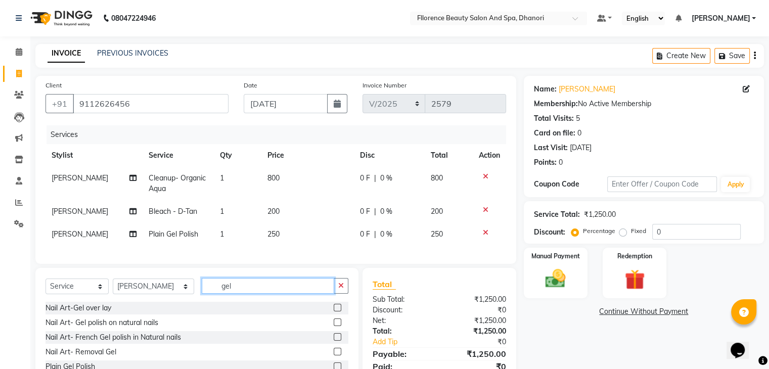
click at [221, 324] on div "Select Service Product Membership Package Voucher Prepaid Gift Card Select Styl…" at bounding box center [196, 336] width 323 height 136
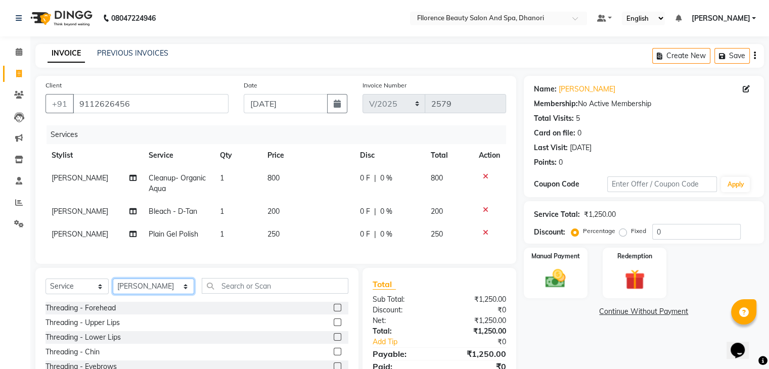
click at [172, 293] on select "Select Stylist [PERSON_NAME] [PERSON_NAME] arjun [PERSON_NAME] [PERSON_NAME] [P…" at bounding box center [153, 287] width 81 height 16
click at [285, 234] on td "250" at bounding box center [307, 234] width 93 height 23
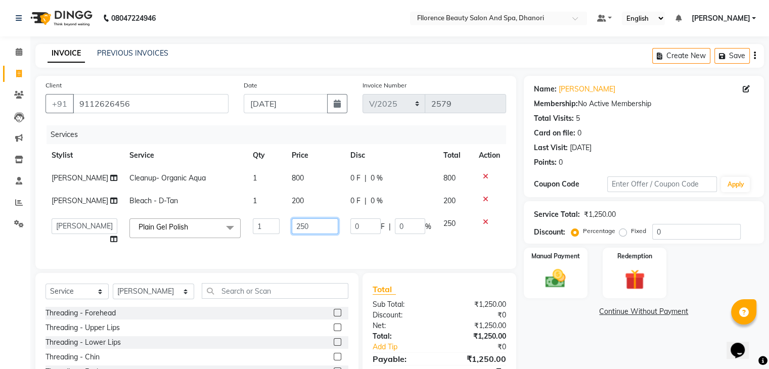
click at [301, 234] on input "250" at bounding box center [315, 226] width 47 height 16
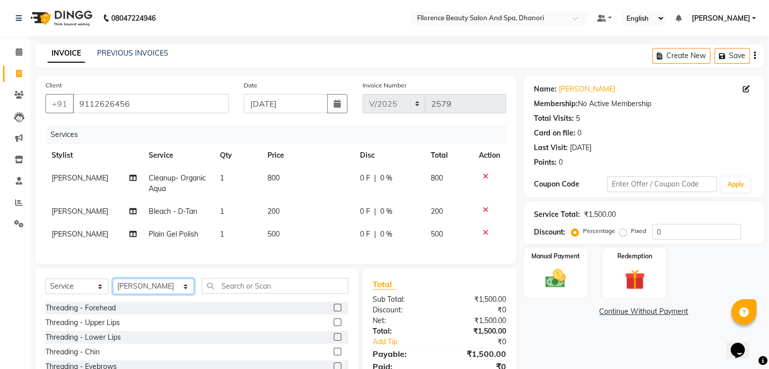
click at [167, 321] on div "Select Service Product Membership Package Voucher Prepaid Gift Card Select Styl…" at bounding box center [196, 342] width 323 height 149
click at [113, 287] on select "Select Stylist [PERSON_NAME] [PERSON_NAME] arjun [PERSON_NAME] [PERSON_NAME] [P…" at bounding box center [153, 287] width 81 height 16
click at [218, 294] on input "text" at bounding box center [275, 286] width 147 height 16
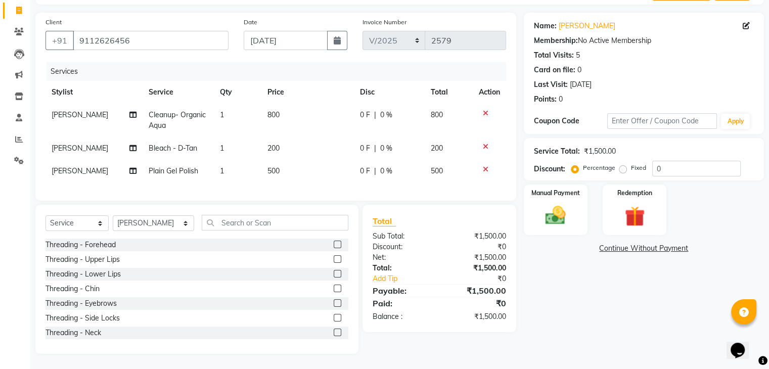
click at [334, 303] on label at bounding box center [338, 303] width 8 height 8
click at [334, 303] on input "checkbox" at bounding box center [337, 303] width 7 height 7
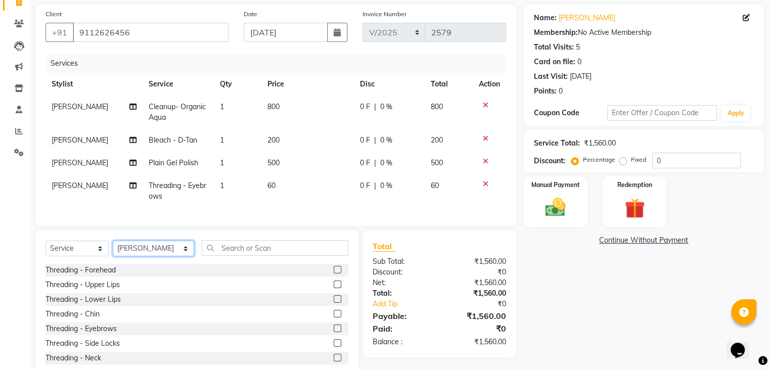
click at [169, 256] on select "Select Stylist [PERSON_NAME] [PERSON_NAME] arjun [PERSON_NAME] [PERSON_NAME] [P…" at bounding box center [153, 249] width 81 height 16
click at [113, 249] on select "Select Stylist [PERSON_NAME] [PERSON_NAME] arjun [PERSON_NAME] [PERSON_NAME] [P…" at bounding box center [153, 249] width 81 height 16
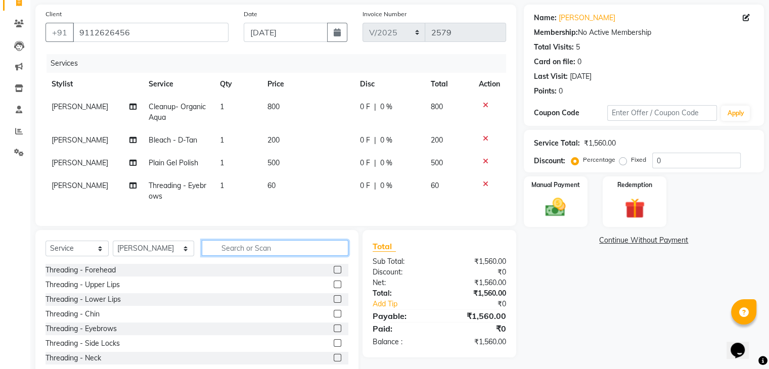
click at [217, 250] on input "text" at bounding box center [275, 248] width 147 height 16
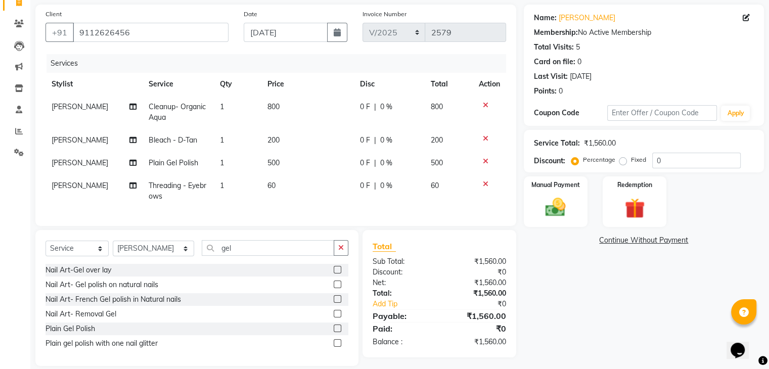
click at [336, 332] on label at bounding box center [338, 329] width 8 height 8
click at [336, 332] on input "checkbox" at bounding box center [337, 329] width 7 height 7
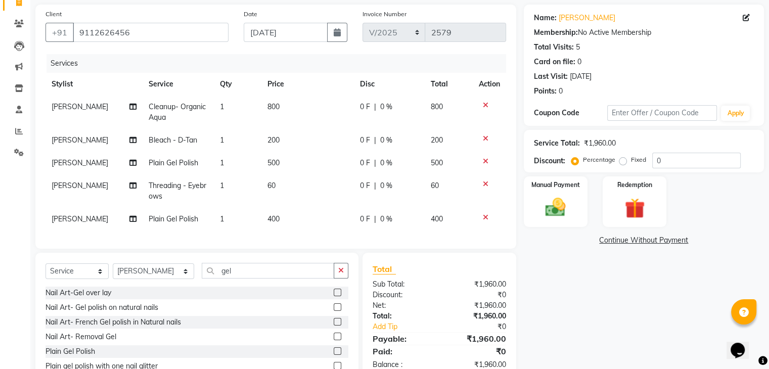
click at [288, 223] on td "400" at bounding box center [307, 219] width 93 height 23
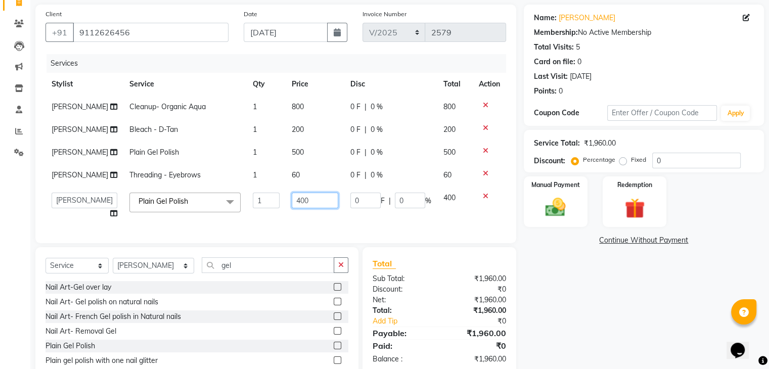
click at [301, 208] on input "400" at bounding box center [315, 201] width 47 height 16
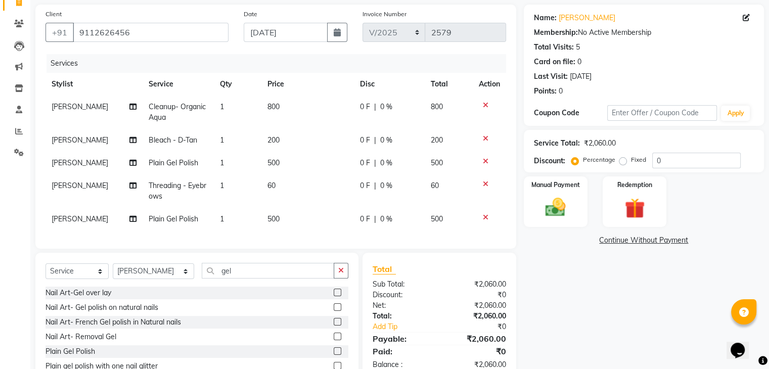
click at [311, 249] on div "Client [PHONE_NUMBER] Date [DATE] Invoice Number V/2025 V/[PHONE_NUMBER] Servic…" at bounding box center [275, 127] width 481 height 244
click at [631, 162] on label "Fixed" at bounding box center [638, 159] width 15 height 9
click at [622, 162] on input "Fixed" at bounding box center [624, 159] width 7 height 7
click at [664, 159] on input "0" at bounding box center [696, 161] width 88 height 16
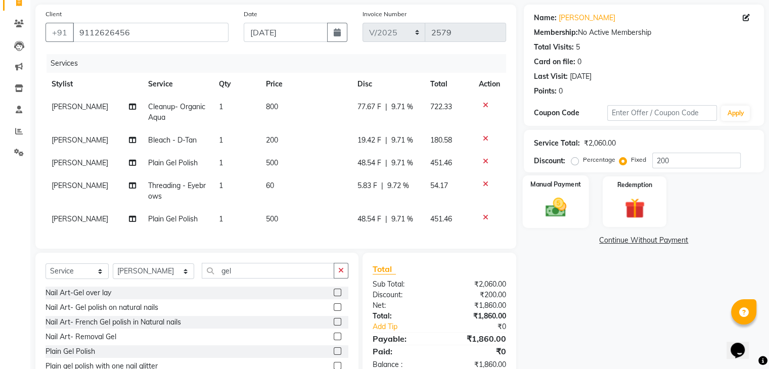
click at [560, 207] on img at bounding box center [555, 208] width 34 height 24
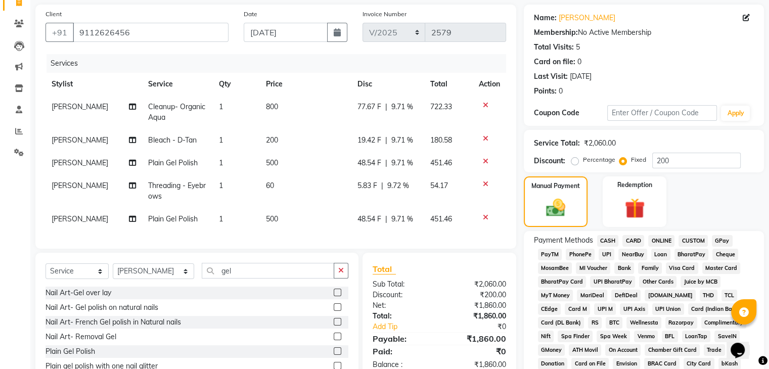
click at [722, 241] on span "GPay" at bounding box center [722, 241] width 21 height 12
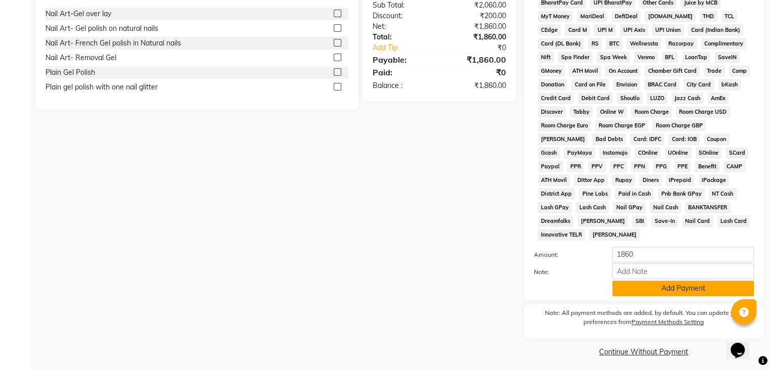
click at [706, 283] on button "Add Payment" at bounding box center [683, 289] width 142 height 16
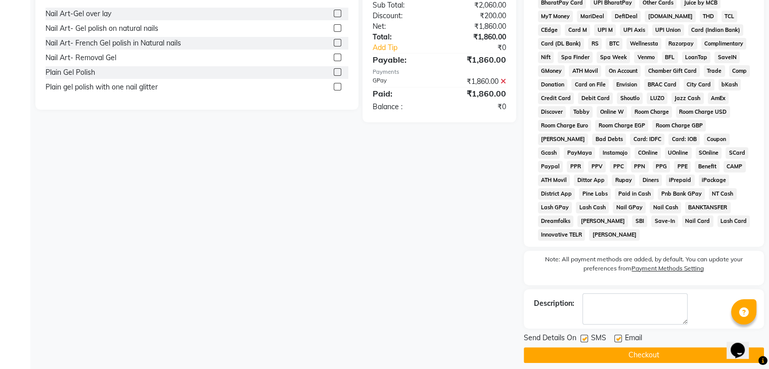
click at [640, 347] on button "Checkout" at bounding box center [644, 355] width 240 height 16
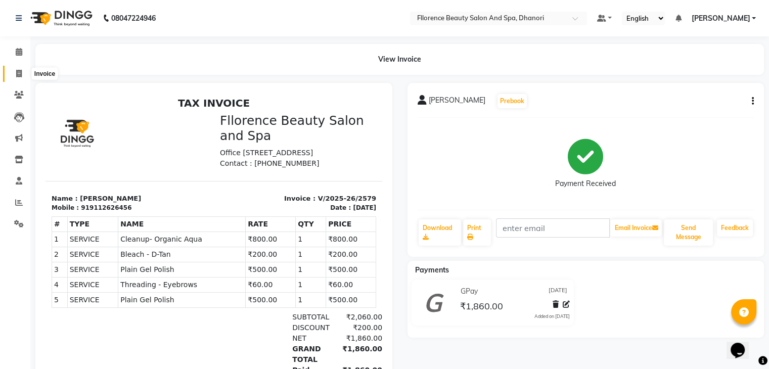
click at [15, 73] on span at bounding box center [19, 74] width 18 height 12
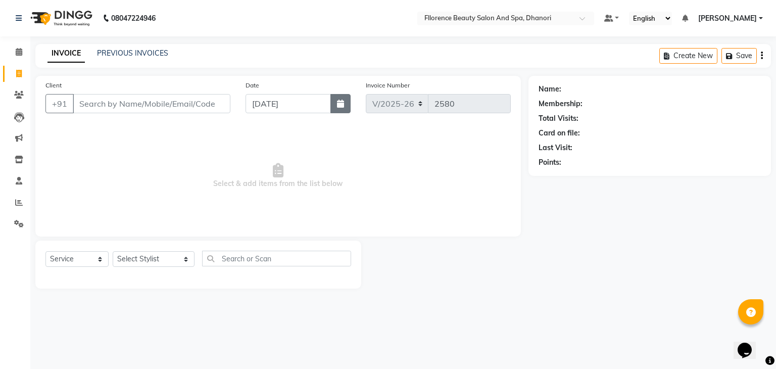
click at [344, 106] on button "button" at bounding box center [341, 103] width 20 height 19
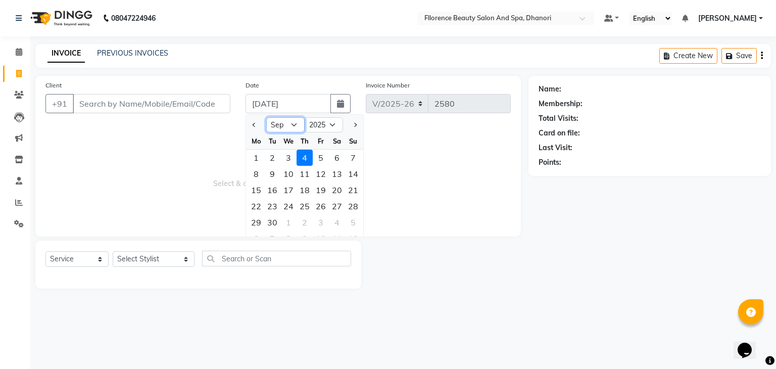
click at [293, 125] on select "Jan Feb Mar Apr May Jun [DATE] Aug Sep Oct Nov Dec" at bounding box center [285, 124] width 38 height 15
click at [266, 117] on select "Jan Feb Mar Apr May Jun [DATE] Aug Sep Oct Nov Dec" at bounding box center [285, 124] width 38 height 15
click at [336, 211] on div "23" at bounding box center [337, 206] width 16 height 16
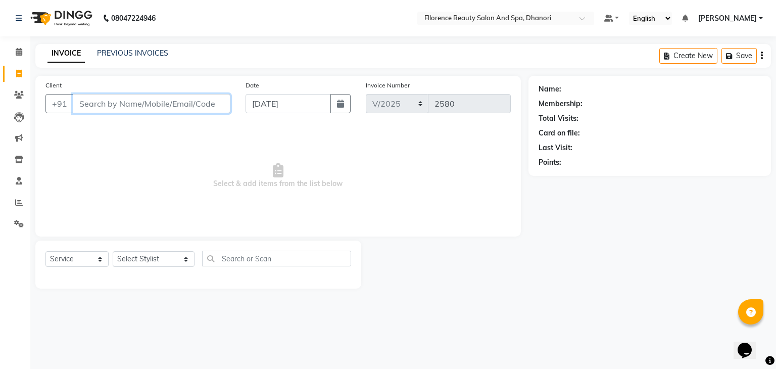
click at [207, 103] on input "Client" at bounding box center [152, 103] width 158 height 19
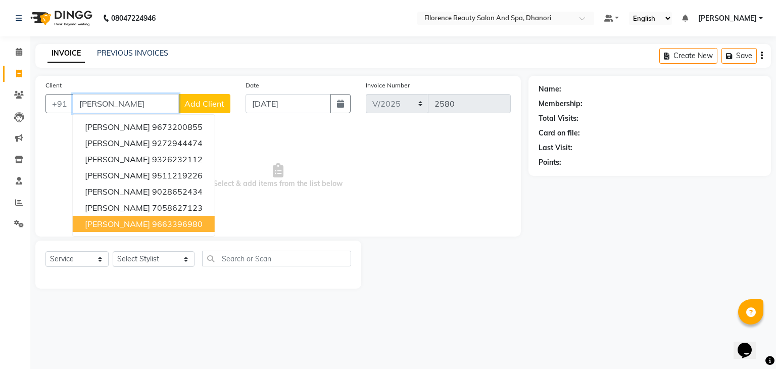
click at [152, 226] on ngb-highlight "9663396980" at bounding box center [177, 224] width 51 height 10
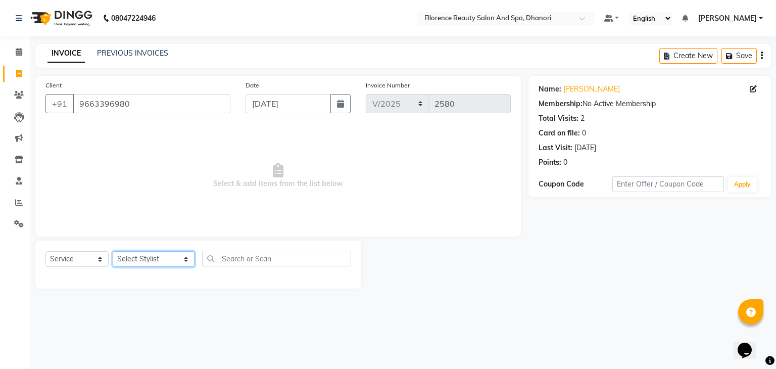
click at [172, 261] on select "Select Stylist [PERSON_NAME] [PERSON_NAME] arjun [PERSON_NAME] [PERSON_NAME] [P…" at bounding box center [154, 259] width 82 height 16
click at [113, 252] on select "Select Stylist [PERSON_NAME] [PERSON_NAME] arjun [PERSON_NAME] [PERSON_NAME] [P…" at bounding box center [154, 259] width 82 height 16
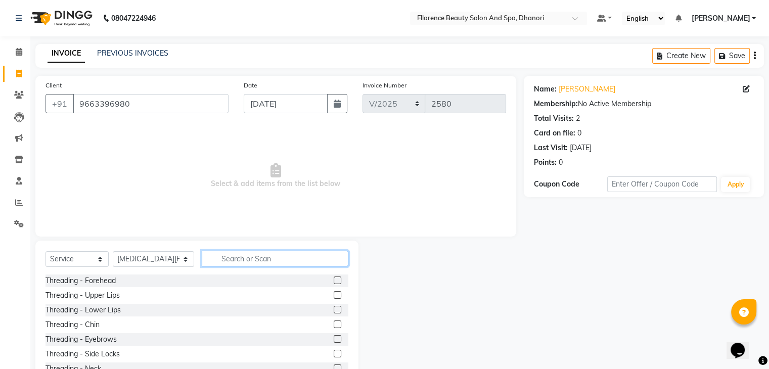
click at [218, 257] on input "text" at bounding box center [275, 259] width 147 height 16
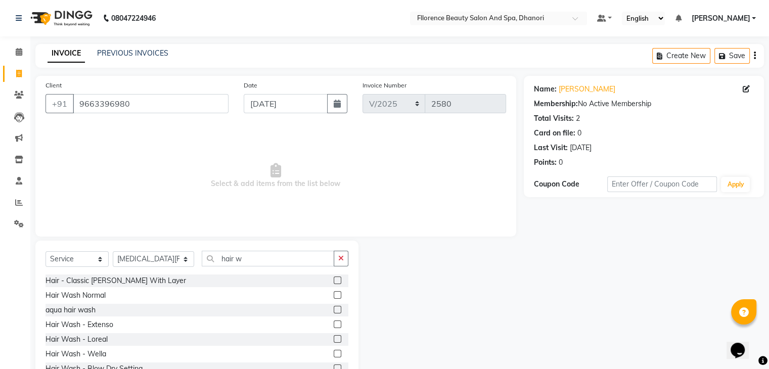
click at [334, 339] on label at bounding box center [338, 339] width 8 height 8
click at [334, 339] on input "checkbox" at bounding box center [337, 339] width 7 height 7
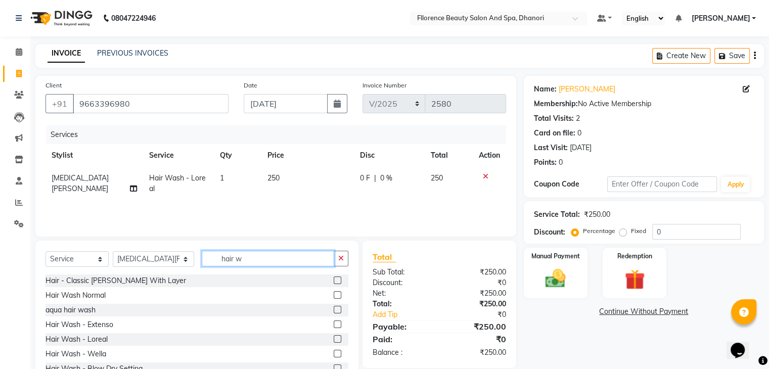
click at [236, 257] on input "hair w" at bounding box center [268, 259] width 132 height 16
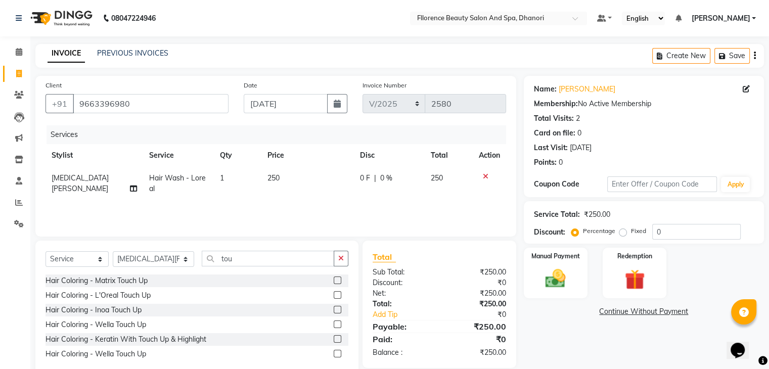
click at [338, 294] on label at bounding box center [338, 295] width 8 height 8
click at [338, 294] on input "checkbox" at bounding box center [337, 295] width 7 height 7
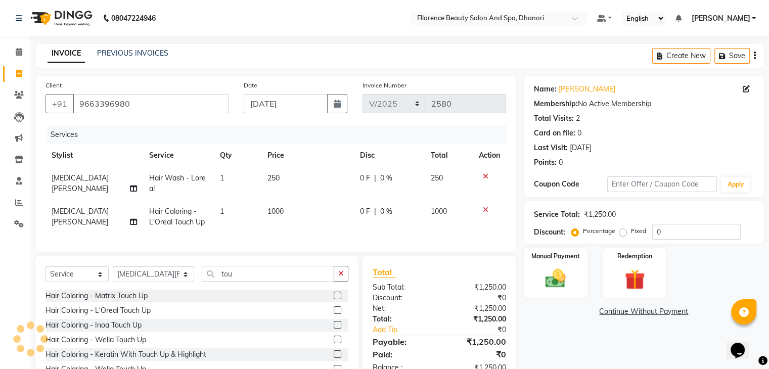
click at [301, 214] on td "1000" at bounding box center [307, 216] width 93 height 33
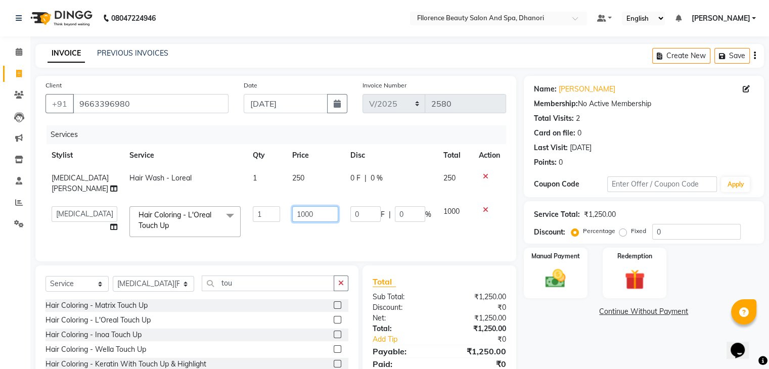
drag, startPoint x: 301, startPoint y: 214, endPoint x: 307, endPoint y: 215, distance: 6.1
click at [307, 215] on input "1000" at bounding box center [315, 214] width 47 height 16
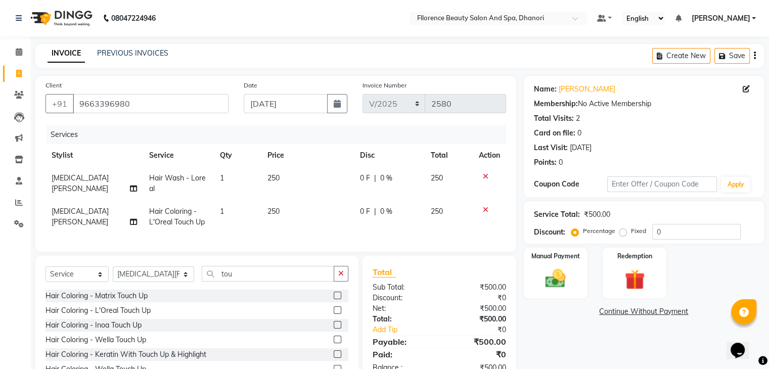
click at [299, 232] on td "250" at bounding box center [307, 216] width 93 height 33
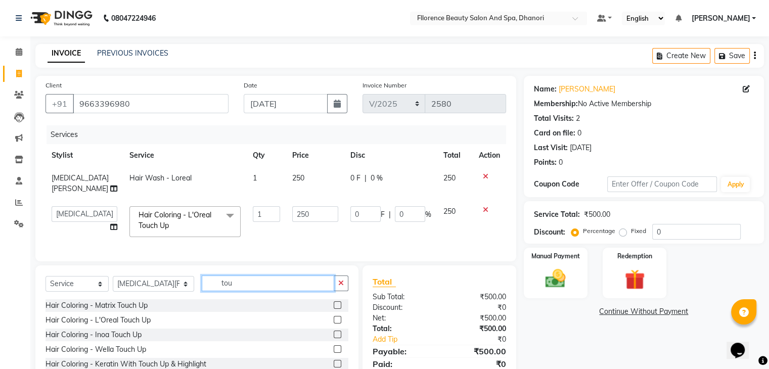
click at [232, 288] on input "tou" at bounding box center [268, 283] width 132 height 16
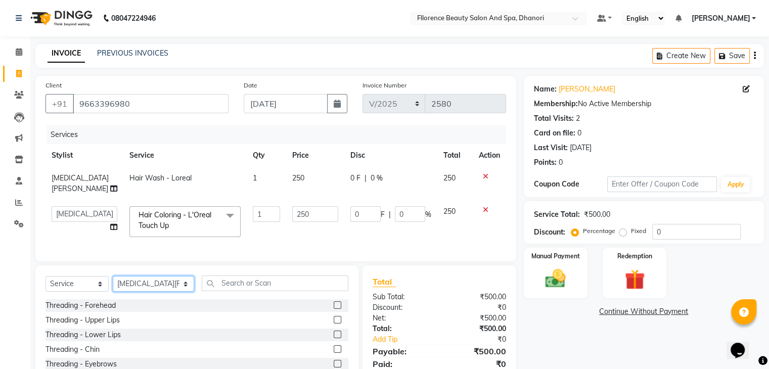
click at [165, 292] on select "Select Stylist [PERSON_NAME] [PERSON_NAME] arjun [PERSON_NAME] [PERSON_NAME] [P…" at bounding box center [153, 284] width 81 height 16
click at [113, 284] on select "Select Stylist [PERSON_NAME] [PERSON_NAME] arjun [PERSON_NAME] [PERSON_NAME] [P…" at bounding box center [153, 284] width 81 height 16
click at [234, 291] on input "text" at bounding box center [275, 283] width 147 height 16
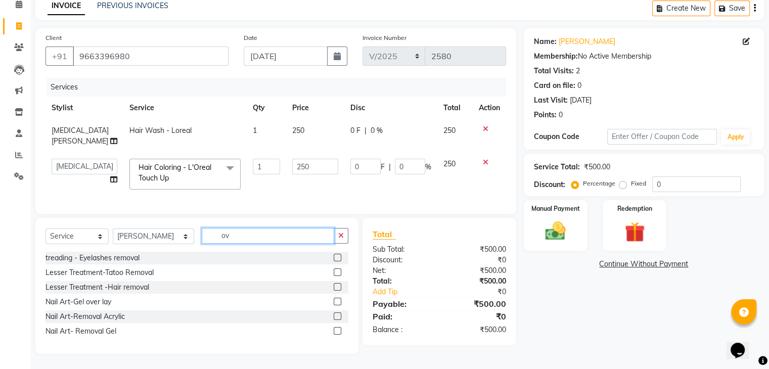
scroll to position [55, 0]
click at [338, 303] on label at bounding box center [338, 302] width 8 height 8
click at [338, 303] on input "checkbox" at bounding box center [337, 302] width 7 height 7
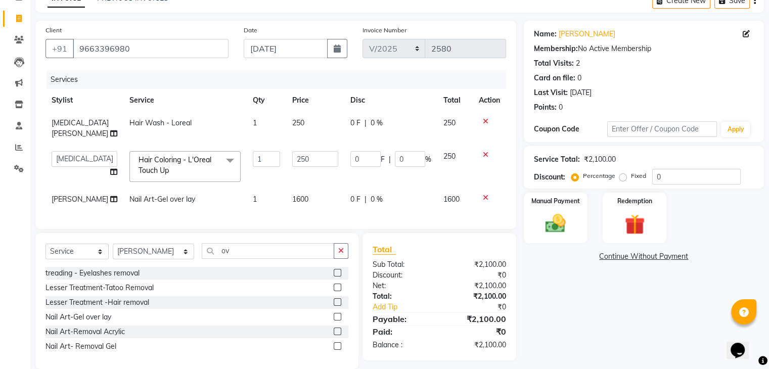
click at [297, 199] on span "1600" at bounding box center [300, 199] width 16 height 9
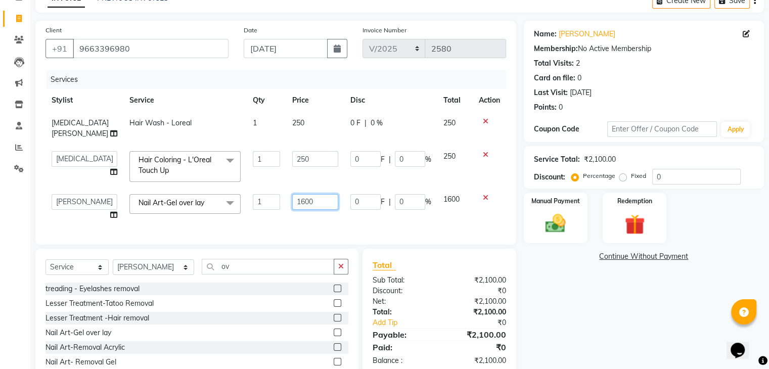
click at [309, 202] on input "1600" at bounding box center [315, 202] width 47 height 16
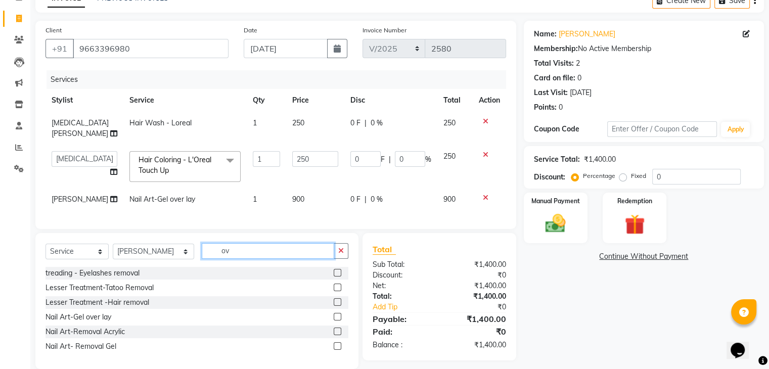
click at [222, 259] on input "ov" at bounding box center [268, 251] width 132 height 16
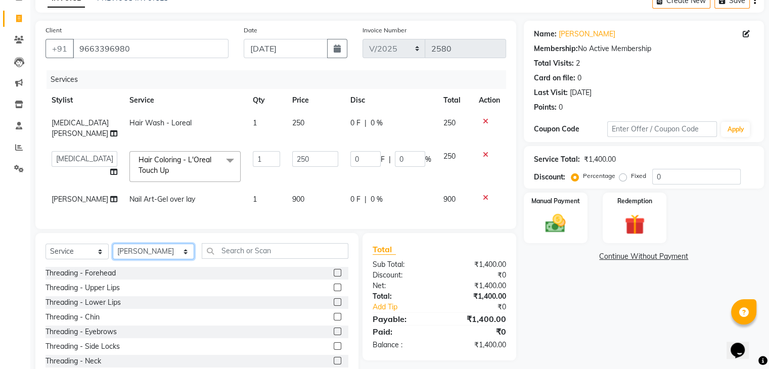
click at [167, 259] on select "Select Stylist [PERSON_NAME] [PERSON_NAME] arjun [PERSON_NAME] [PERSON_NAME] [P…" at bounding box center [153, 252] width 81 height 16
click at [113, 259] on select "Select Stylist [PERSON_NAME] [PERSON_NAME] arjun [PERSON_NAME] [PERSON_NAME] [P…" at bounding box center [153, 252] width 81 height 16
click at [224, 259] on input "text" at bounding box center [275, 251] width 147 height 16
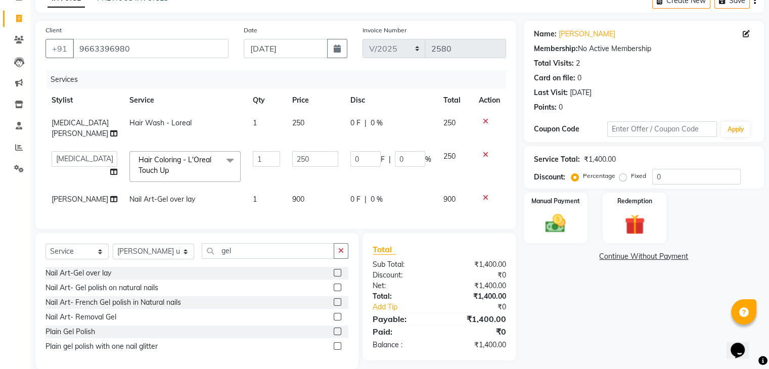
click at [336, 335] on label at bounding box center [338, 332] width 8 height 8
click at [336, 335] on input "checkbox" at bounding box center [337, 332] width 7 height 7
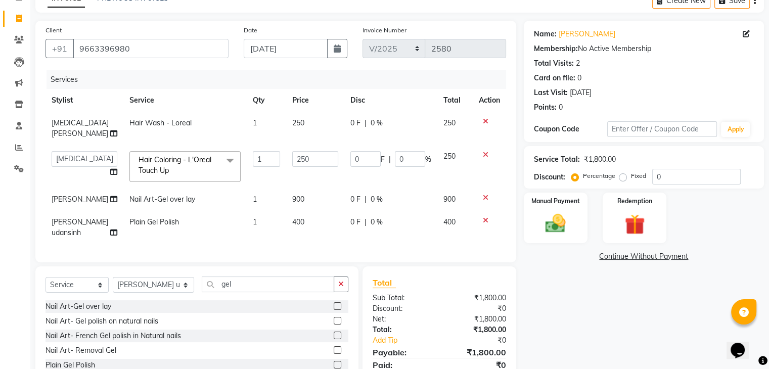
click at [309, 233] on td "400" at bounding box center [315, 227] width 59 height 33
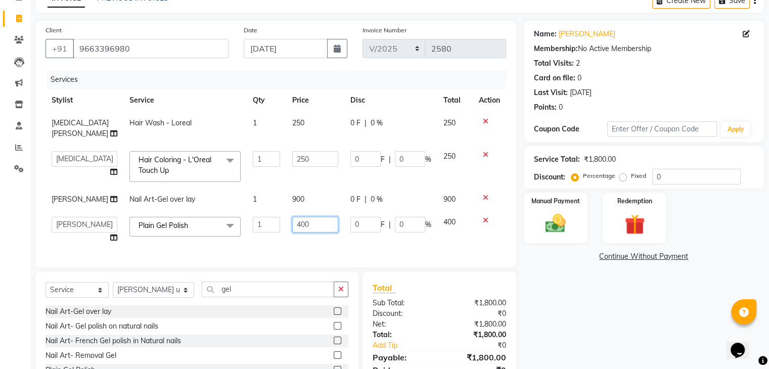
click at [309, 233] on input "400" at bounding box center [315, 225] width 47 height 16
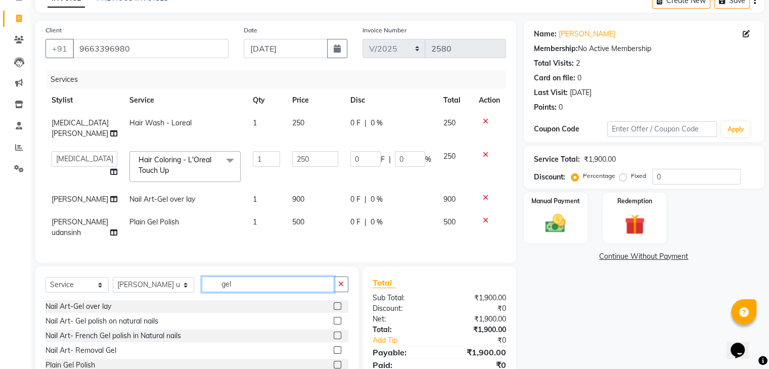
click at [224, 292] on input "gel" at bounding box center [268, 284] width 132 height 16
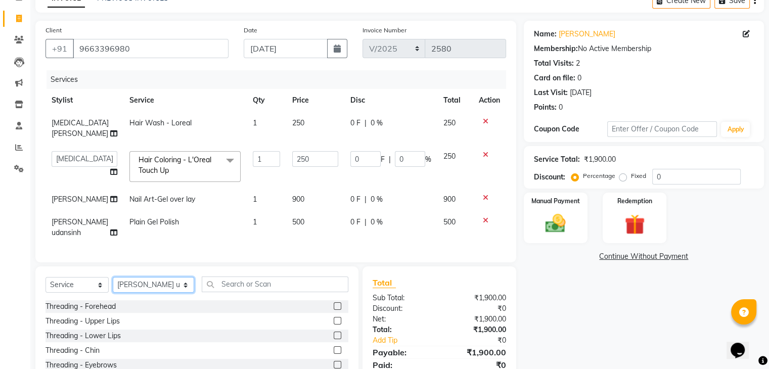
click at [166, 293] on select "Select Stylist [PERSON_NAME] [PERSON_NAME] arjun [PERSON_NAME] [PERSON_NAME] [P…" at bounding box center [153, 285] width 81 height 16
click at [113, 293] on select "Select Stylist [PERSON_NAME] [PERSON_NAME] arjun [PERSON_NAME] [PERSON_NAME] [P…" at bounding box center [153, 285] width 81 height 16
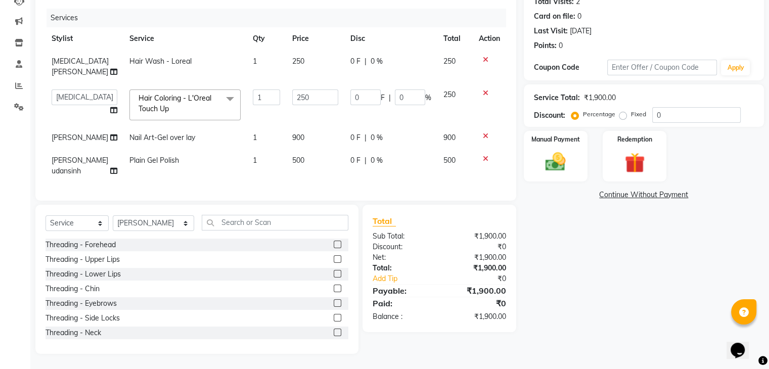
click at [334, 302] on label at bounding box center [338, 303] width 8 height 8
click at [334, 302] on input "checkbox" at bounding box center [337, 303] width 7 height 7
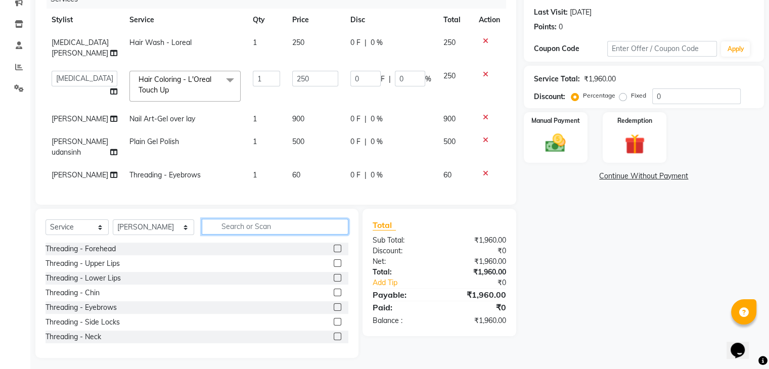
click at [216, 235] on input "text" at bounding box center [275, 227] width 147 height 16
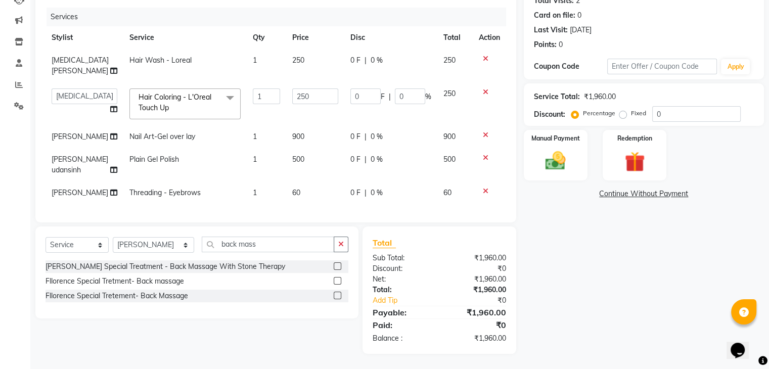
click at [335, 285] on label at bounding box center [338, 281] width 8 height 8
click at [335, 285] on input "checkbox" at bounding box center [337, 281] width 7 height 7
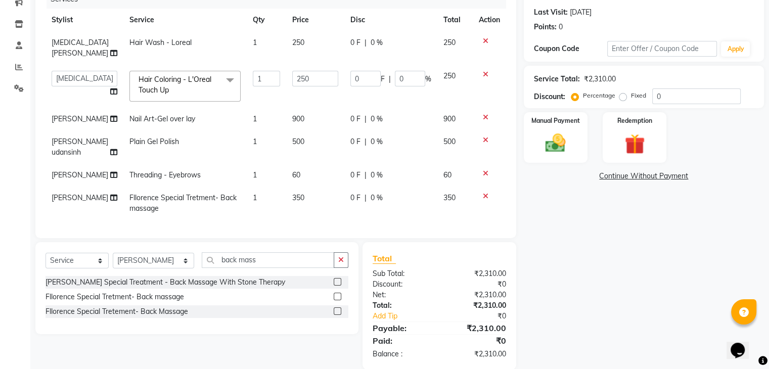
click at [301, 220] on td "350" at bounding box center [315, 203] width 59 height 33
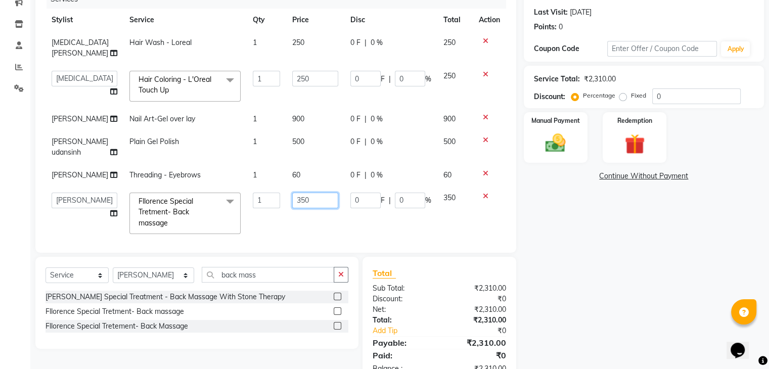
click at [306, 208] on input "350" at bounding box center [315, 201] width 47 height 16
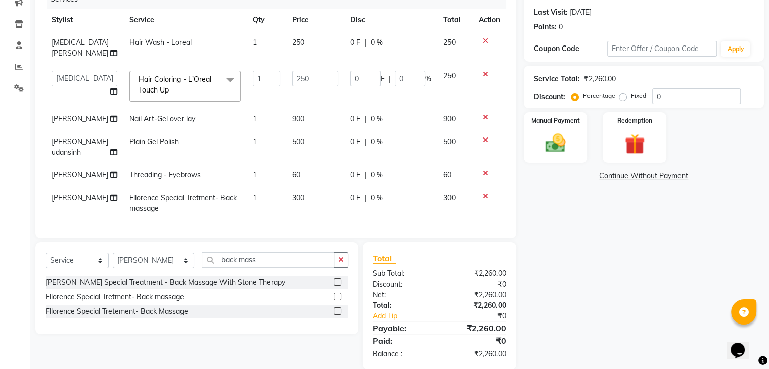
click at [613, 228] on div "Name: [PERSON_NAME] Membership: No Active Membership Total Visits: 2 Card on fi…" at bounding box center [648, 154] width 248 height 429
click at [631, 100] on label "Fixed" at bounding box center [638, 95] width 15 height 9
click at [622, 99] on input "Fixed" at bounding box center [624, 95] width 7 height 7
click at [665, 97] on input "0" at bounding box center [696, 96] width 88 height 16
click at [483, 177] on icon at bounding box center [486, 173] width 6 height 7
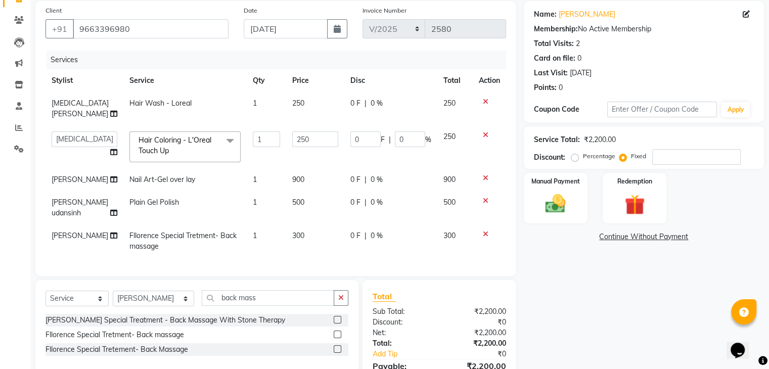
scroll to position [75, 0]
click at [552, 201] on img at bounding box center [555, 204] width 34 height 24
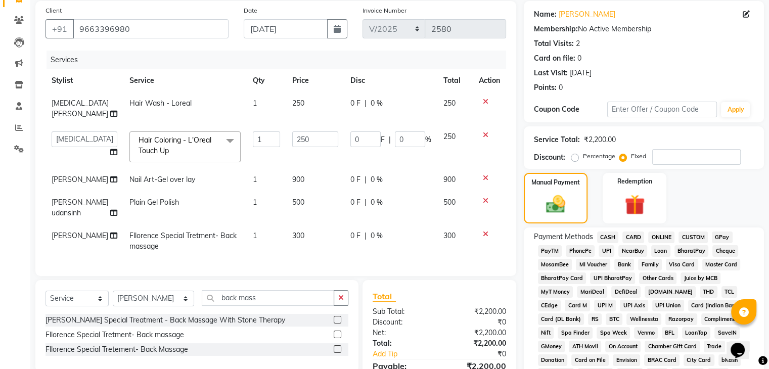
click at [609, 236] on span "CASH" at bounding box center [608, 238] width 22 height 12
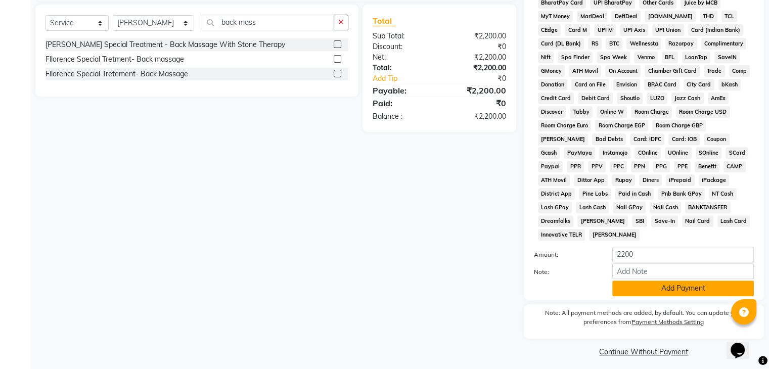
click at [708, 284] on button "Add Payment" at bounding box center [683, 289] width 142 height 16
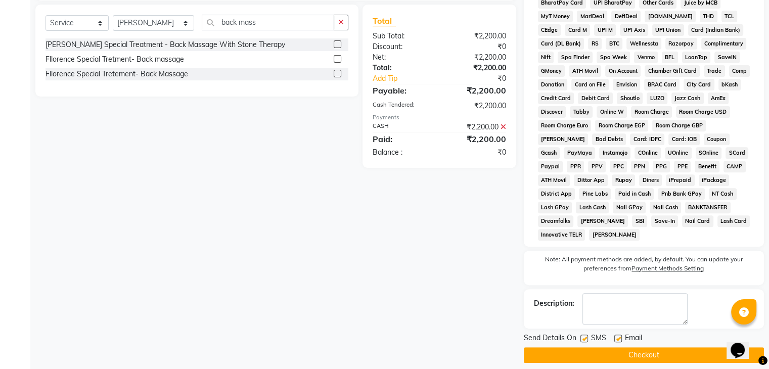
click at [641, 347] on button "Checkout" at bounding box center [644, 355] width 240 height 16
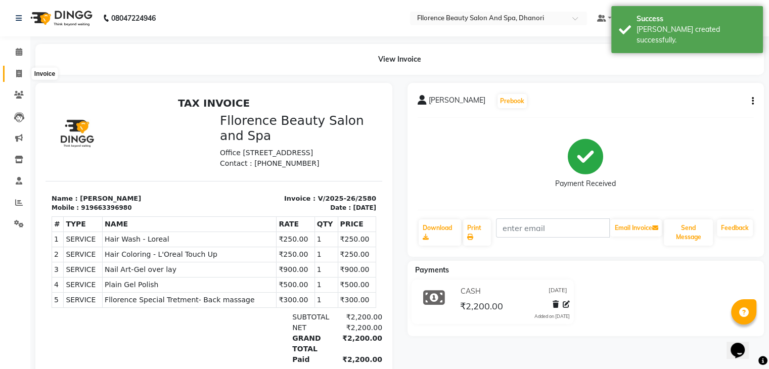
click at [14, 73] on span at bounding box center [19, 74] width 18 height 12
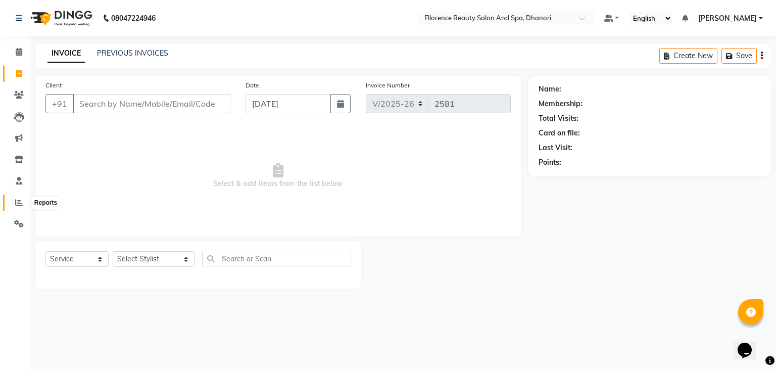
click at [12, 203] on span at bounding box center [19, 203] width 18 height 12
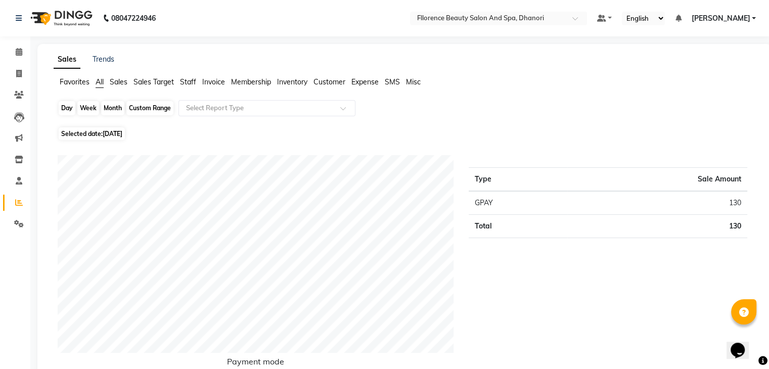
click at [67, 110] on div "Day" at bounding box center [67, 108] width 17 height 14
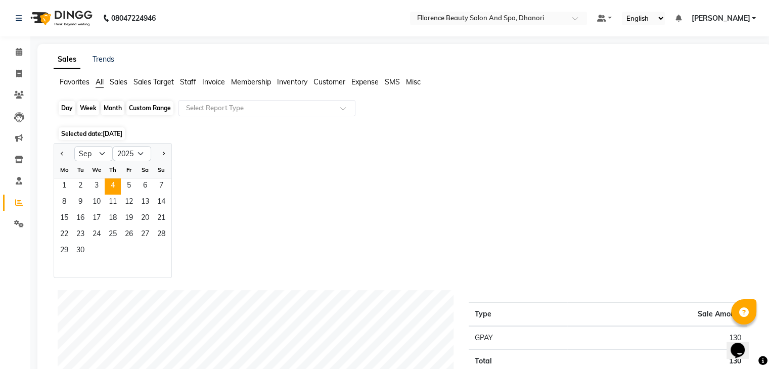
click at [69, 106] on div "Day" at bounding box center [67, 108] width 17 height 14
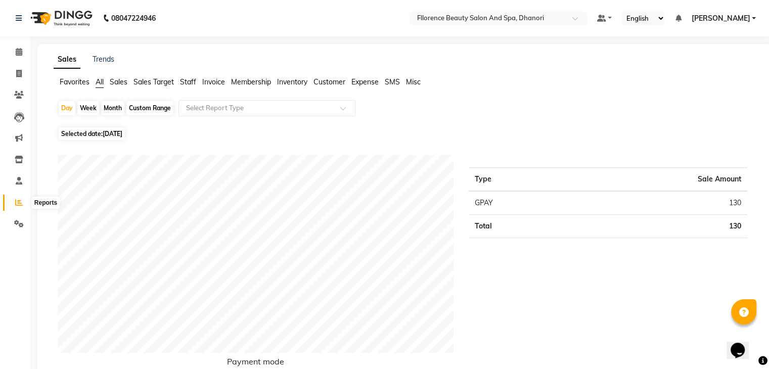
click at [19, 201] on icon at bounding box center [19, 203] width 8 height 8
click at [21, 70] on icon at bounding box center [19, 74] width 6 height 8
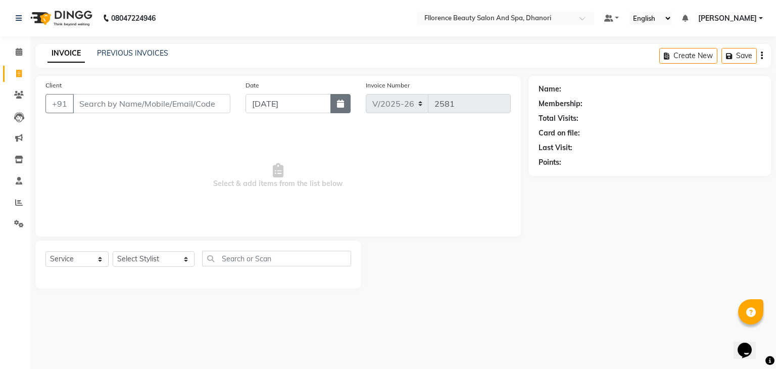
click at [336, 104] on button "button" at bounding box center [341, 103] width 20 height 19
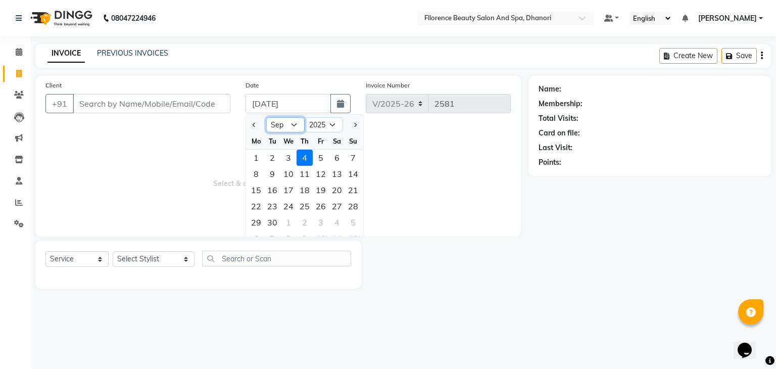
click at [293, 122] on select "Jan Feb Mar Apr May Jun [DATE] Aug Sep Oct Nov Dec" at bounding box center [285, 124] width 38 height 15
click at [266, 117] on select "Jan Feb Mar Apr May Jun [DATE] Aug Sep Oct Nov Dec" at bounding box center [285, 124] width 38 height 15
click at [338, 208] on div "23" at bounding box center [337, 206] width 16 height 16
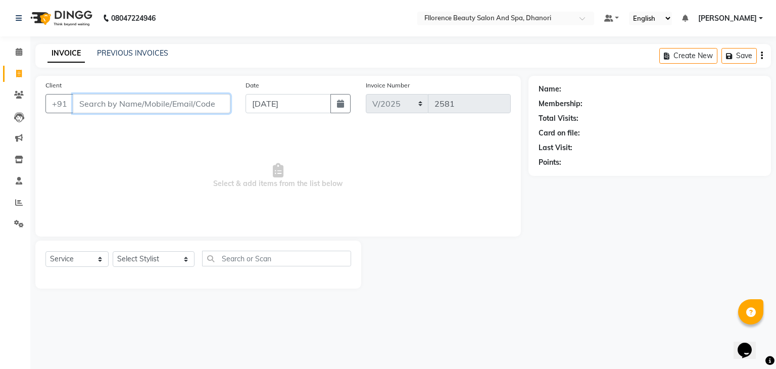
click at [203, 104] on input "Client" at bounding box center [152, 103] width 158 height 19
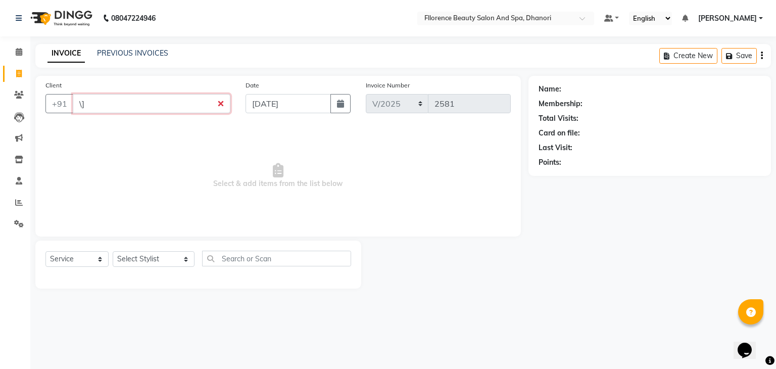
click at [213, 103] on input "\]" at bounding box center [152, 103] width 158 height 19
click at [220, 105] on input "\]" at bounding box center [152, 103] width 158 height 19
click at [220, 110] on input "\]" at bounding box center [152, 103] width 158 height 19
click at [85, 102] on input "\]" at bounding box center [152, 103] width 158 height 19
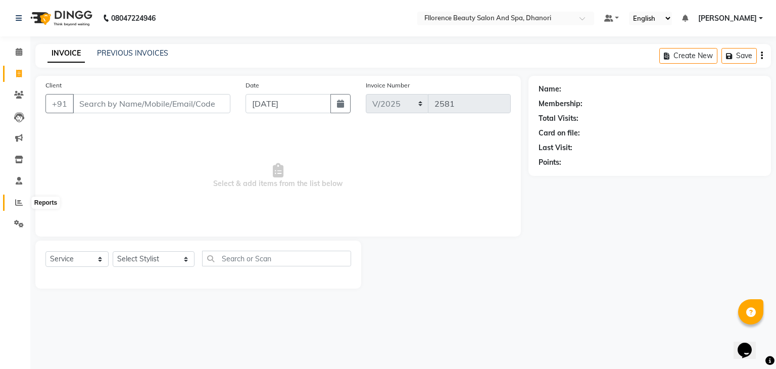
click at [20, 205] on icon at bounding box center [19, 203] width 8 height 8
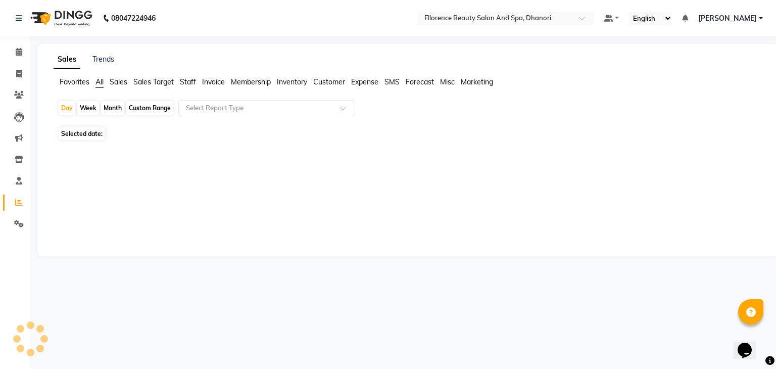
click at [438, 68] on div "Sales Trends Favorites All Sales Sales Target Staff Invoice Membership Inventor…" at bounding box center [408, 150] width 742 height 212
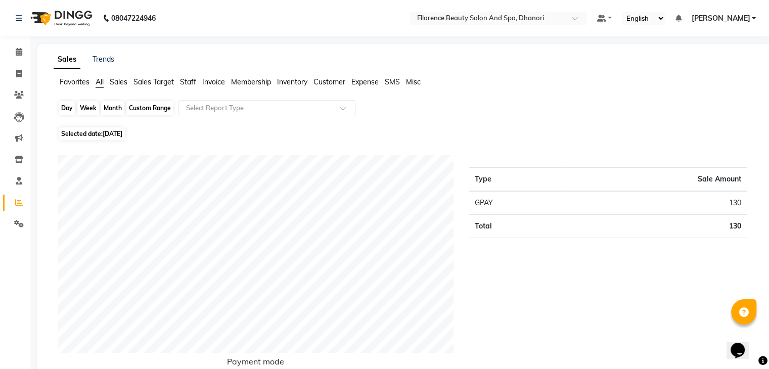
click at [67, 109] on div "Day" at bounding box center [67, 108] width 17 height 14
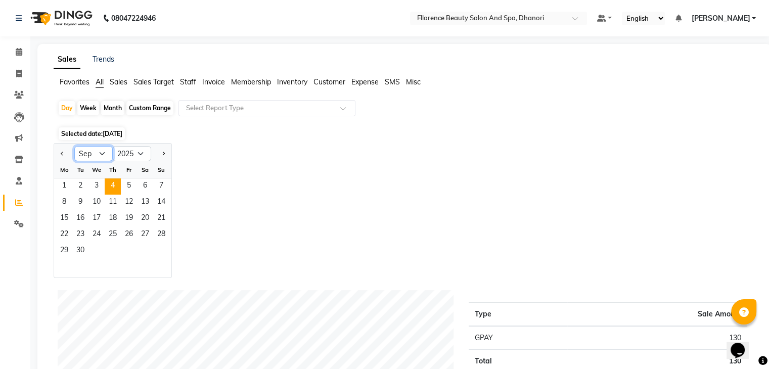
click at [101, 152] on select "Jan Feb Mar Apr May Jun [DATE] Aug Sep Oct Nov Dec" at bounding box center [93, 153] width 38 height 15
click at [74, 146] on select "Jan Feb Mar Apr May Jun [DATE] Aug Sep Oct Nov Dec" at bounding box center [93, 153] width 38 height 15
click at [148, 233] on span "23" at bounding box center [145, 235] width 16 height 16
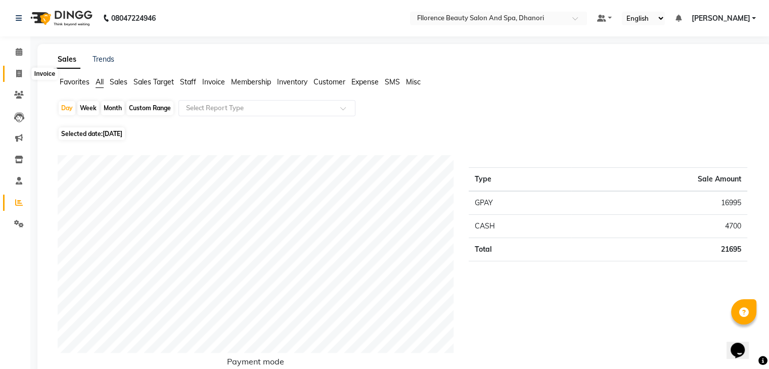
click at [18, 73] on icon at bounding box center [19, 74] width 6 height 8
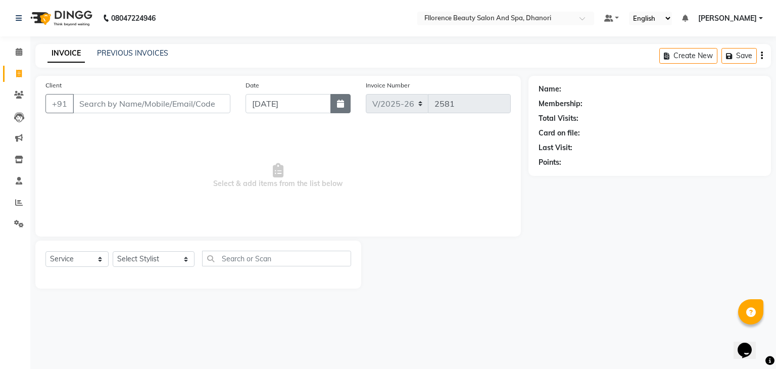
click at [332, 105] on button "button" at bounding box center [341, 103] width 20 height 19
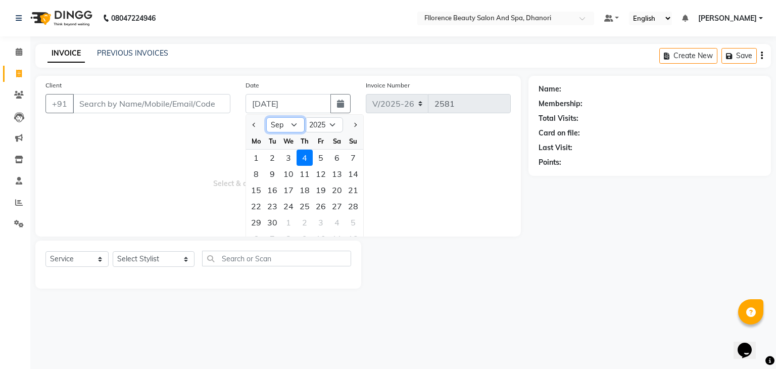
click at [292, 123] on select "Jan Feb Mar Apr May Jun [DATE] Aug Sep Oct Nov Dec" at bounding box center [285, 124] width 38 height 15
click at [266, 117] on select "Jan Feb Mar Apr May Jun [DATE] Aug Sep Oct Nov Dec" at bounding box center [285, 124] width 38 height 15
click at [334, 203] on div "23" at bounding box center [337, 206] width 16 height 16
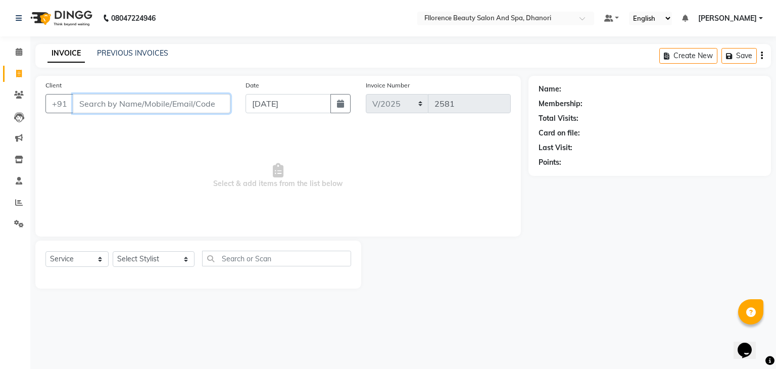
click at [218, 106] on input "Client" at bounding box center [152, 103] width 158 height 19
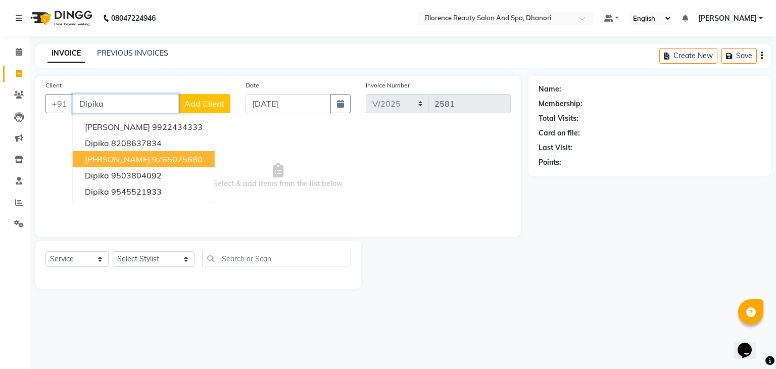
click at [156, 158] on ngb-highlight "9765075680" at bounding box center [177, 159] width 51 height 10
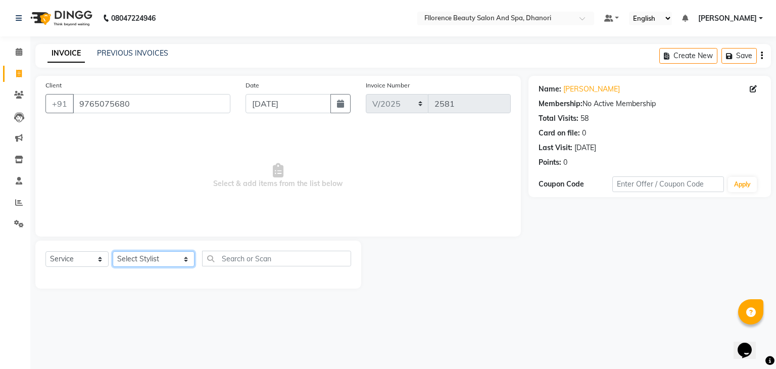
click at [168, 255] on select "Select Stylist [PERSON_NAME] [PERSON_NAME] arjun [PERSON_NAME] [PERSON_NAME] [P…" at bounding box center [154, 259] width 82 height 16
click at [113, 252] on select "Select Stylist [PERSON_NAME] [PERSON_NAME] arjun [PERSON_NAME] [PERSON_NAME] [P…" at bounding box center [154, 259] width 82 height 16
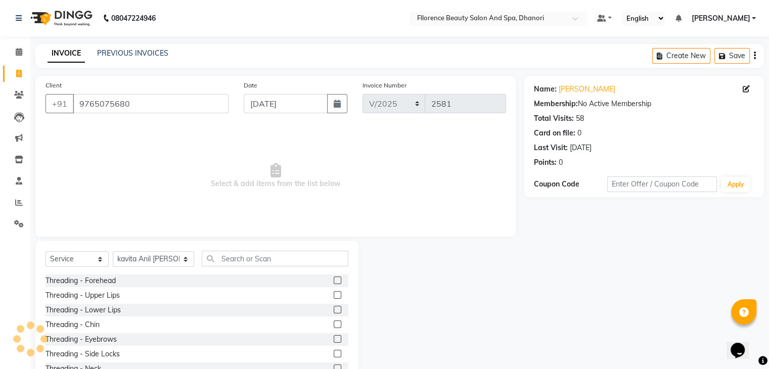
click at [334, 344] on div at bounding box center [337, 340] width 7 height 11
click at [334, 343] on label at bounding box center [338, 339] width 8 height 8
click at [334, 343] on input "checkbox" at bounding box center [337, 339] width 7 height 7
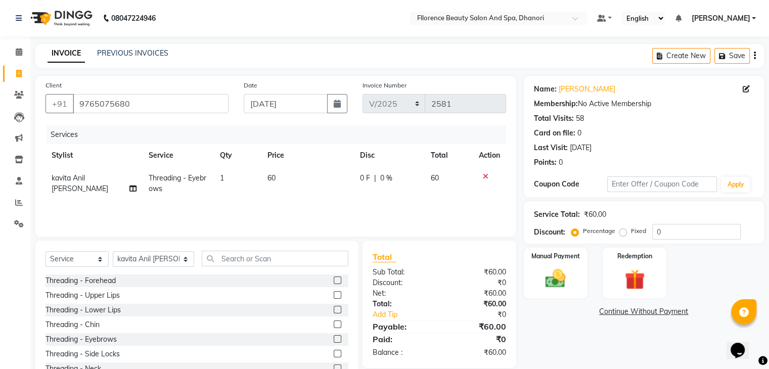
click at [334, 283] on label at bounding box center [338, 280] width 8 height 8
click at [334, 283] on input "checkbox" at bounding box center [337, 281] width 7 height 7
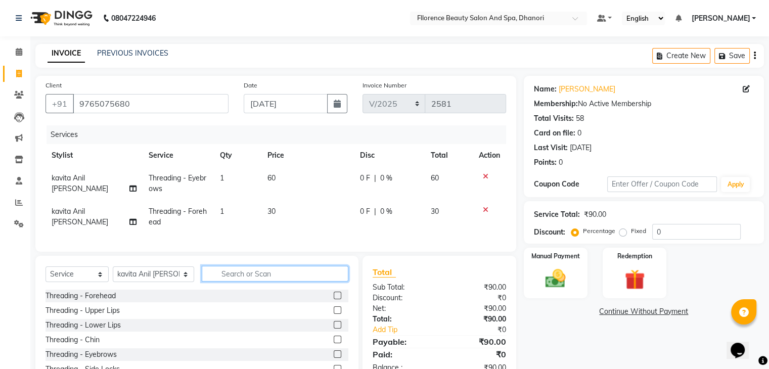
click at [257, 282] on input "text" at bounding box center [275, 274] width 147 height 16
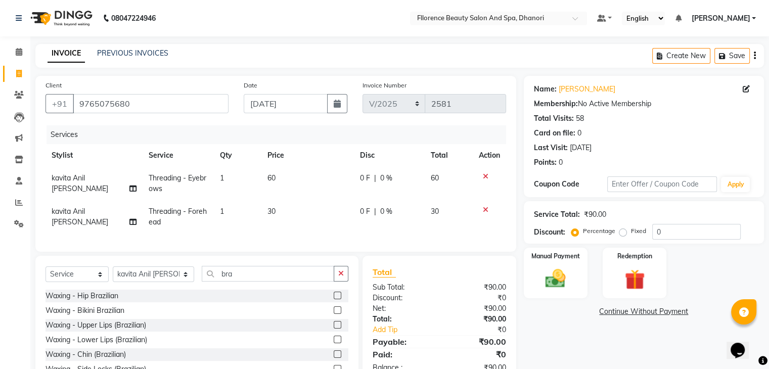
click at [334, 329] on label at bounding box center [338, 325] width 8 height 8
click at [334, 329] on input "checkbox" at bounding box center [337, 325] width 7 height 7
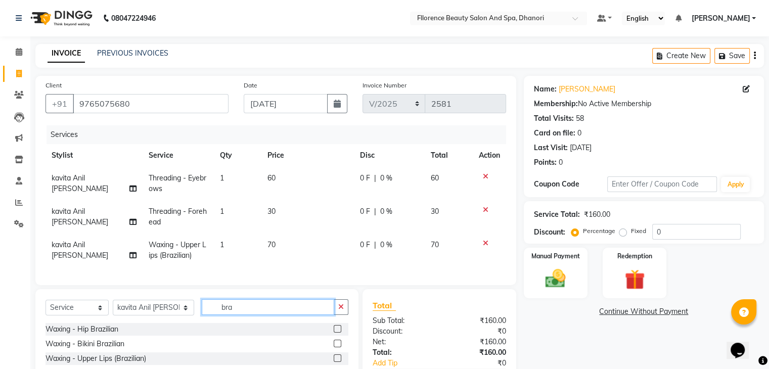
click at [228, 315] on input "bra" at bounding box center [268, 307] width 132 height 16
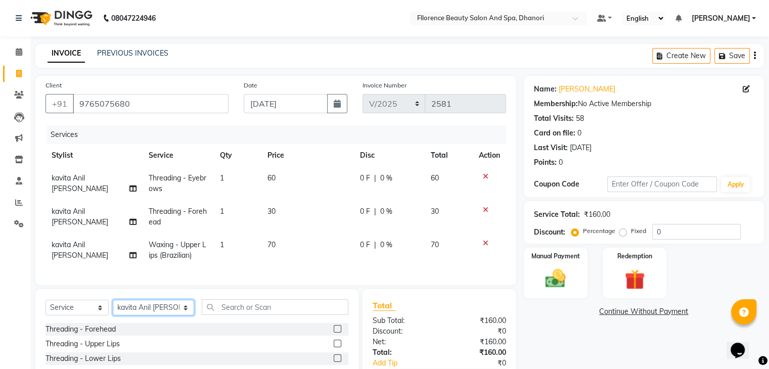
click at [166, 314] on select "Select Stylist [PERSON_NAME] [PERSON_NAME] arjun [PERSON_NAME] [PERSON_NAME] [P…" at bounding box center [153, 308] width 81 height 16
click at [113, 308] on select "Select Stylist [PERSON_NAME] [PERSON_NAME] arjun [PERSON_NAME] [PERSON_NAME] [P…" at bounding box center [153, 308] width 81 height 16
click at [233, 314] on input "text" at bounding box center [275, 307] width 147 height 16
click at [334, 333] on label at bounding box center [338, 329] width 8 height 8
click at [334, 333] on input "checkbox" at bounding box center [337, 329] width 7 height 7
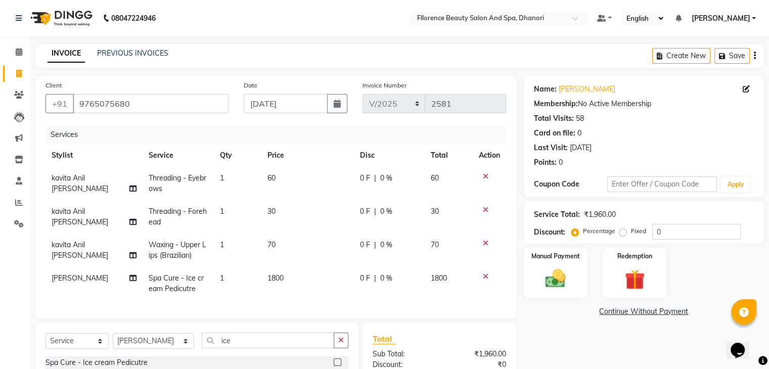
scroll to position [126, 0]
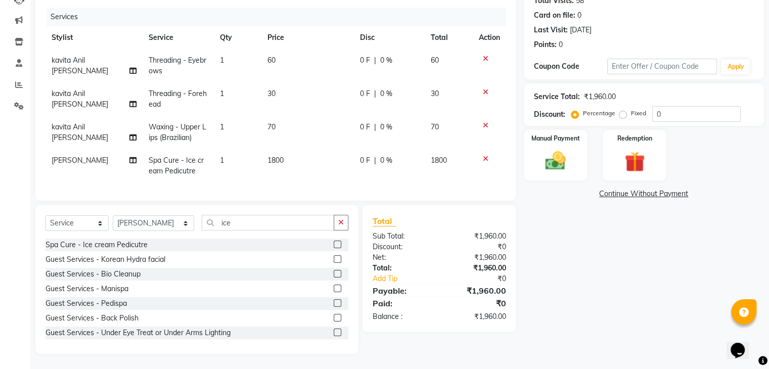
click at [286, 155] on td "1800" at bounding box center [307, 165] width 93 height 33
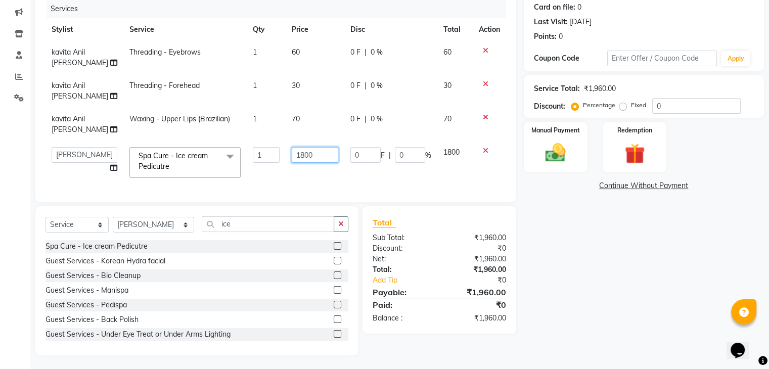
click at [305, 155] on input "1800" at bounding box center [315, 155] width 47 height 16
click at [306, 162] on input "1700" at bounding box center [315, 155] width 47 height 16
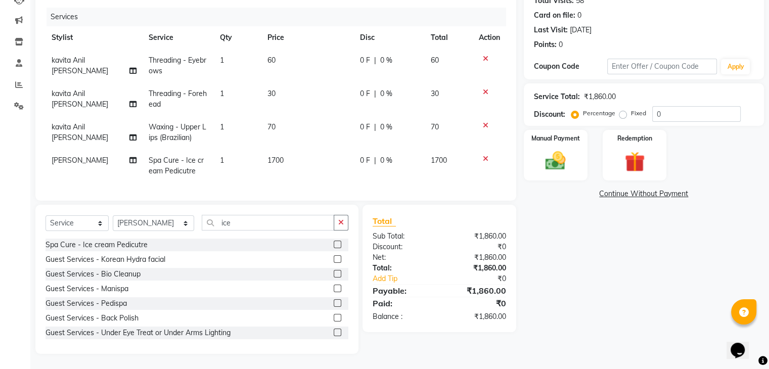
click at [314, 171] on td "1700" at bounding box center [307, 165] width 93 height 33
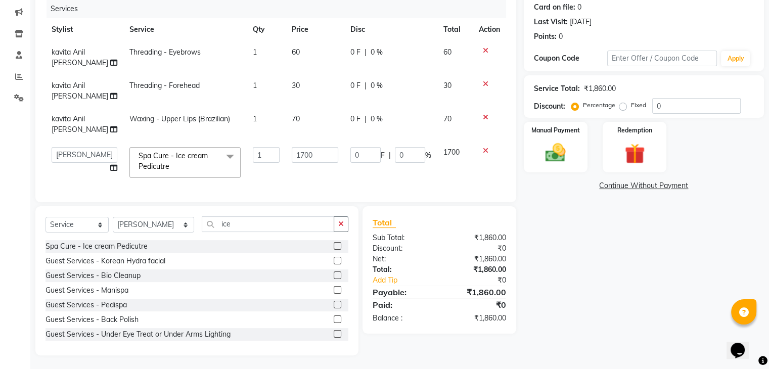
click at [631, 105] on label "Fixed" at bounding box center [638, 105] width 15 height 9
click at [621, 105] on input "Fixed" at bounding box center [624, 105] width 7 height 7
click at [672, 108] on input "0" at bounding box center [696, 106] width 88 height 16
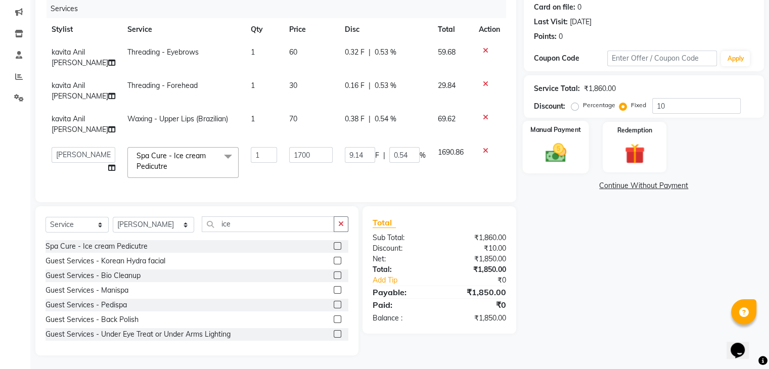
click at [556, 145] on img at bounding box center [555, 153] width 34 height 24
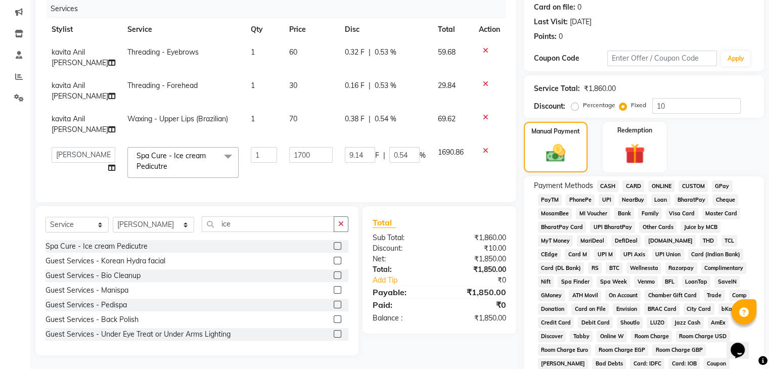
click at [606, 181] on span "CASH" at bounding box center [608, 186] width 22 height 12
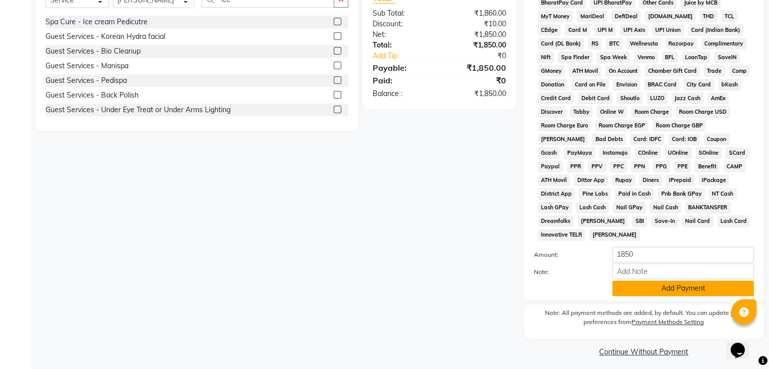
click at [704, 284] on button "Add Payment" at bounding box center [683, 289] width 142 height 16
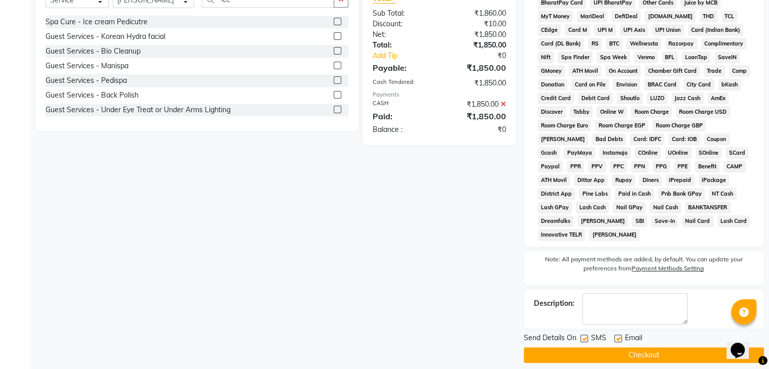
click at [651, 349] on button "Checkout" at bounding box center [644, 355] width 240 height 16
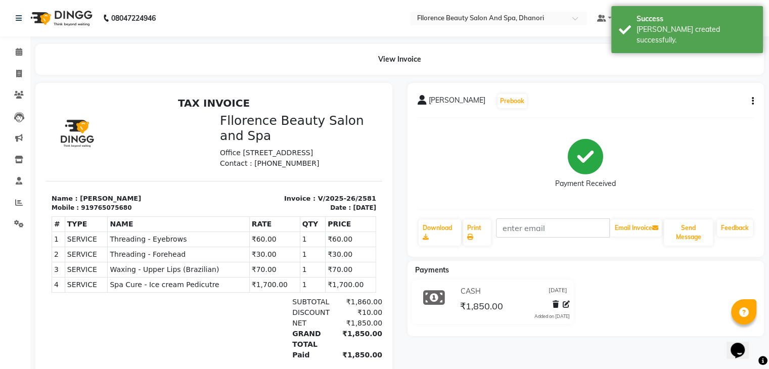
click at [14, 64] on li "Invoice" at bounding box center [15, 74] width 30 height 22
click at [17, 70] on icon at bounding box center [19, 74] width 6 height 8
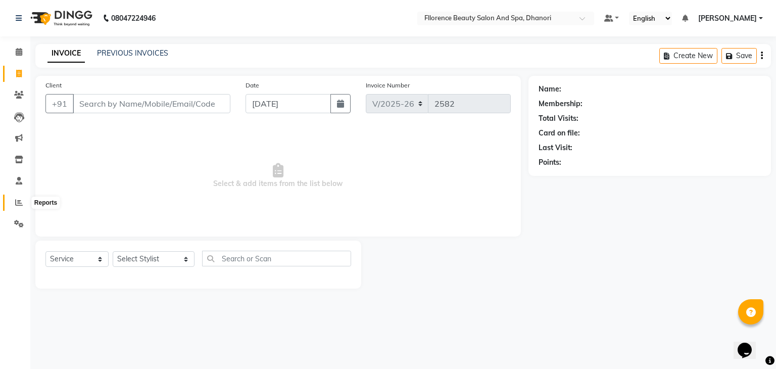
click at [19, 198] on span at bounding box center [19, 203] width 18 height 12
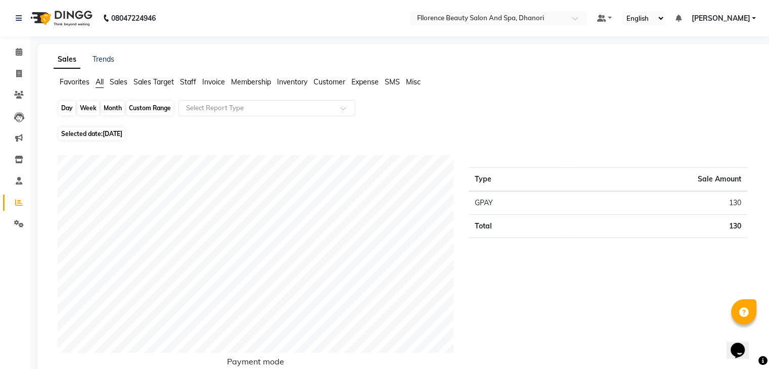
click at [68, 108] on div "Day" at bounding box center [67, 108] width 17 height 14
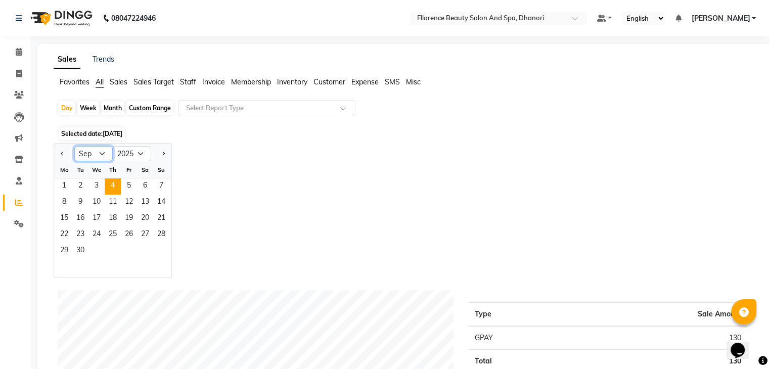
click at [105, 151] on select "Jan Feb Mar Apr May Jun [DATE] Aug Sep Oct Nov Dec" at bounding box center [93, 153] width 38 height 15
click at [74, 146] on select "Jan Feb Mar Apr May Jun [DATE] Aug Sep Oct Nov Dec" at bounding box center [93, 153] width 38 height 15
click at [147, 237] on span "23" at bounding box center [145, 235] width 16 height 16
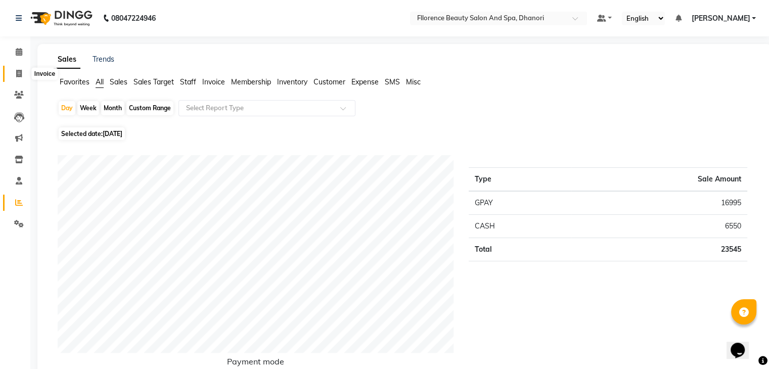
click at [19, 75] on icon at bounding box center [19, 74] width 6 height 8
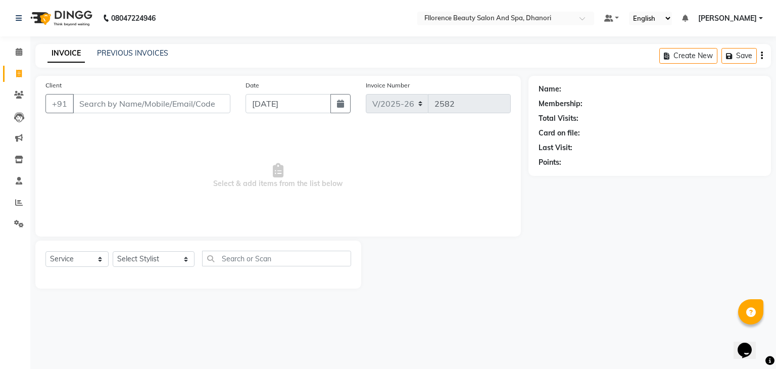
click at [19, 75] on icon at bounding box center [19, 74] width 6 height 8
